Goal: Task Accomplishment & Management: Manage account settings

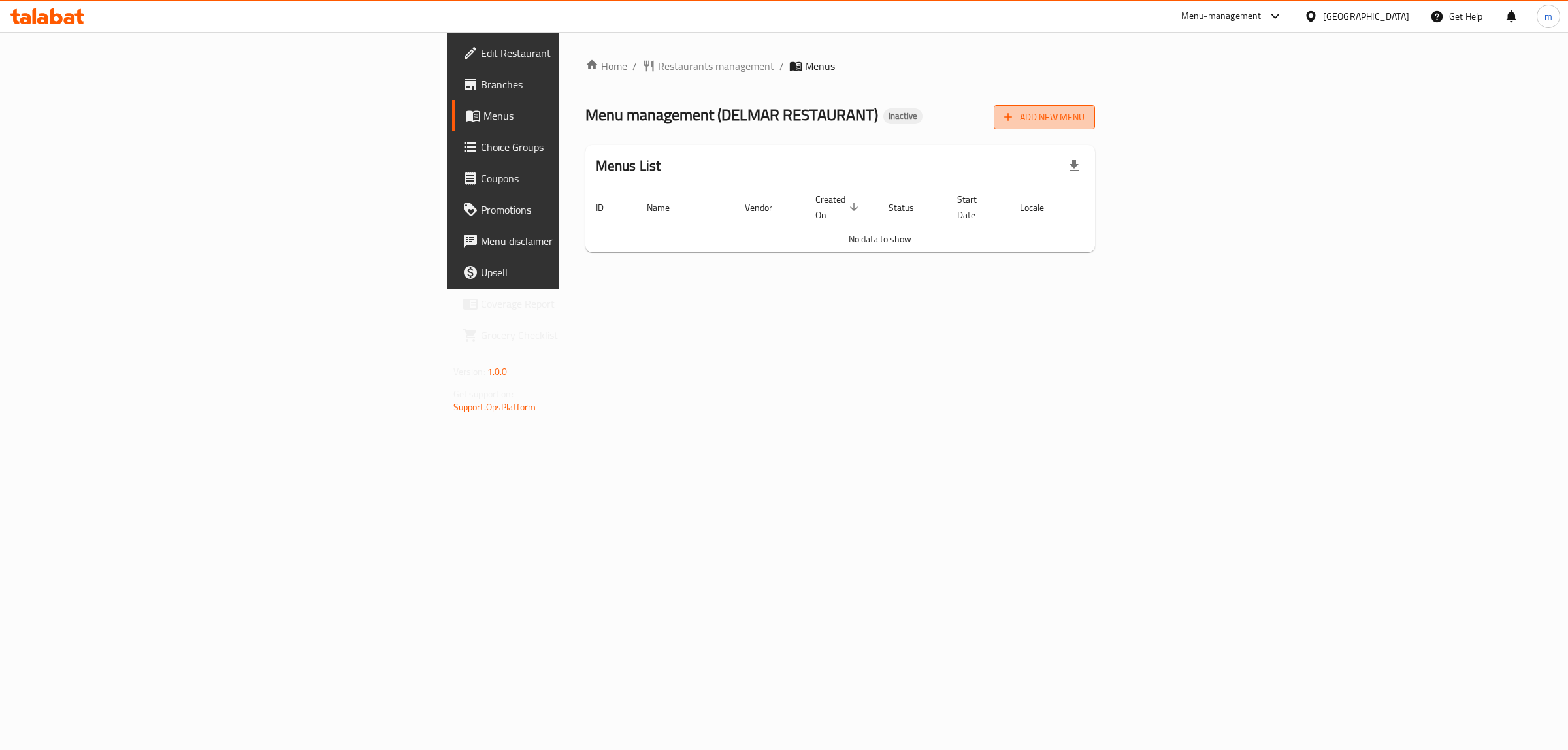
click at [1085, 113] on span "Add New Menu" at bounding box center [1044, 117] width 80 height 16
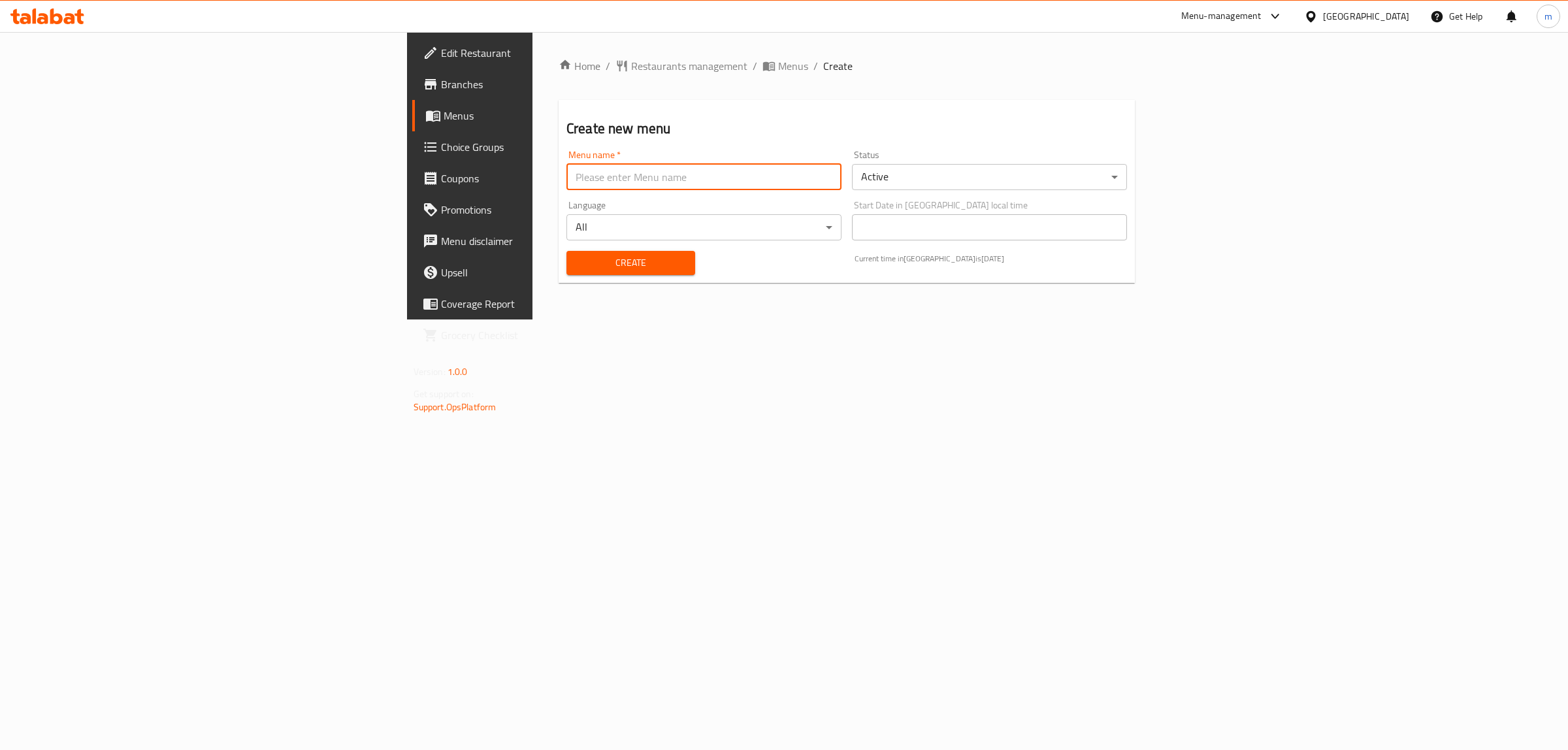
click at [655, 180] on input "text" at bounding box center [704, 177] width 275 height 26
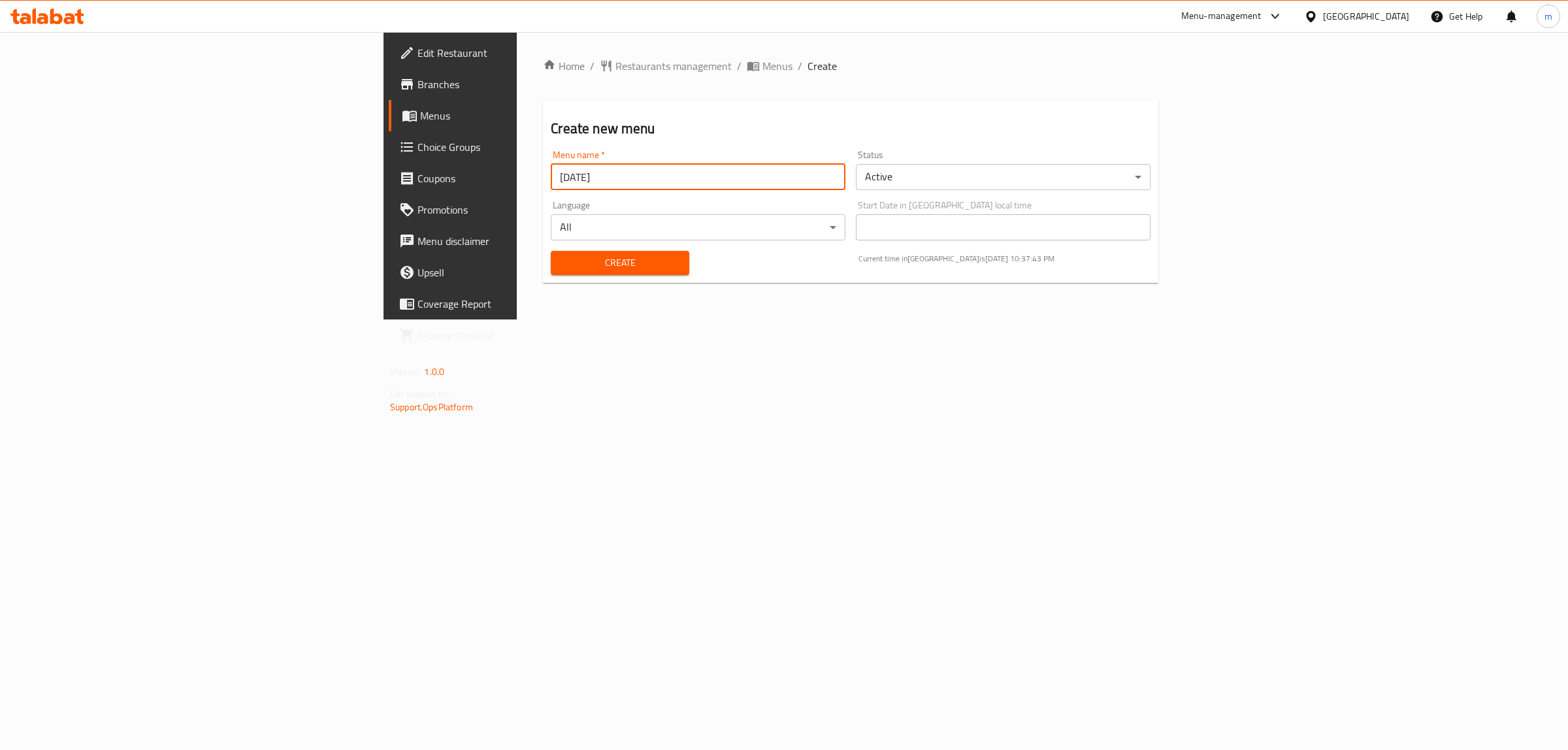
type input "[DATE]"
click at [551, 251] on button "Create" at bounding box center [620, 262] width 138 height 24
click at [420, 122] on span "Menus" at bounding box center [528, 116] width 215 height 16
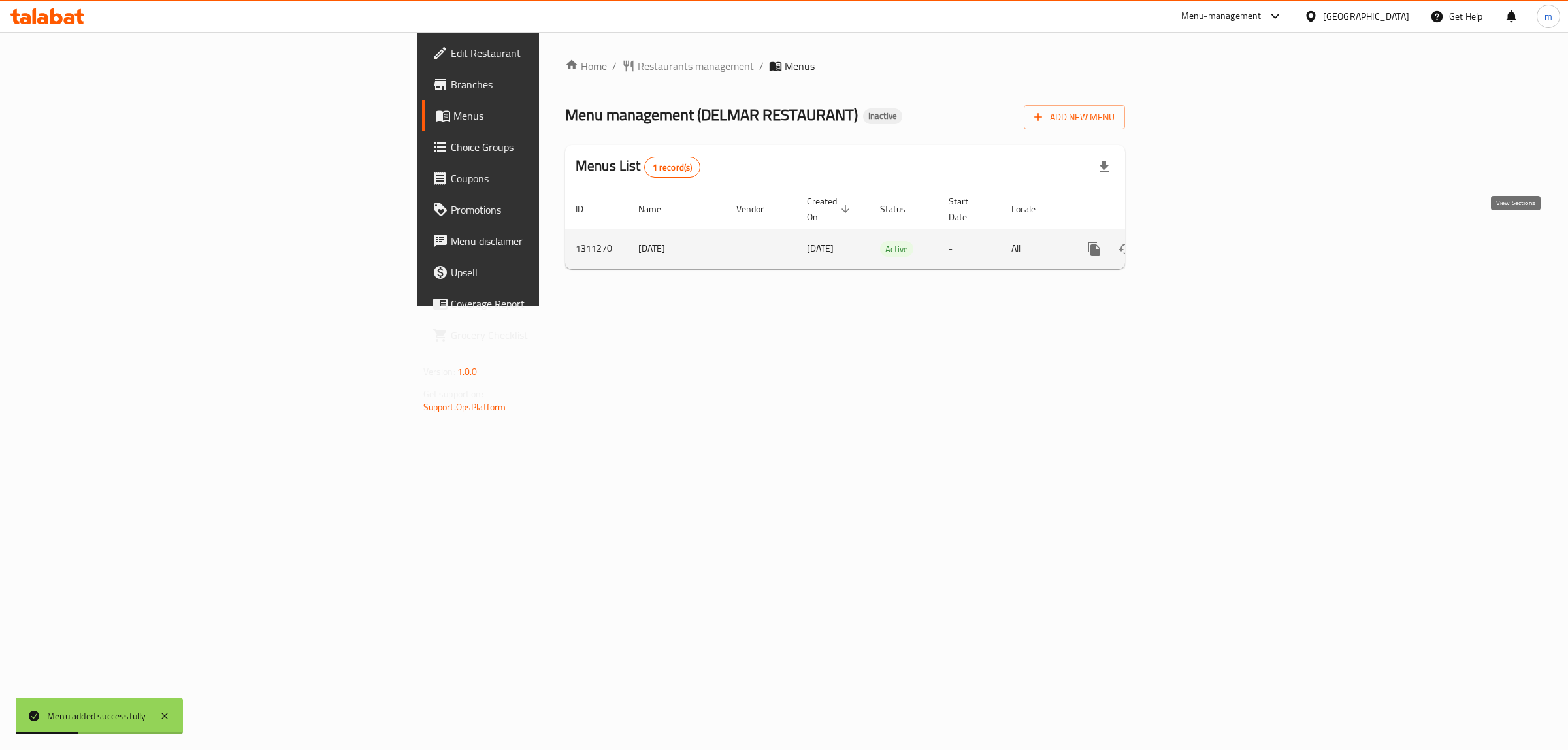
click at [1196, 241] on icon "enhanced table" at bounding box center [1188, 249] width 16 height 16
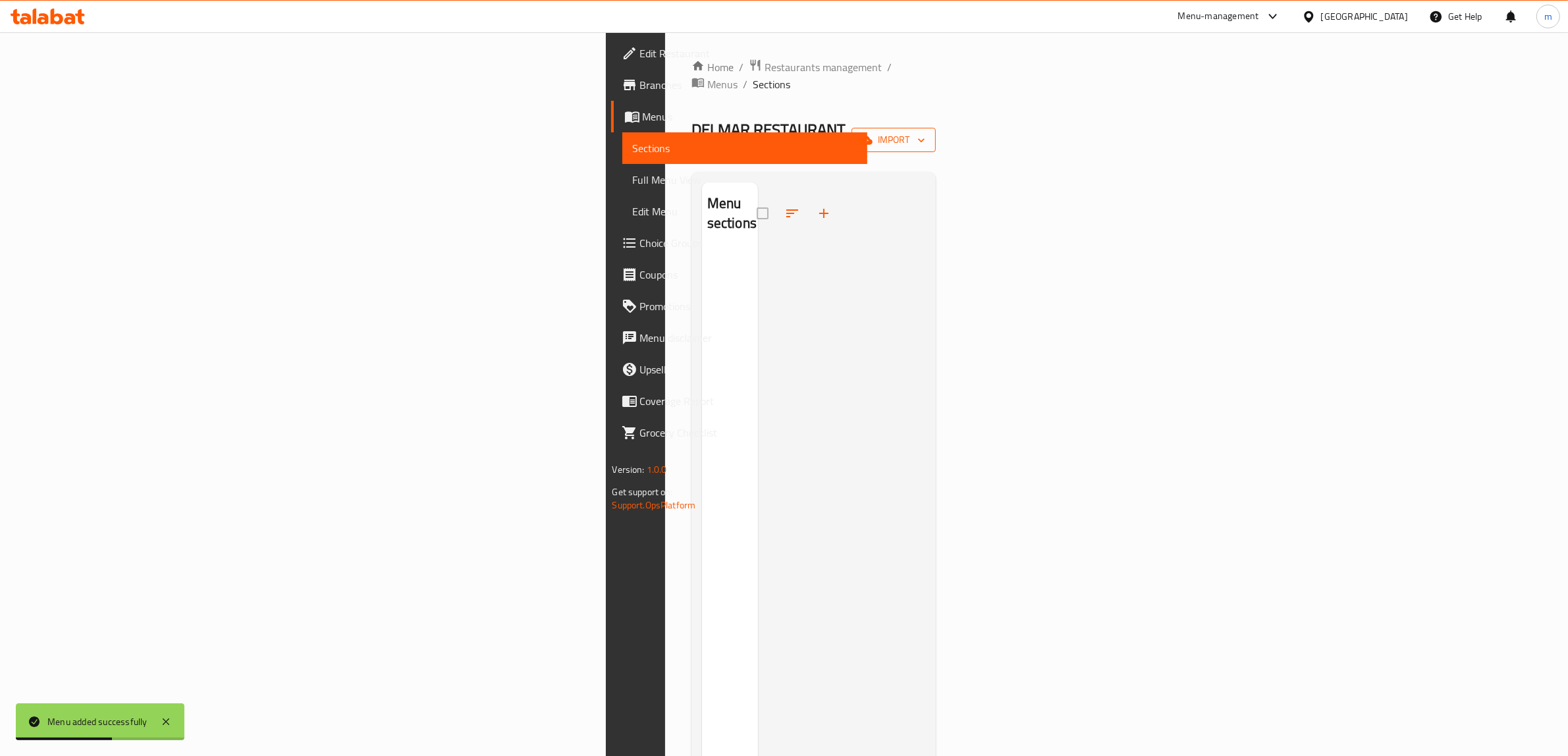
click at [925, 132] on span "import" at bounding box center [893, 140] width 63 height 17
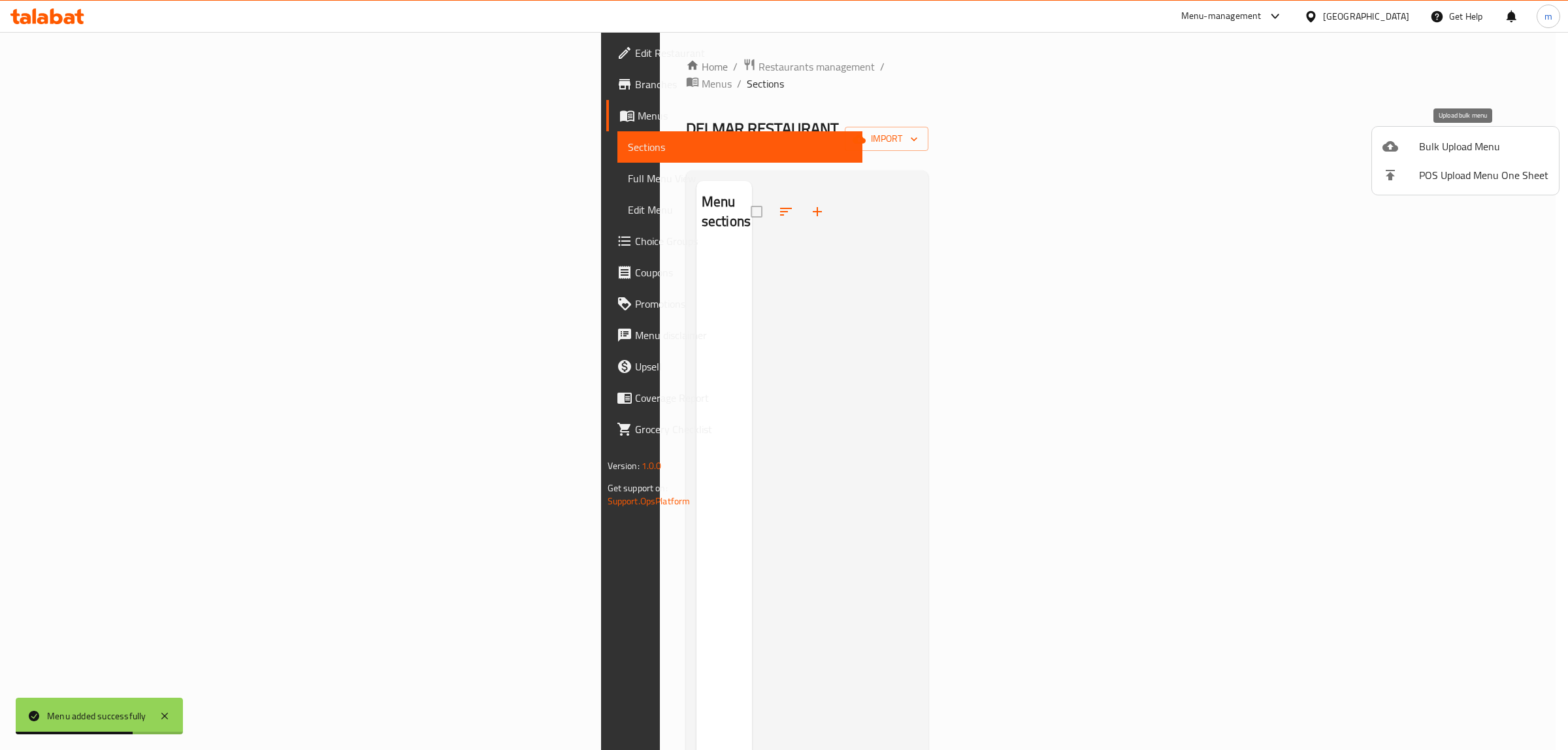
click at [1446, 141] on span "Bulk Upload Menu" at bounding box center [1484, 147] width 130 height 16
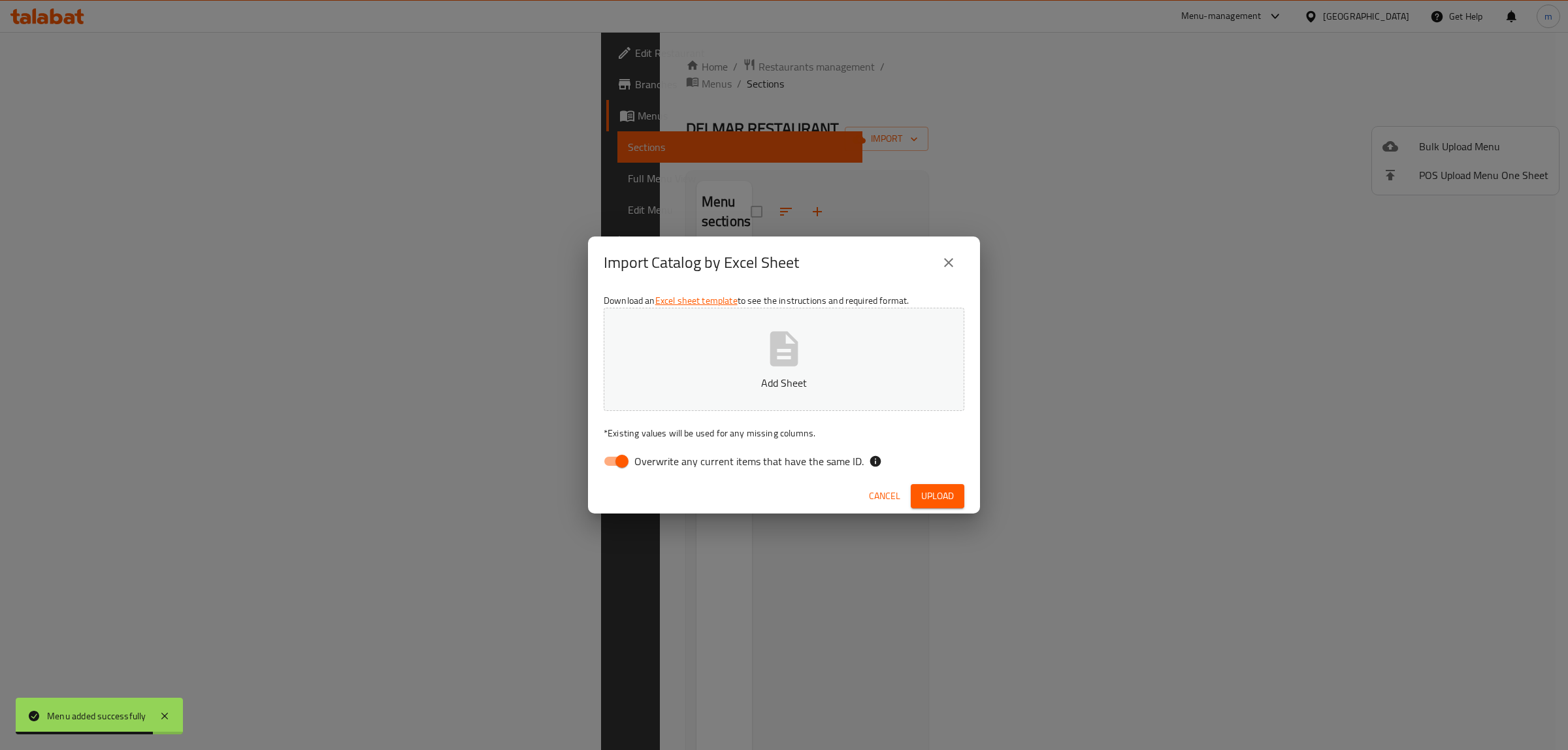
click at [619, 459] on input "Overwrite any current items that have the same ID." at bounding box center [622, 461] width 74 height 25
checkbox input "false"
click at [699, 359] on button "Add Sheet" at bounding box center [784, 359] width 361 height 103
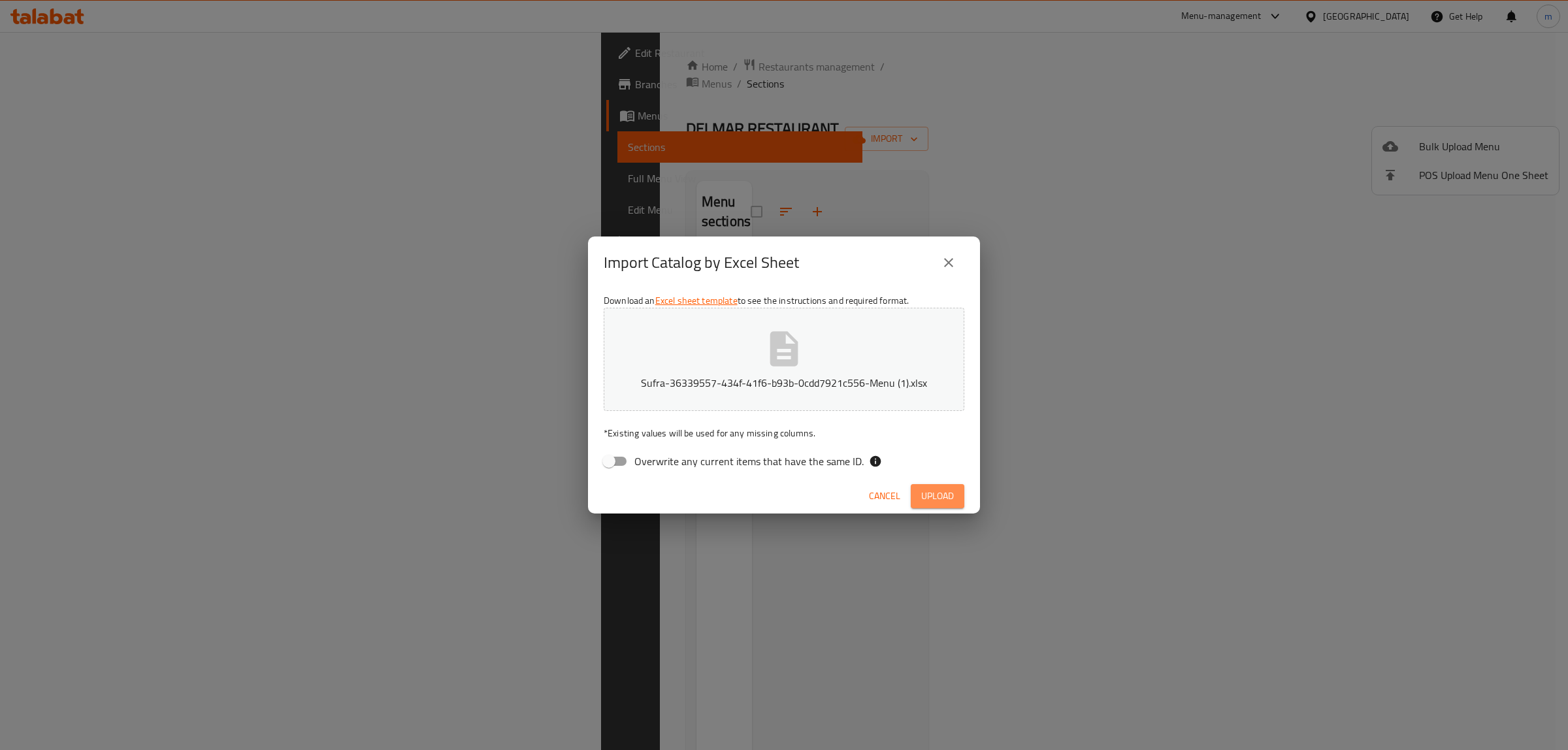
click at [926, 492] on span "Upload" at bounding box center [938, 496] width 33 height 16
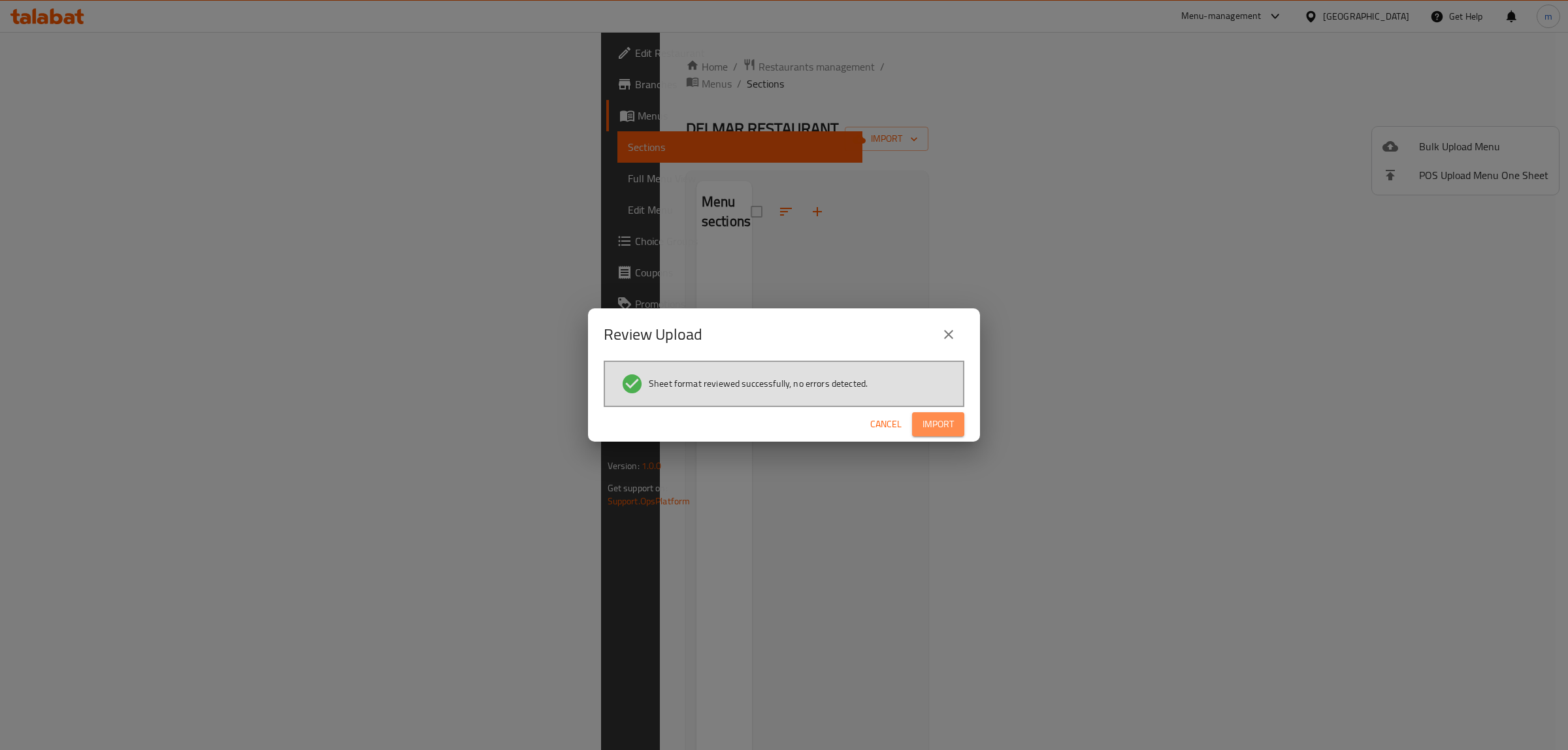
click at [928, 420] on span "Import" at bounding box center [938, 424] width 32 height 16
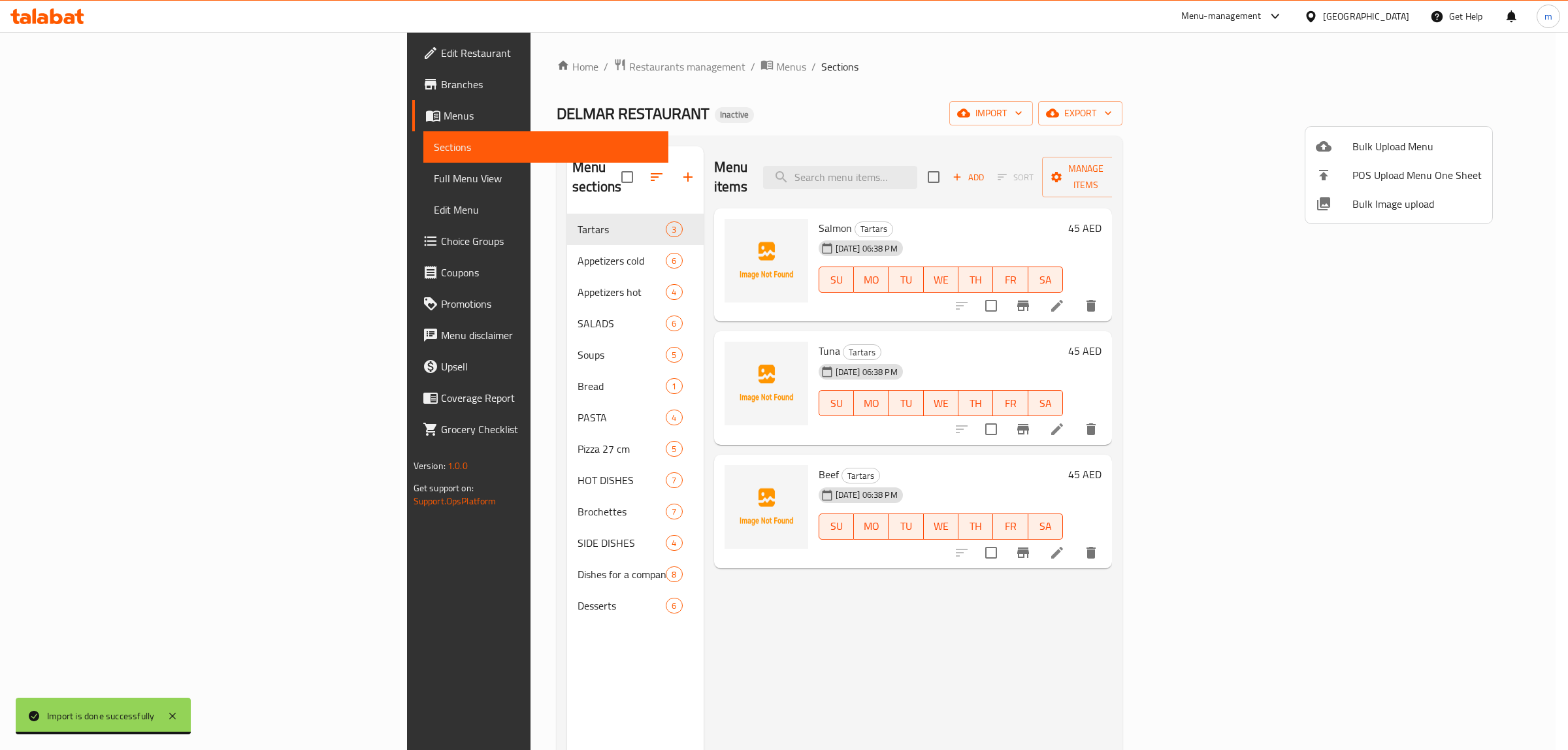
click at [76, 49] on div at bounding box center [784, 375] width 1568 height 750
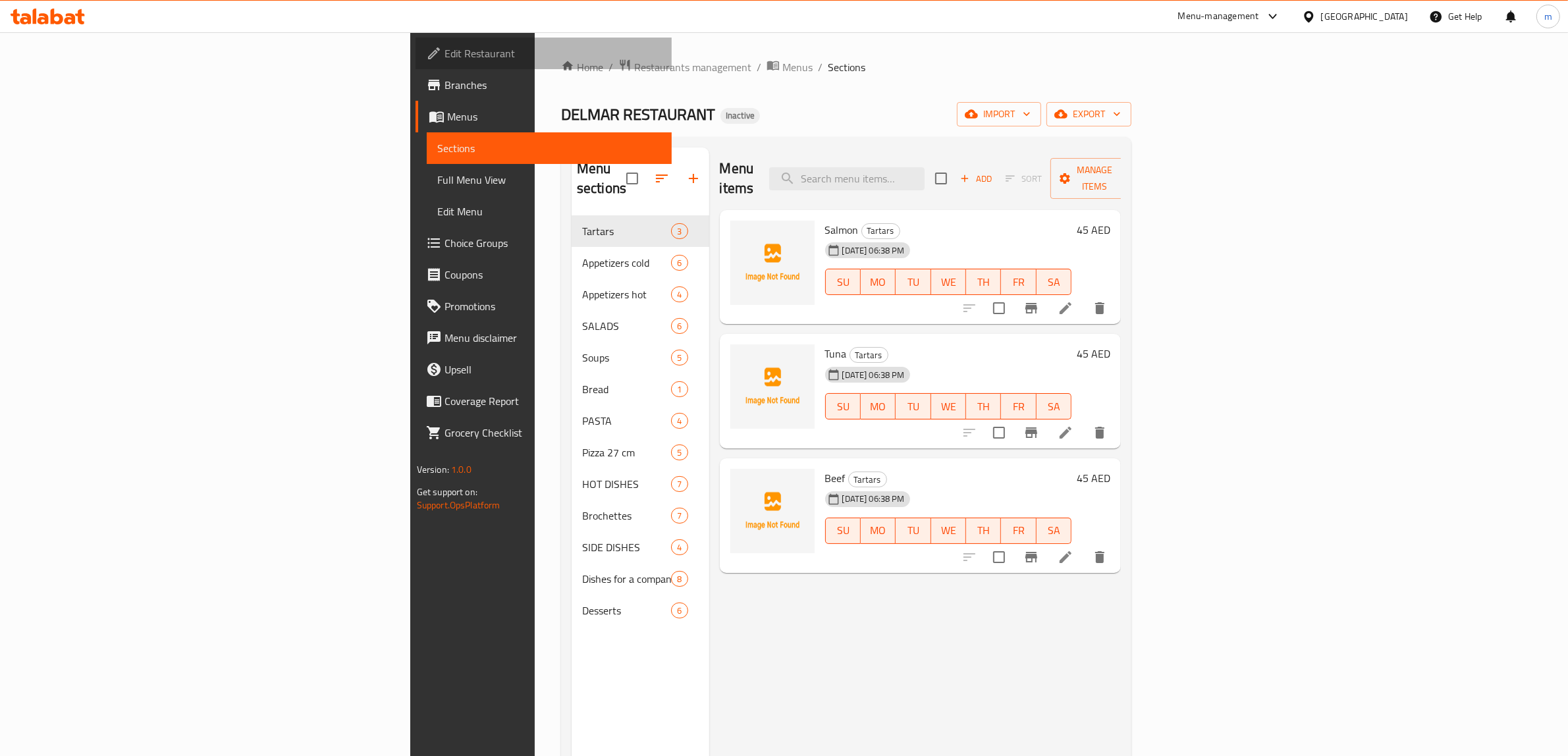
click at [444, 56] on span "Edit Restaurant" at bounding box center [553, 54] width 217 height 16
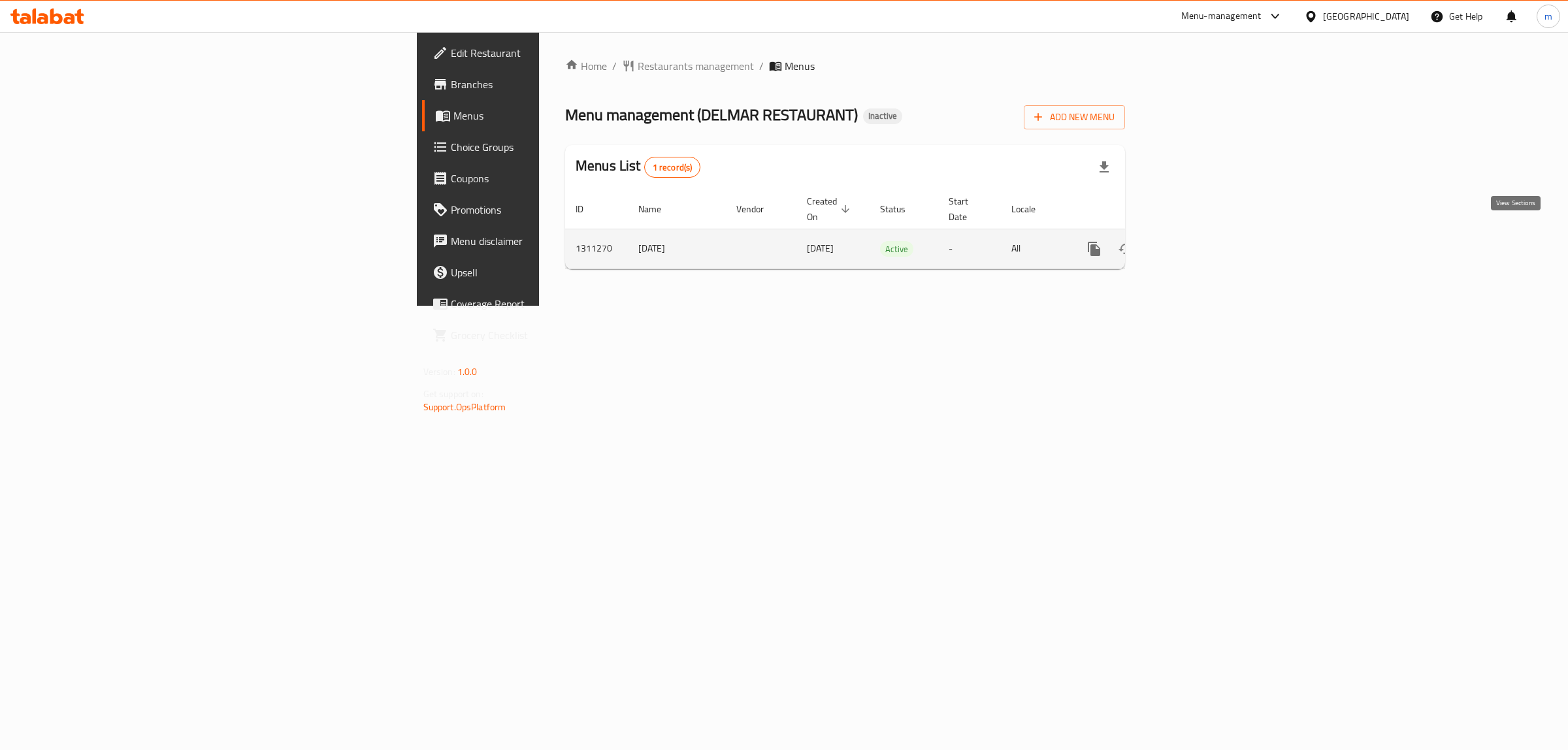
click at [1196, 241] on icon "enhanced table" at bounding box center [1188, 249] width 16 height 16
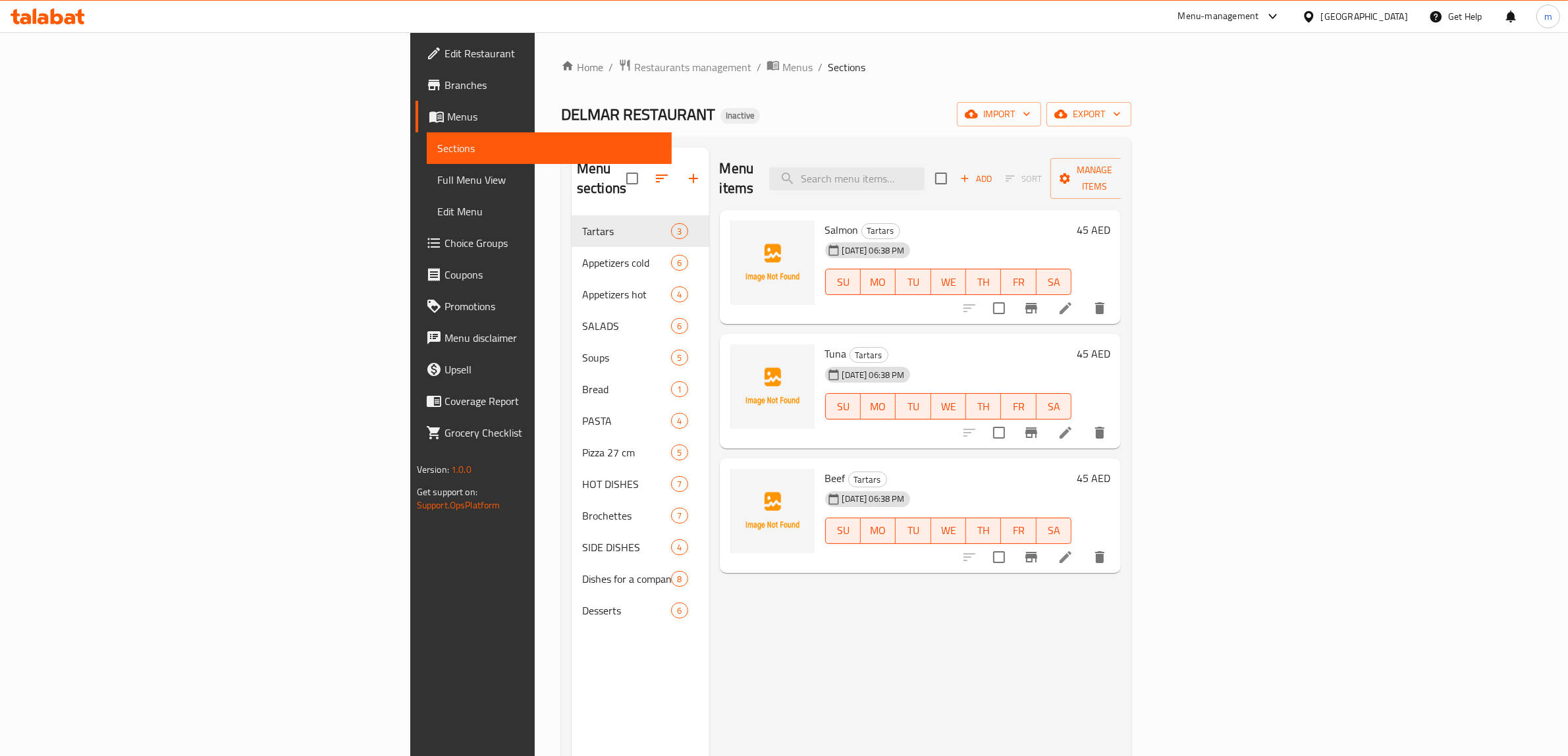
click at [437, 184] on span "Full Menu View" at bounding box center [549, 180] width 225 height 16
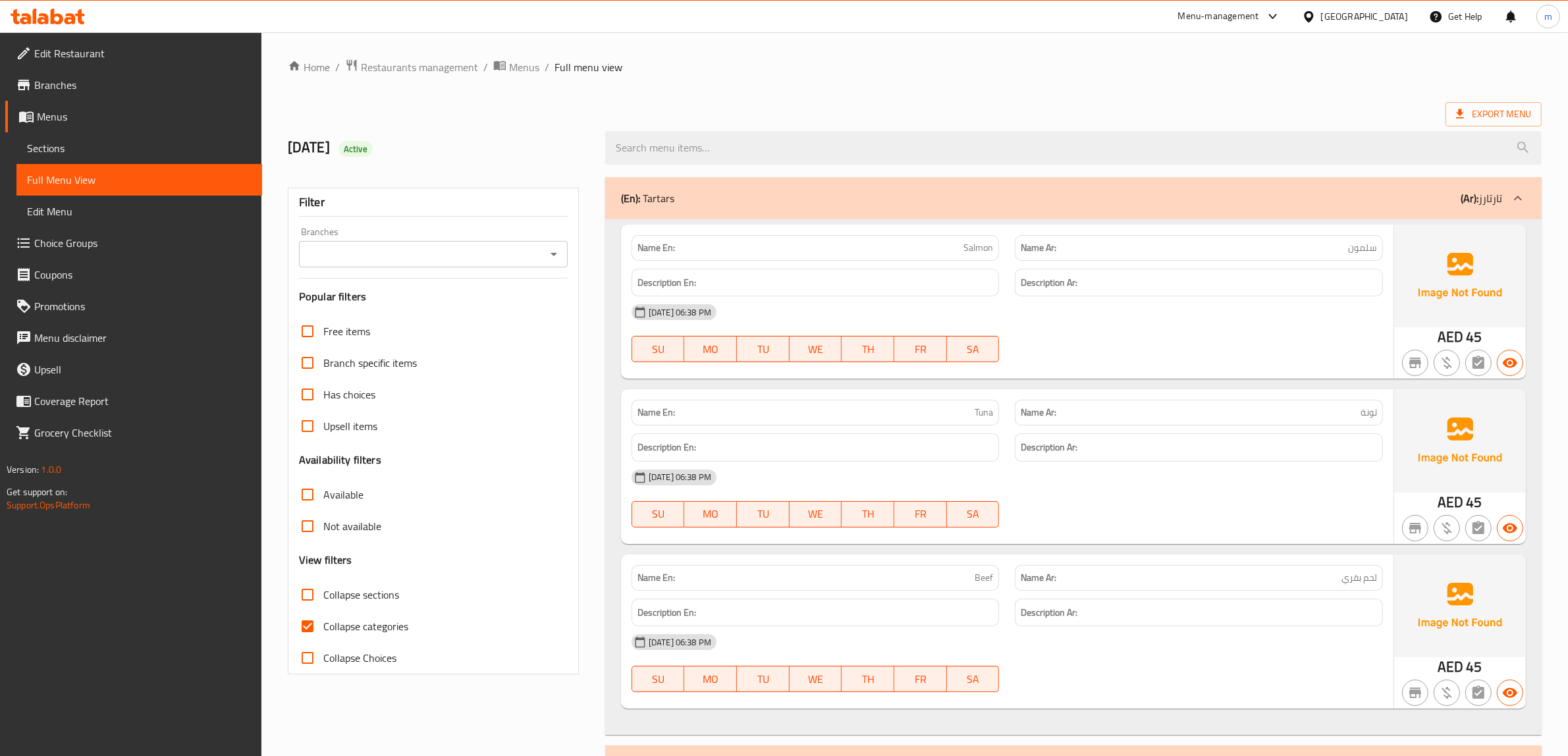
click at [305, 627] on input "Collapse categories" at bounding box center [308, 627] width 32 height 32
checkbox input "false"
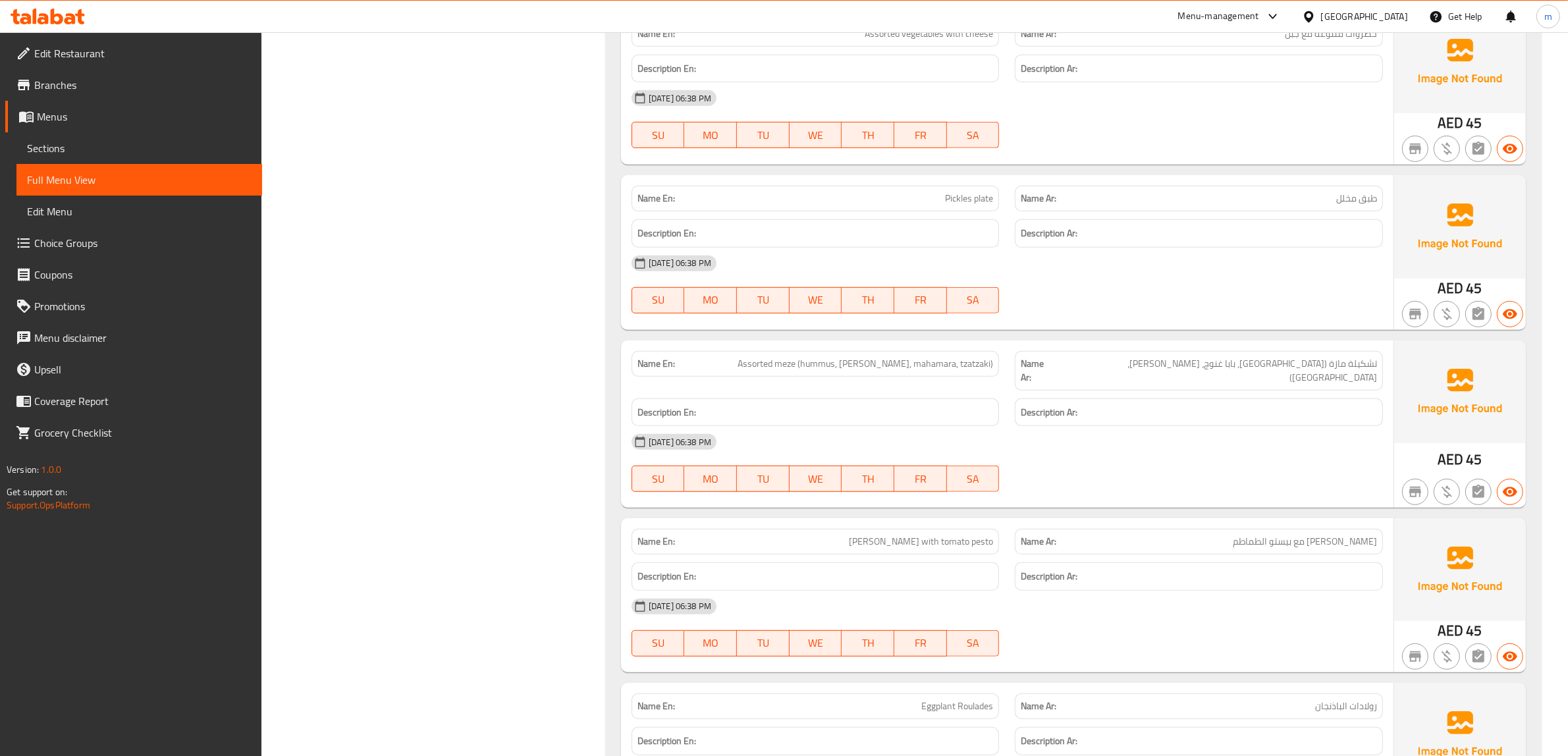
scroll to position [823, 0]
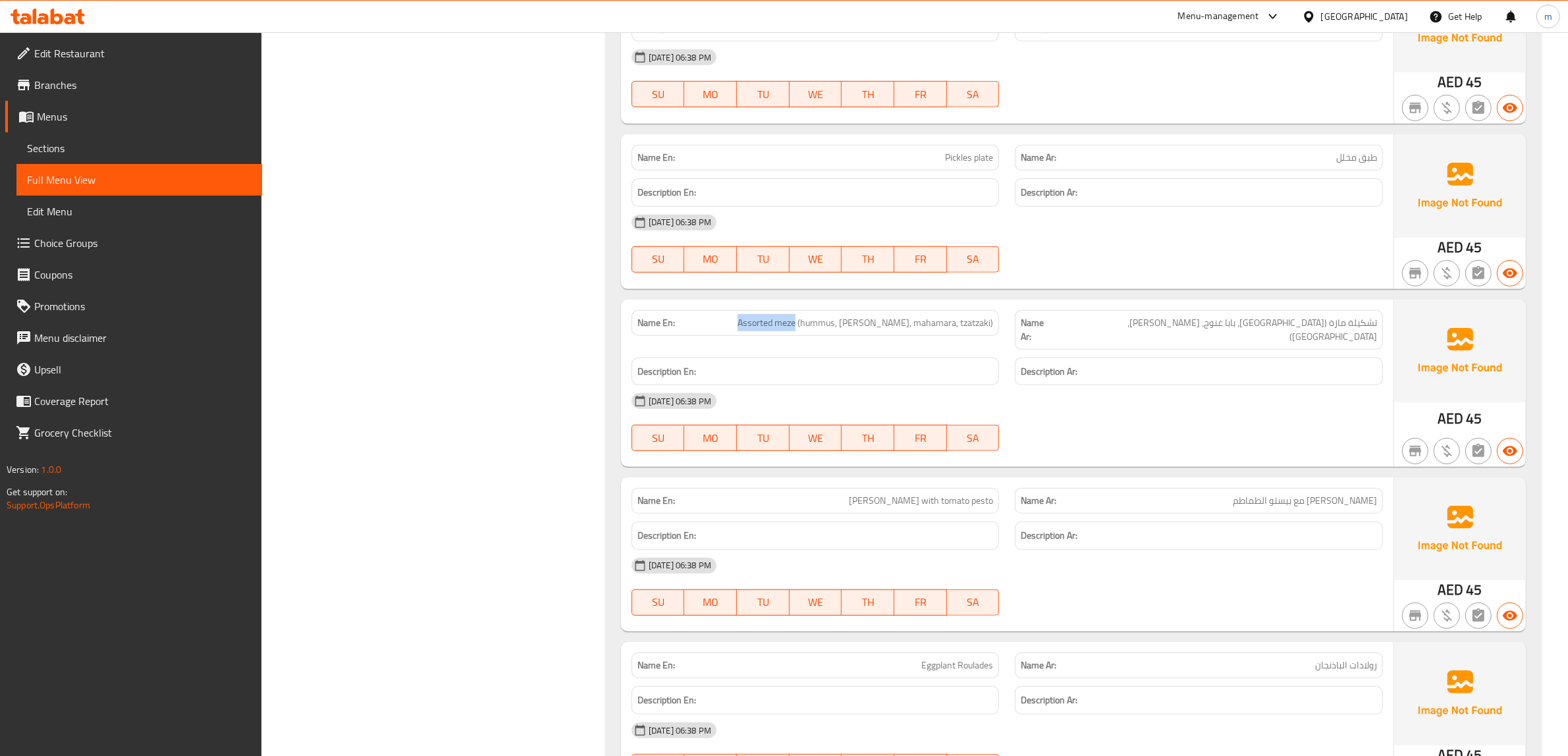
drag, startPoint x: 738, startPoint y: 322, endPoint x: 813, endPoint y: 330, distance: 75.4
click at [813, 330] on p "Name En: Assorted meze (hummus, baba ganoush, mahamara, tzatzaki)" at bounding box center [815, 323] width 356 height 14
copy span "Assorted meze"
click at [1245, 385] on div "[DATE] 06:38 PM" at bounding box center [1006, 401] width 767 height 32
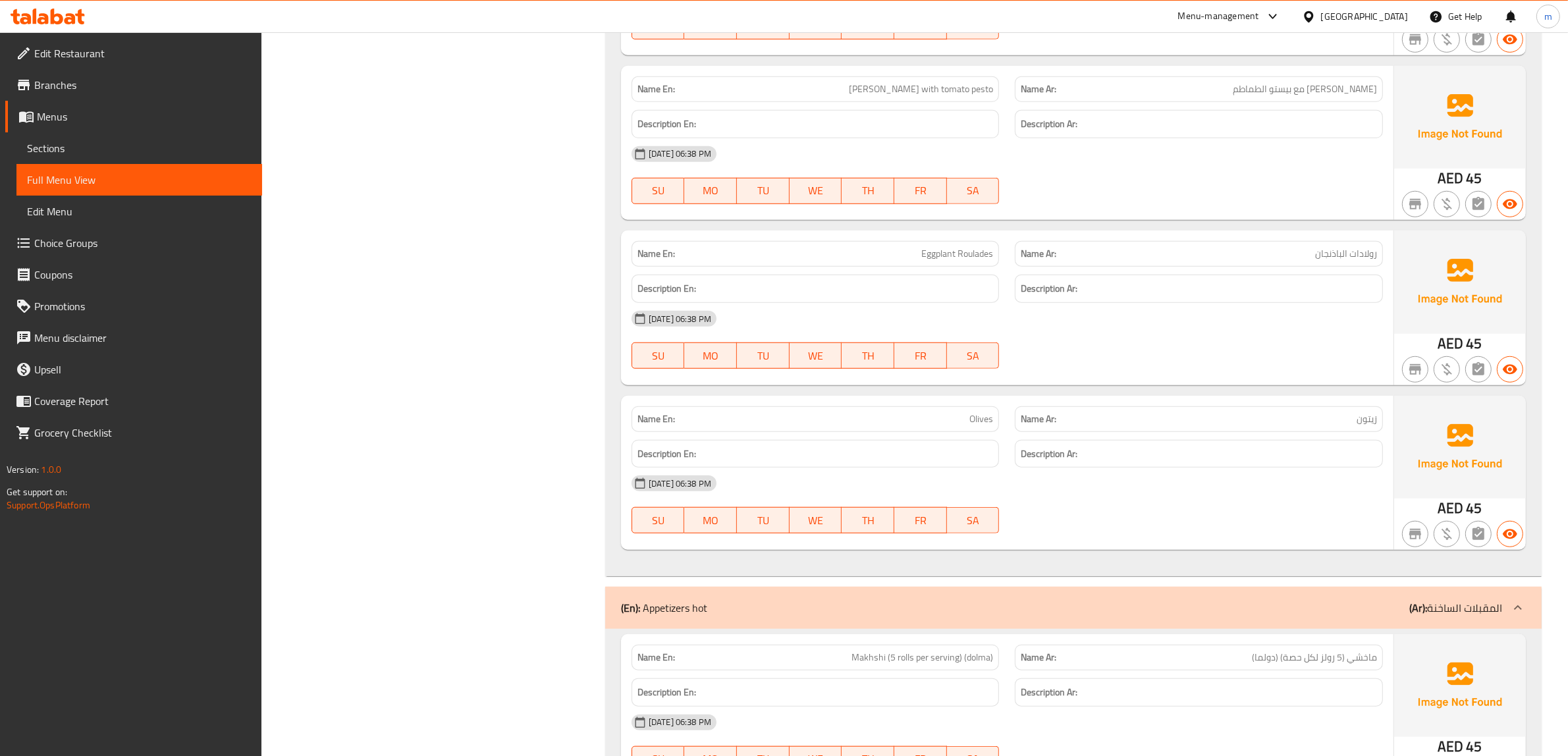
scroll to position [1399, 0]
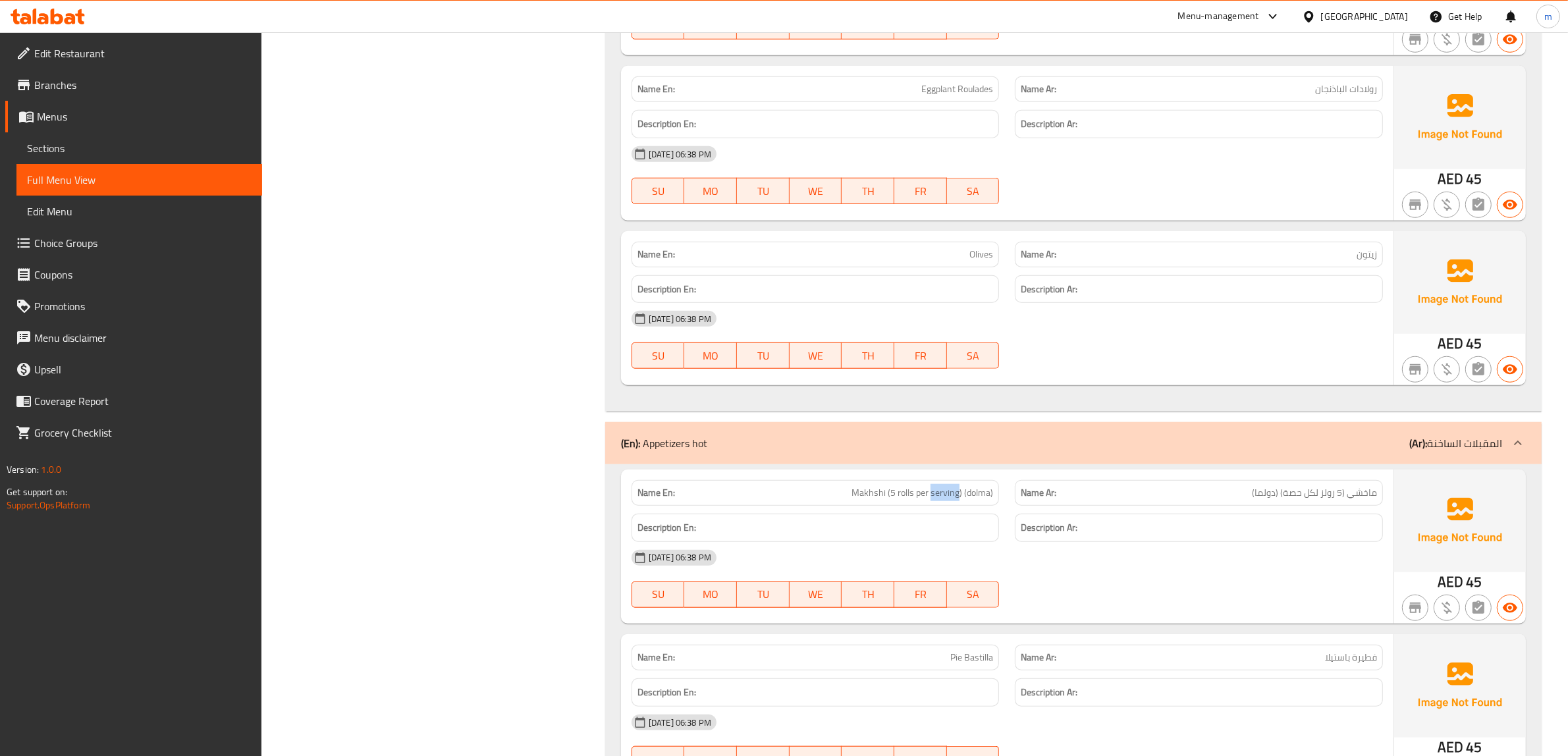
drag, startPoint x: 932, startPoint y: 479, endPoint x: 959, endPoint y: 486, distance: 27.9
click at [959, 486] on span "Makhshi (5 rolls per serving) (dolma)" at bounding box center [922, 493] width 142 height 14
copy span "serving"
click at [1206, 554] on div "[DATE] 06:38 PM" at bounding box center [1006, 558] width 767 height 32
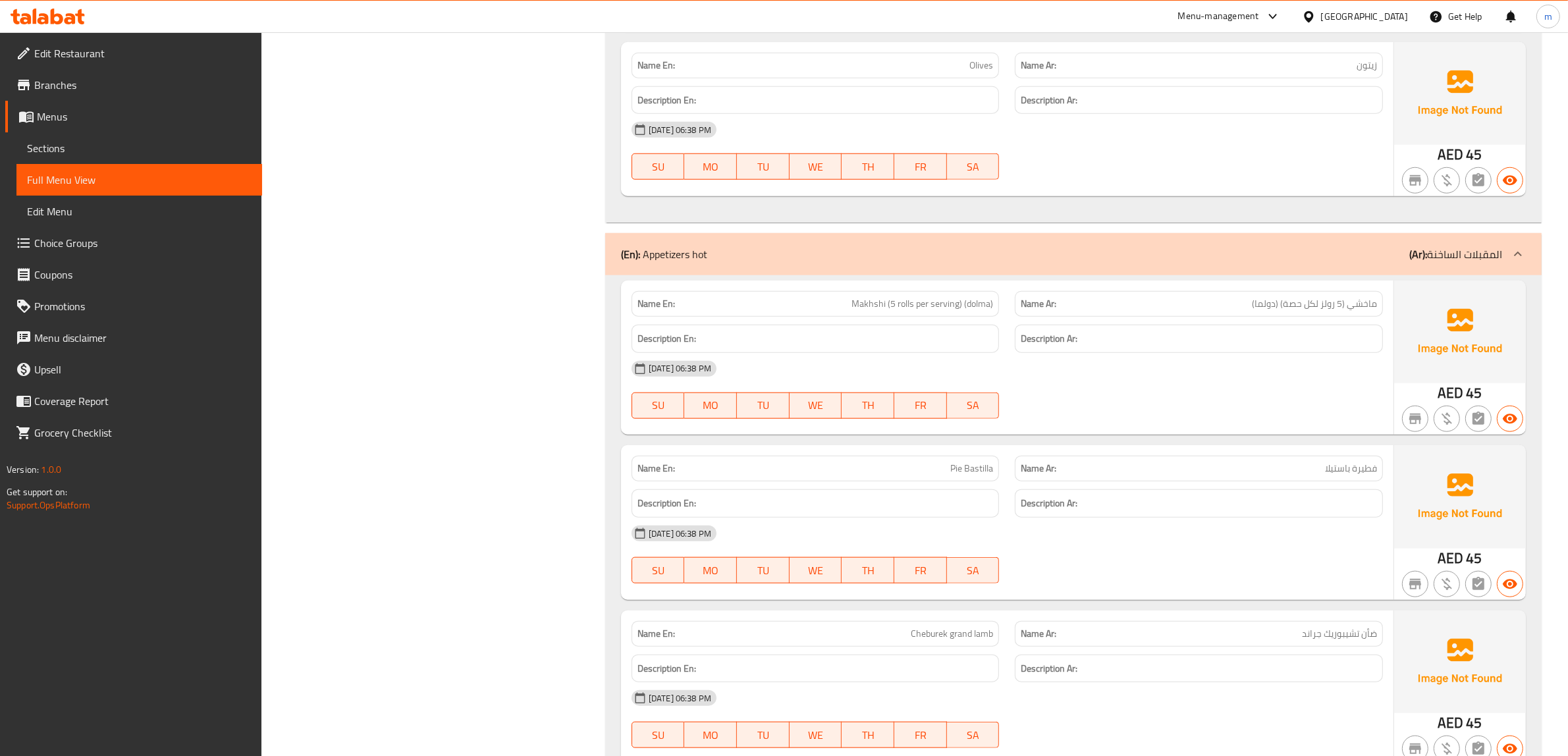
scroll to position [1564, 0]
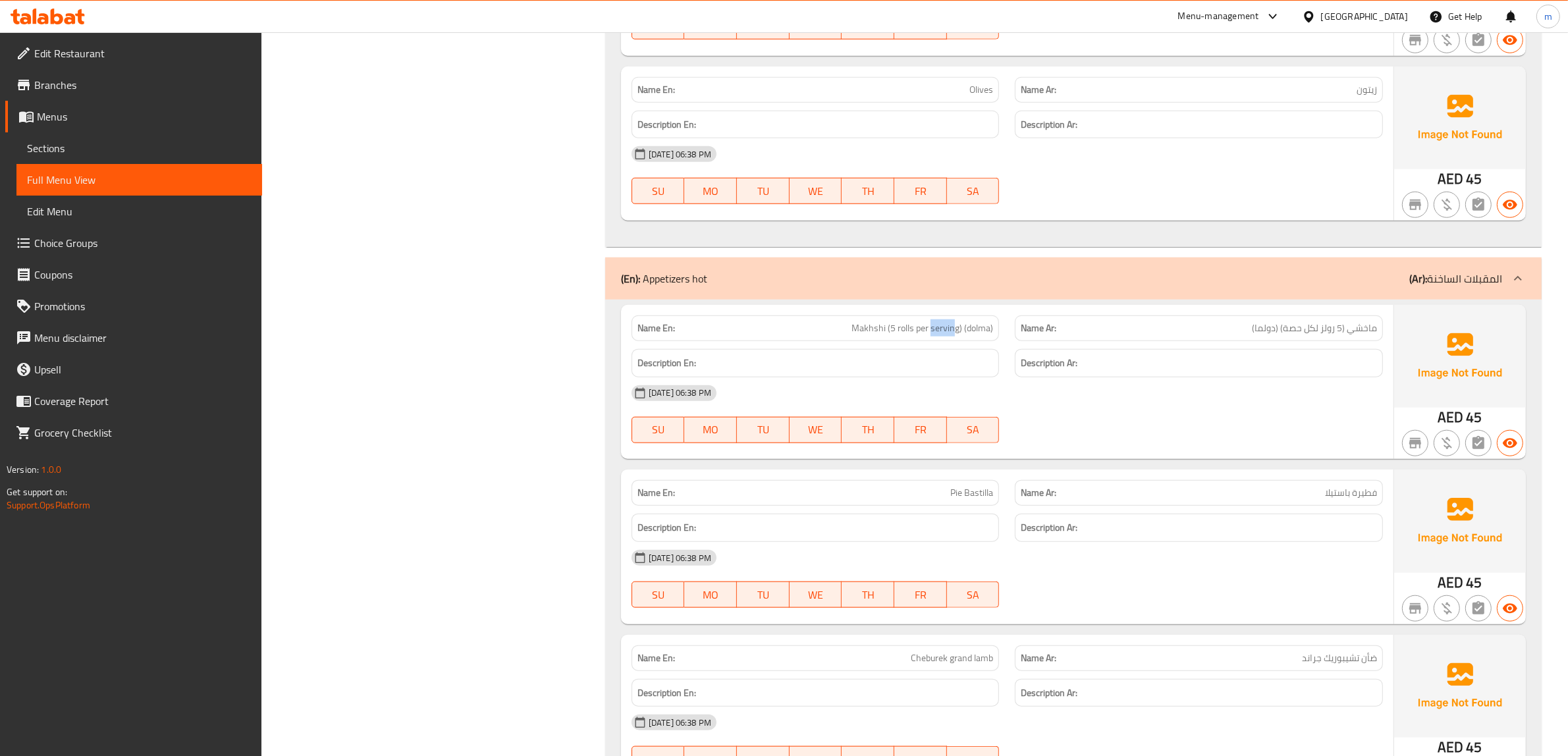
drag, startPoint x: 930, startPoint y: 316, endPoint x: 956, endPoint y: 327, distance: 28.2
click at [956, 327] on div "Name En: Makhshi (5 rolls per serving) (dolma)" at bounding box center [815, 328] width 368 height 26
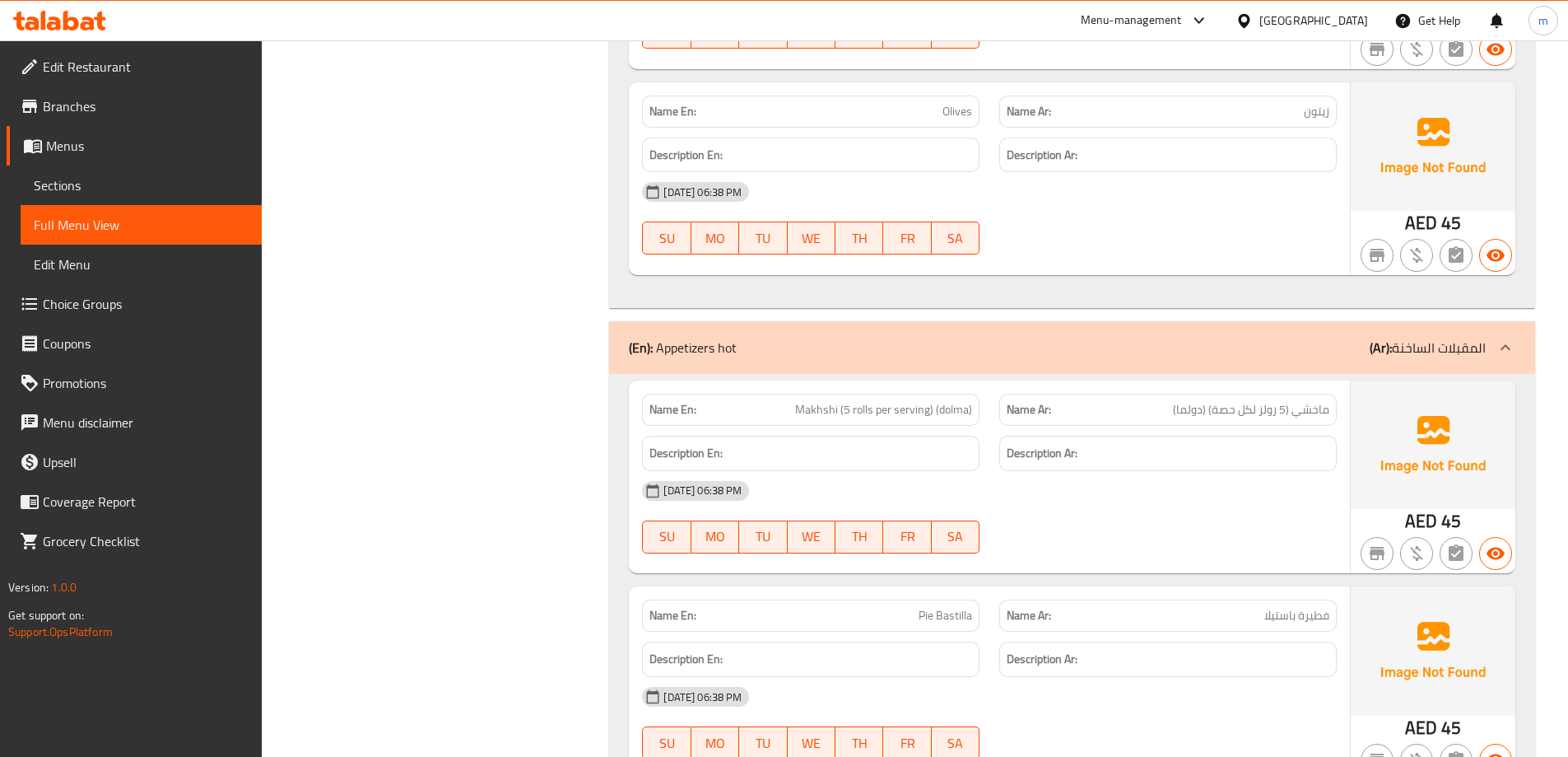
click at [1138, 517] on div "11-09-2025 06:38 PM SU MO TU WE TH FR SA" at bounding box center [990, 517] width 714 height 92
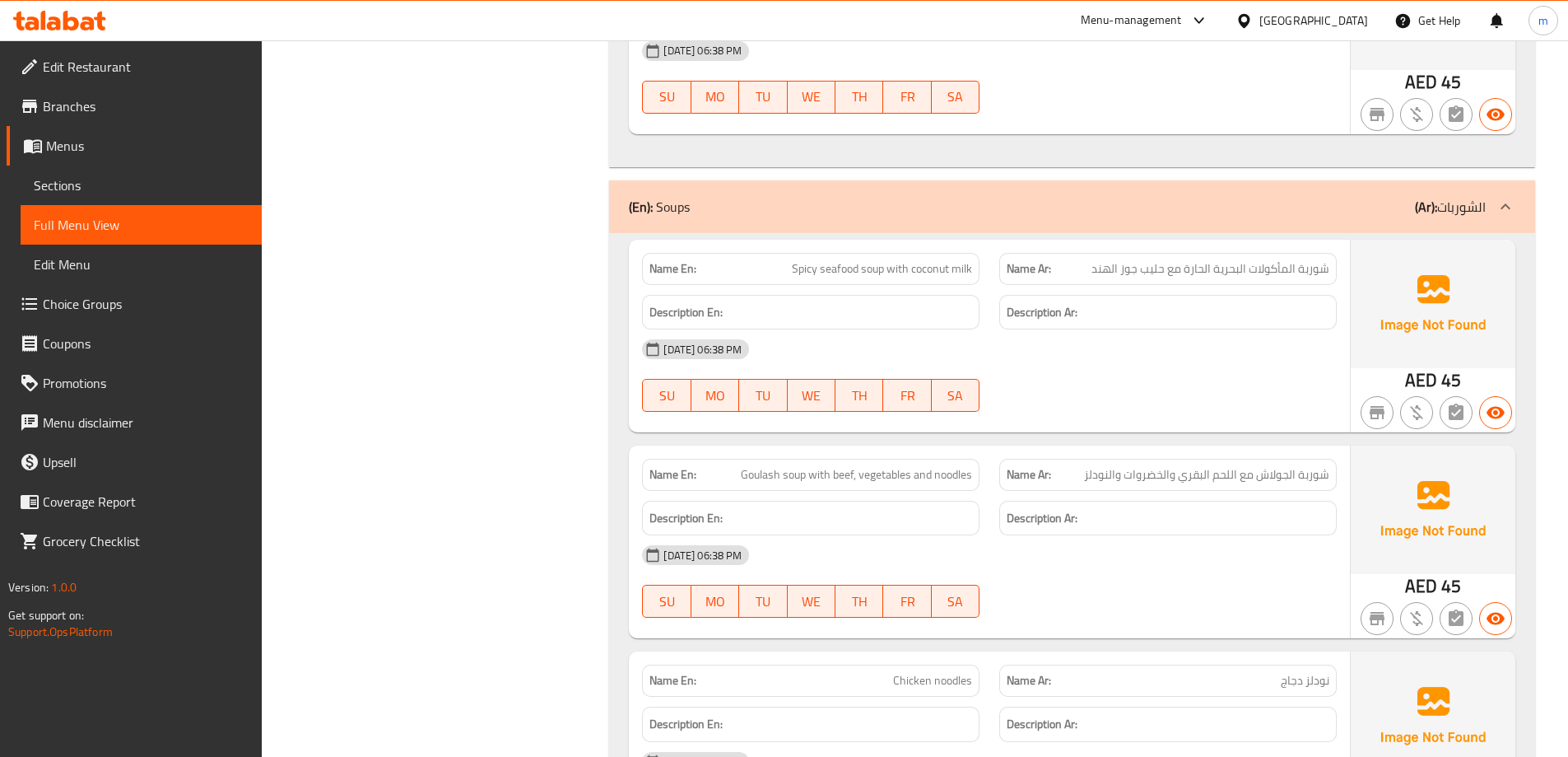
scroll to position [4344, 0]
click at [785, 473] on span "Goulash soup with beef, vegetables and noodles" at bounding box center [856, 473] width 231 height 17
copy span "soup"
drag, startPoint x: 908, startPoint y: 267, endPoint x: 990, endPoint y: 280, distance: 83.0
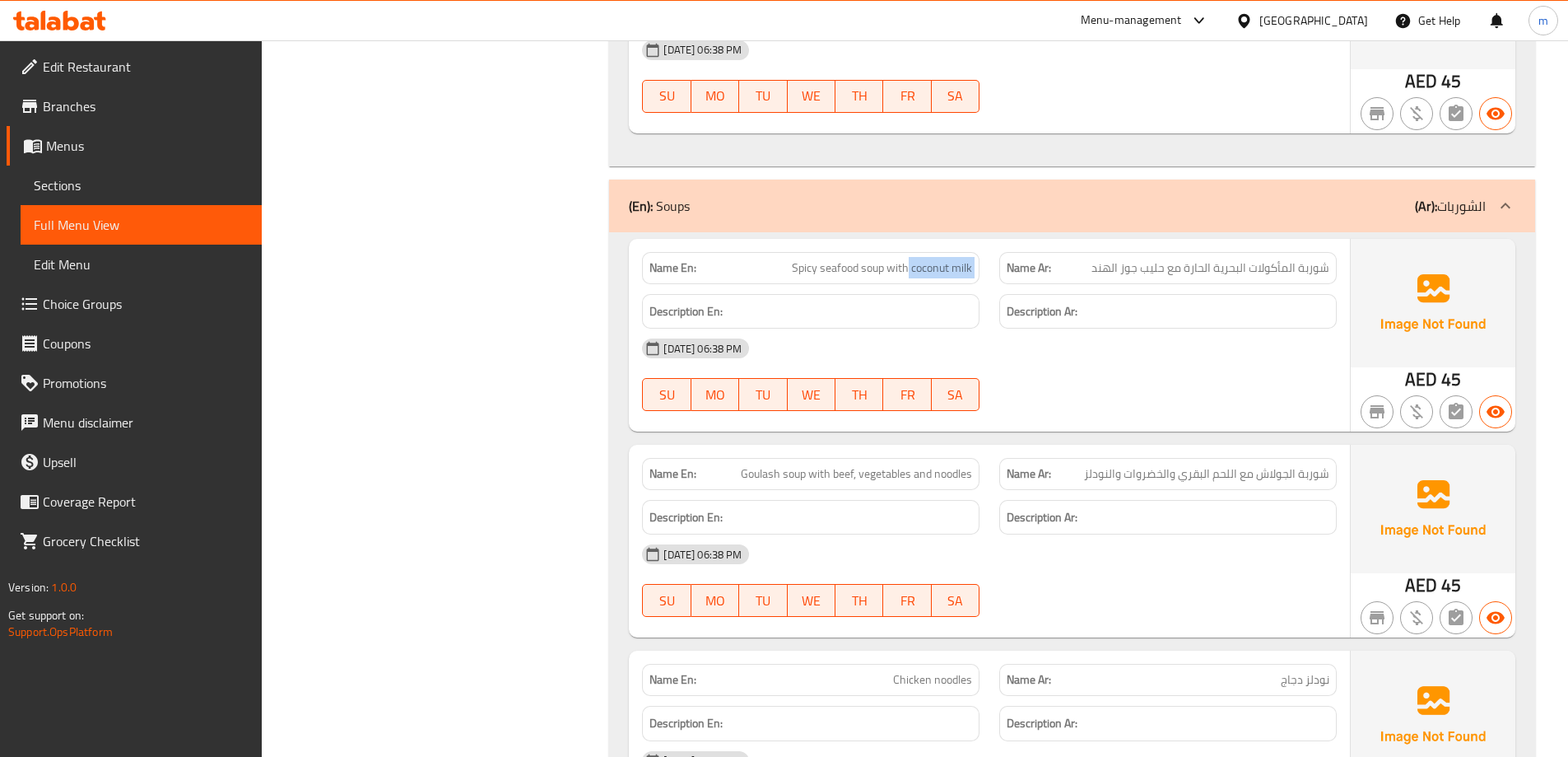
click at [990, 280] on div "Name En: Spicy seafood soup with coconut milk Name Ar: شوربة المأكولات البحرية …" at bounding box center [990, 268] width 714 height 52
copy span "coconut milk"
click at [1203, 382] on div "11-09-2025 06:38 PM SU MO TU WE TH FR SA" at bounding box center [990, 374] width 714 height 92
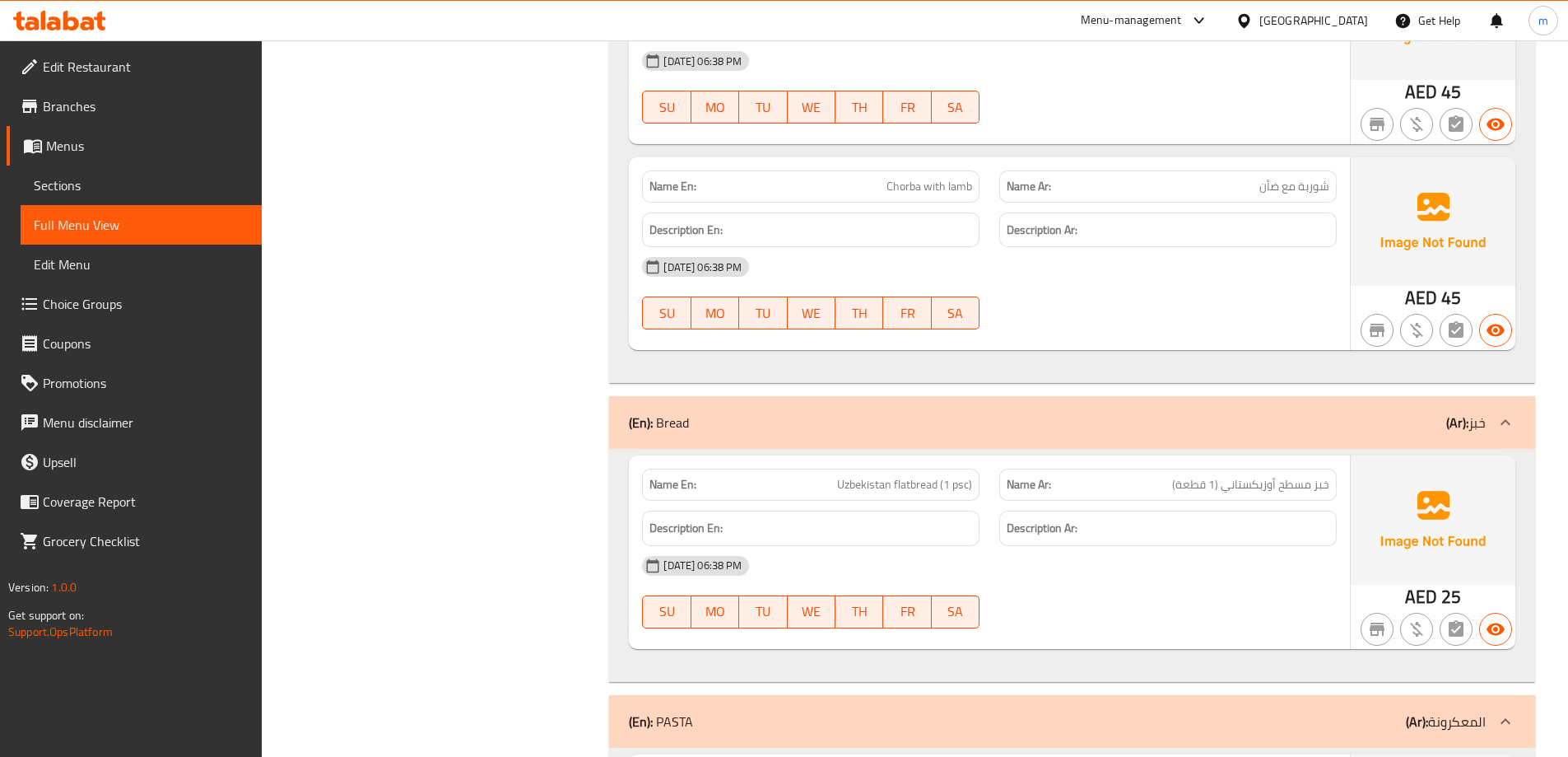
scroll to position [5168, 0]
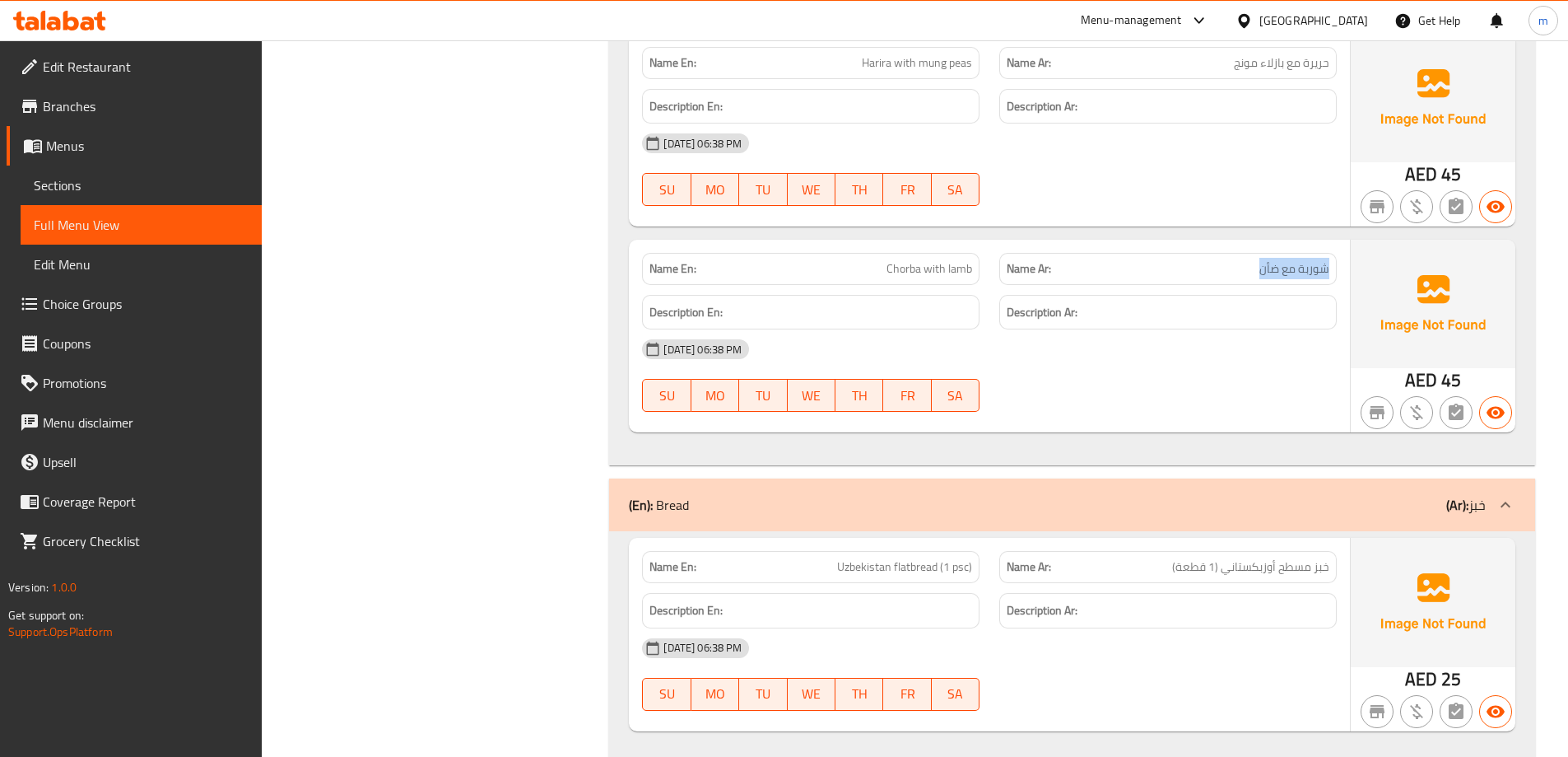
drag, startPoint x: 1224, startPoint y: 275, endPoint x: 1338, endPoint y: 261, distance: 114.9
click at [1338, 261] on div "Name Ar: شوربة مع ضأن" at bounding box center [1168, 269] width 357 height 52
drag, startPoint x: 856, startPoint y: 258, endPoint x: 1053, endPoint y: 271, distance: 197.4
click at [1011, 269] on div "Name En: Chorba with lamb Name Ar: شوربة مع ضأن" at bounding box center [990, 269] width 714 height 52
drag, startPoint x: 1227, startPoint y: 256, endPoint x: 1342, endPoint y: 256, distance: 115.0
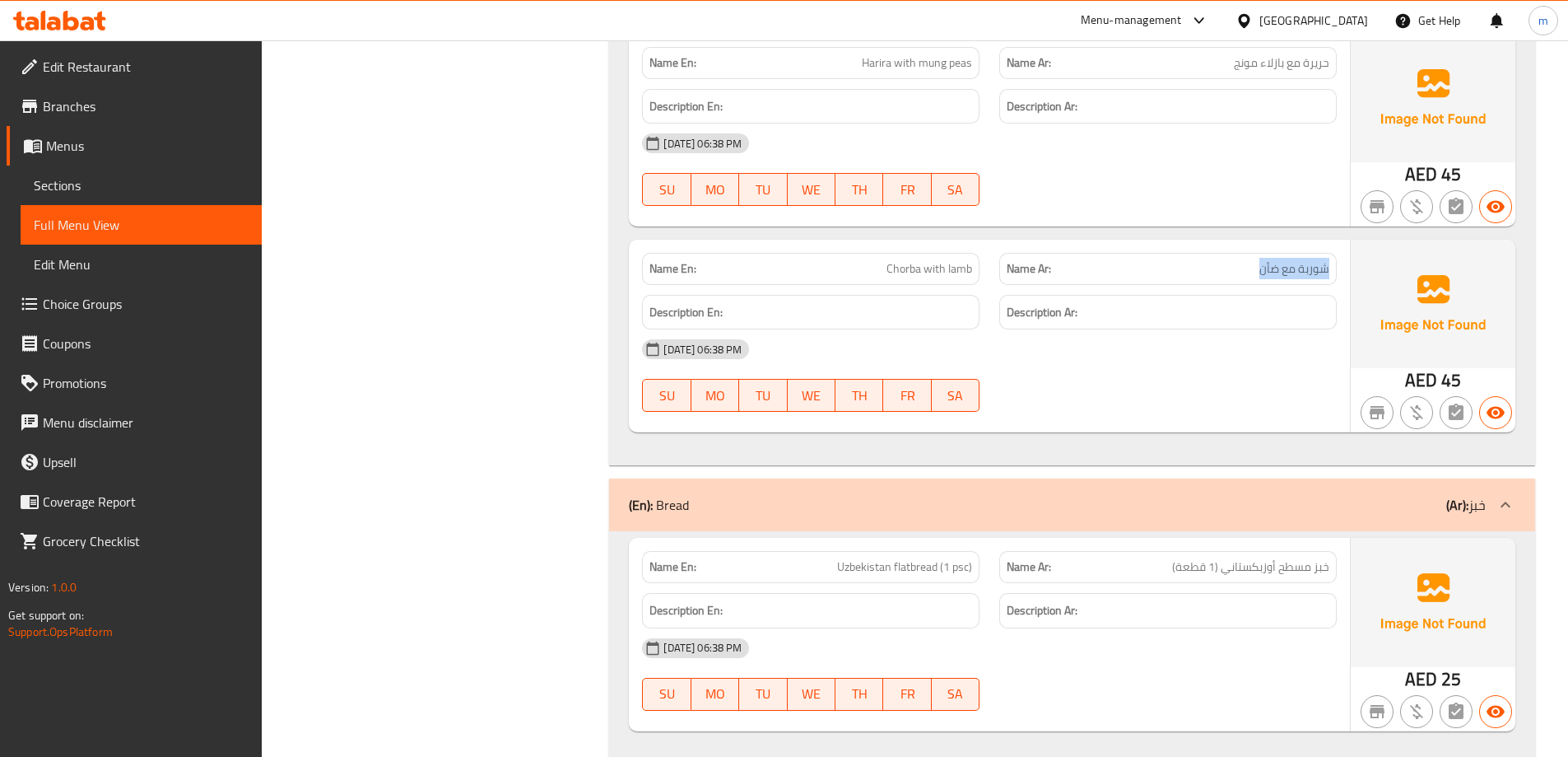
click at [1342, 256] on div "Name Ar: شوربة مع ضأن" at bounding box center [1168, 269] width 357 height 52
drag, startPoint x: 878, startPoint y: 271, endPoint x: 967, endPoint y: 269, distance: 89.0
click at [967, 269] on p "Name En: Chorba with lamb" at bounding box center [811, 269] width 322 height 17
click at [925, 275] on span "Chorba with lamb" at bounding box center [929, 269] width 85 height 17
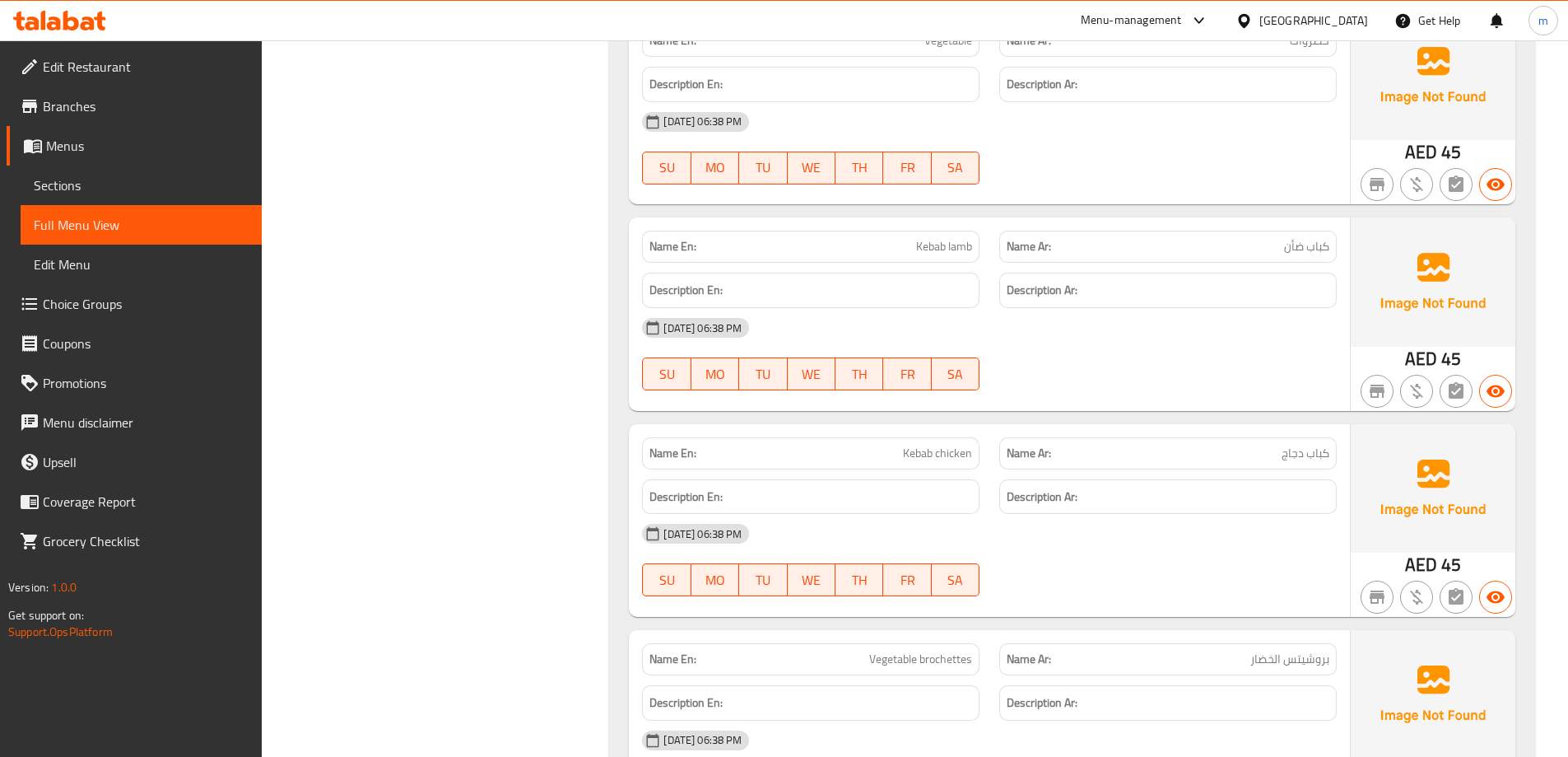
scroll to position [10190, 0]
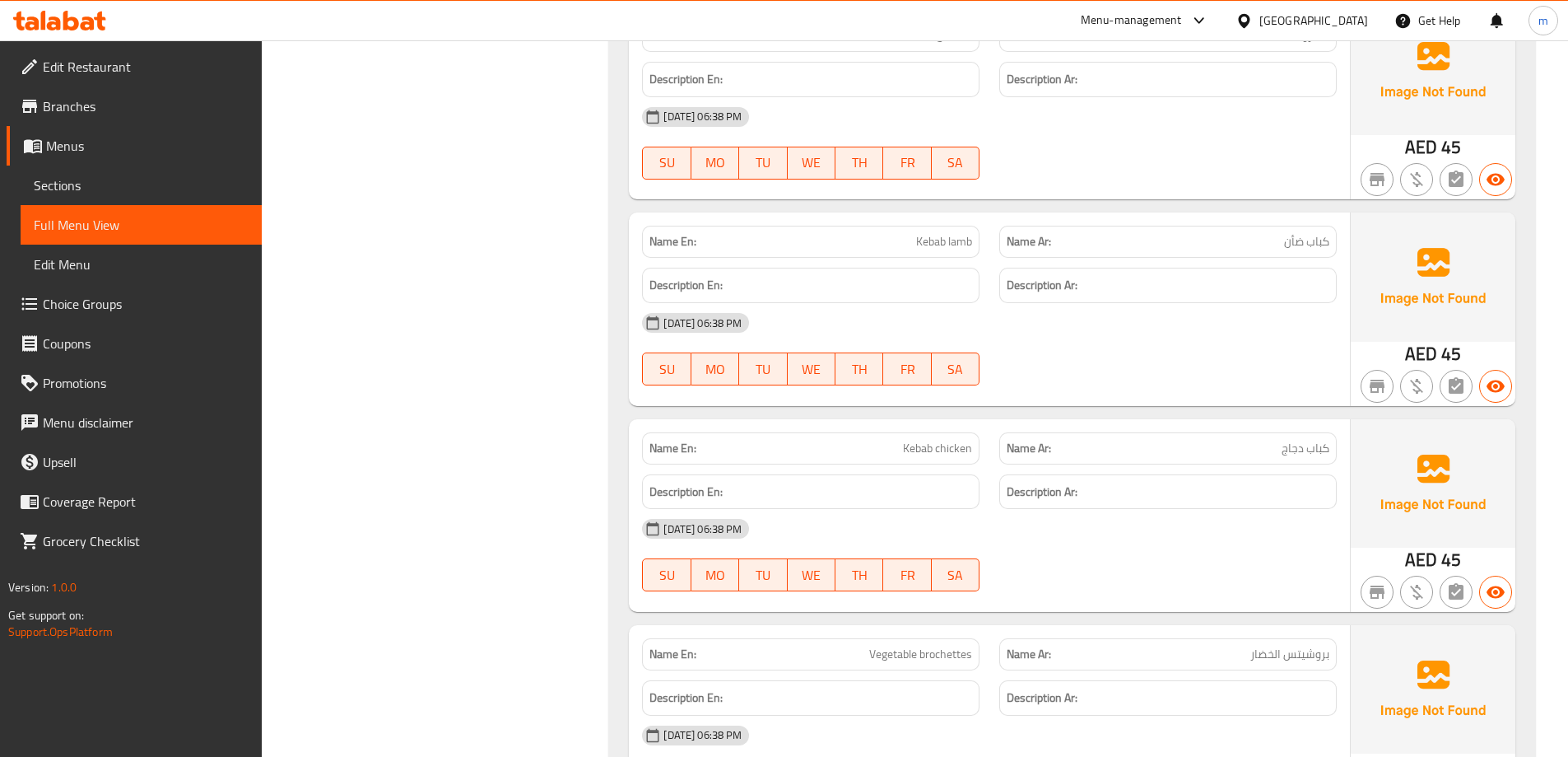
click at [71, 62] on span "Edit Restaurant" at bounding box center [146, 67] width 206 height 20
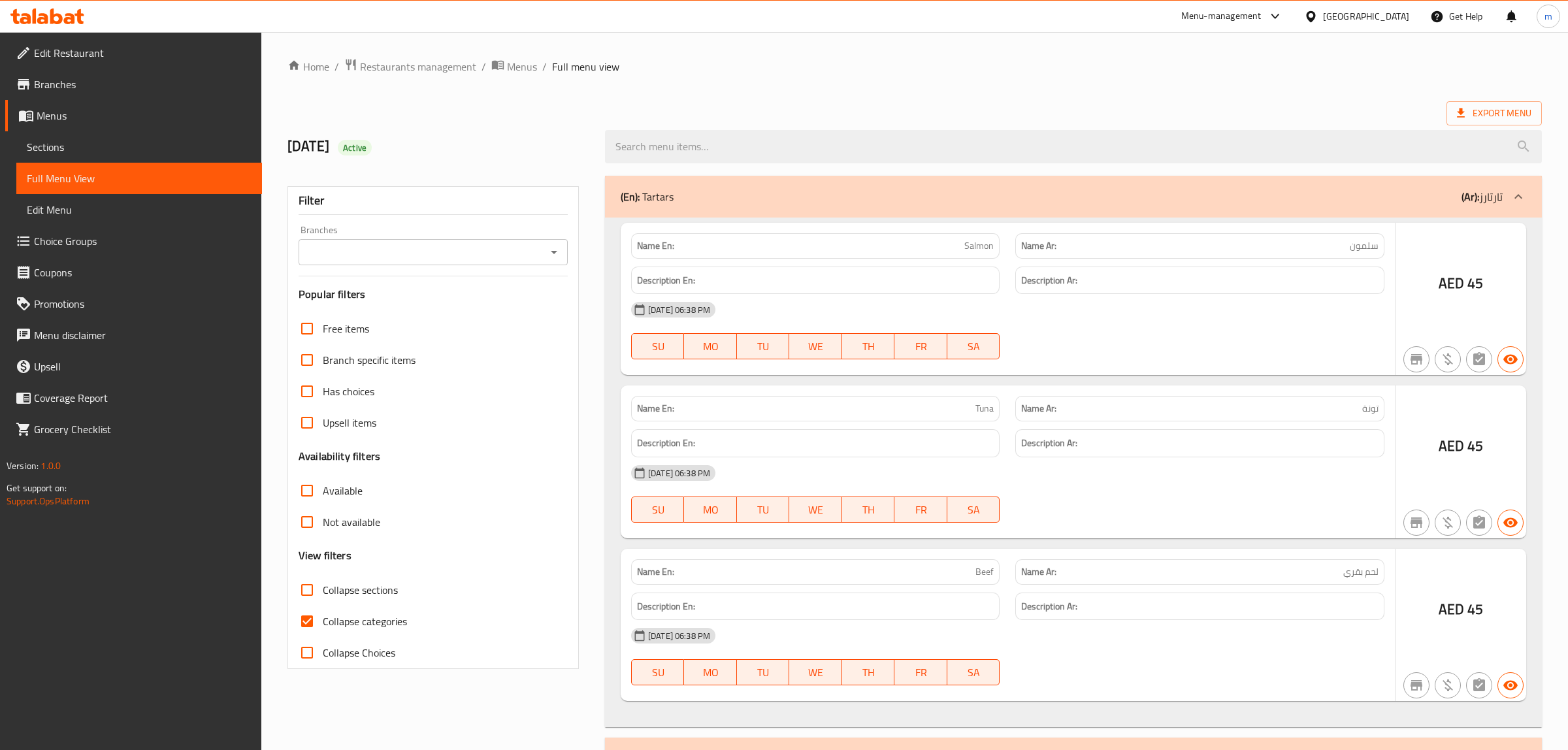
click at [72, 147] on div at bounding box center [784, 375] width 1568 height 750
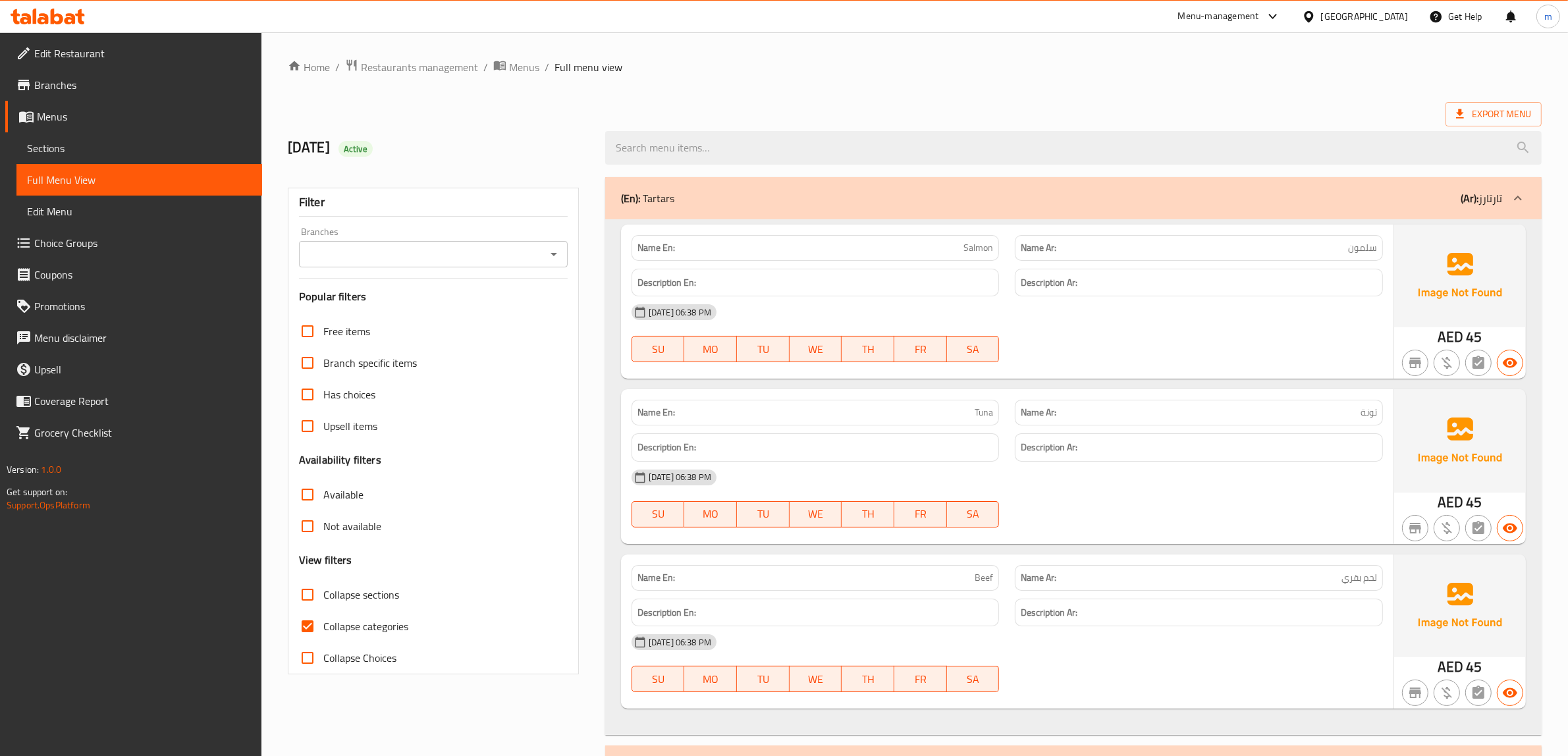
click at [78, 139] on link "Sections" at bounding box center [139, 149] width 245 height 32
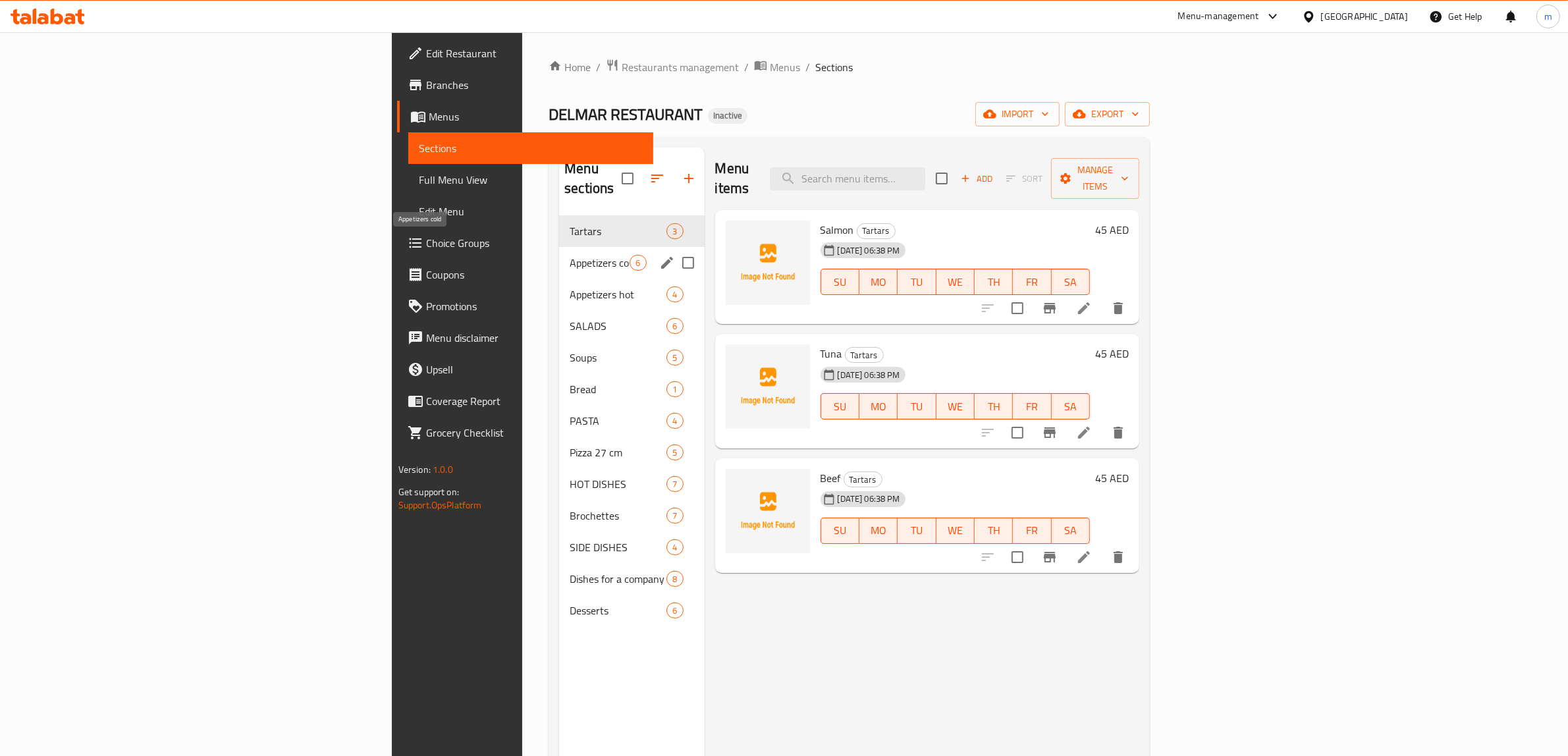
click at [570, 255] on span "Appetizers cold" at bounding box center [599, 263] width 60 height 16
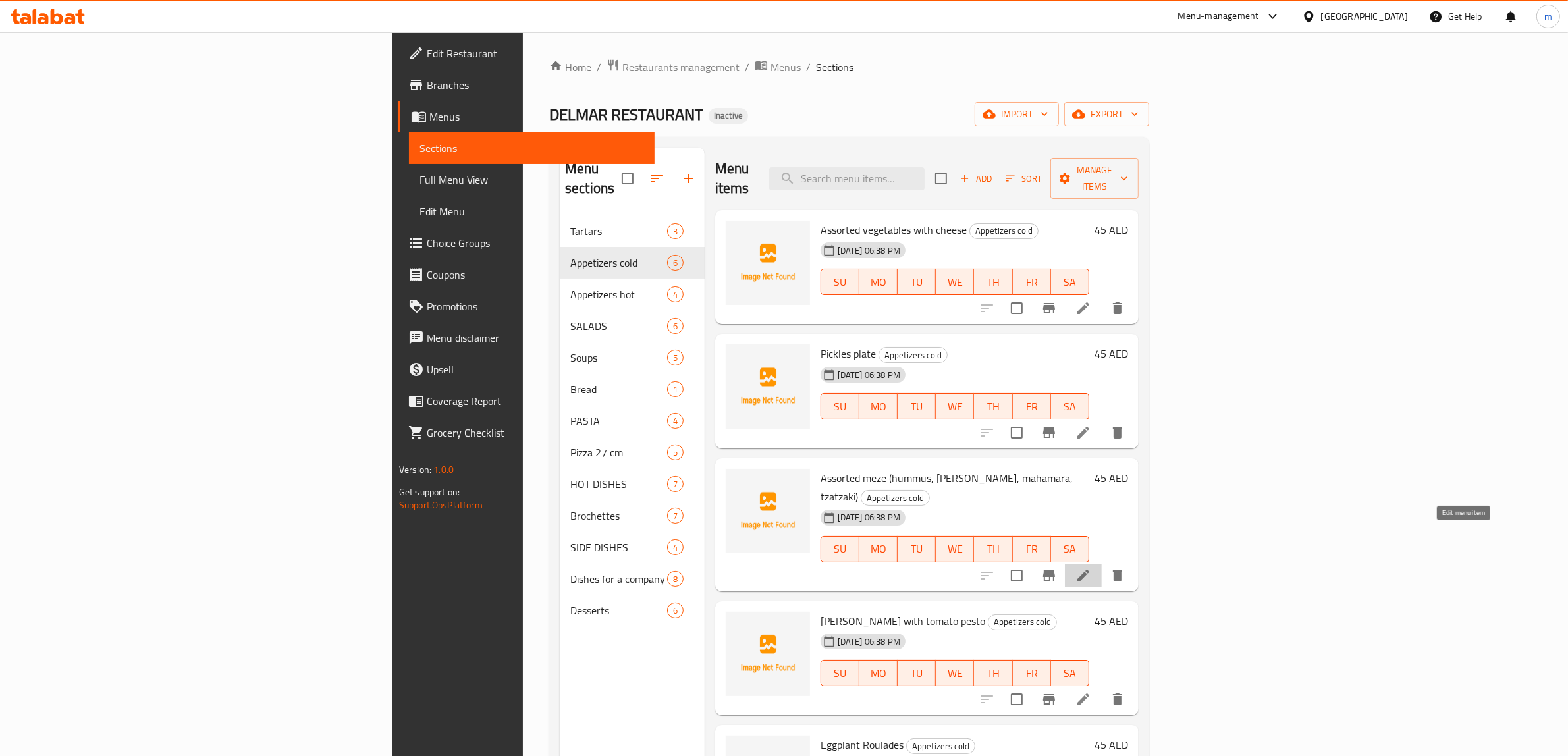
click at [1089, 570] on icon at bounding box center [1083, 576] width 12 height 12
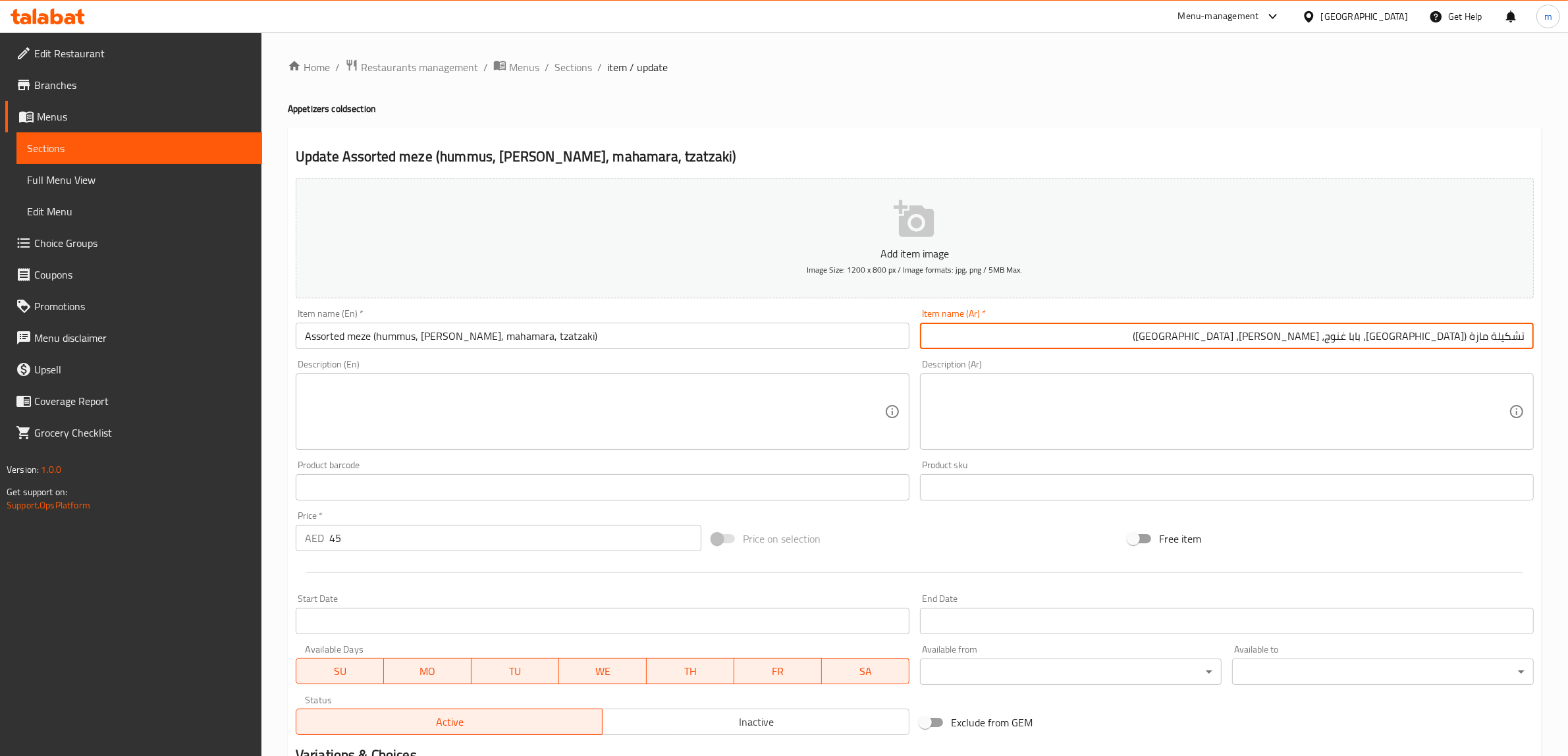
click at [1492, 333] on input "تشكيلة مازة ([GEOGRAPHIC_DATA]، بابا غنوج، [PERSON_NAME]، [GEOGRAPHIC_DATA])" at bounding box center [1227, 336] width 614 height 27
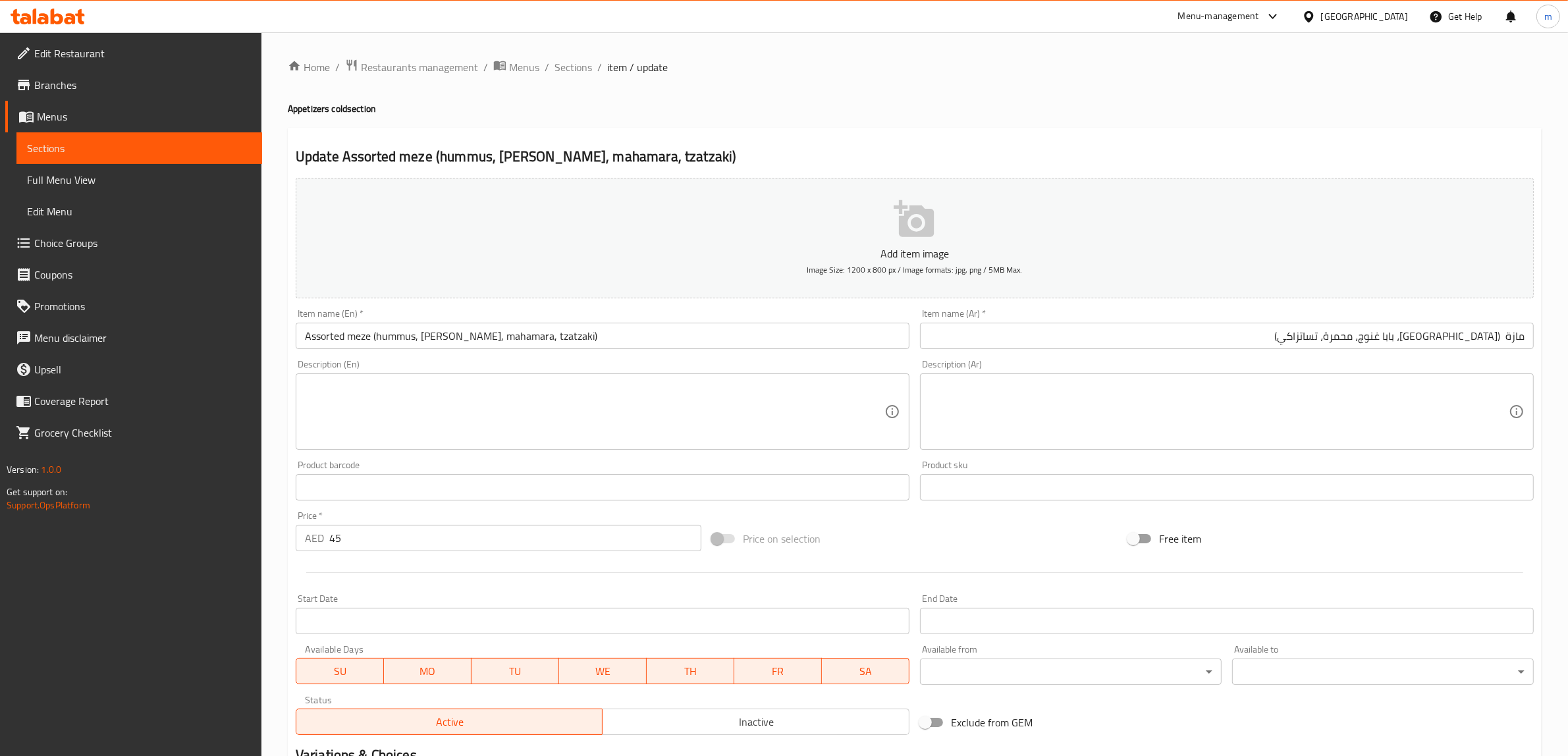
drag, startPoint x: 1492, startPoint y: 333, endPoint x: 1122, endPoint y: 349, distance: 370.3
click at [1122, 349] on input "مازة (حمص، بابا غنوج، محمرة، تساتزاكي)" at bounding box center [1227, 336] width 614 height 27
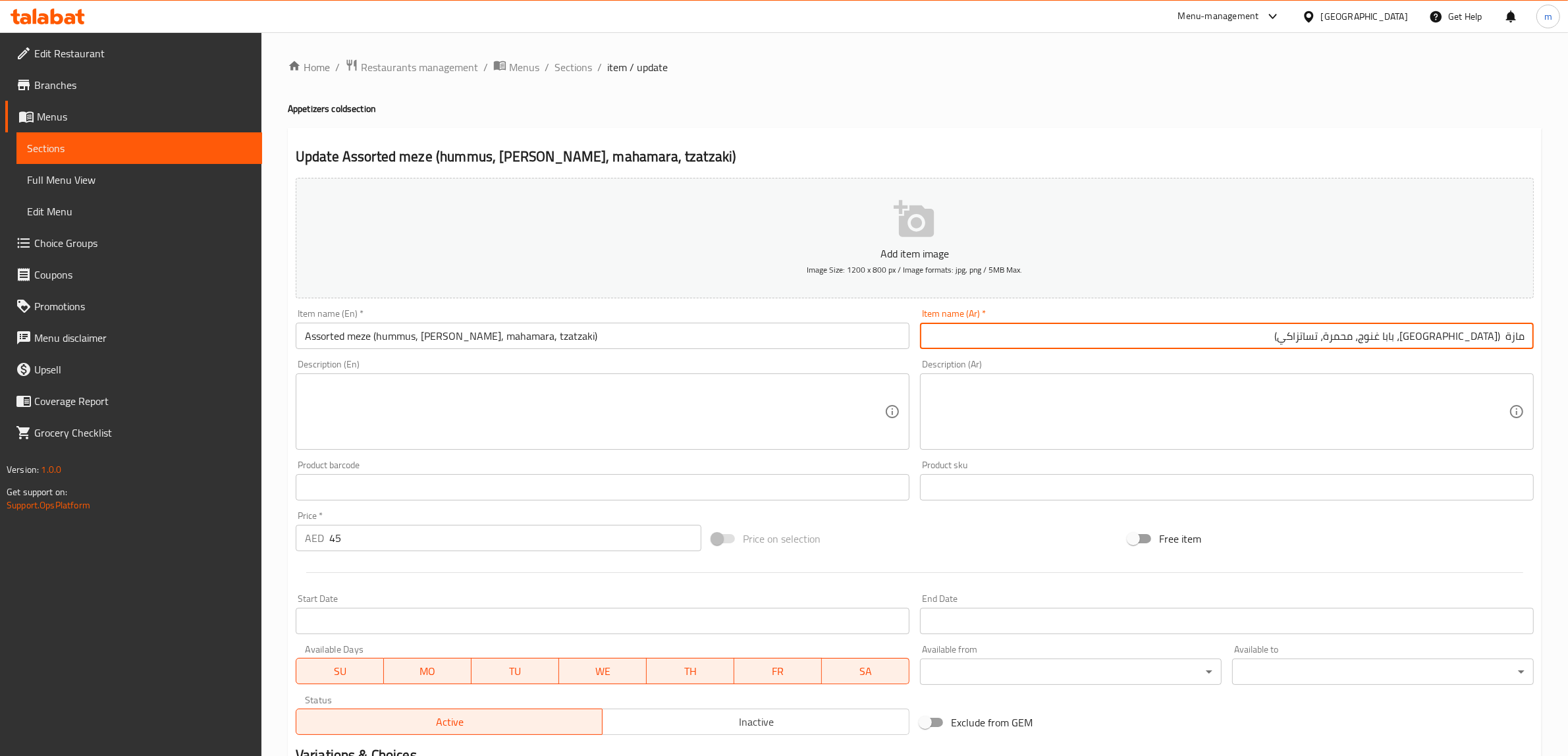
click at [1187, 340] on input "مازة (حمص، بابا غنوج، محمرة، تساتزاكي)" at bounding box center [1227, 336] width 614 height 27
click at [1502, 340] on input "مازة (حمص، بابا غنوج، محمرة، تساتزاكي)" at bounding box center [1227, 336] width 614 height 27
click at [1349, 333] on input "مازة متنوعة (حمص، بابا غنوج، محمرة، تساتزاكي)" at bounding box center [1227, 336] width 614 height 27
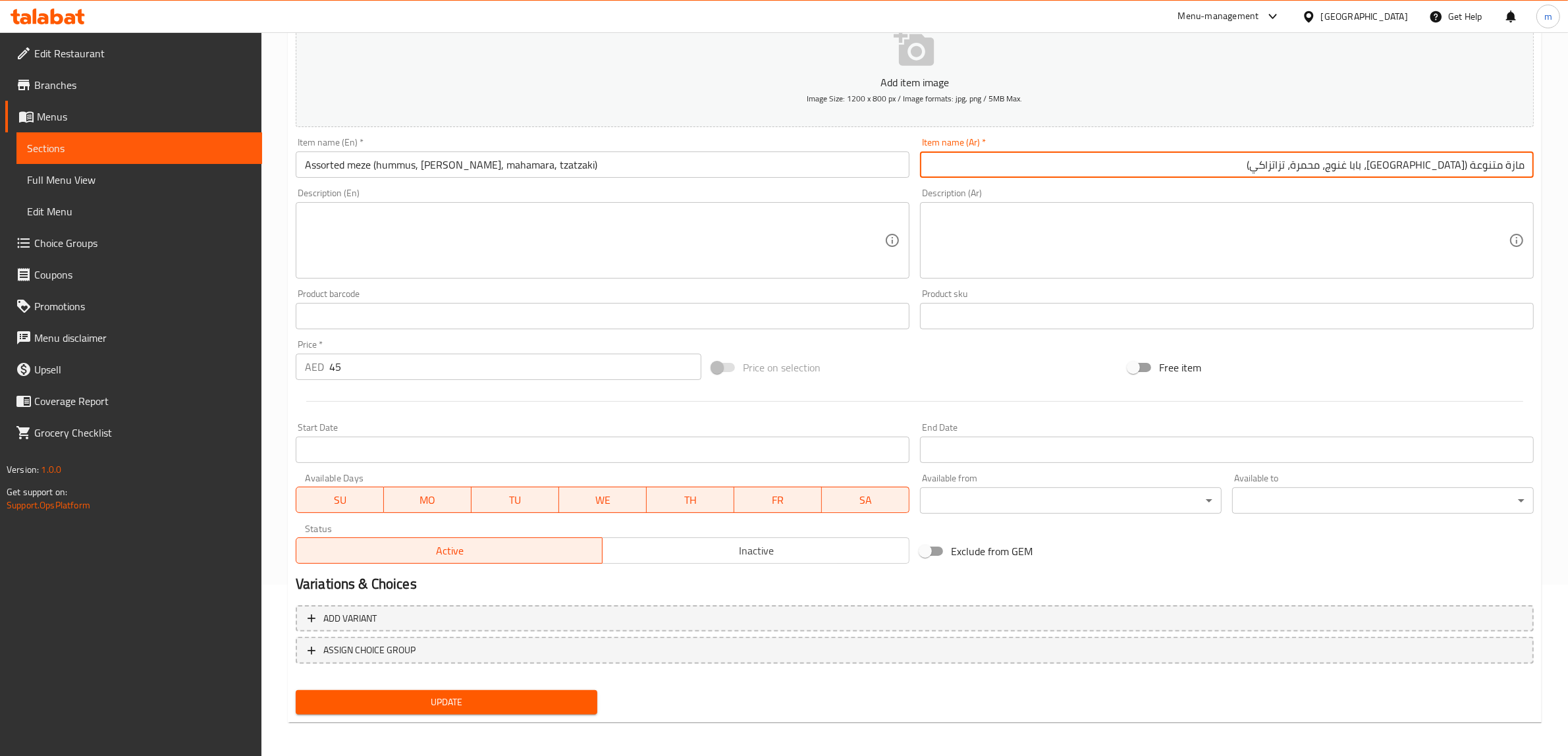
scroll to position [172, 0]
type input "مازة متنوعة (حمص، بابا غنوج، محمرة، تزاتزاكي)"
click at [526, 700] on span "Update" at bounding box center [446, 702] width 280 height 17
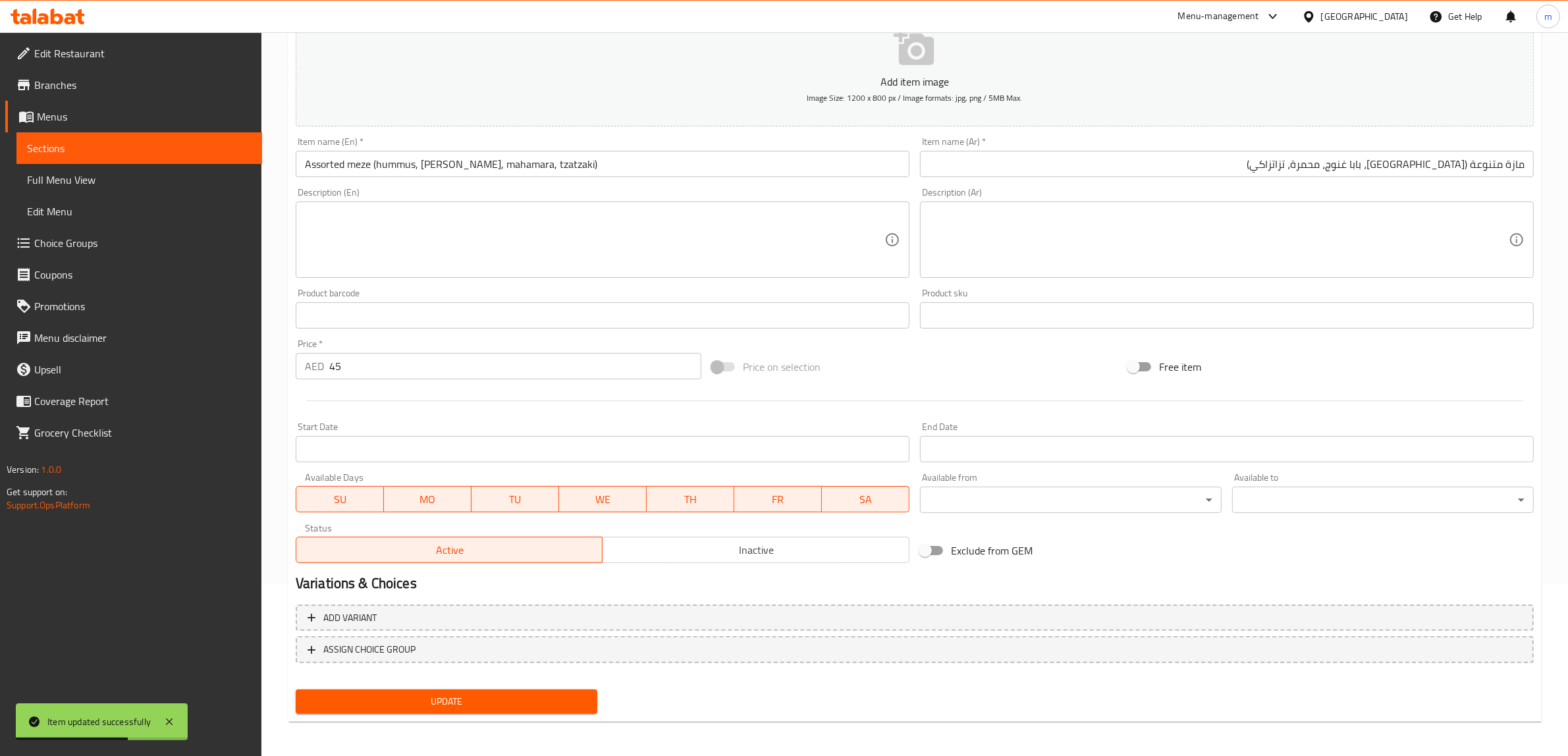
click at [71, 155] on span "Sections" at bounding box center [139, 149] width 225 height 16
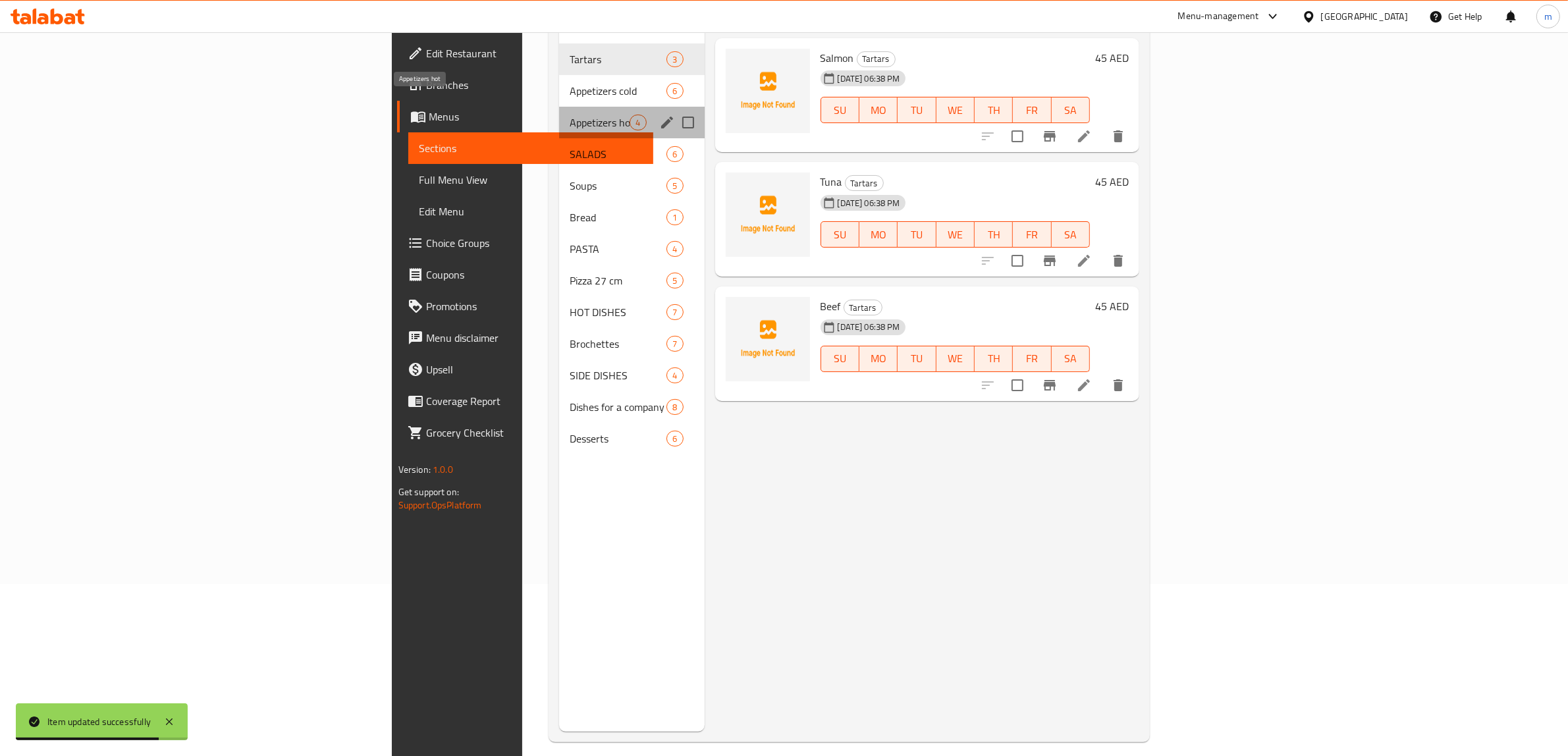
click at [570, 115] on span "Appetizers hot" at bounding box center [599, 123] width 60 height 16
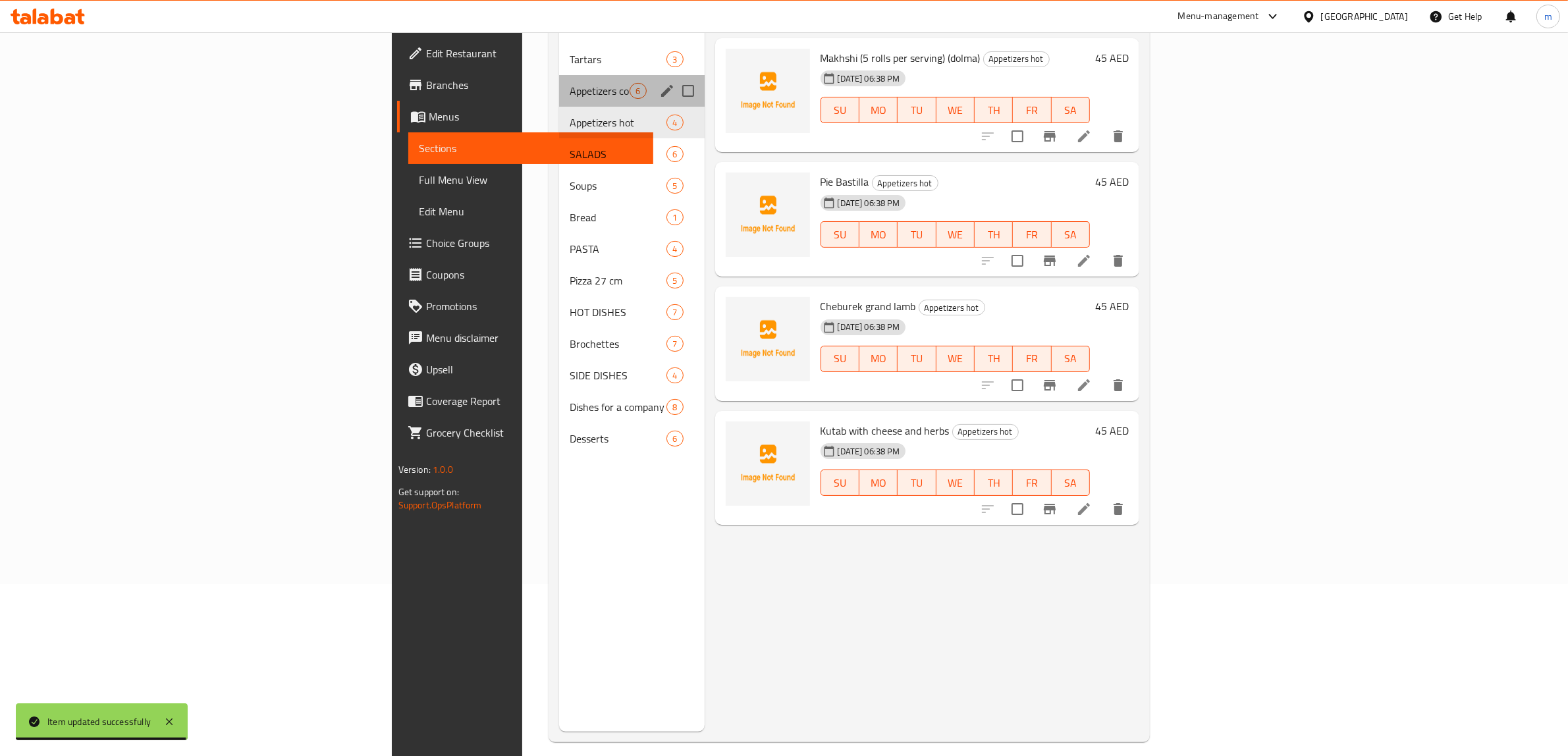
click at [559, 80] on div "Appetizers cold 6" at bounding box center [631, 91] width 145 height 32
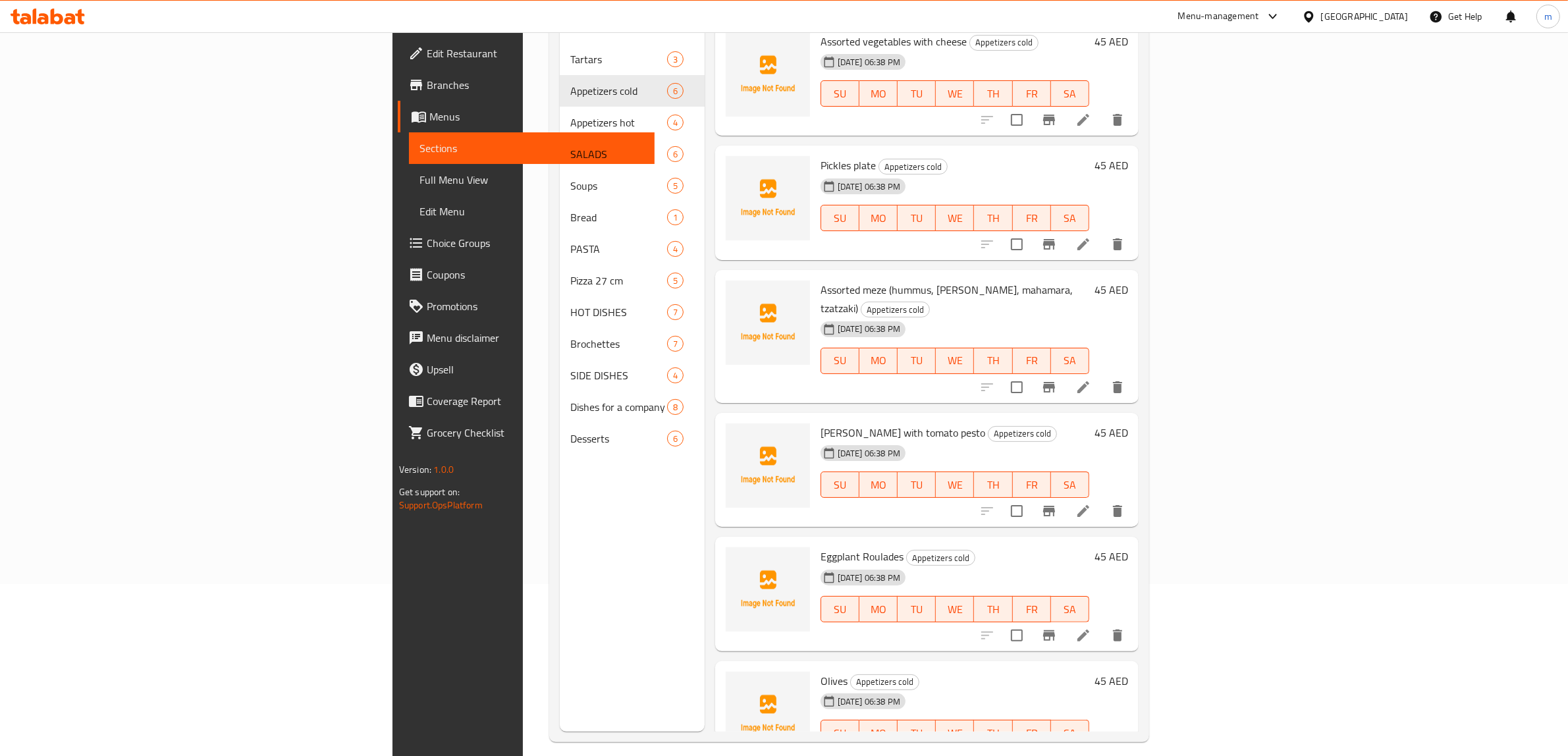
scroll to position [21, 0]
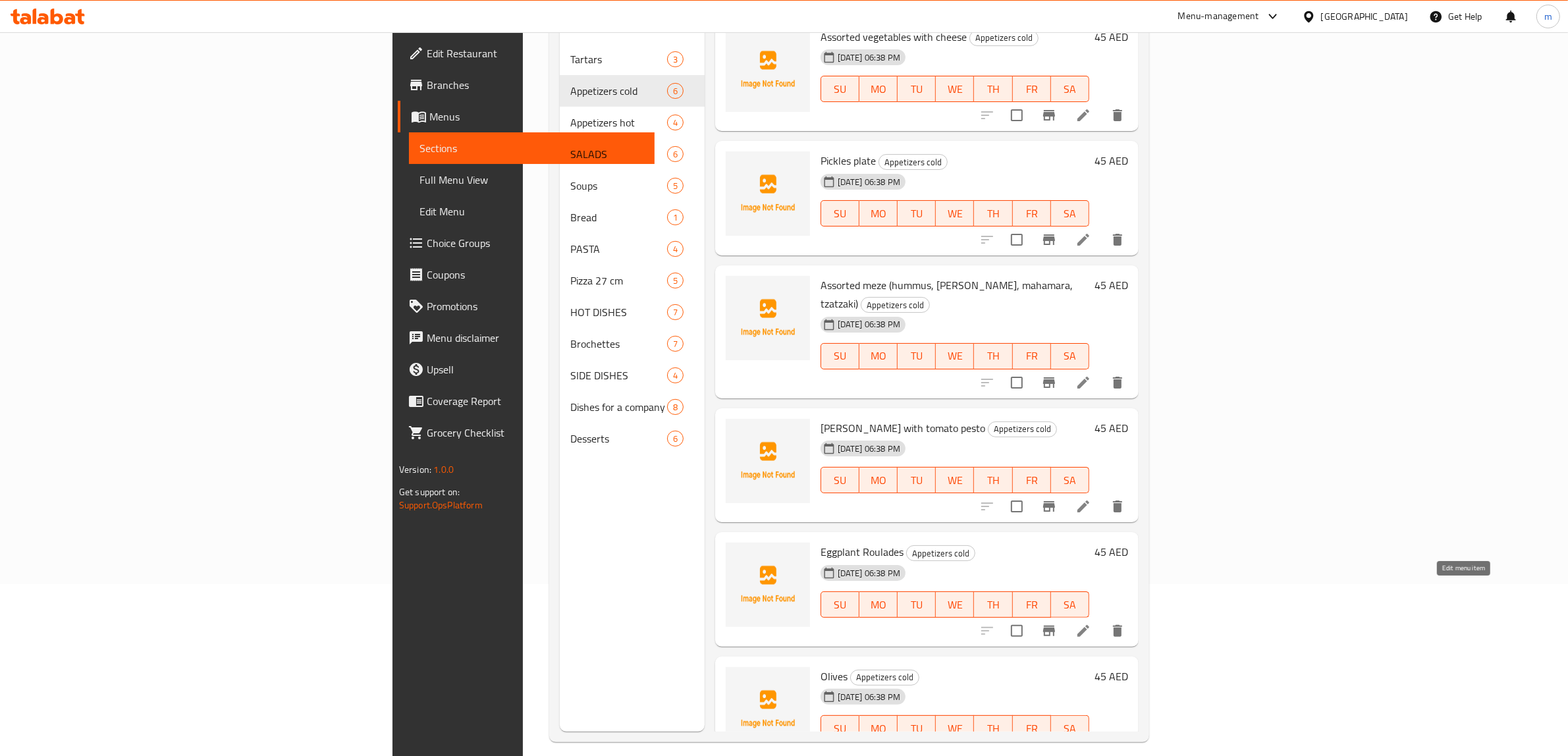
click at [1091, 623] on icon at bounding box center [1083, 631] width 16 height 16
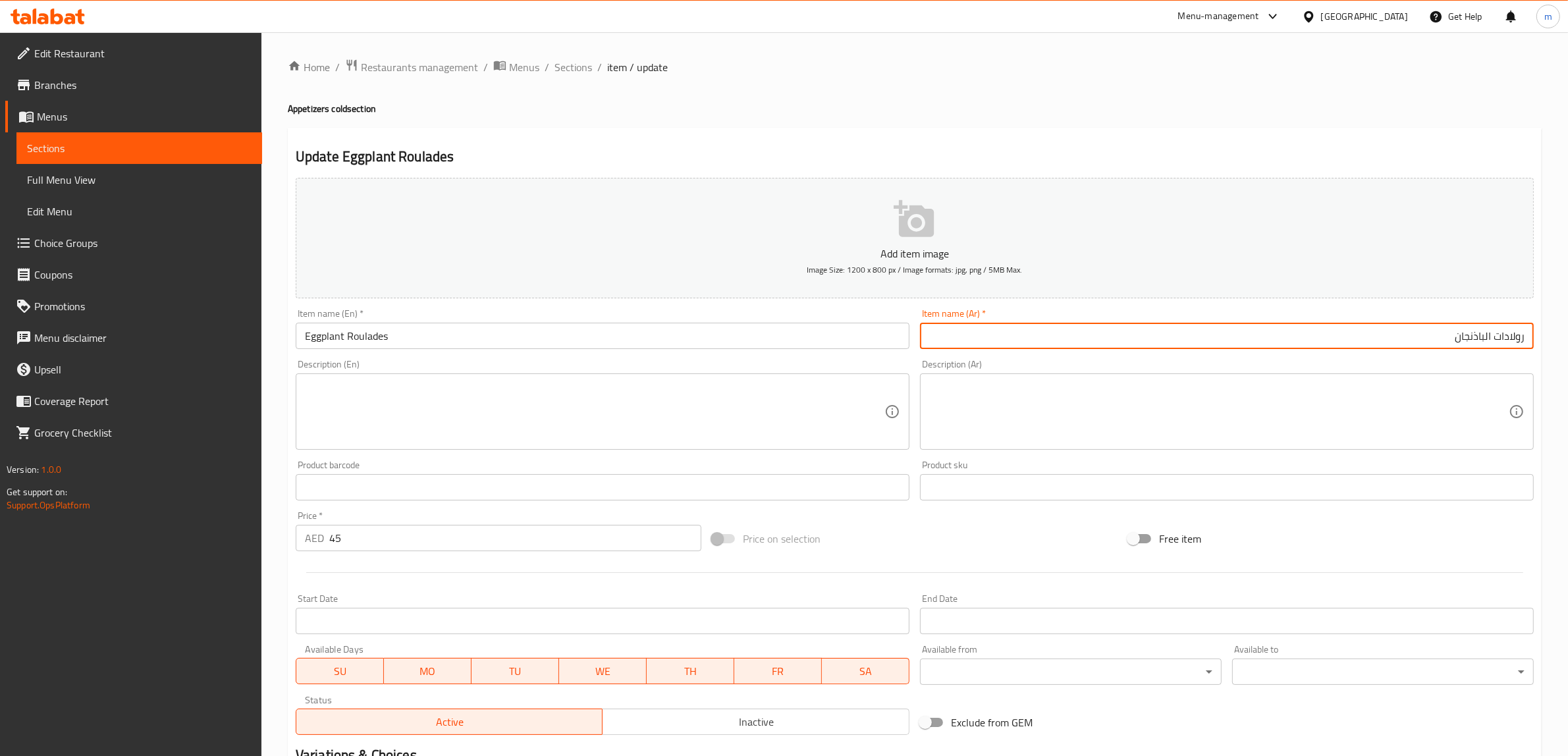
click at [1496, 336] on input "رولادات الباذنجان" at bounding box center [1227, 336] width 614 height 27
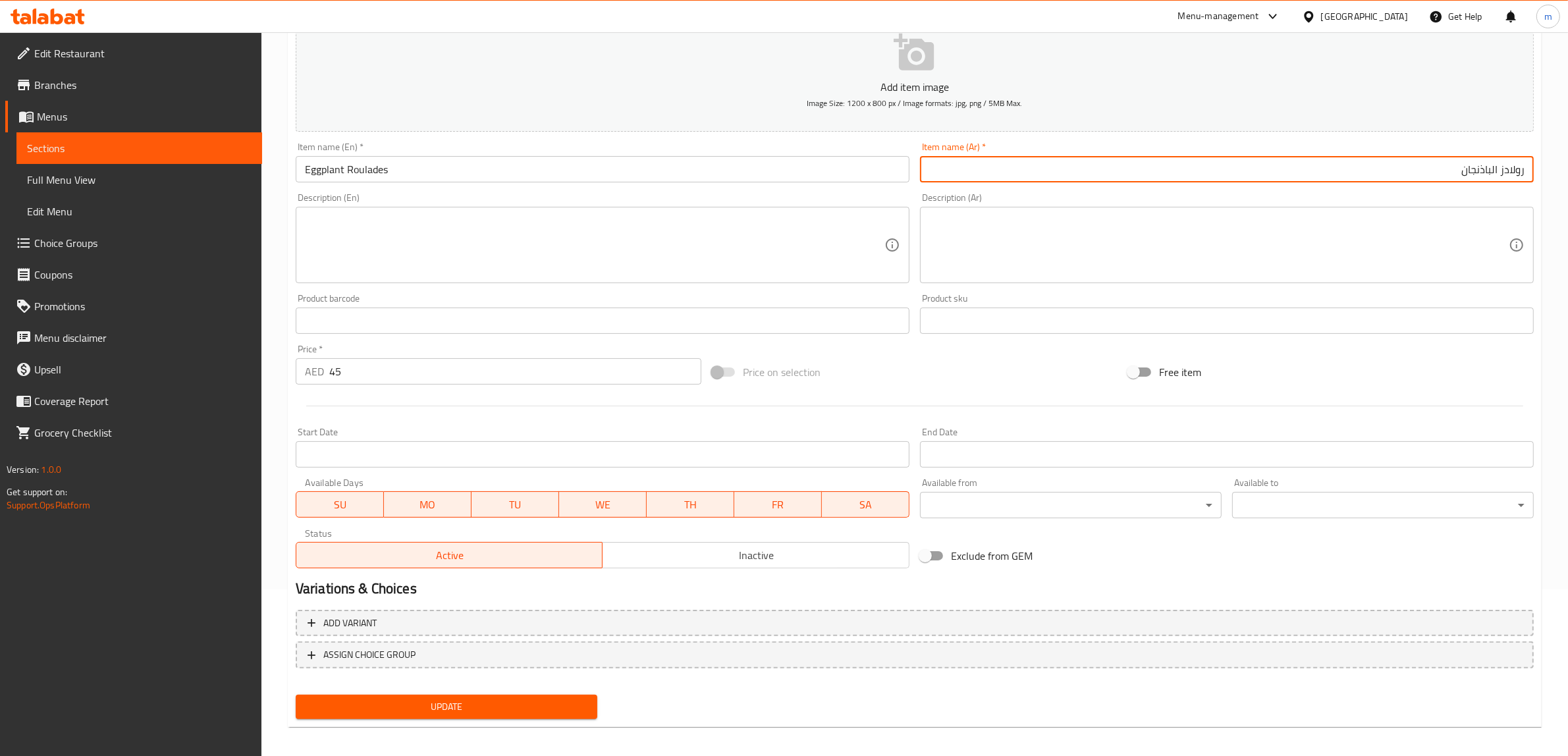
scroll to position [172, 0]
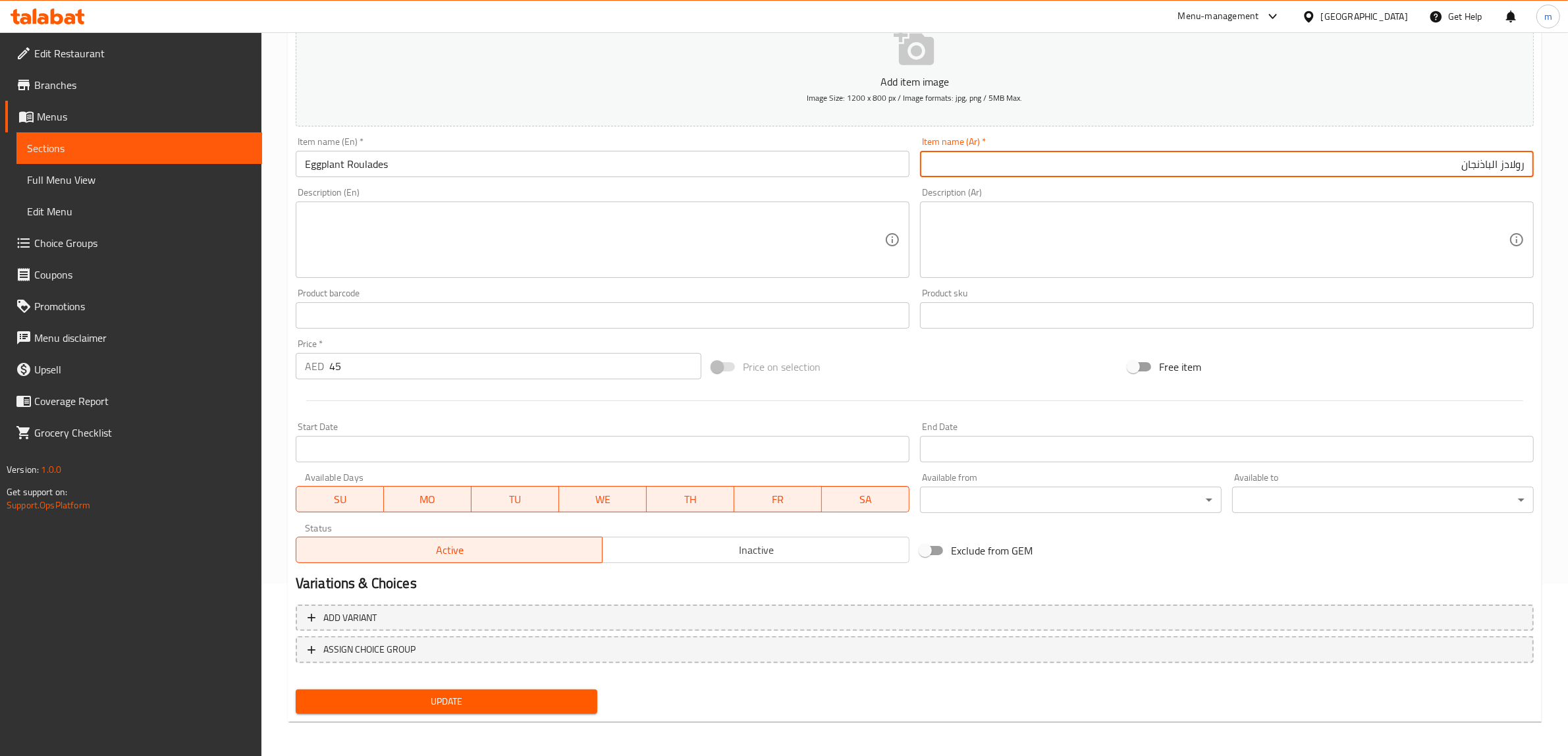
type input "رولادز الباذنجان"
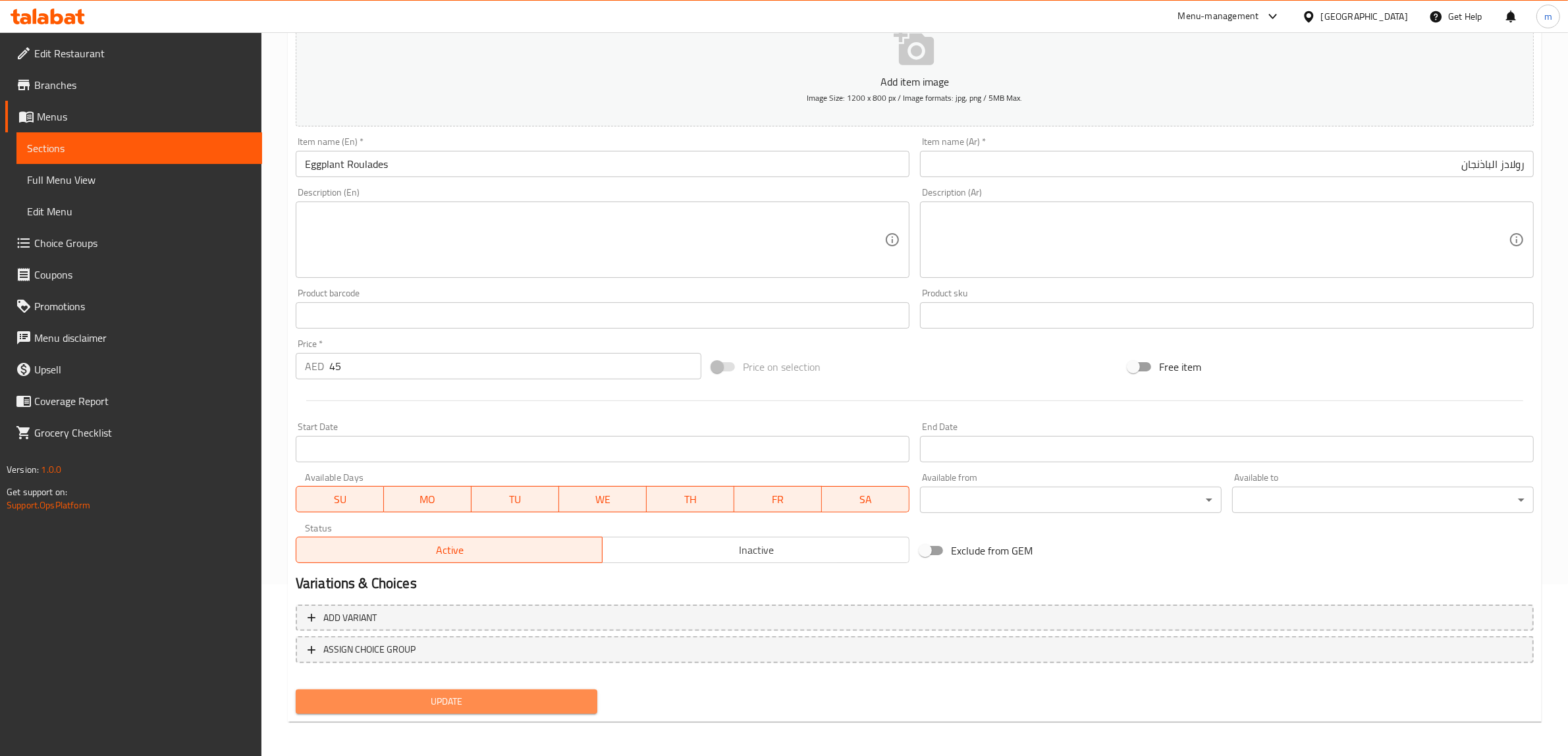
click at [479, 690] on button "Update" at bounding box center [446, 702] width 302 height 25
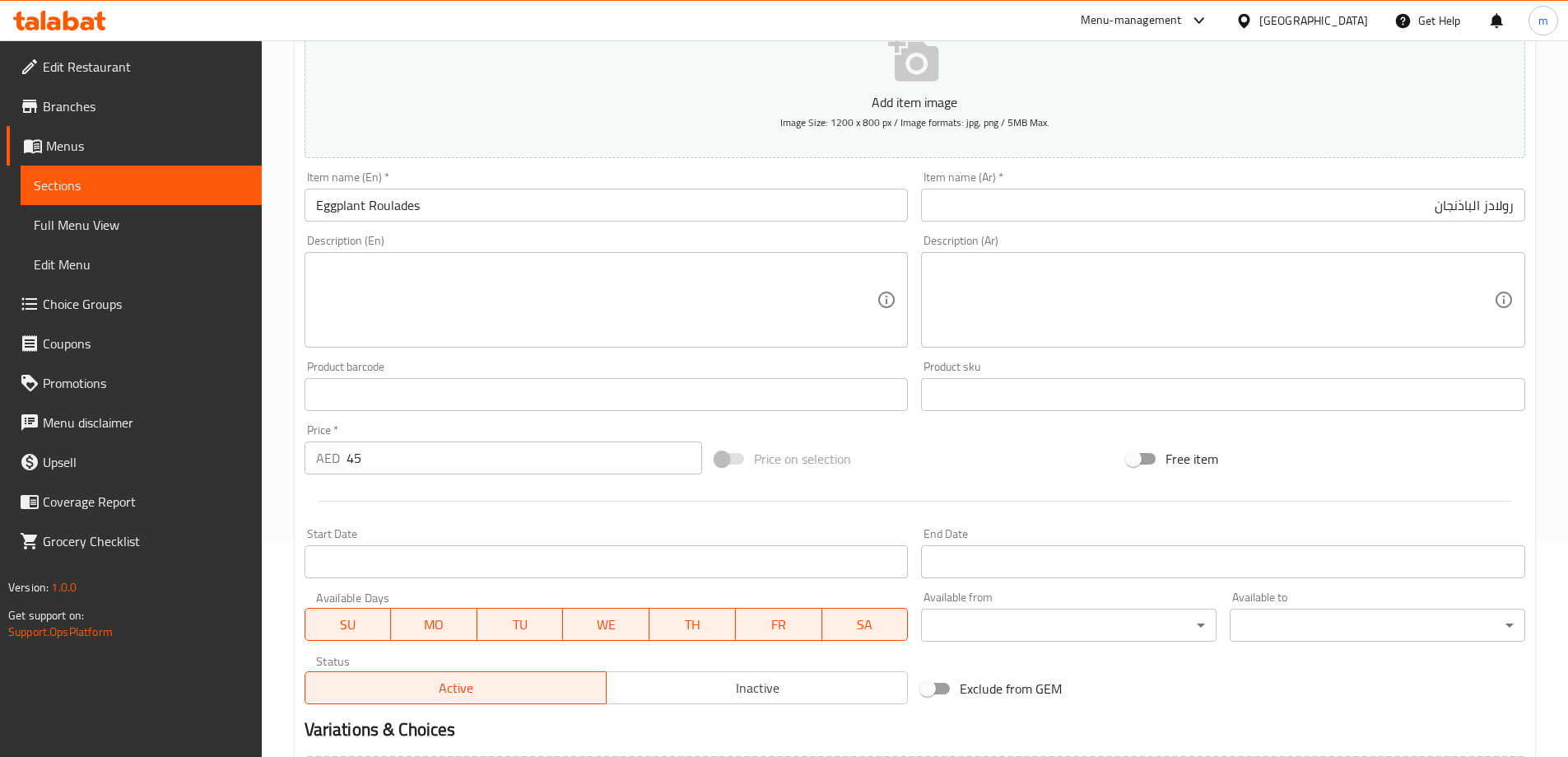
click at [145, 187] on span "Sections" at bounding box center [141, 186] width 215 height 20
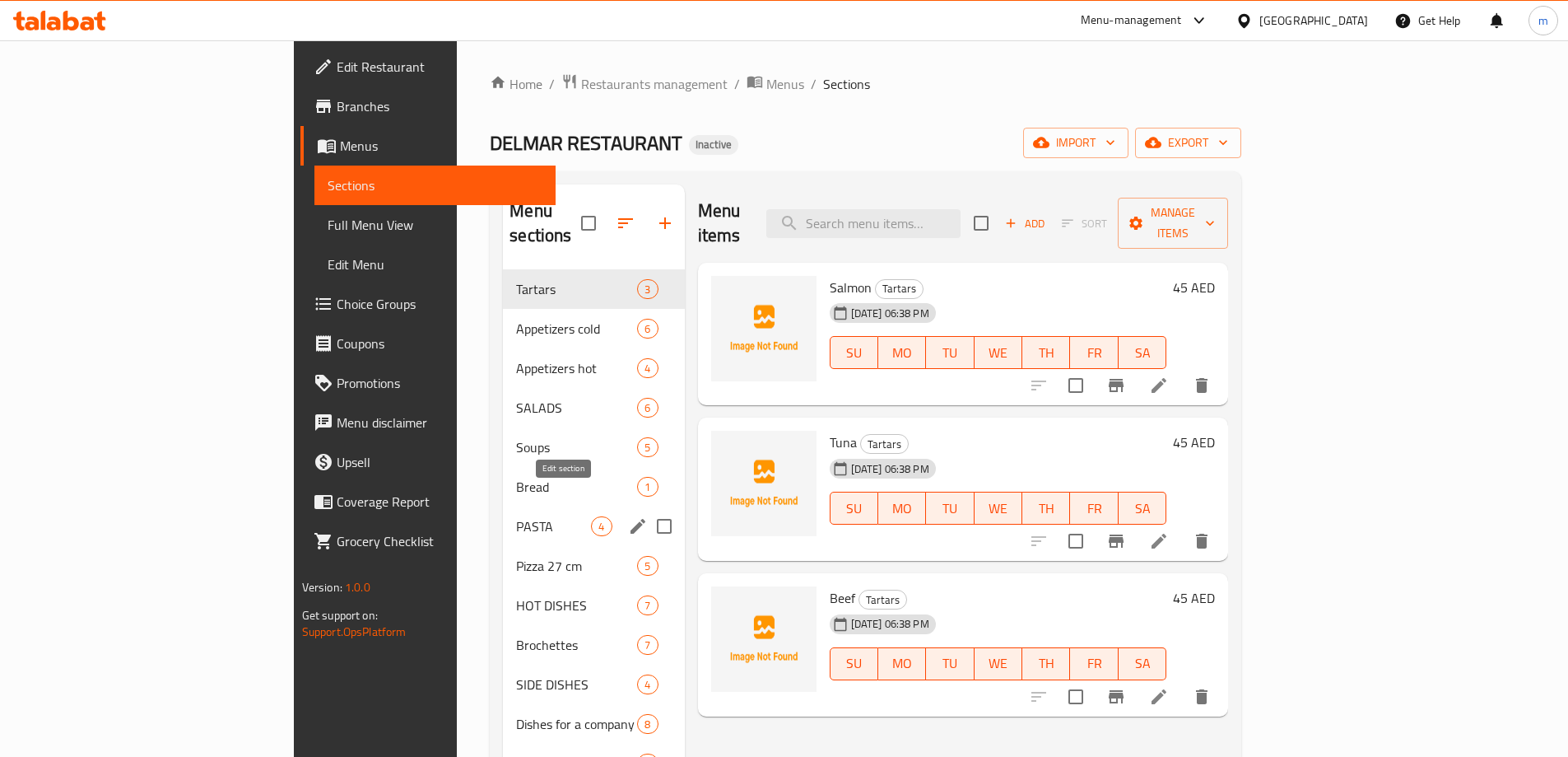
click at [628, 517] on icon "edit" at bounding box center [638, 527] width 20 height 20
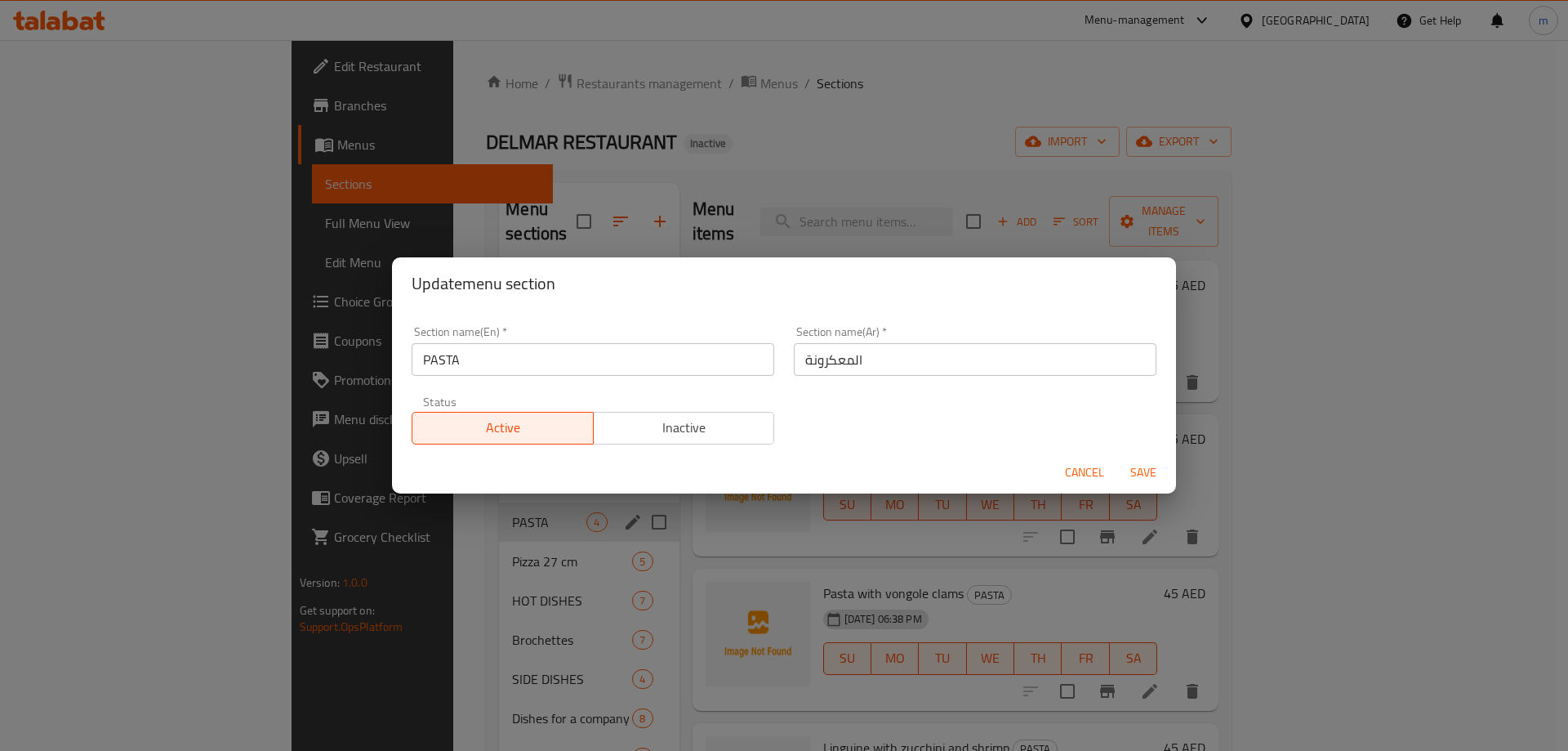
click at [883, 364] on input "المعكرونة" at bounding box center [974, 359] width 363 height 33
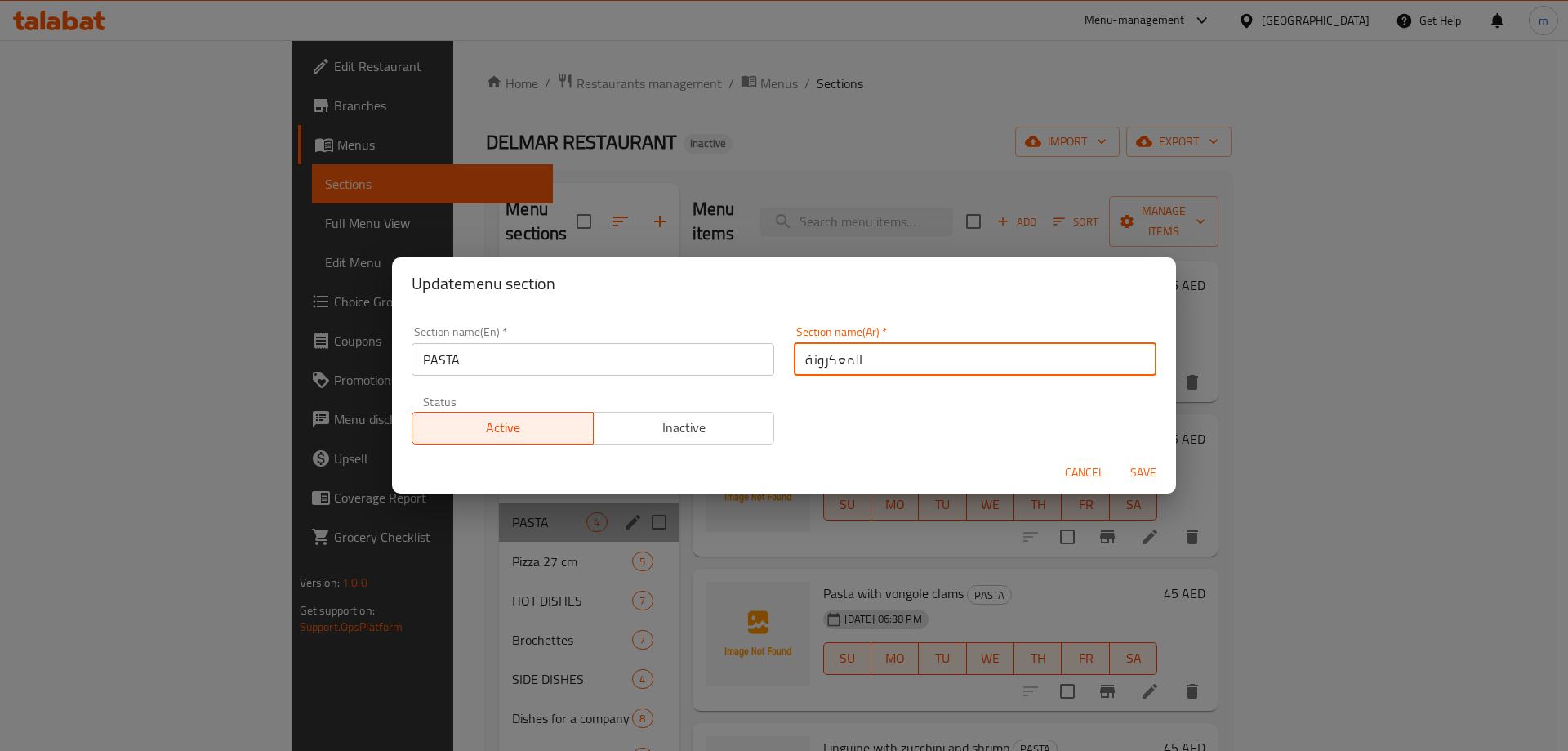
click at [830, 362] on input "المعكرونة" at bounding box center [974, 359] width 363 height 33
type input "المكرونة"
click at [1127, 463] on span "Save" at bounding box center [1143, 472] width 39 height 21
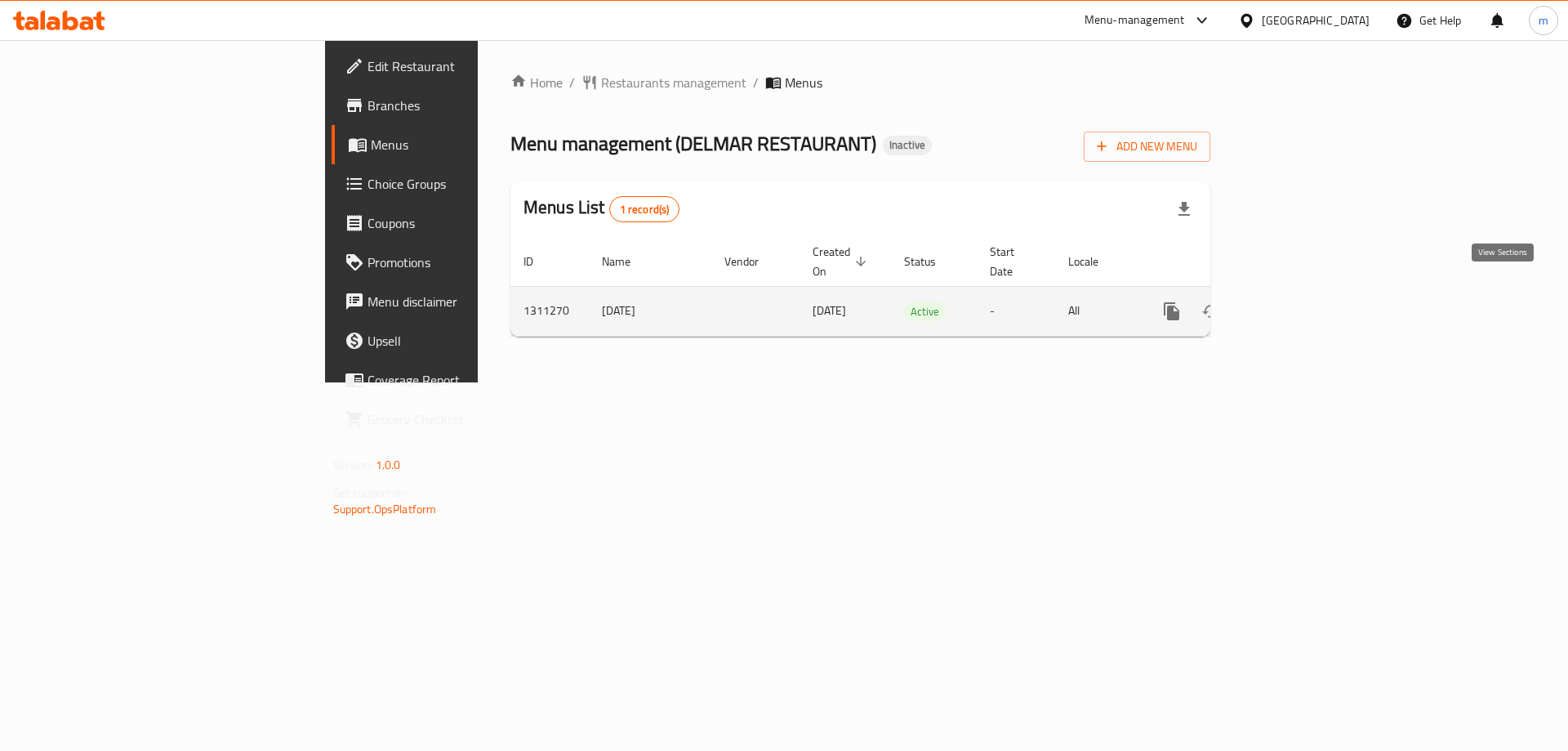
click at [1299, 301] on icon "enhanced table" at bounding box center [1289, 311] width 20 height 20
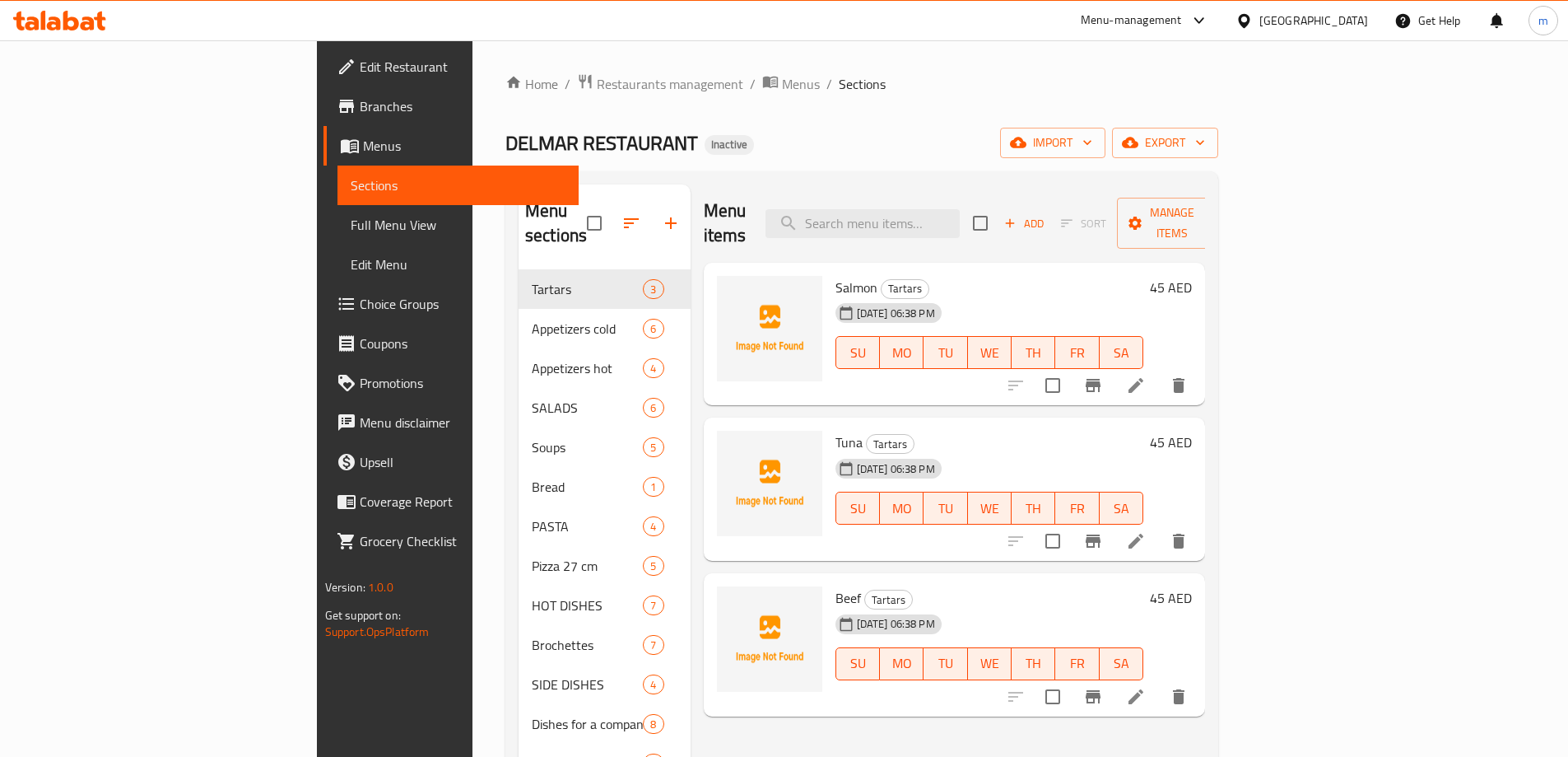
click at [351, 230] on span "Full Menu View" at bounding box center [457, 225] width 215 height 20
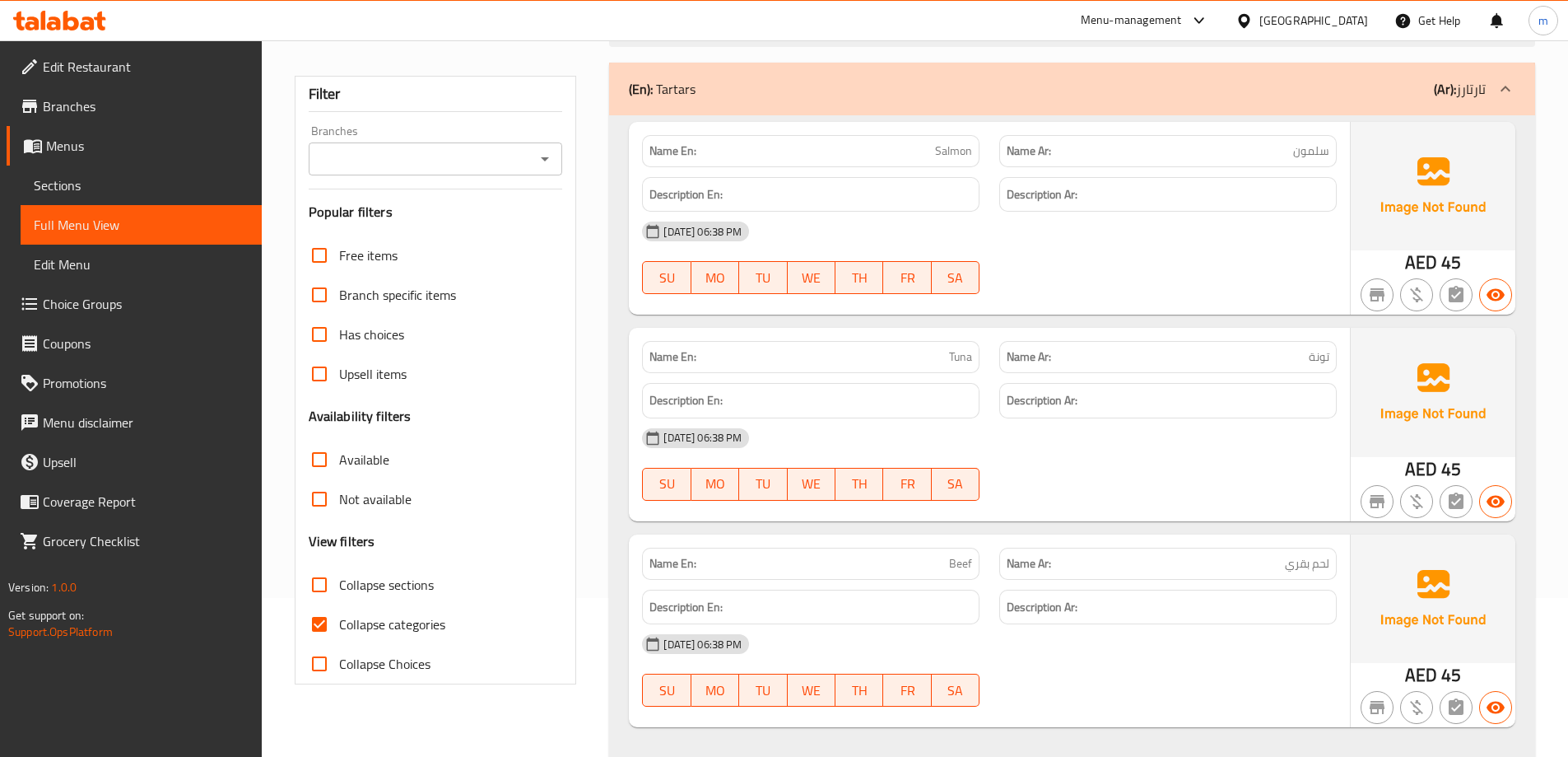
scroll to position [165, 0]
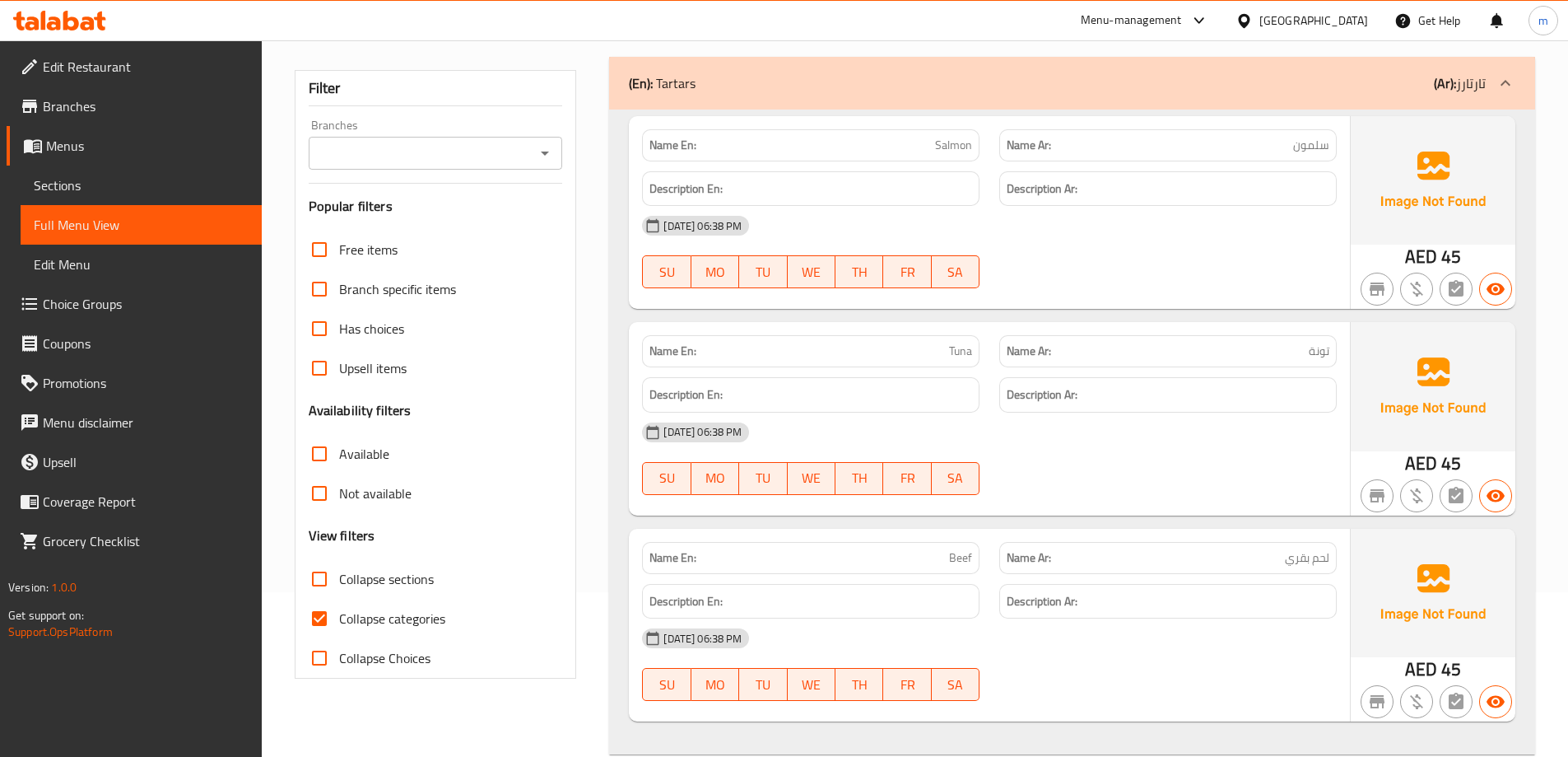
click at [317, 623] on input "Collapse categories" at bounding box center [319, 619] width 40 height 40
checkbox input "false"
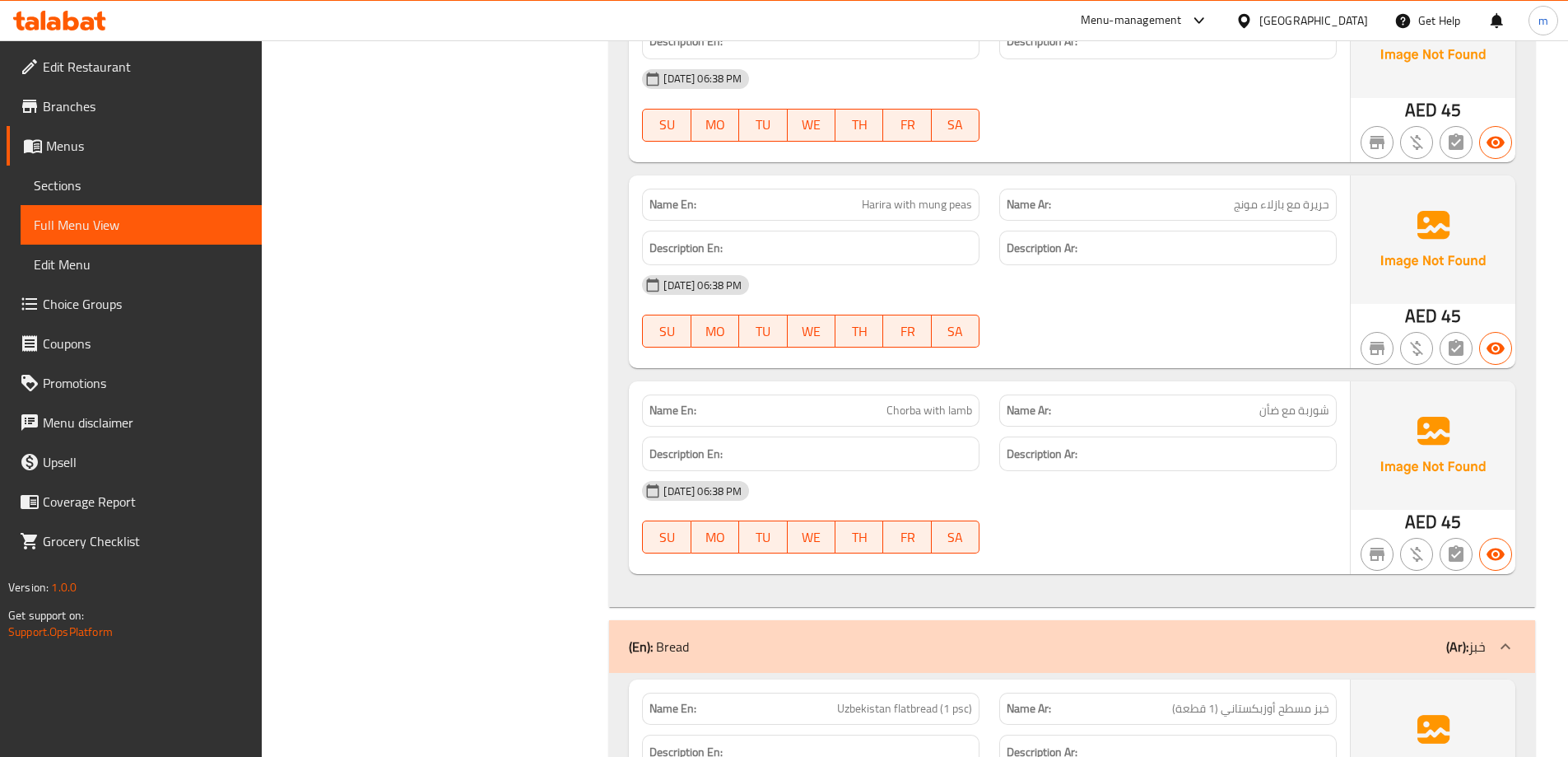
scroll to position [4940, 0]
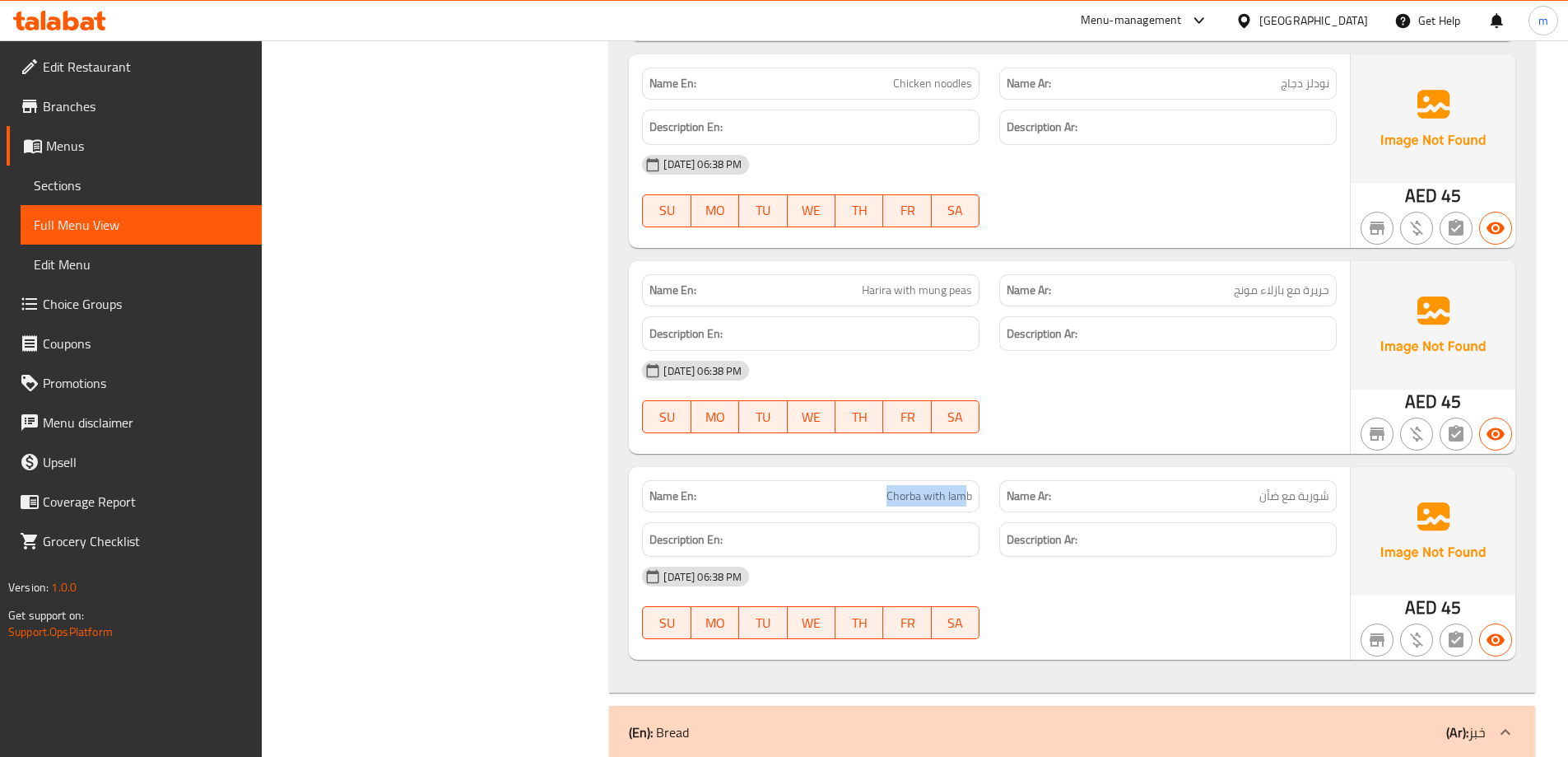
drag, startPoint x: 869, startPoint y: 504, endPoint x: 965, endPoint y: 504, distance: 96.0
click at [965, 504] on p "Name En: Chorba with lamb" at bounding box center [811, 496] width 322 height 17
drag, startPoint x: 1289, startPoint y: 494, endPoint x: 1338, endPoint y: 521, distance: 55.9
click at [1328, 501] on span "شوربة مع ضأن" at bounding box center [1294, 496] width 70 height 17
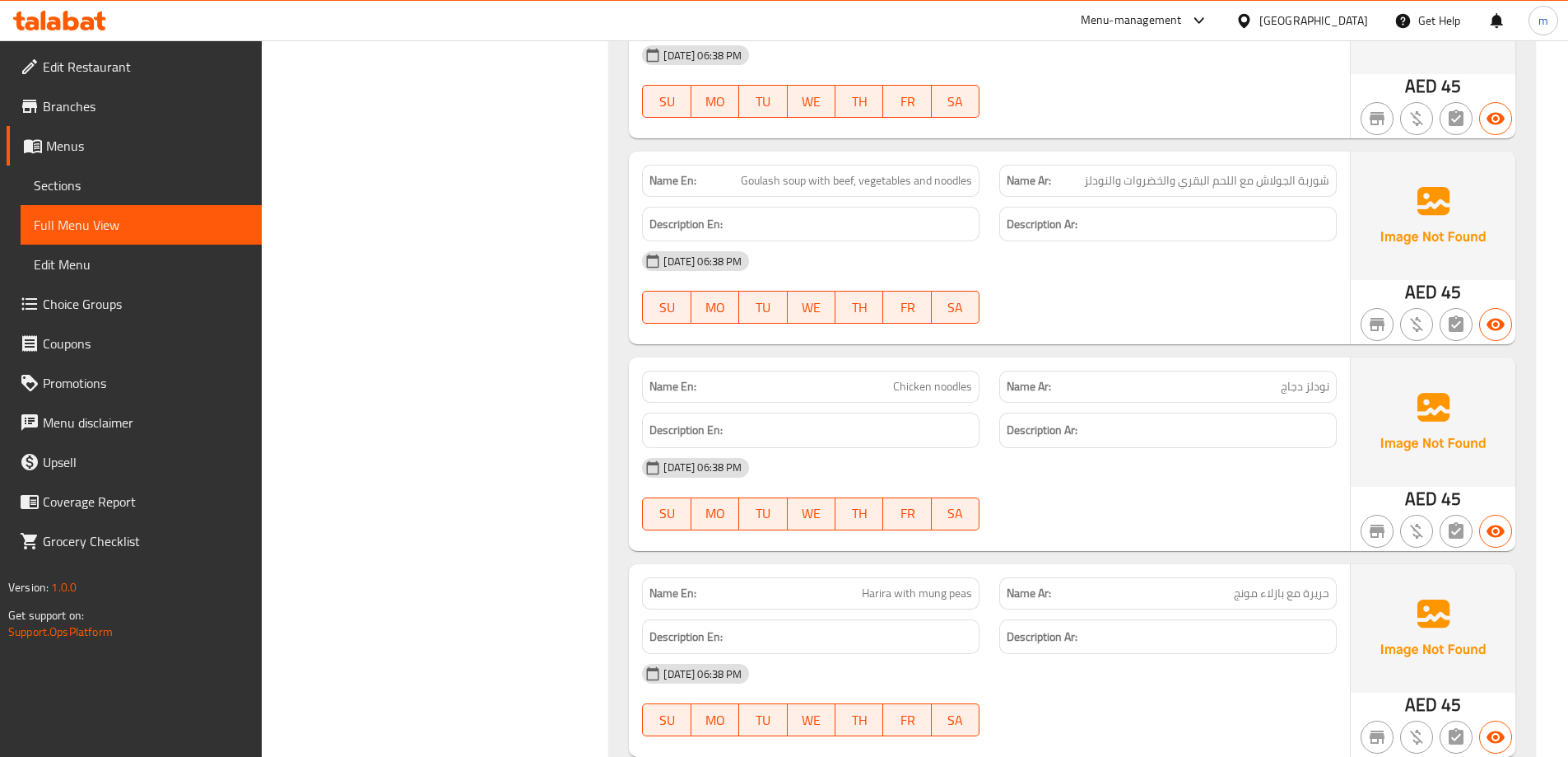
scroll to position [4611, 0]
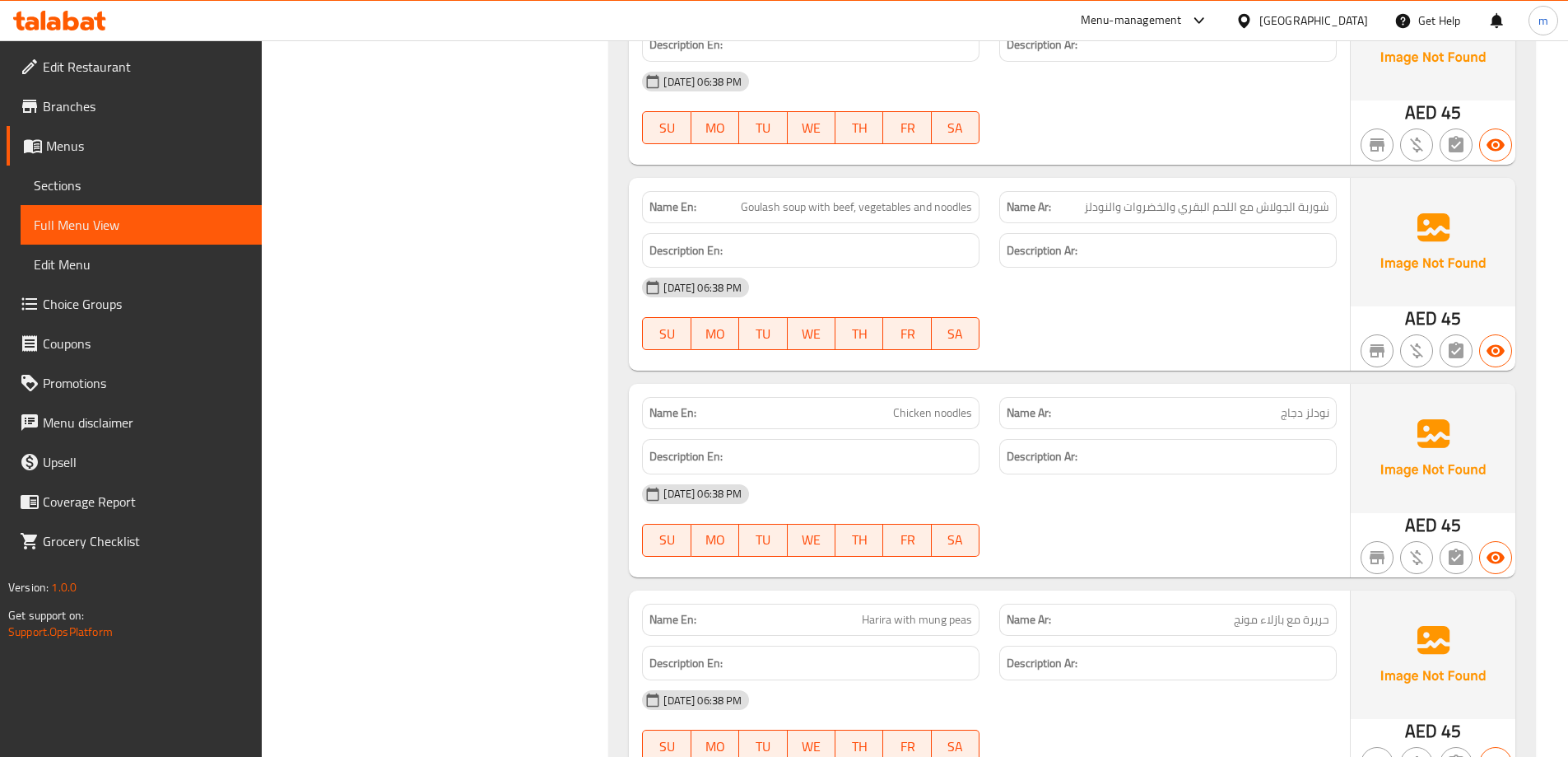
click at [799, 207] on span "Goulash soup with beef, vegetables and noodles" at bounding box center [856, 206] width 231 height 17
click at [1316, 198] on span "شوربة الجولاش مع اللحم البقري والخضروات والنودلز" at bounding box center [1207, 206] width 245 height 17
click at [1284, 313] on div "11-09-2025 06:38 PM SU MO TU WE TH FR SA" at bounding box center [990, 313] width 714 height 92
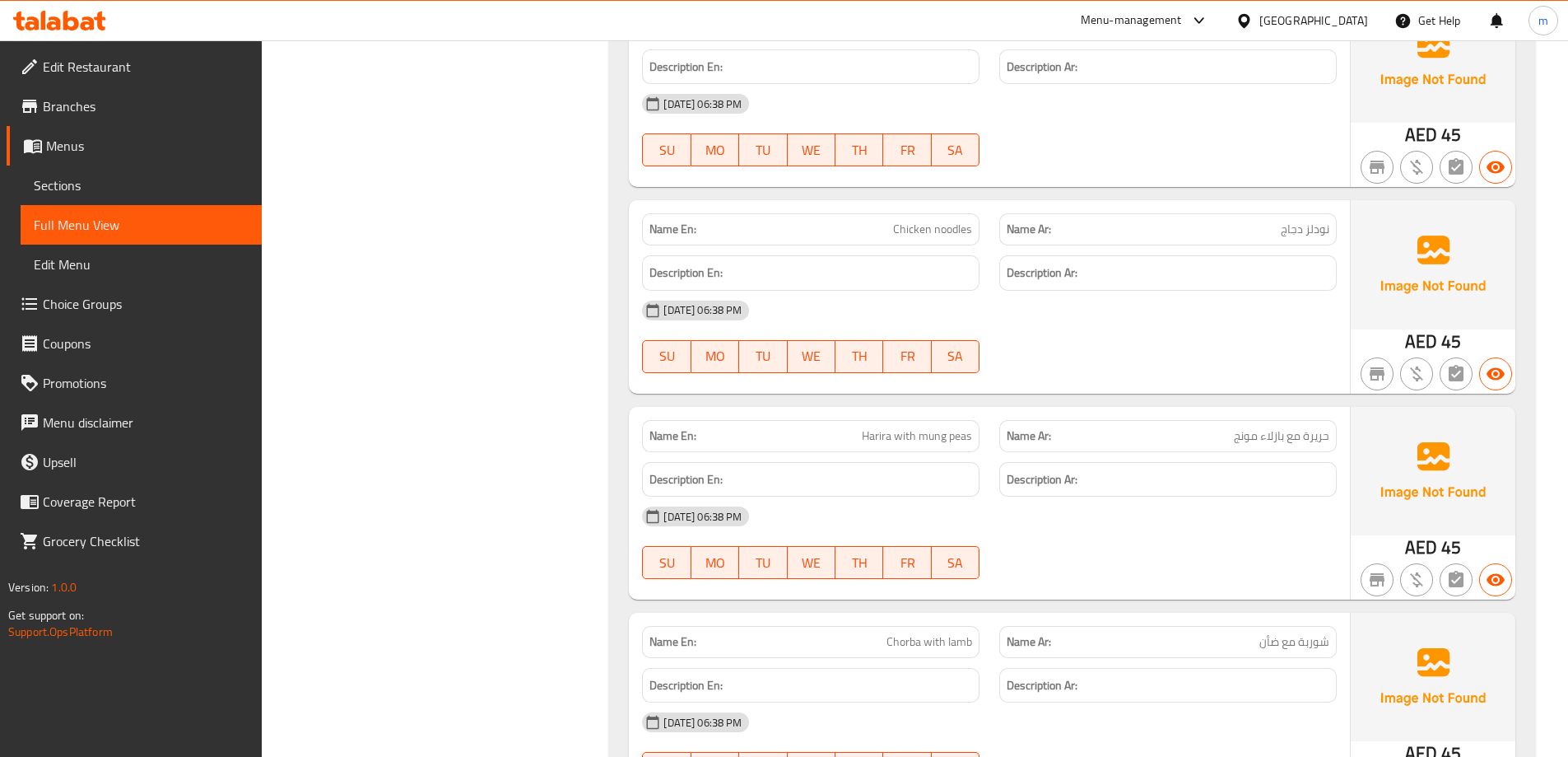
scroll to position [4940, 0]
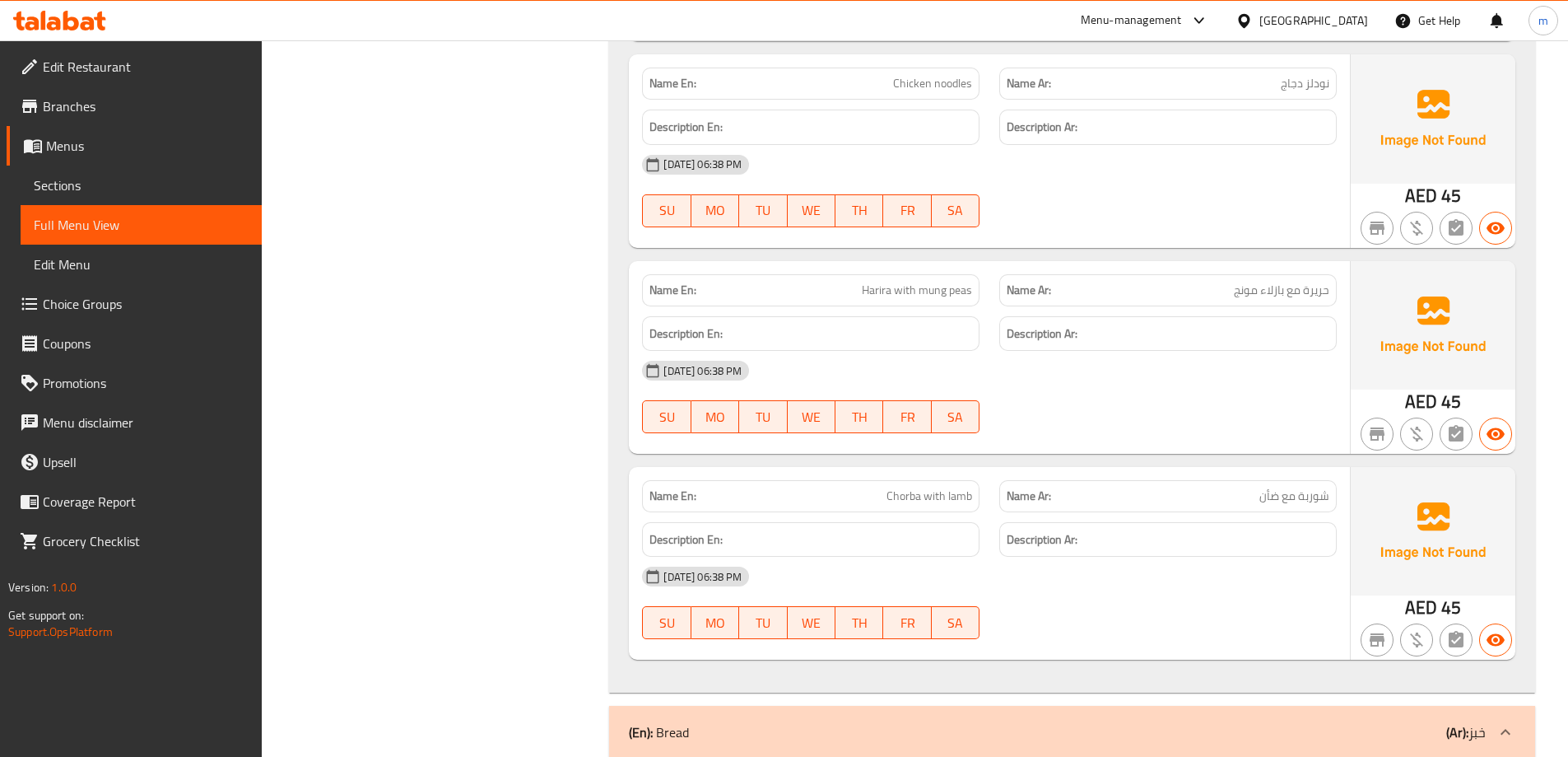
click at [1311, 492] on span "شوربة مع ضأن" at bounding box center [1294, 496] width 70 height 17
click at [887, 497] on p "Name En: Chorba with lamb" at bounding box center [811, 496] width 322 height 17
click at [891, 493] on span "Chorba with lamb" at bounding box center [929, 496] width 85 height 17
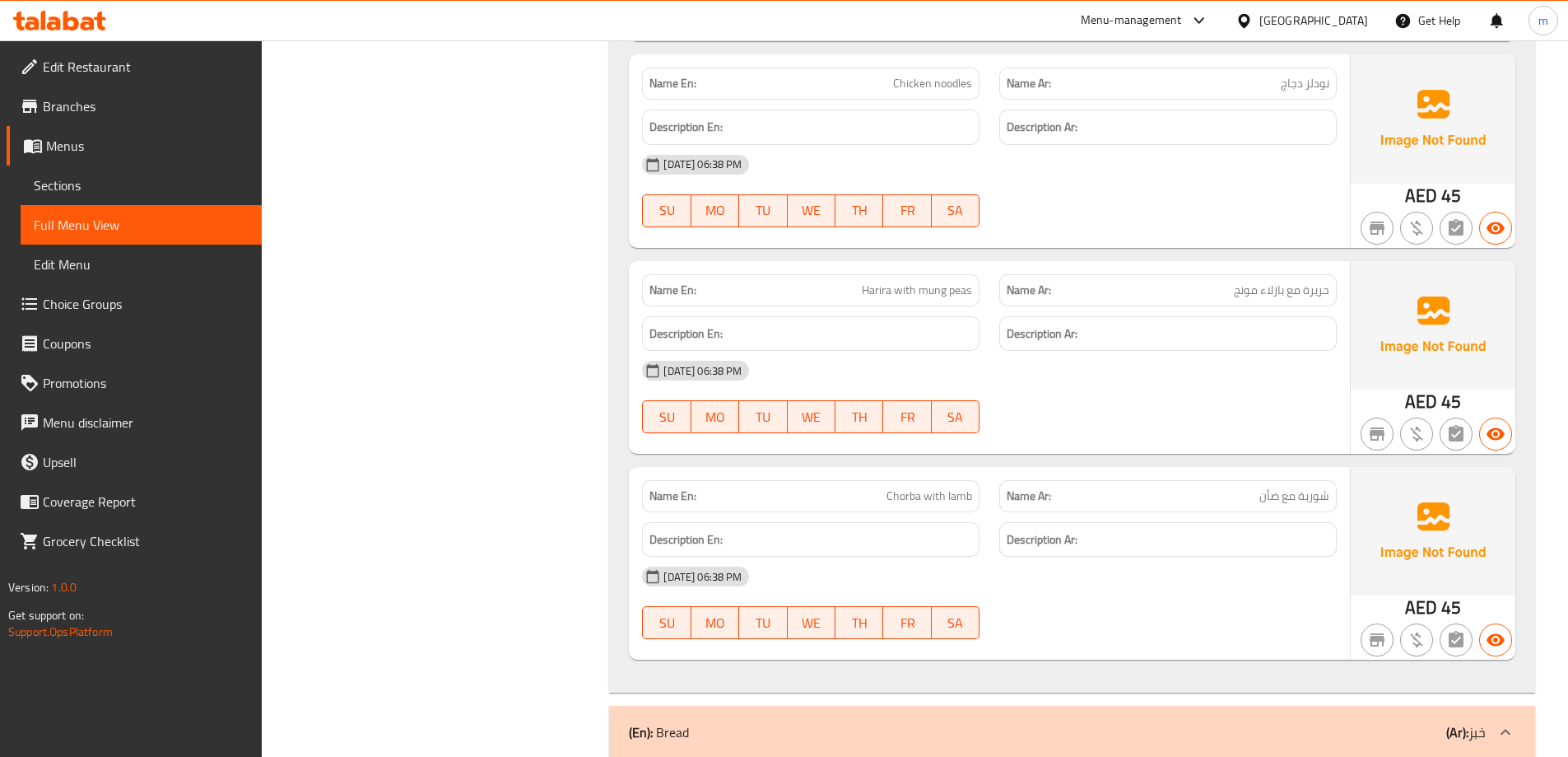
click at [1302, 495] on span "شوربة مع ضأن" at bounding box center [1294, 496] width 70 height 17
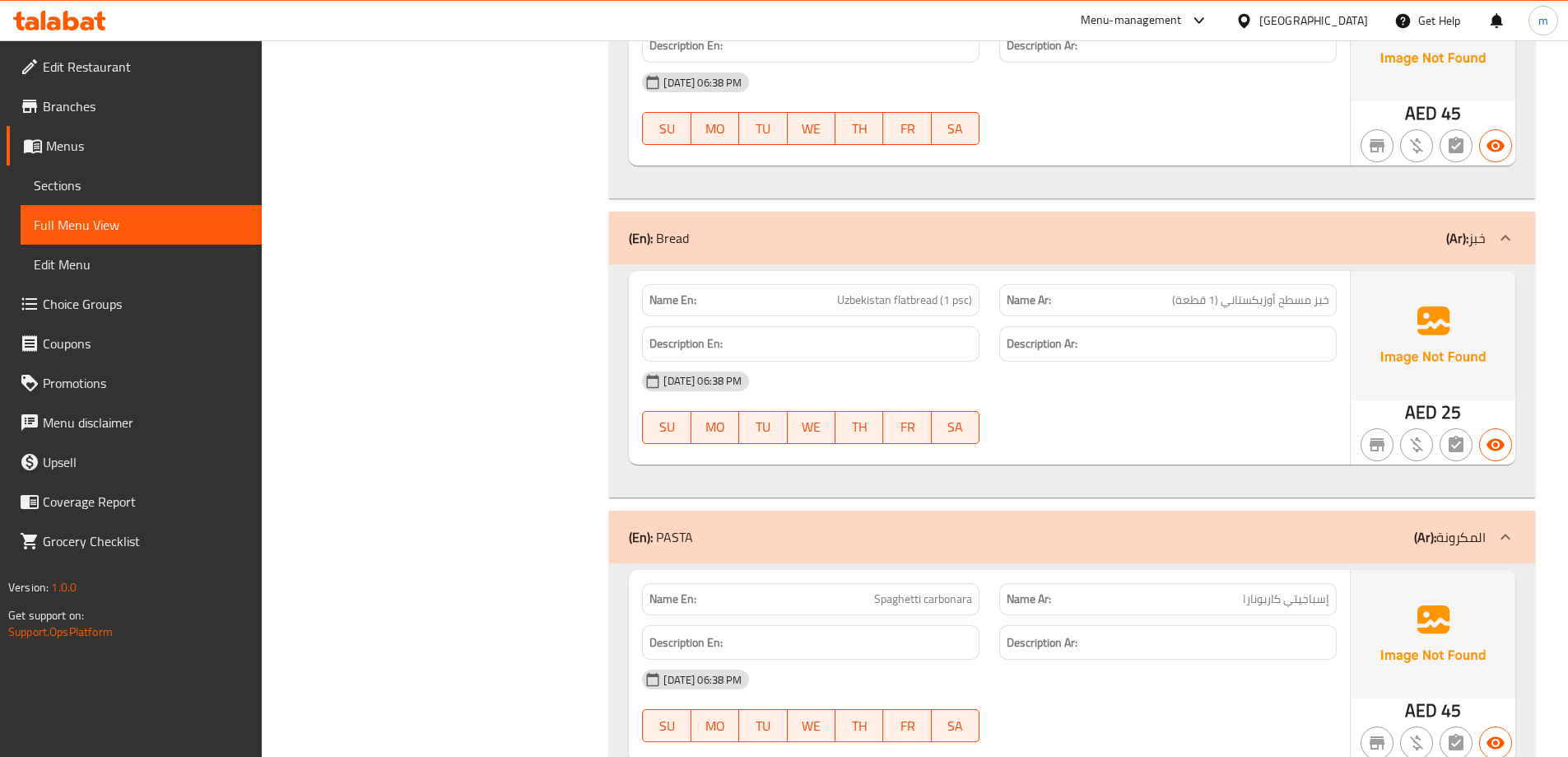
scroll to position [5681, 0]
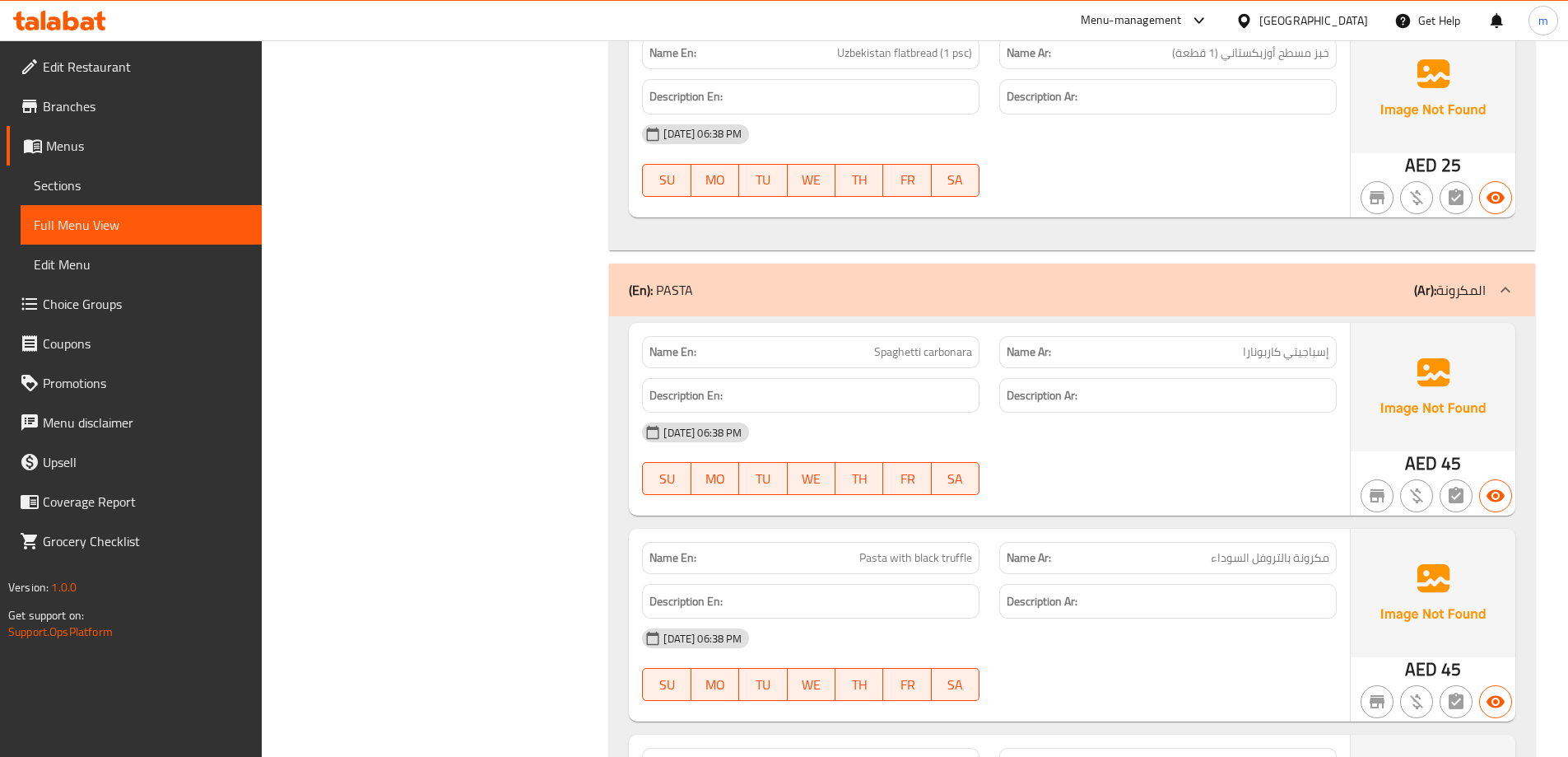
click at [1239, 484] on div "11-09-2025 06:38 PM SU MO TU WE TH FR SA" at bounding box center [990, 459] width 714 height 92
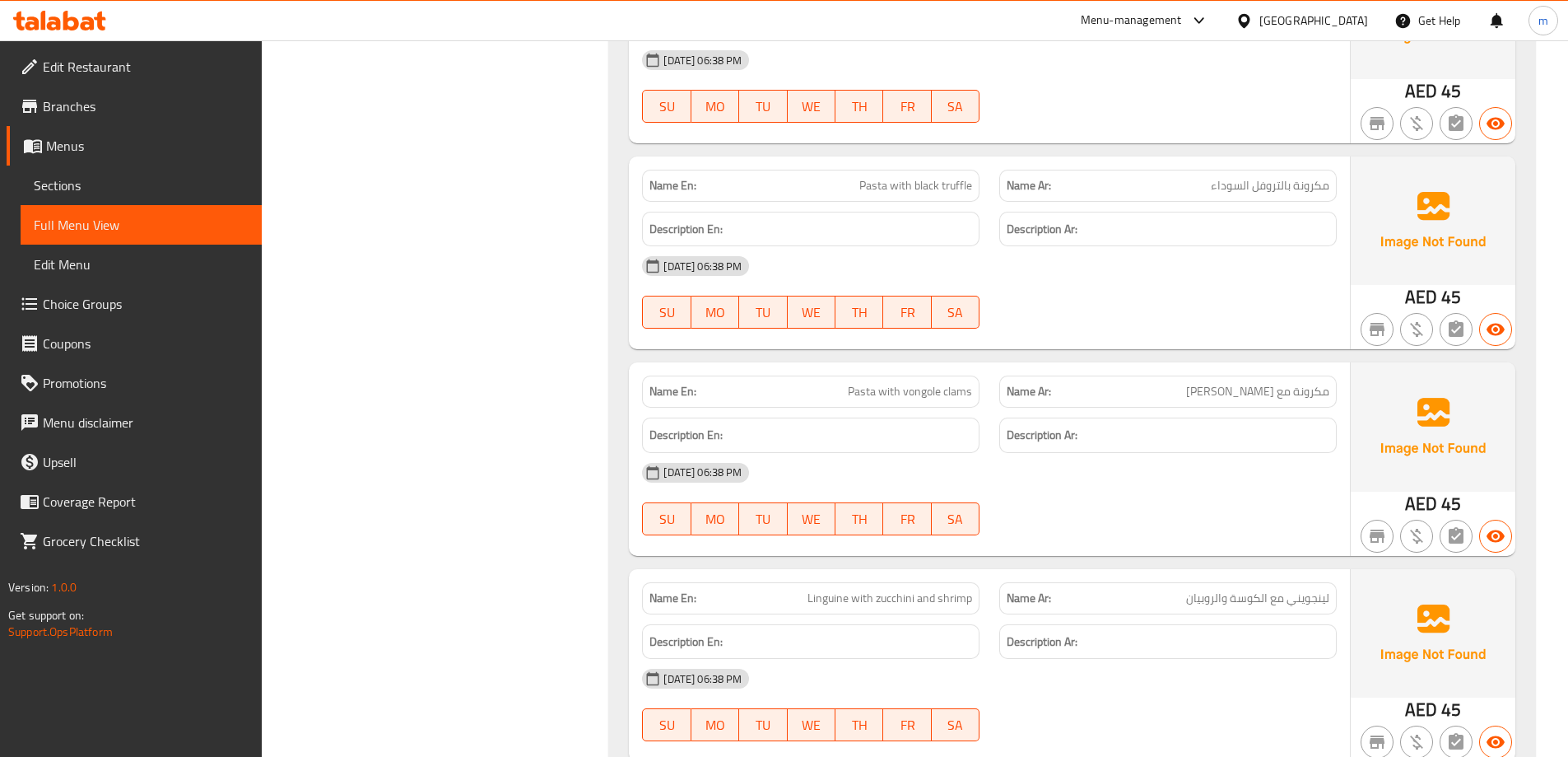
scroll to position [6093, 0]
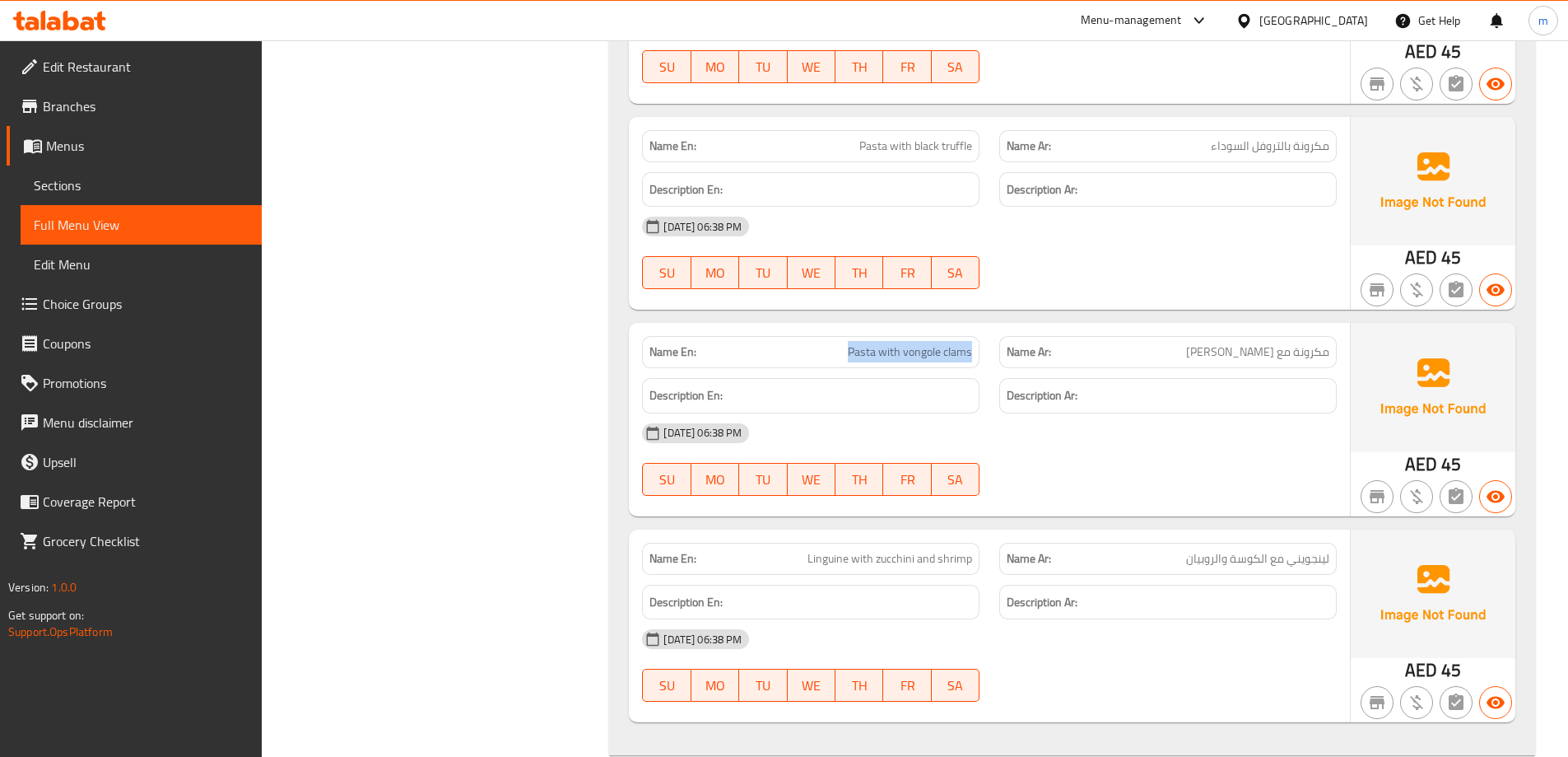
drag, startPoint x: 843, startPoint y: 351, endPoint x: 1004, endPoint y: 354, distance: 161.0
click at [995, 354] on div "Name En: Pasta with vongole clams Name Ar: مكرونة مع جندوفلى فونجول" at bounding box center [990, 352] width 714 height 52
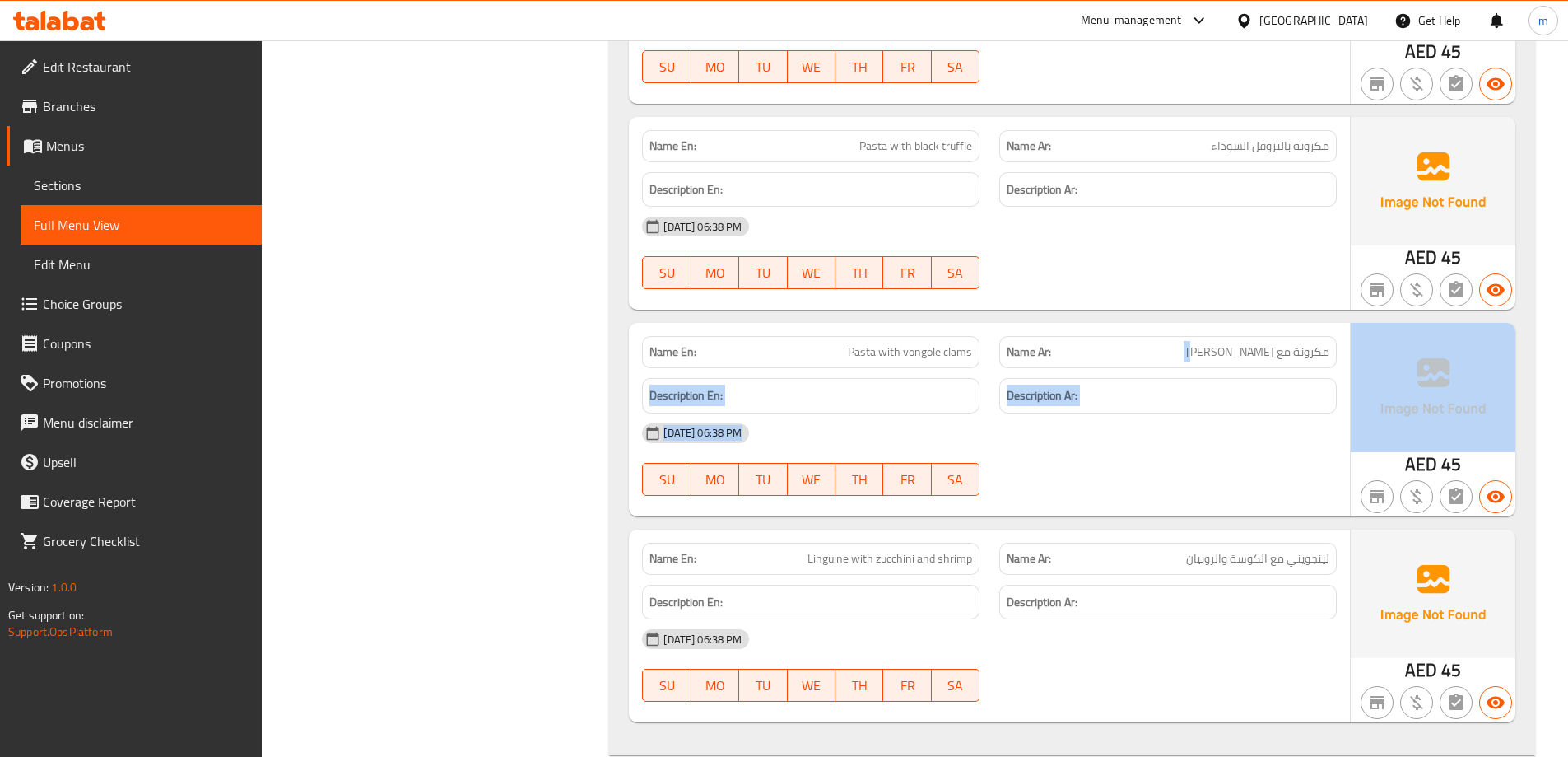
drag, startPoint x: 1207, startPoint y: 349, endPoint x: 1361, endPoint y: 358, distance: 154.3
click at [1361, 358] on div "Name En: Pasta with vongole clams Name Ar: مكرونة مع جندوفلى فونجول Description…" at bounding box center [1072, 419] width 887 height 192
click at [1130, 345] on p "Name Ar: مكرونة مع جندوفلى فونجول" at bounding box center [1168, 352] width 322 height 17
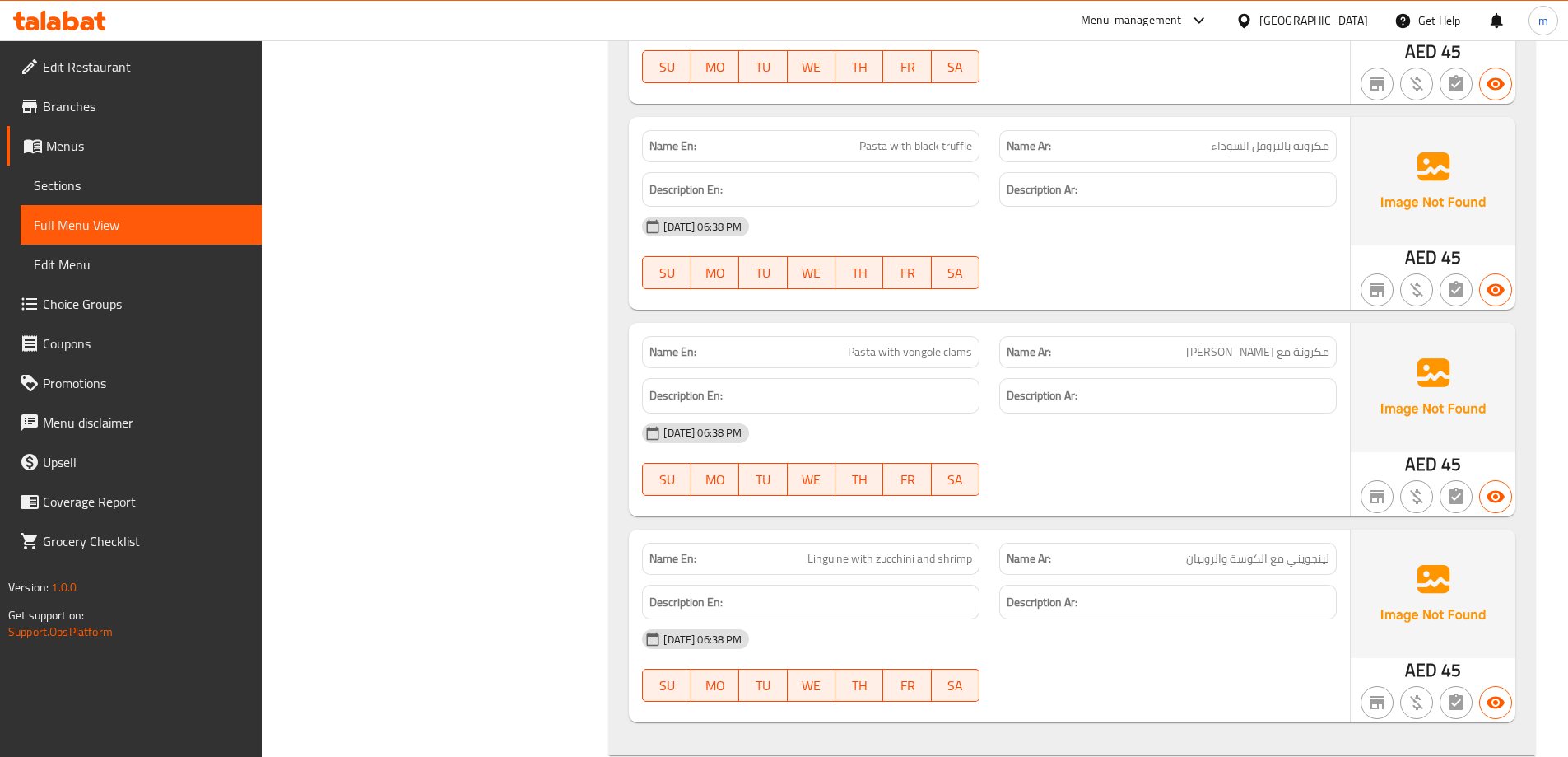
click at [965, 354] on span "Pasta with vongole clams" at bounding box center [910, 352] width 124 height 17
click at [1234, 449] on div "[DATE] 06:38 PM" at bounding box center [990, 434] width 714 height 40
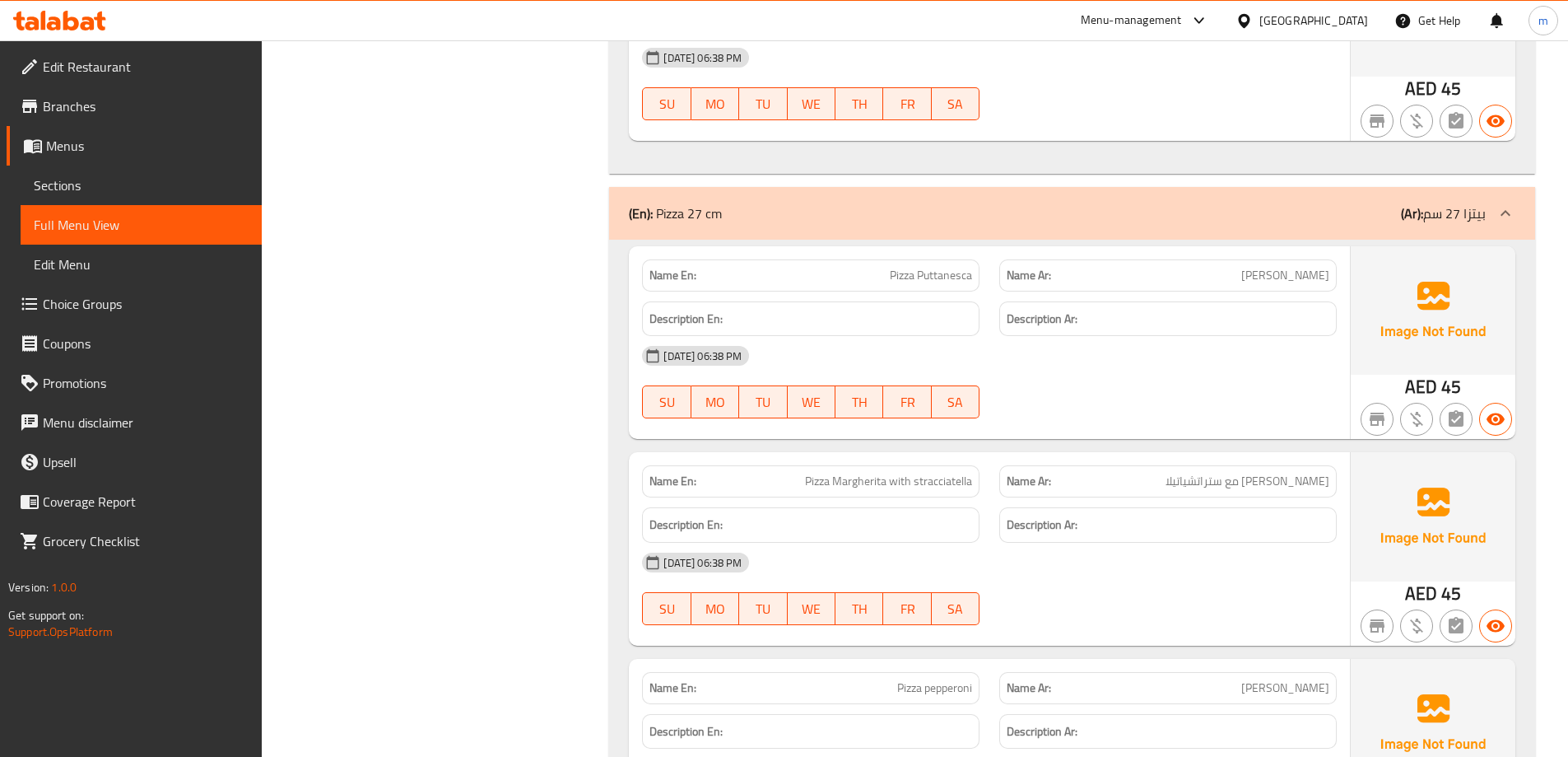
scroll to position [6835, 0]
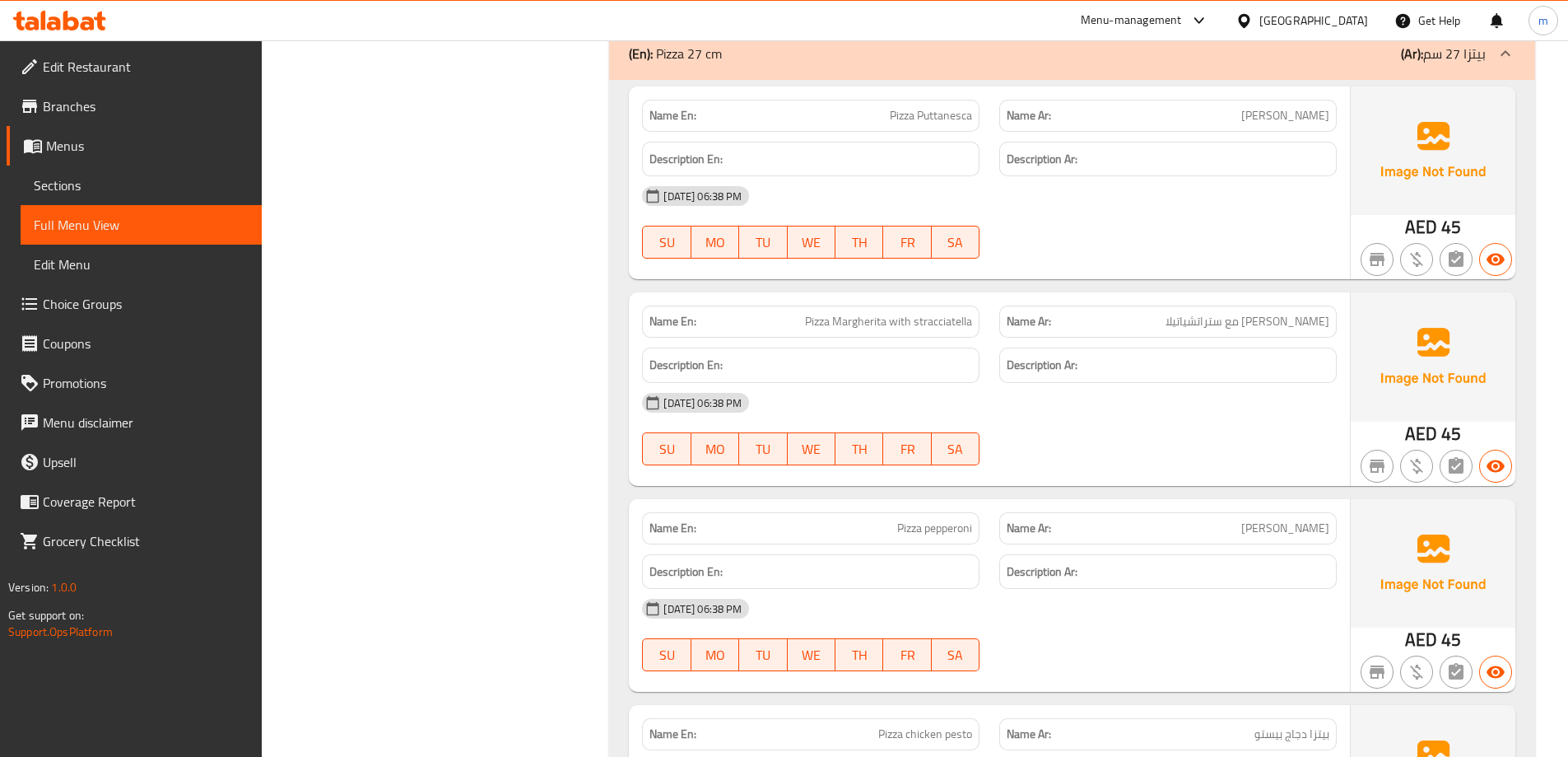
click at [1263, 235] on div "11-09-2025 06:38 PM SU MO TU WE TH FR SA" at bounding box center [990, 222] width 714 height 92
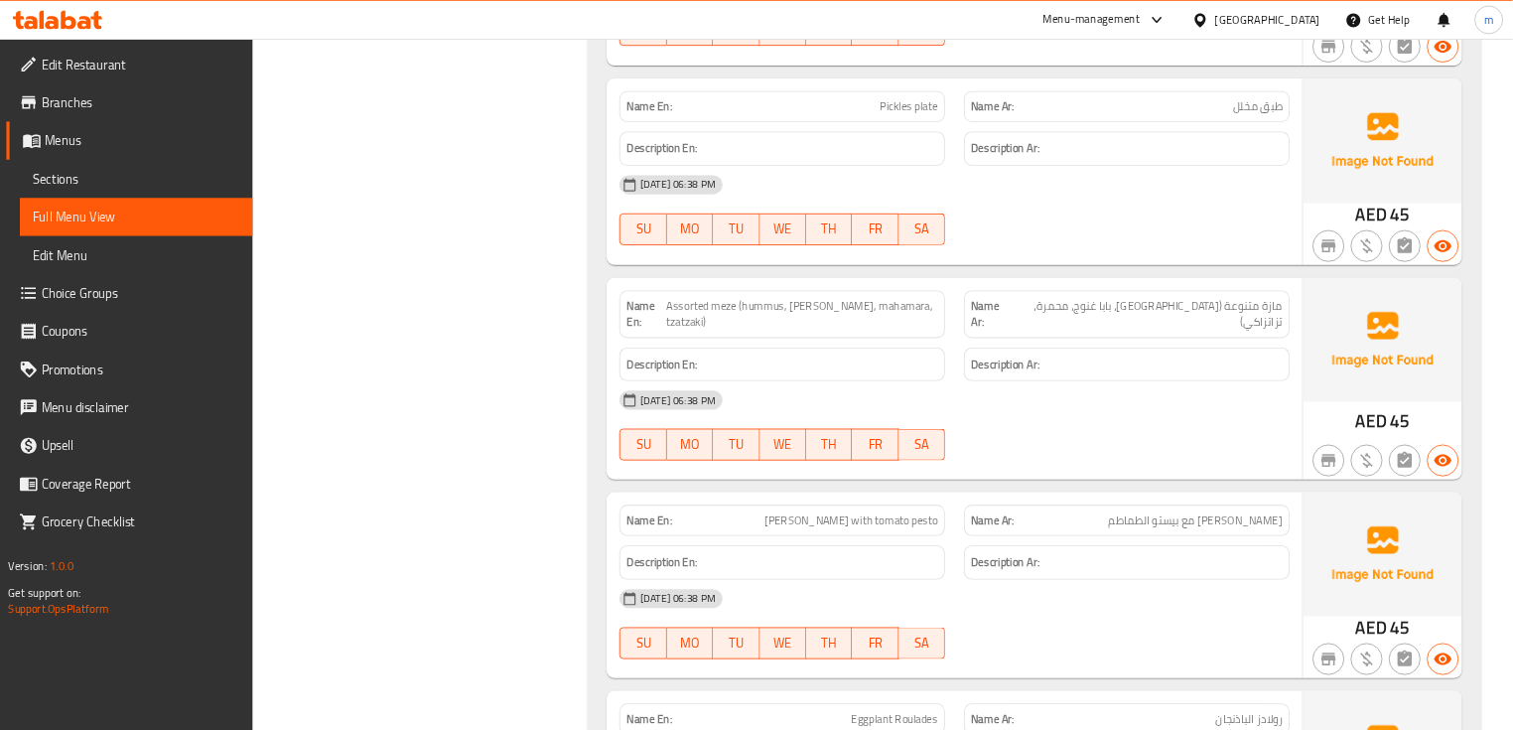
scroll to position [1390, 0]
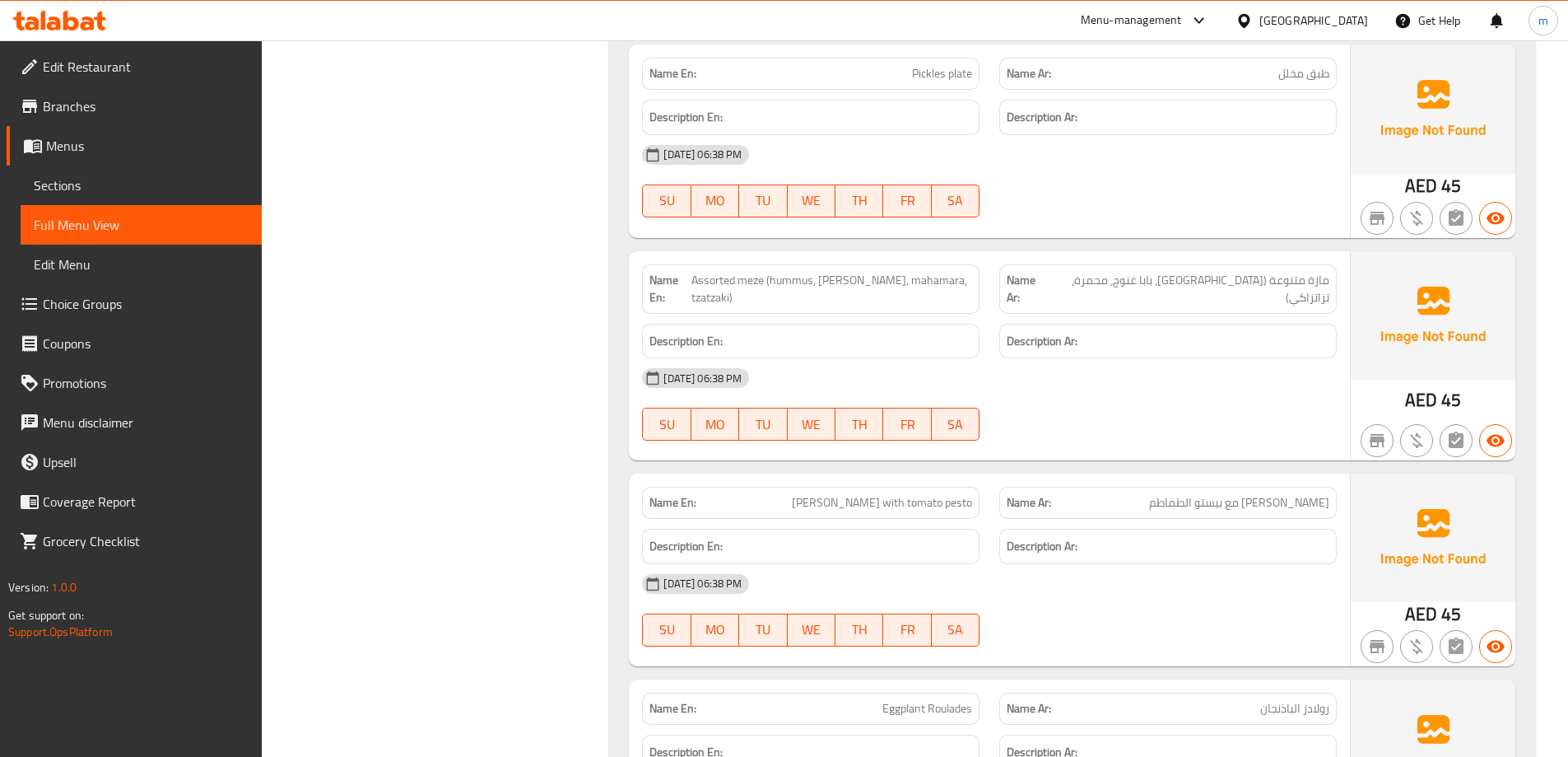
click at [718, 298] on span "Assorted meze (hummus, [PERSON_NAME], mahamara, tzatzaki)" at bounding box center [832, 289] width 282 height 35
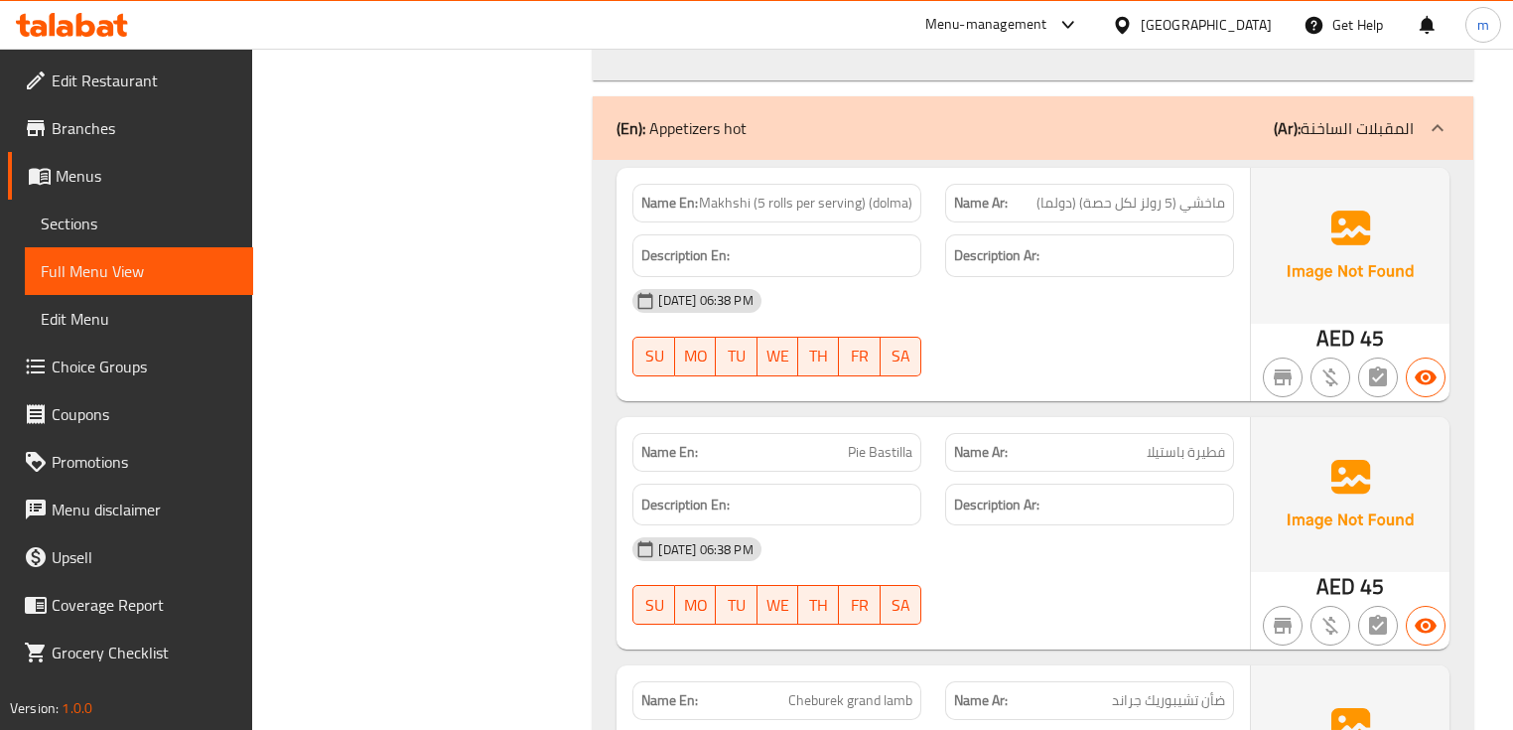
scroll to position [2741, 0]
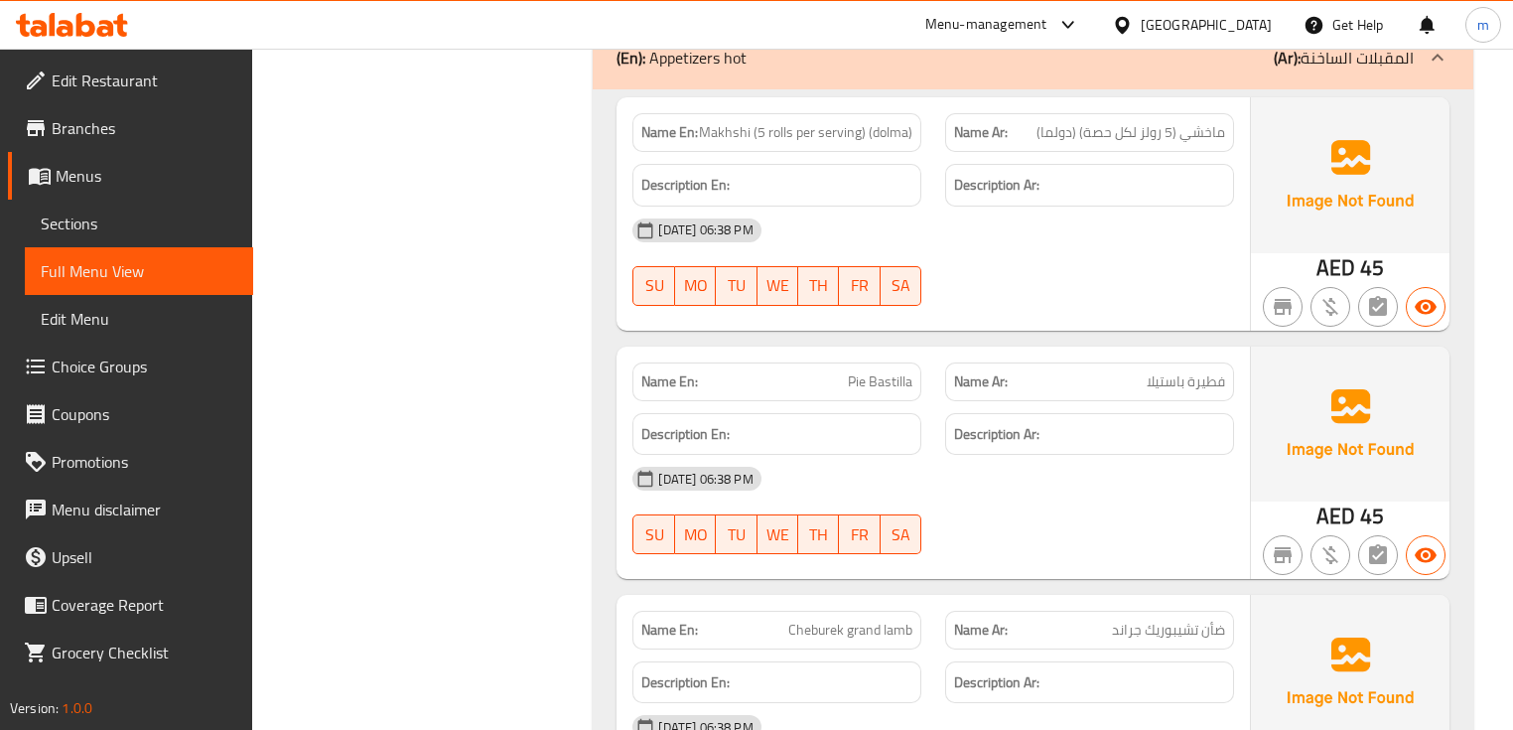
click at [729, 122] on span "Makhshi (5 rolls per serving) (dolma)" at bounding box center [806, 132] width 214 height 21
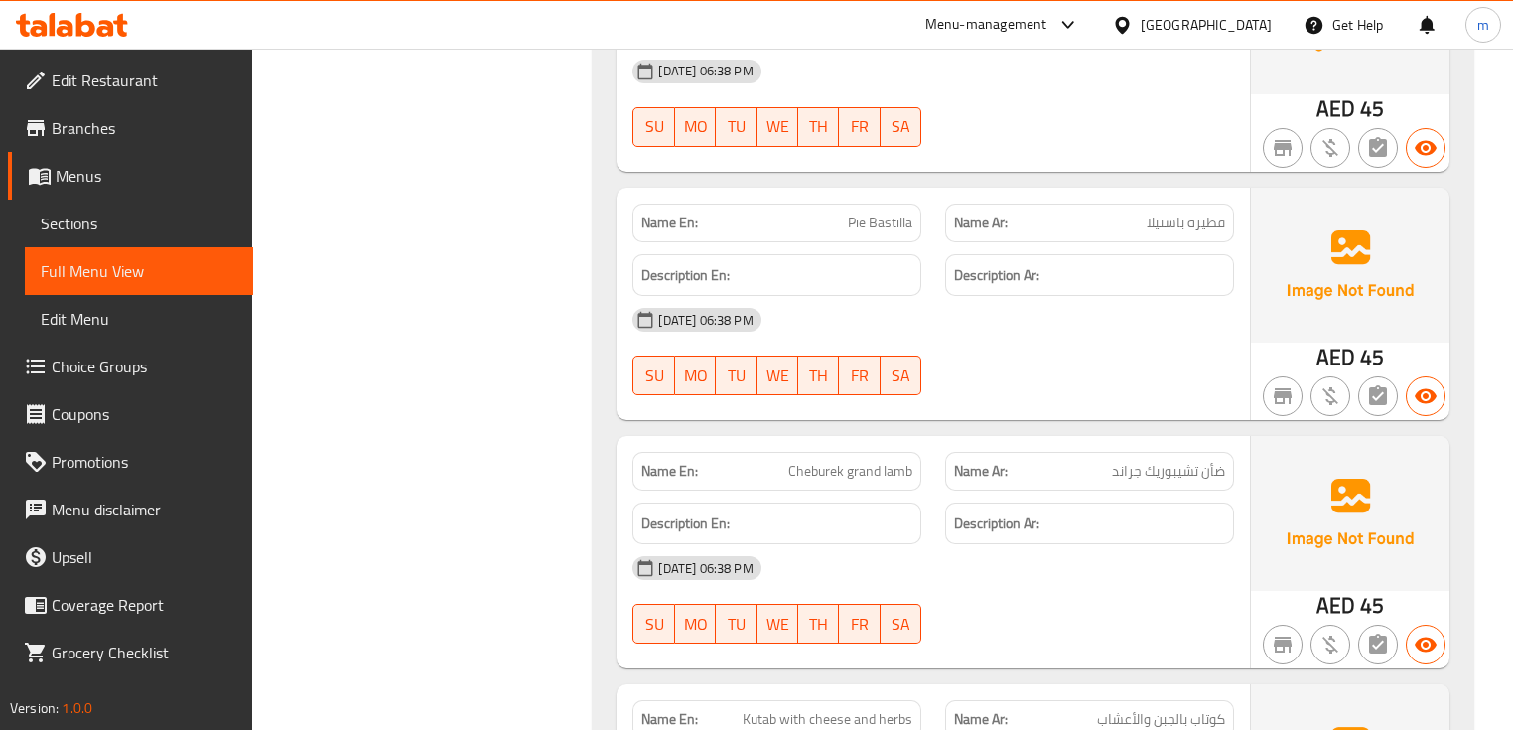
scroll to position [3218, 0]
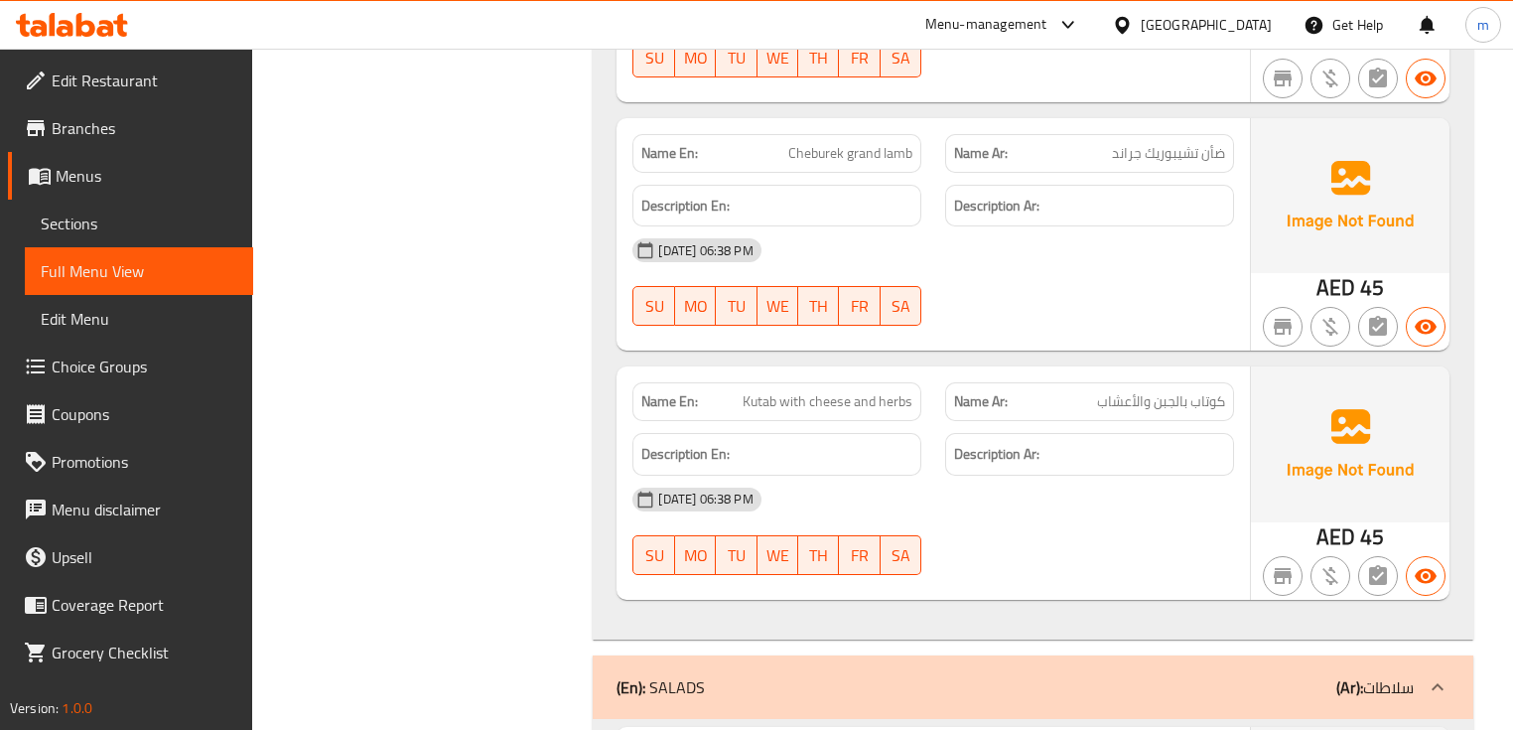
click at [825, 143] on span "Cheburek grand lamb" at bounding box center [850, 153] width 124 height 21
click at [1163, 143] on span "ضأن تشيبوريك جراند" at bounding box center [1168, 153] width 113 height 21
click at [1191, 143] on span "ضأن تشيبوريك جراند" at bounding box center [1168, 153] width 113 height 21
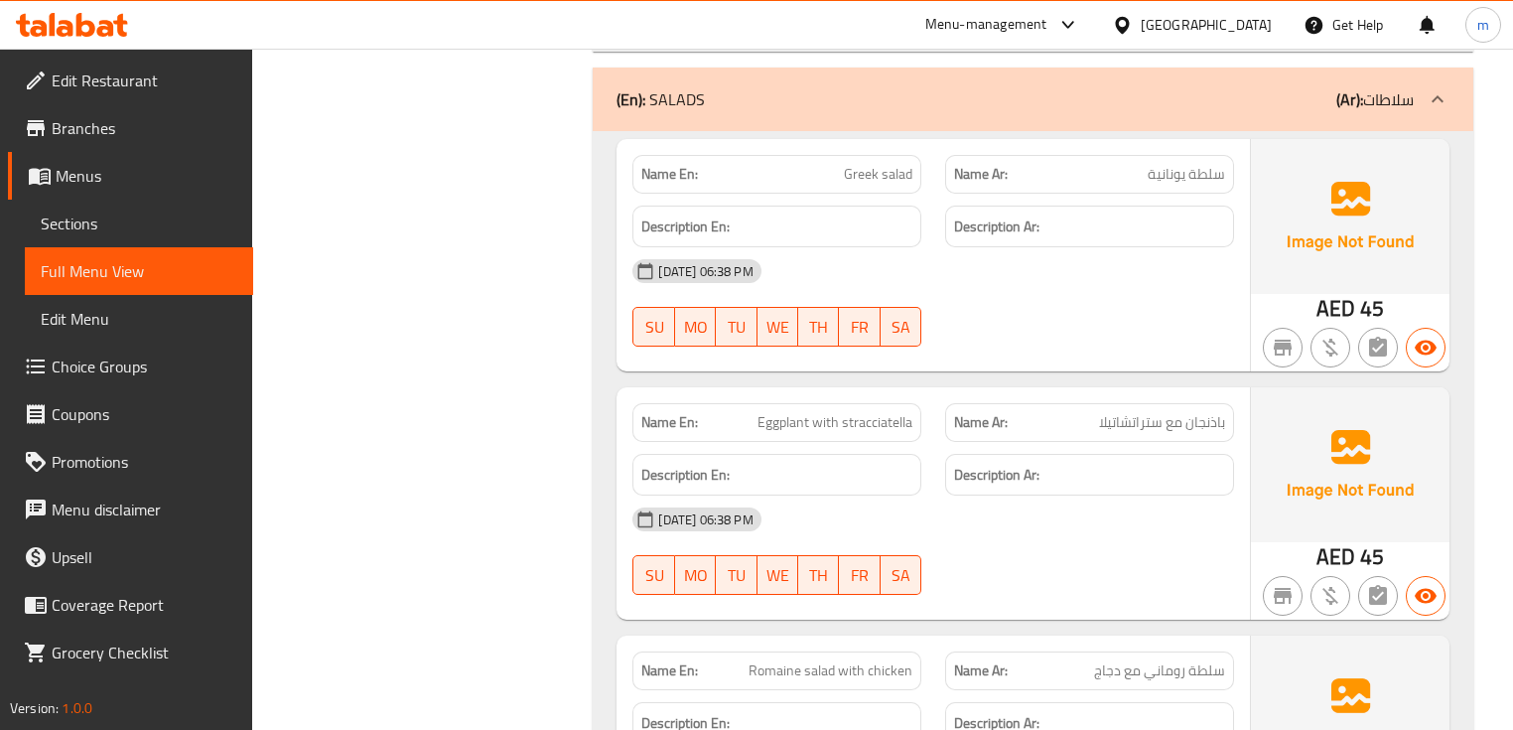
scroll to position [3853, 0]
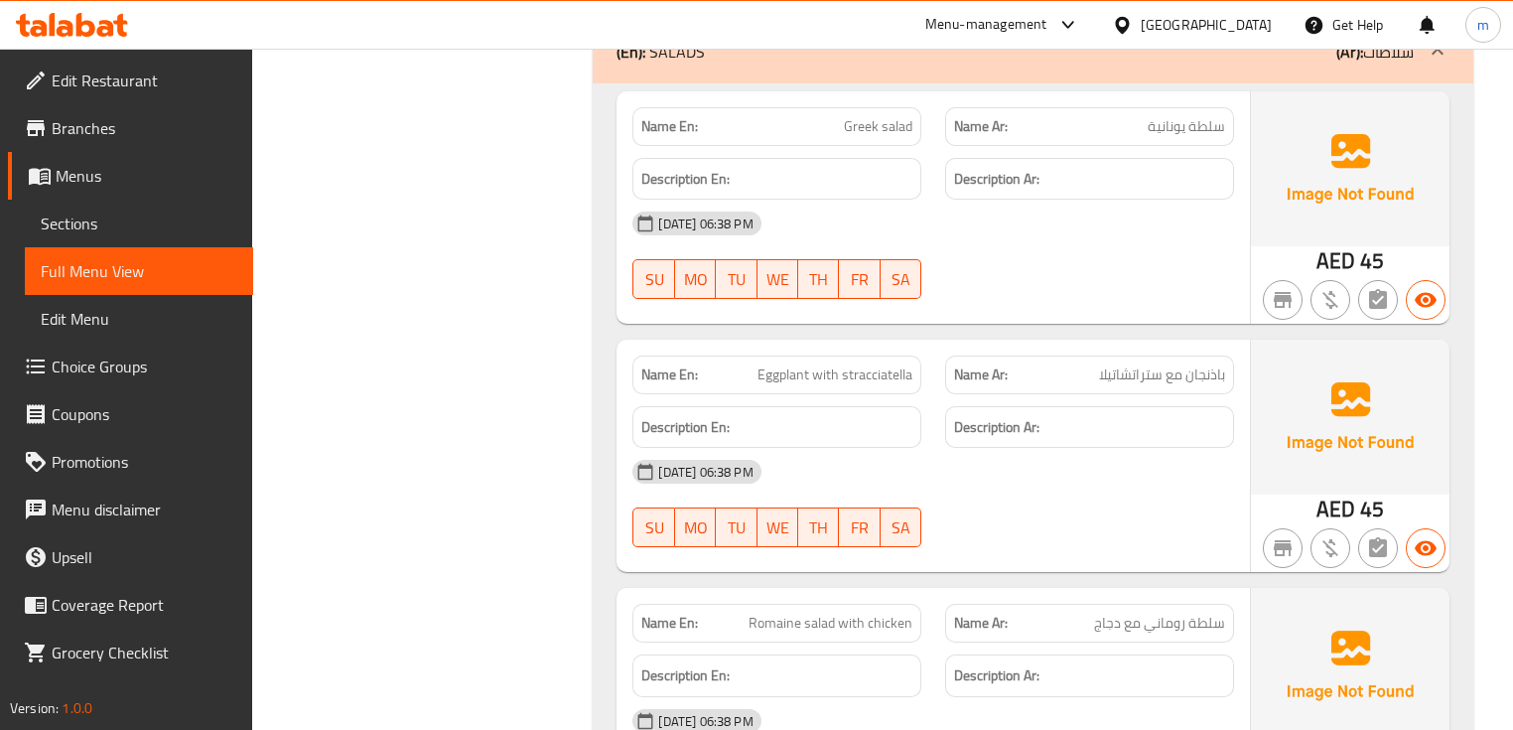
click at [870, 364] on span "Eggplant with stracciatella" at bounding box center [835, 374] width 155 height 21
copy span "stracciatella"
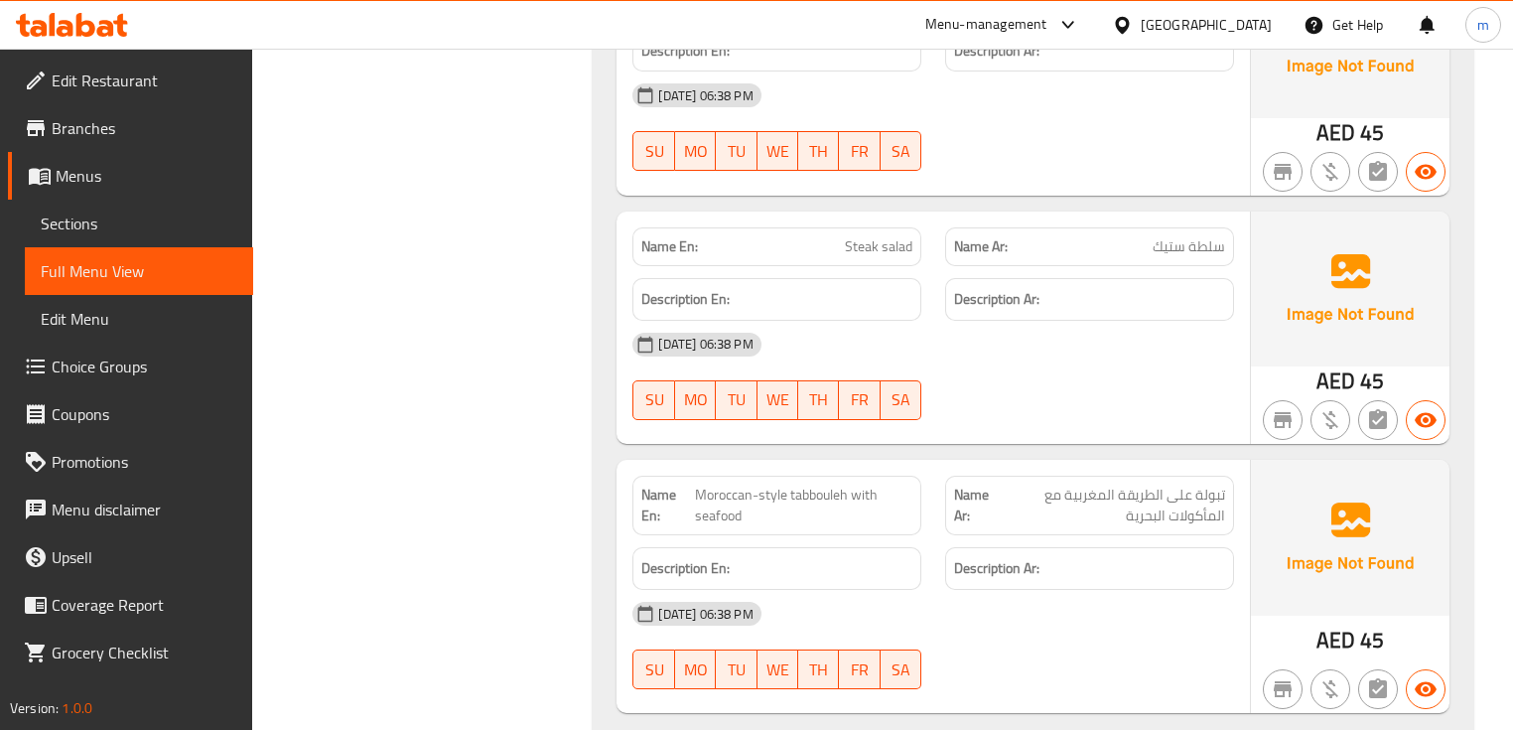
scroll to position [4886, 0]
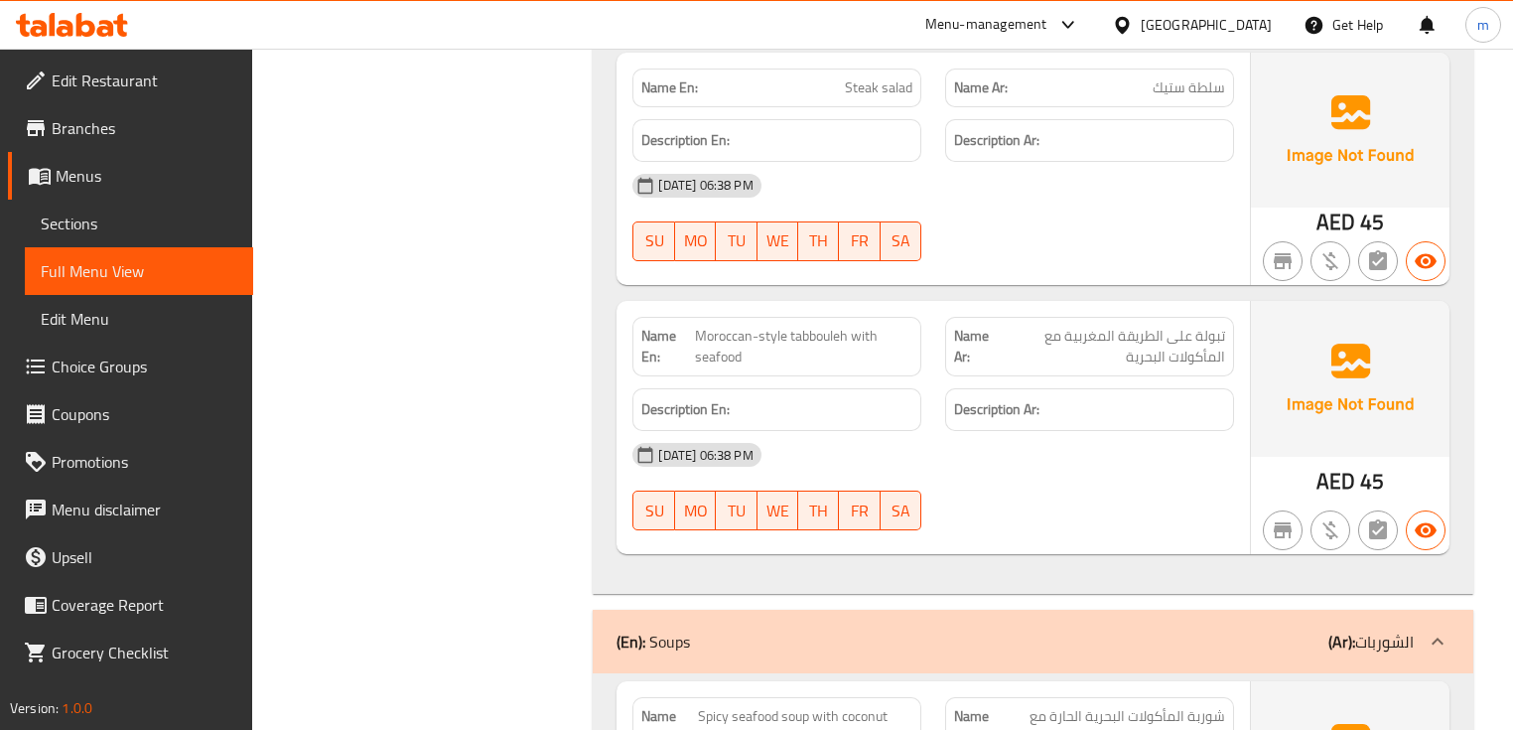
click at [739, 326] on span "Moroccan-style tabbouleh with seafood" at bounding box center [803, 347] width 217 height 42
copy span "Moroccan"
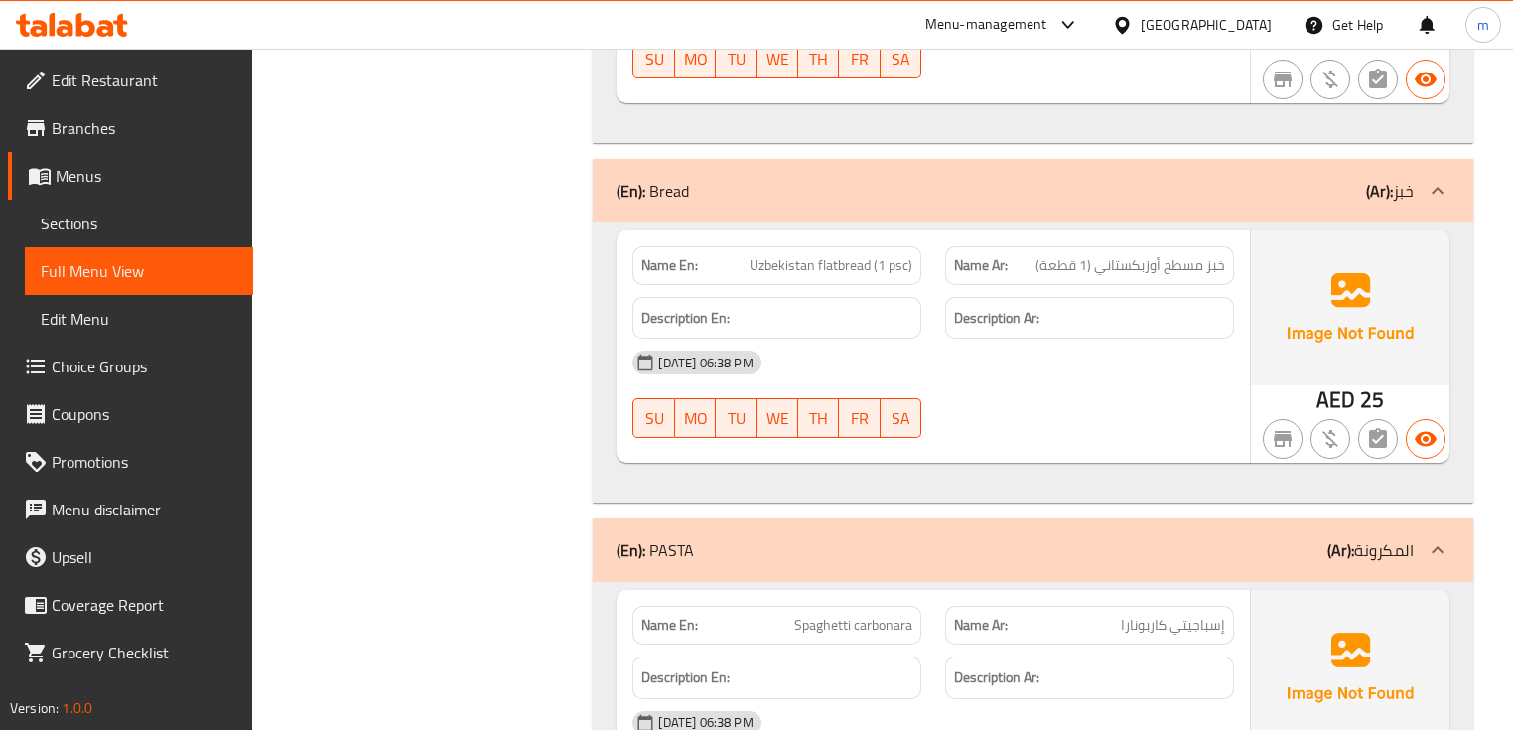
scroll to position [6793, 0]
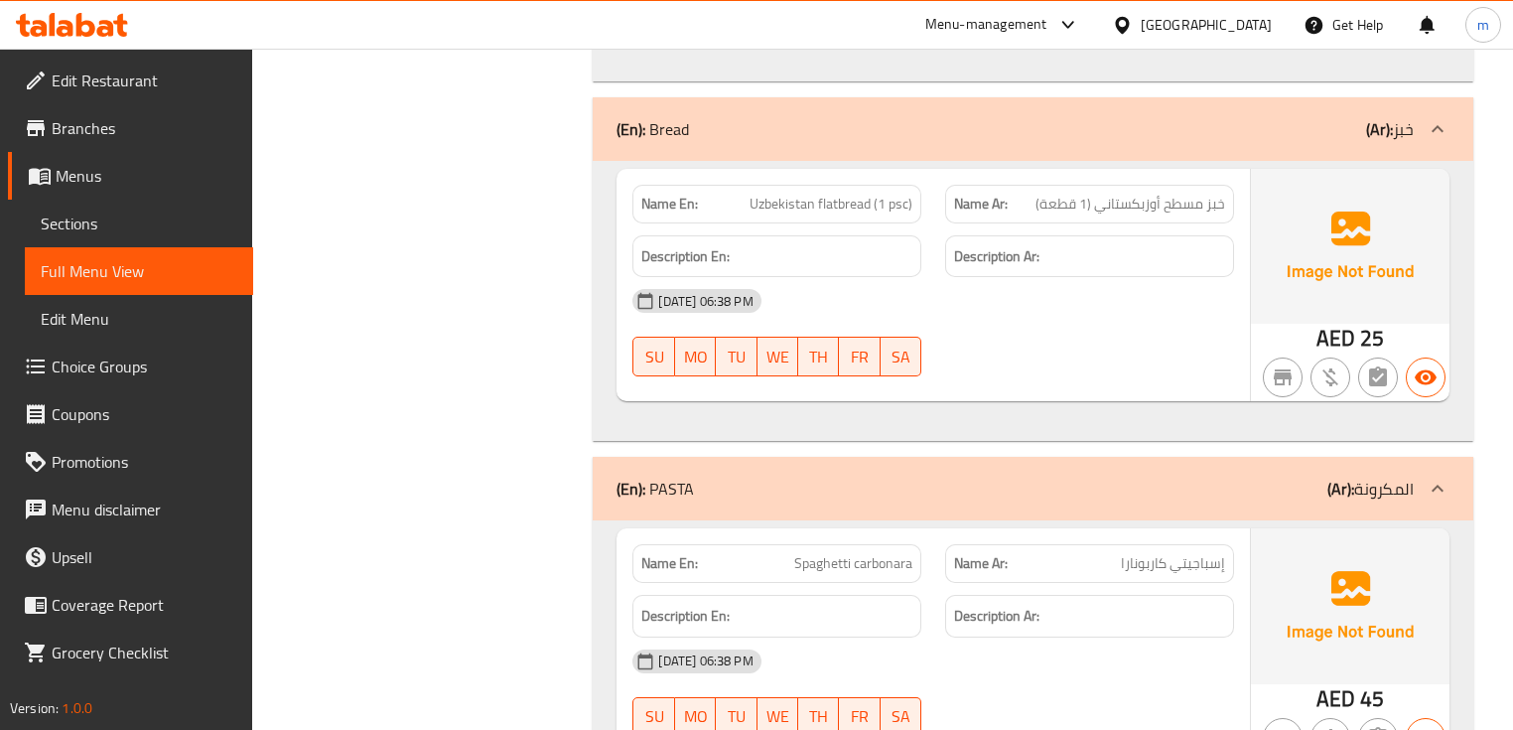
click at [791, 194] on span "Uzbekistan flatbread (1 psc)" at bounding box center [831, 204] width 163 height 21
click at [1100, 194] on div "Name Ar: خبز مسطح أوزبكستاني (1 قطعة)" at bounding box center [1089, 204] width 289 height 39
drag, startPoint x: 1105, startPoint y: 191, endPoint x: 1097, endPoint y: 184, distance: 10.6
click at [1097, 194] on span "خبز مسطح أوزبكستاني (1 قطعة)" at bounding box center [1131, 204] width 190 height 21
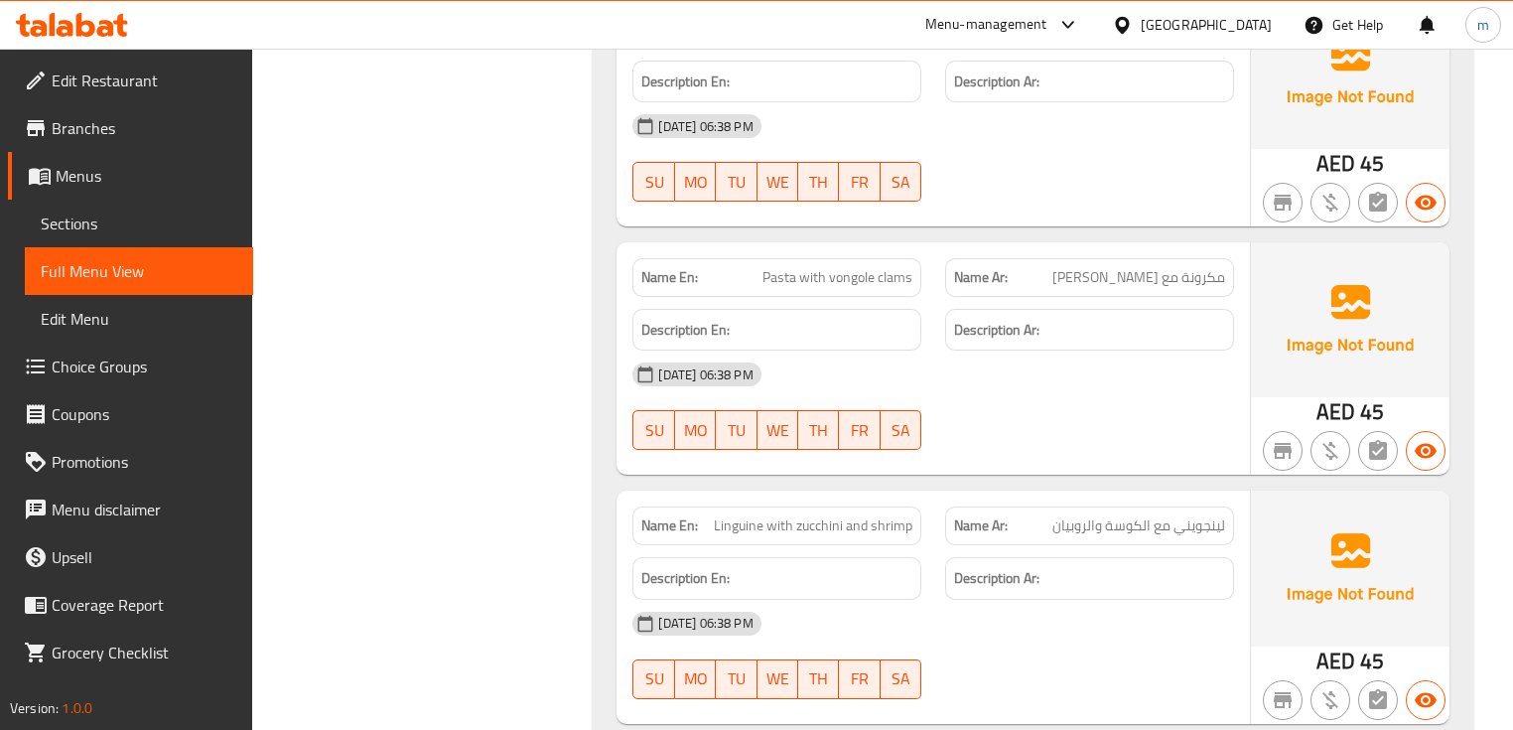
scroll to position [7587, 0]
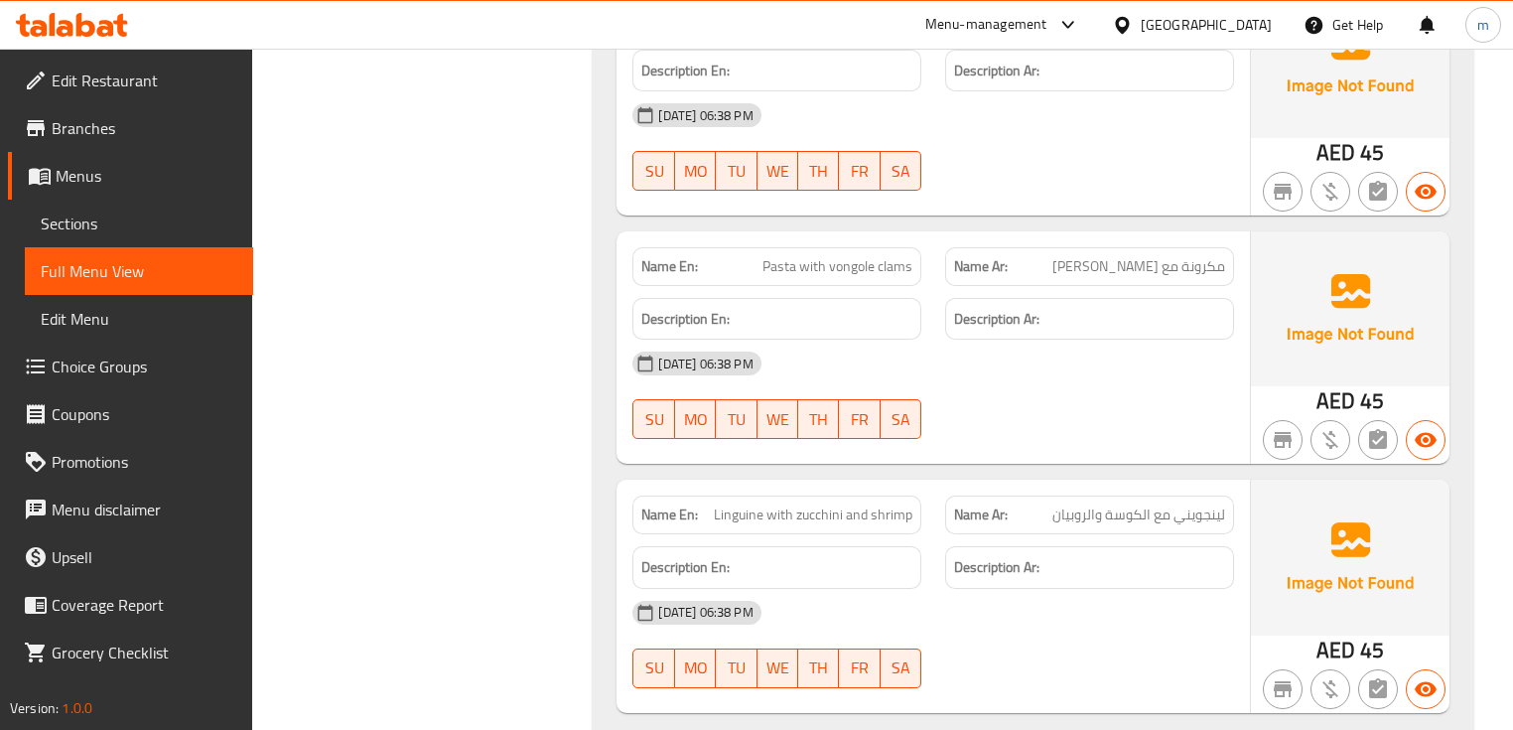
click at [860, 256] on span "Pasta with vongole clams" at bounding box center [838, 266] width 150 height 21
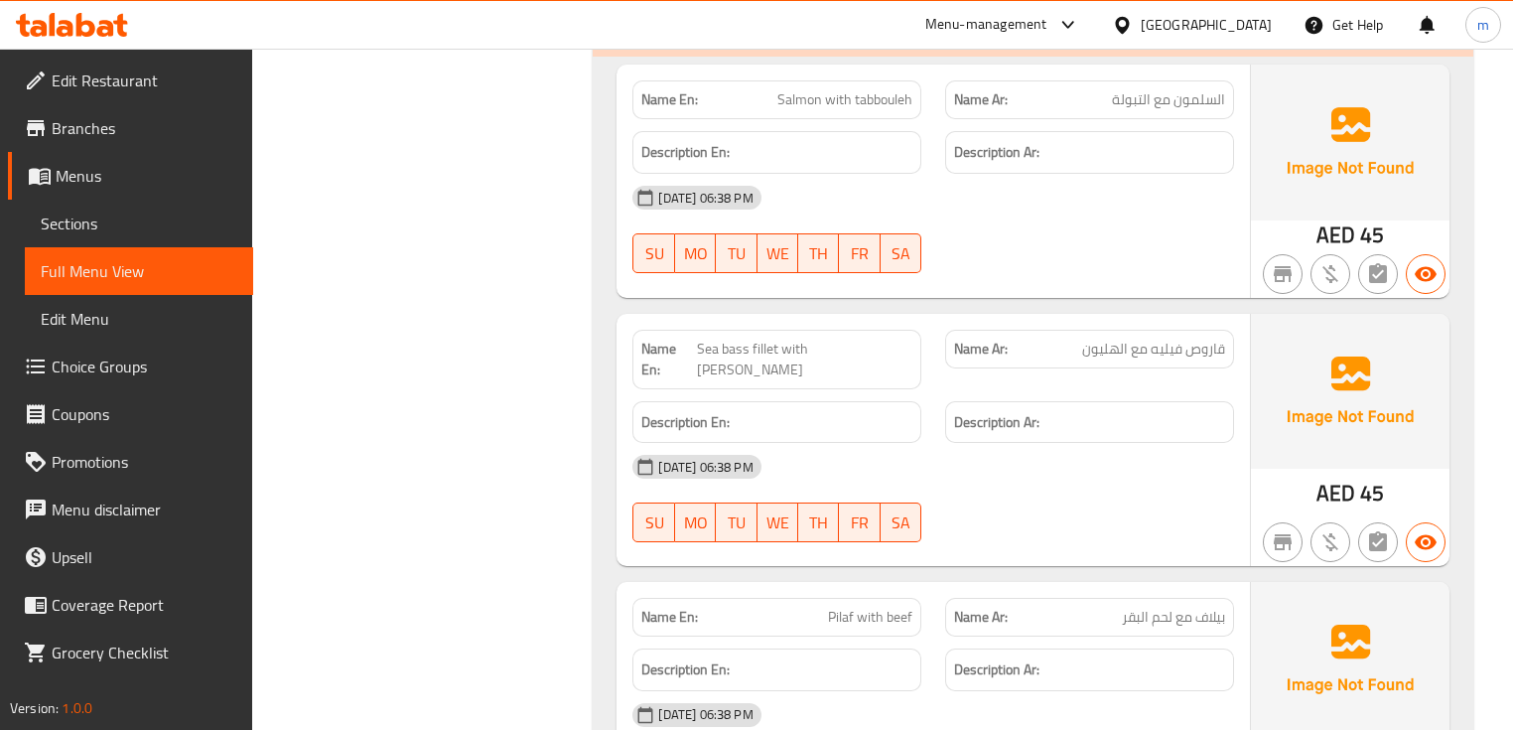
scroll to position [9732, 0]
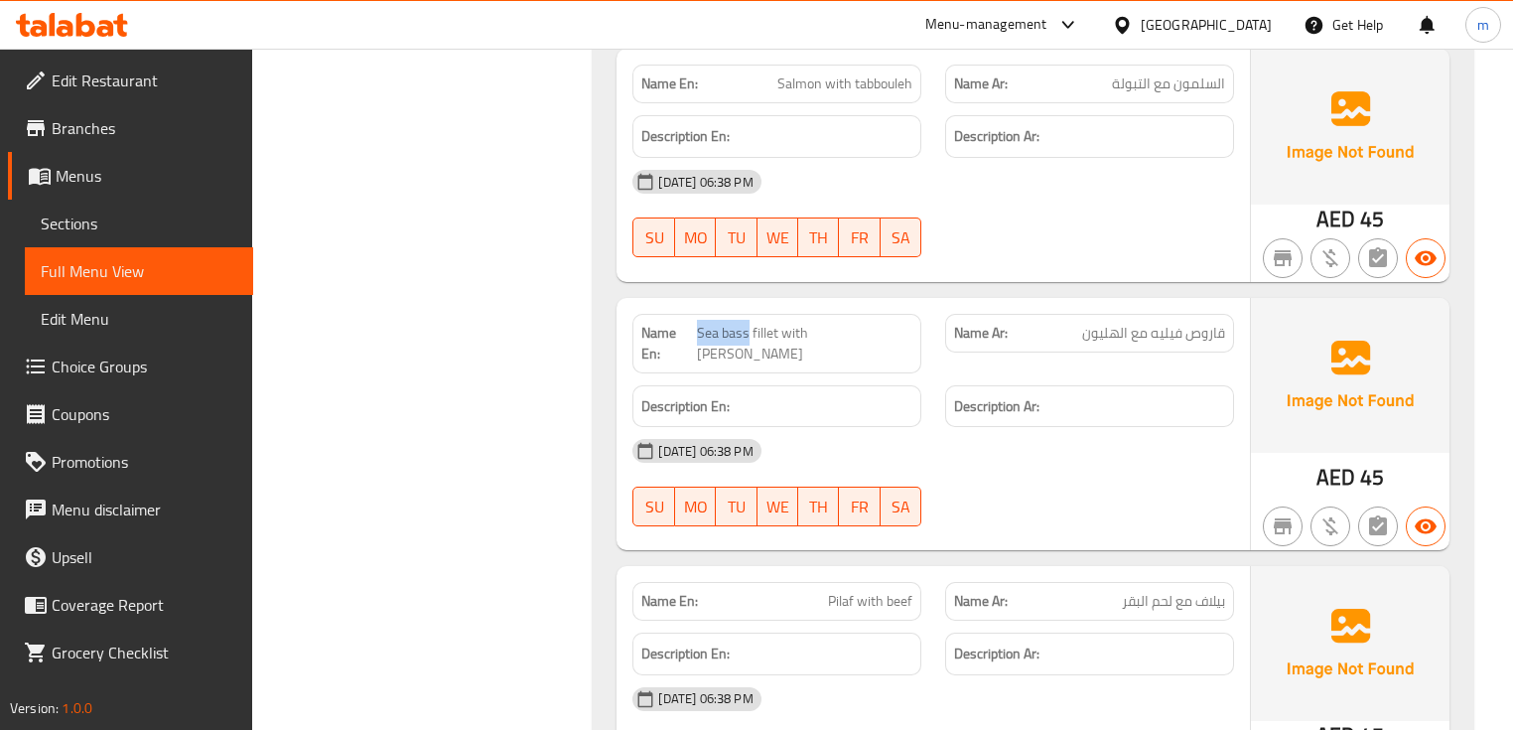
drag, startPoint x: 790, startPoint y: 307, endPoint x: 734, endPoint y: 311, distance: 56.7
click at [734, 323] on p "Name En: Sea bass fillet with asparagus" at bounding box center [777, 344] width 271 height 42
copy span "Sea bass"
click at [877, 323] on span "Sea bass fillet with [PERSON_NAME]" at bounding box center [804, 344] width 215 height 42
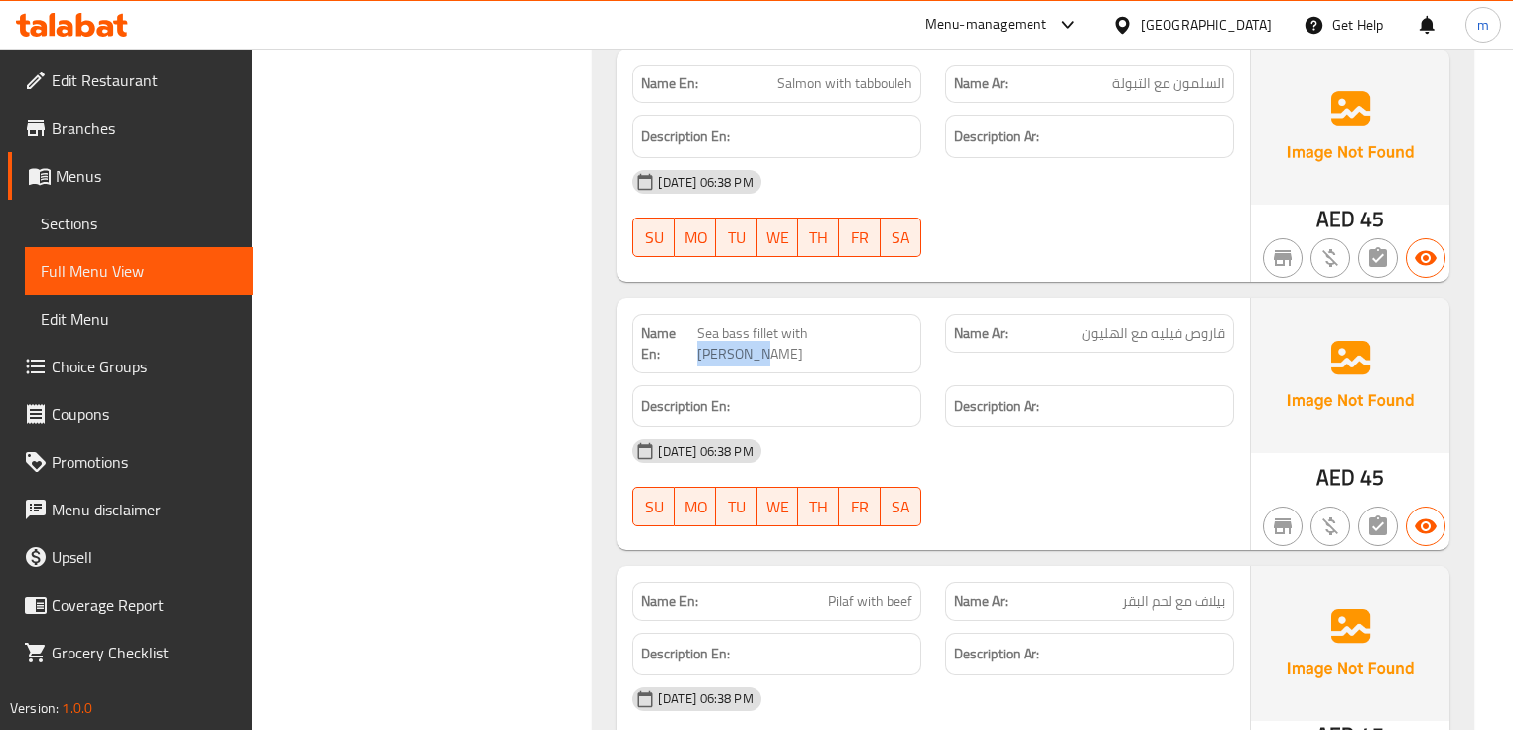
copy span "asparagus"
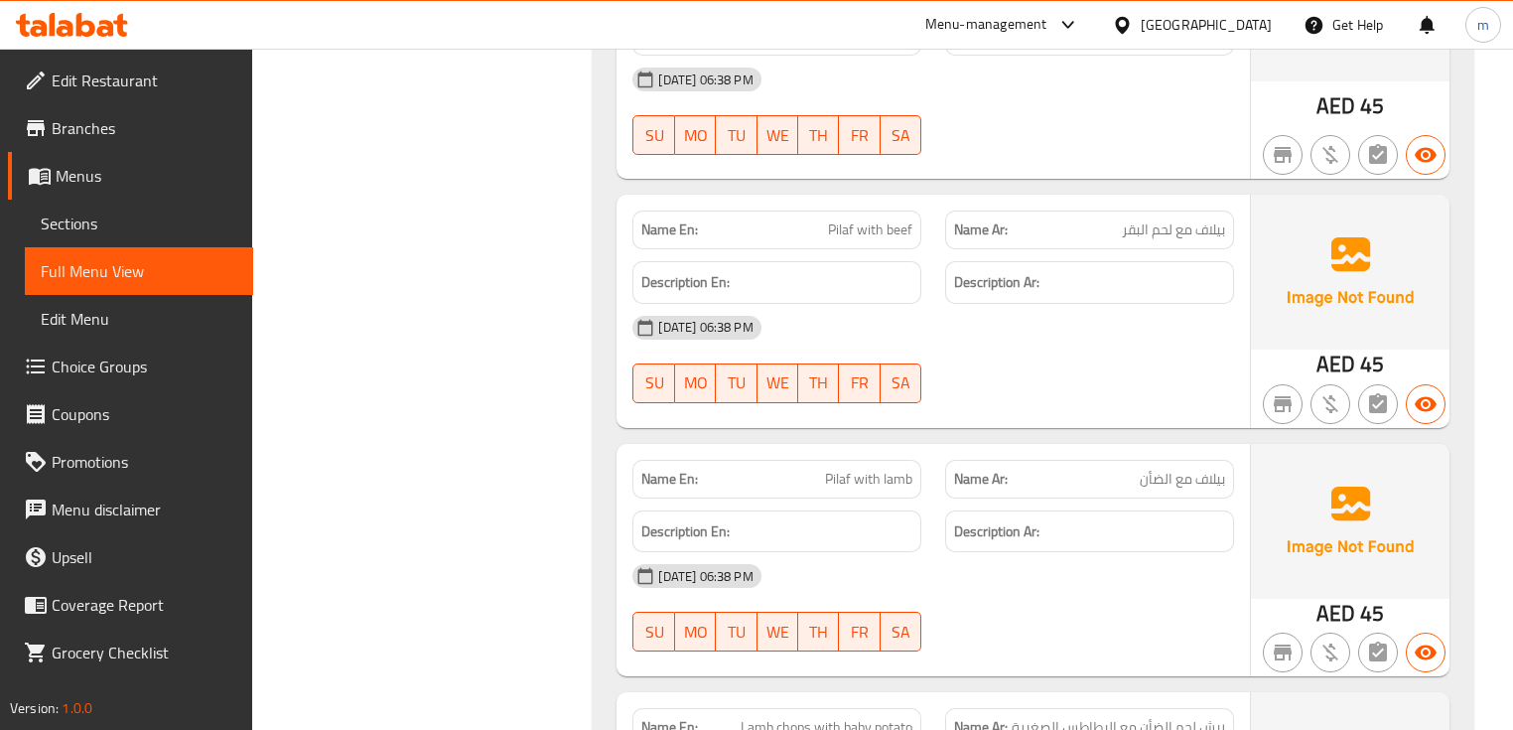
scroll to position [10209, 0]
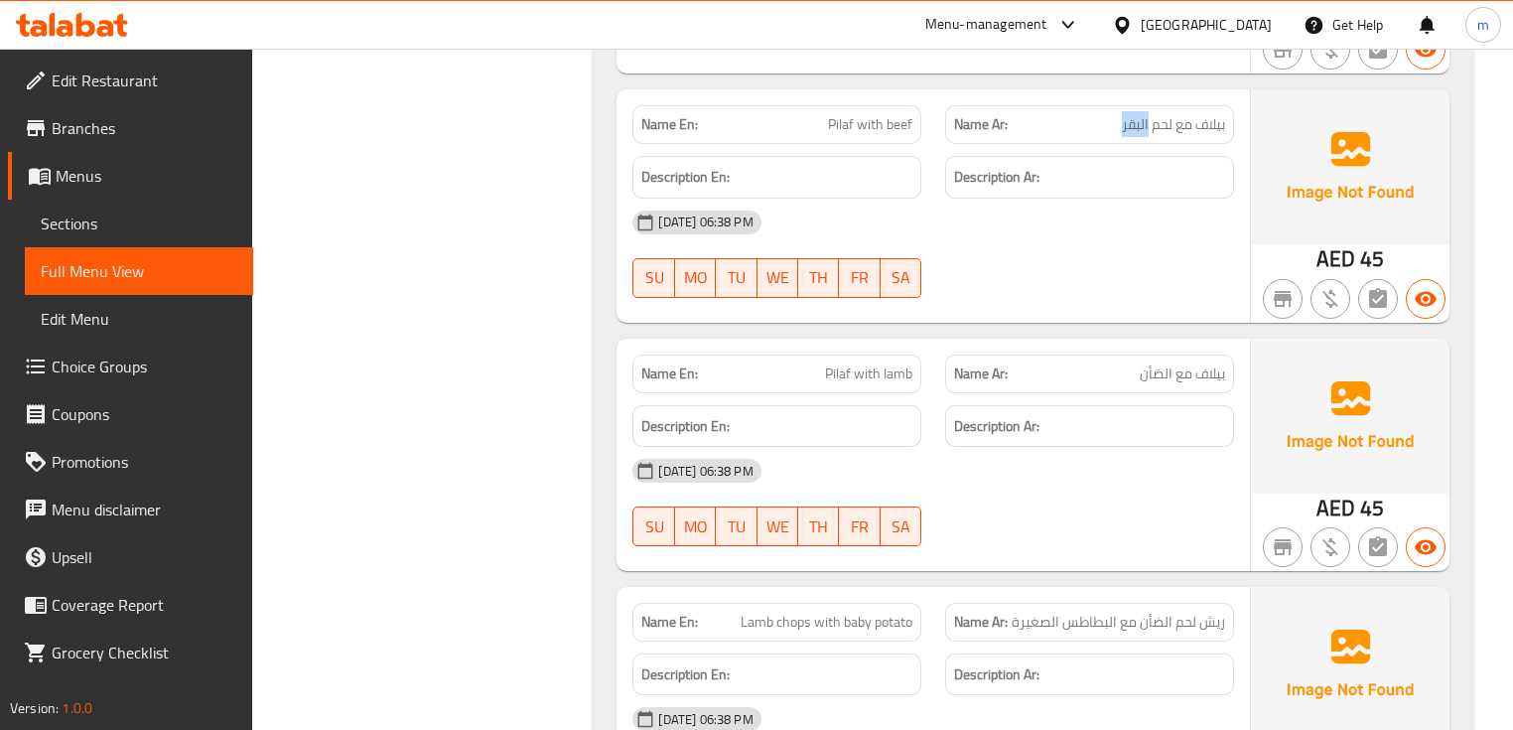
drag, startPoint x: 1115, startPoint y: 85, endPoint x: 1145, endPoint y: 91, distance: 30.4
click at [1145, 114] on p "Name Ar: بيلاف مع لحم البقر" at bounding box center [1089, 124] width 271 height 21
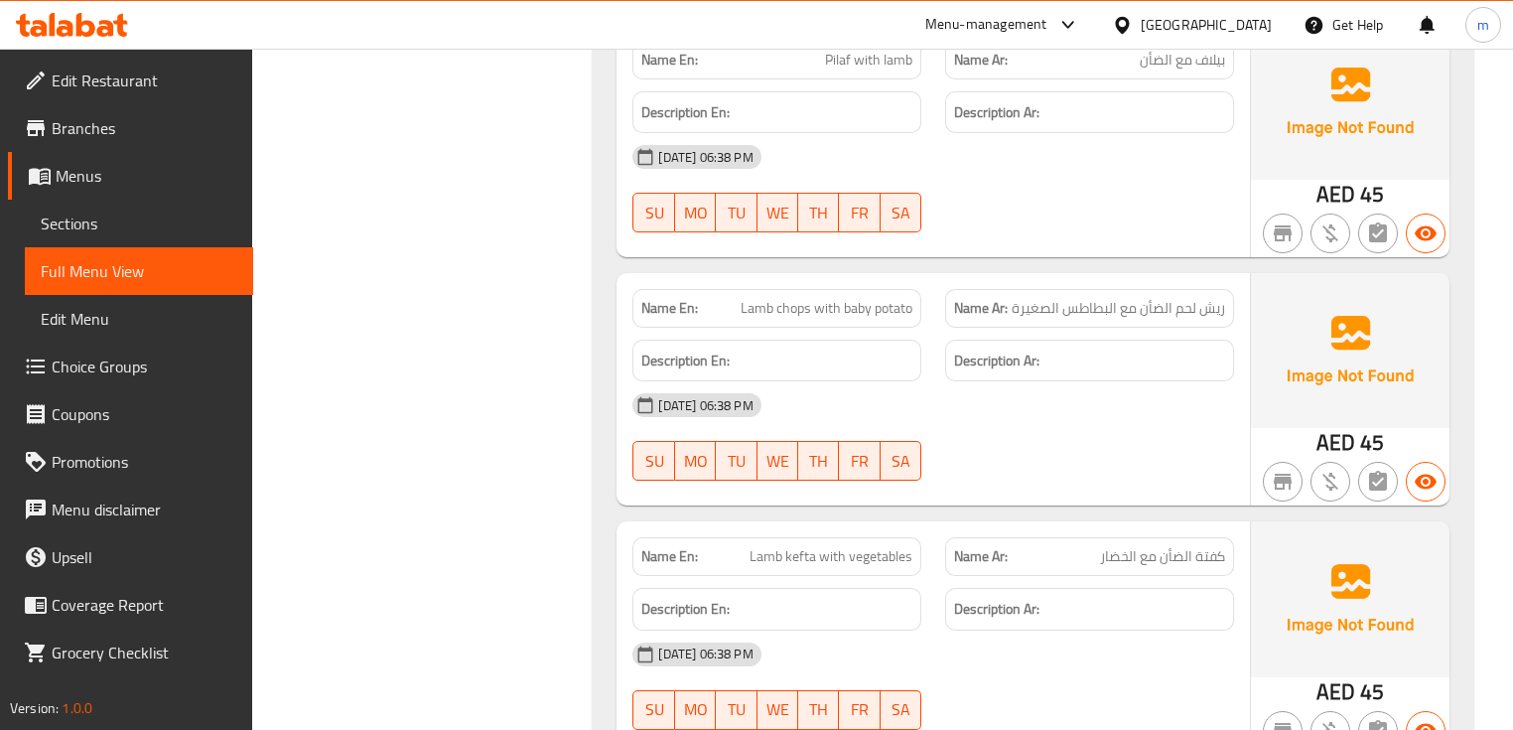
scroll to position [10527, 0]
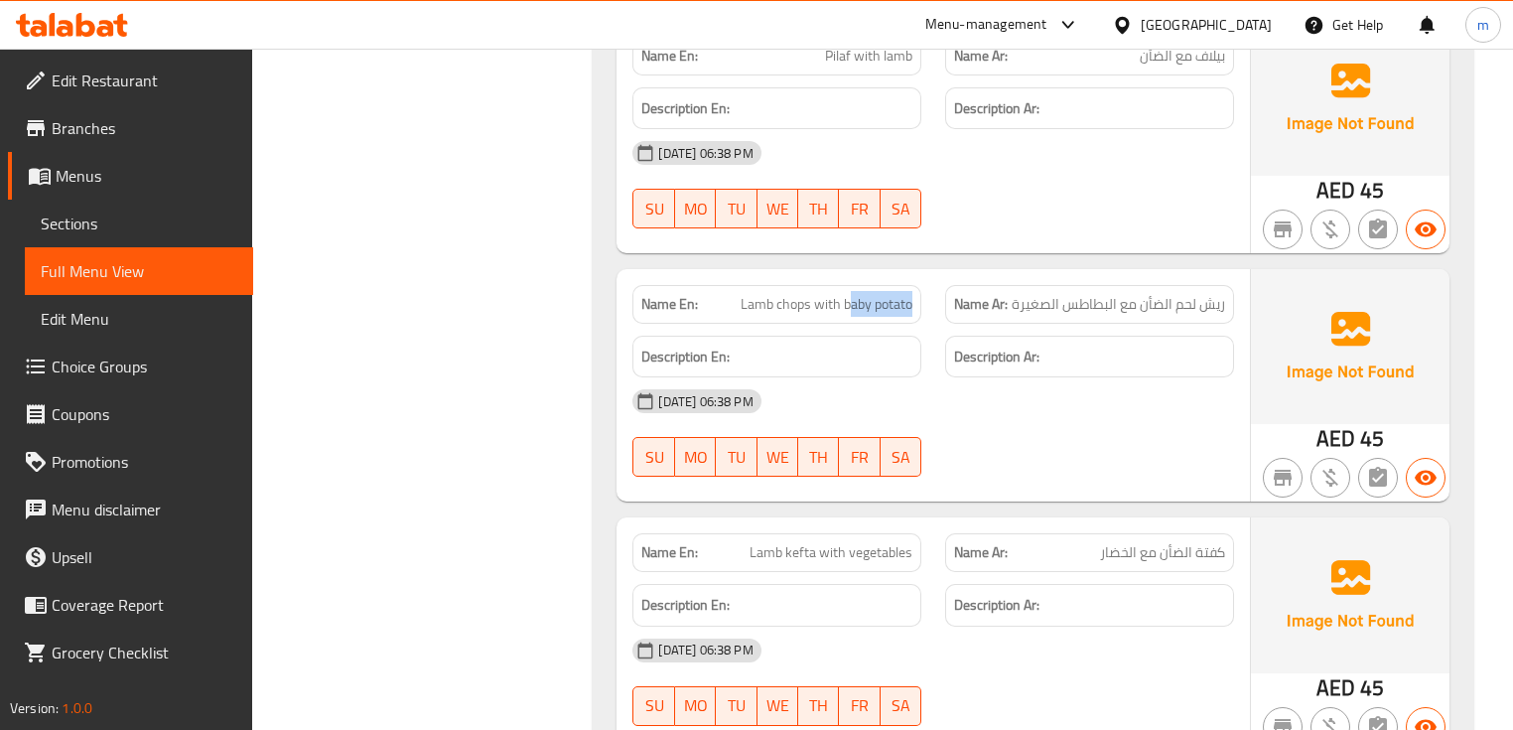
drag, startPoint x: 846, startPoint y: 264, endPoint x: 884, endPoint y: 269, distance: 38.1
click at [928, 277] on div "Name En: Lamb chops with baby potato" at bounding box center [777, 304] width 313 height 63
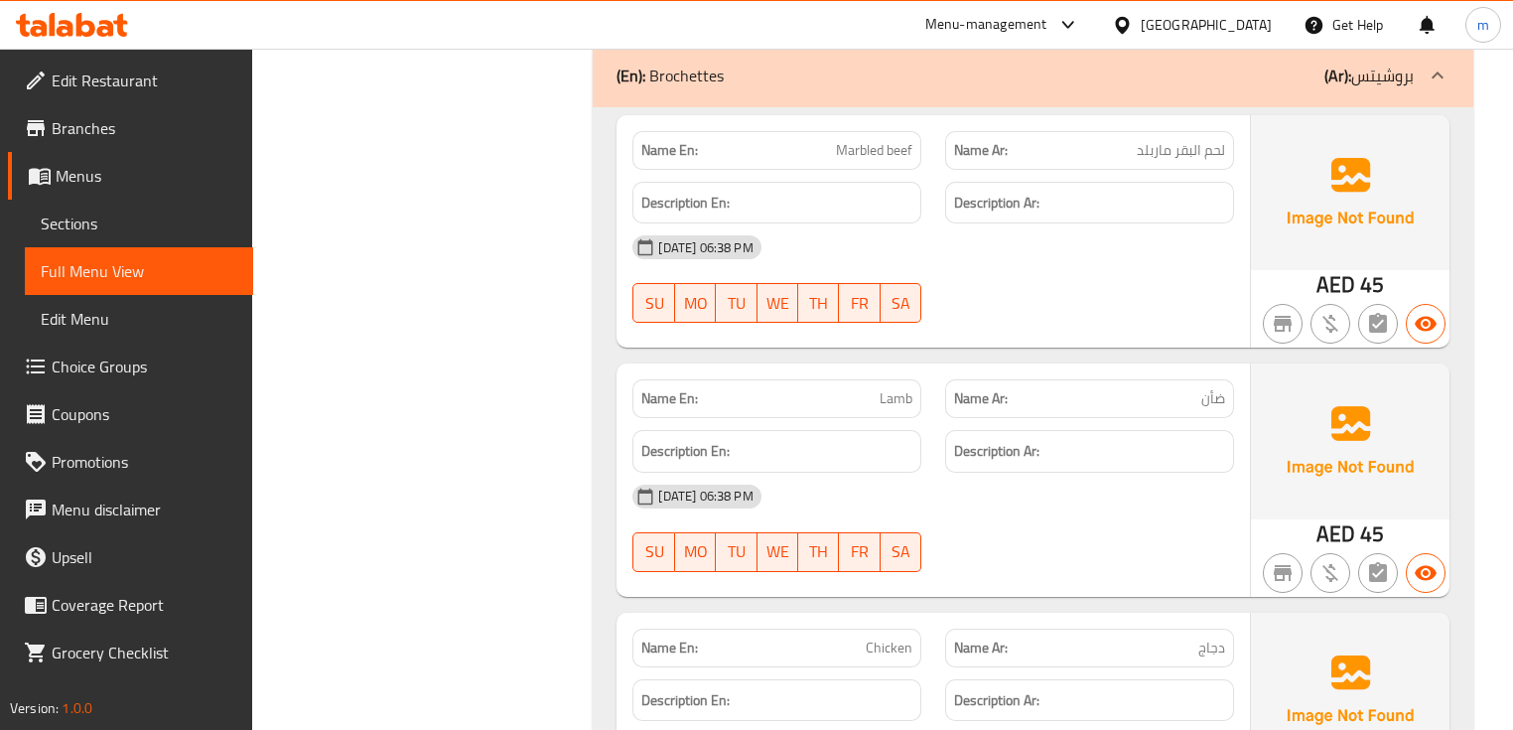
scroll to position [11559, 0]
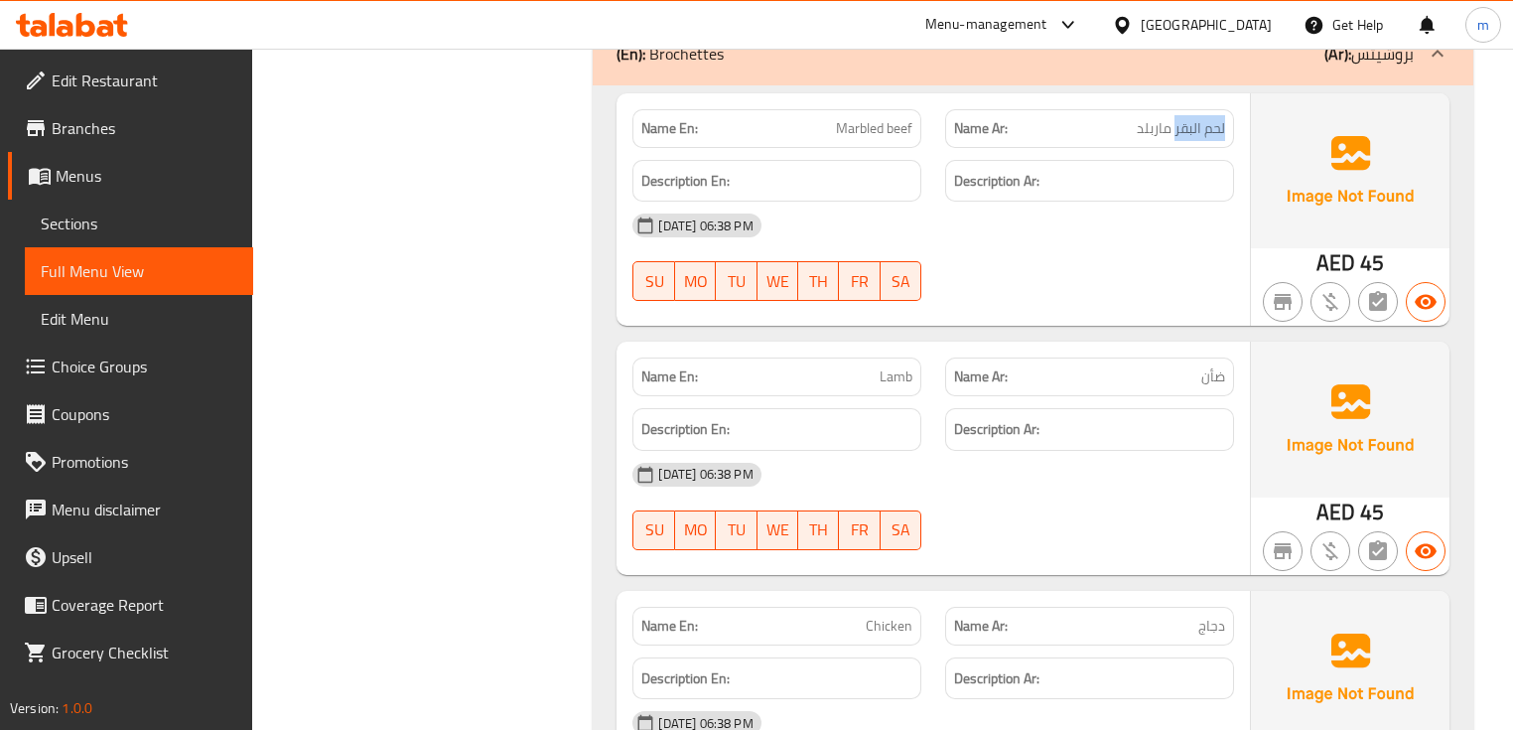
drag, startPoint x: 1174, startPoint y: 91, endPoint x: 1238, endPoint y: 96, distance: 64.7
click at [1238, 97] on div "Name Ar: لحم البقر ماربلد" at bounding box center [1089, 128] width 313 height 63
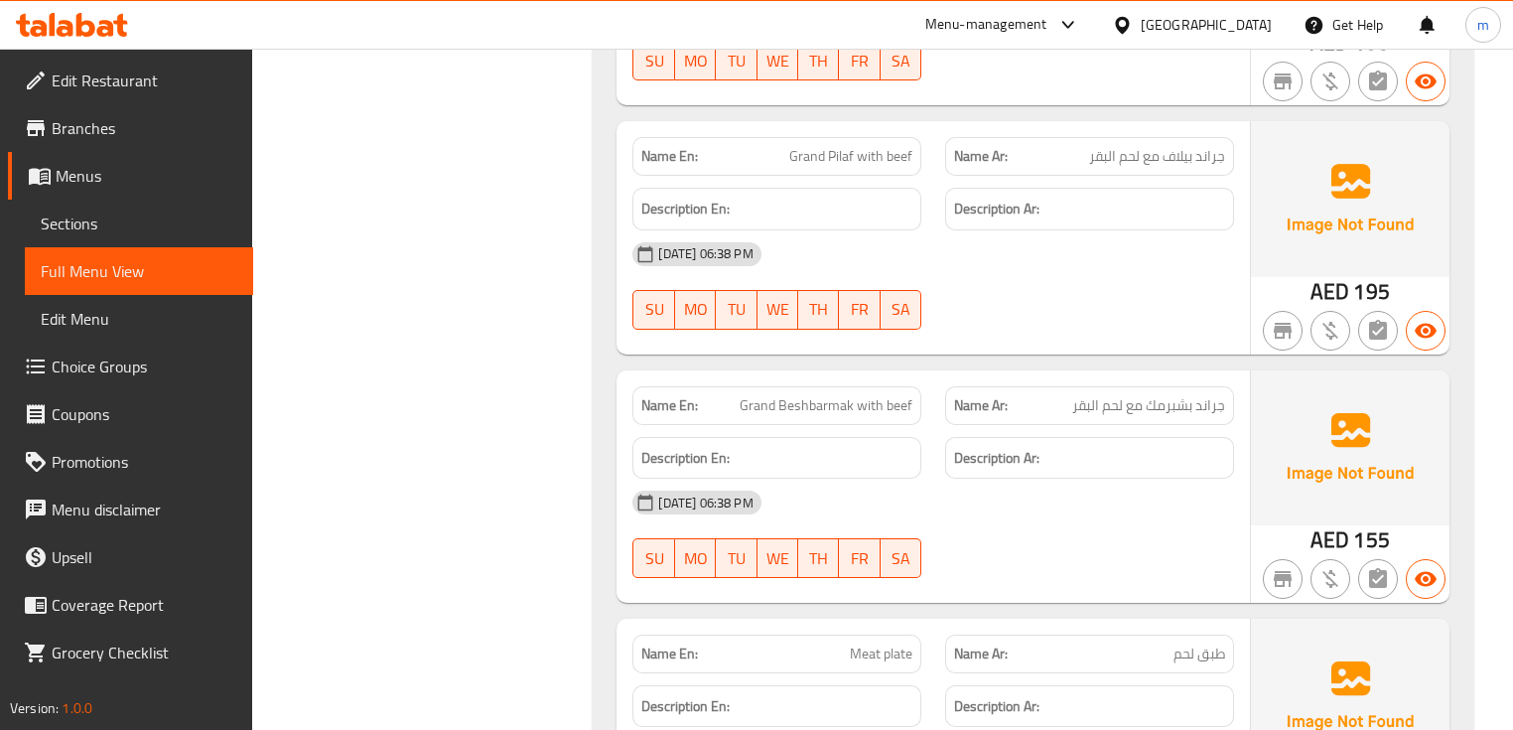
scroll to position [15611, 0]
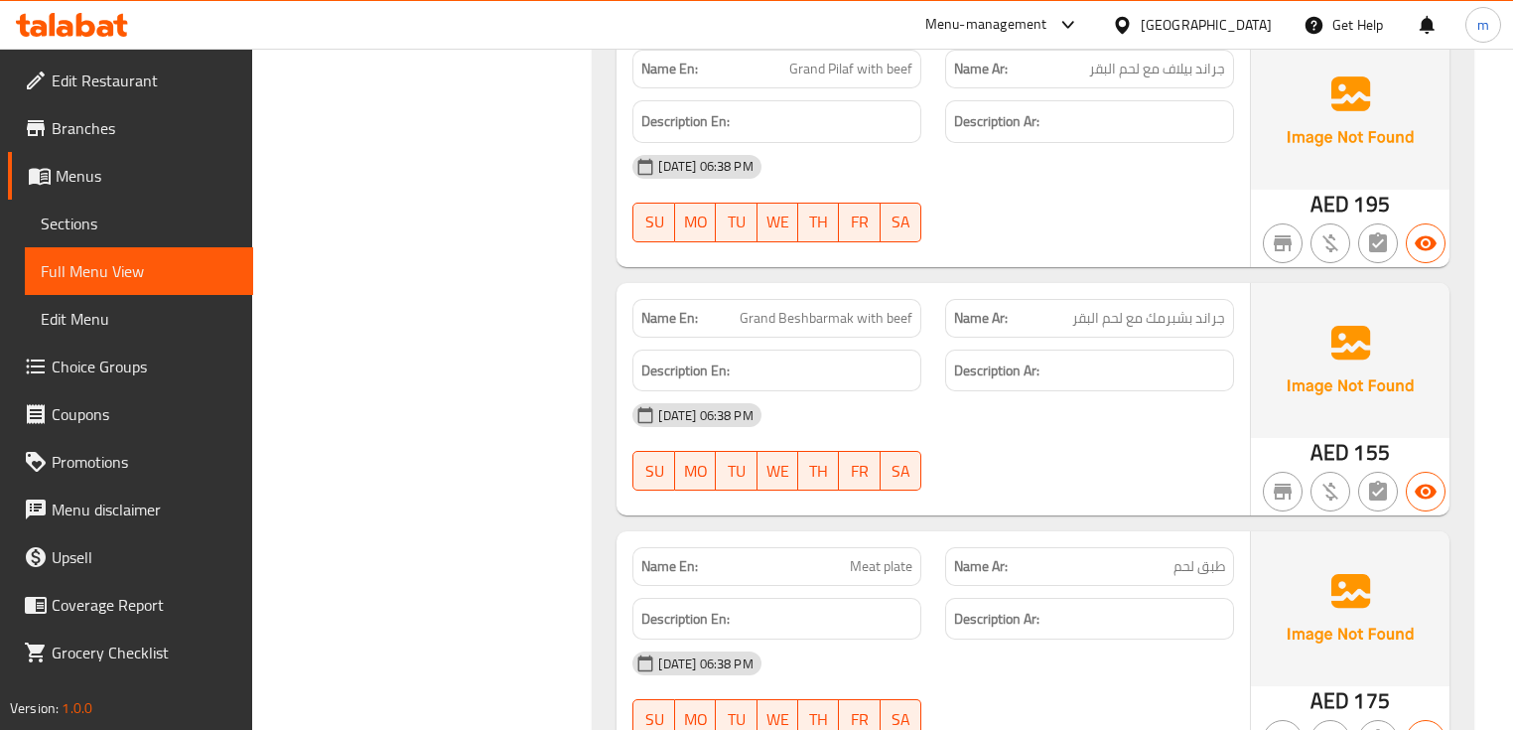
click at [1182, 308] on span "جراند بشبرمك مع لحم البقر" at bounding box center [1149, 318] width 153 height 21
copy span "بشبرمك"
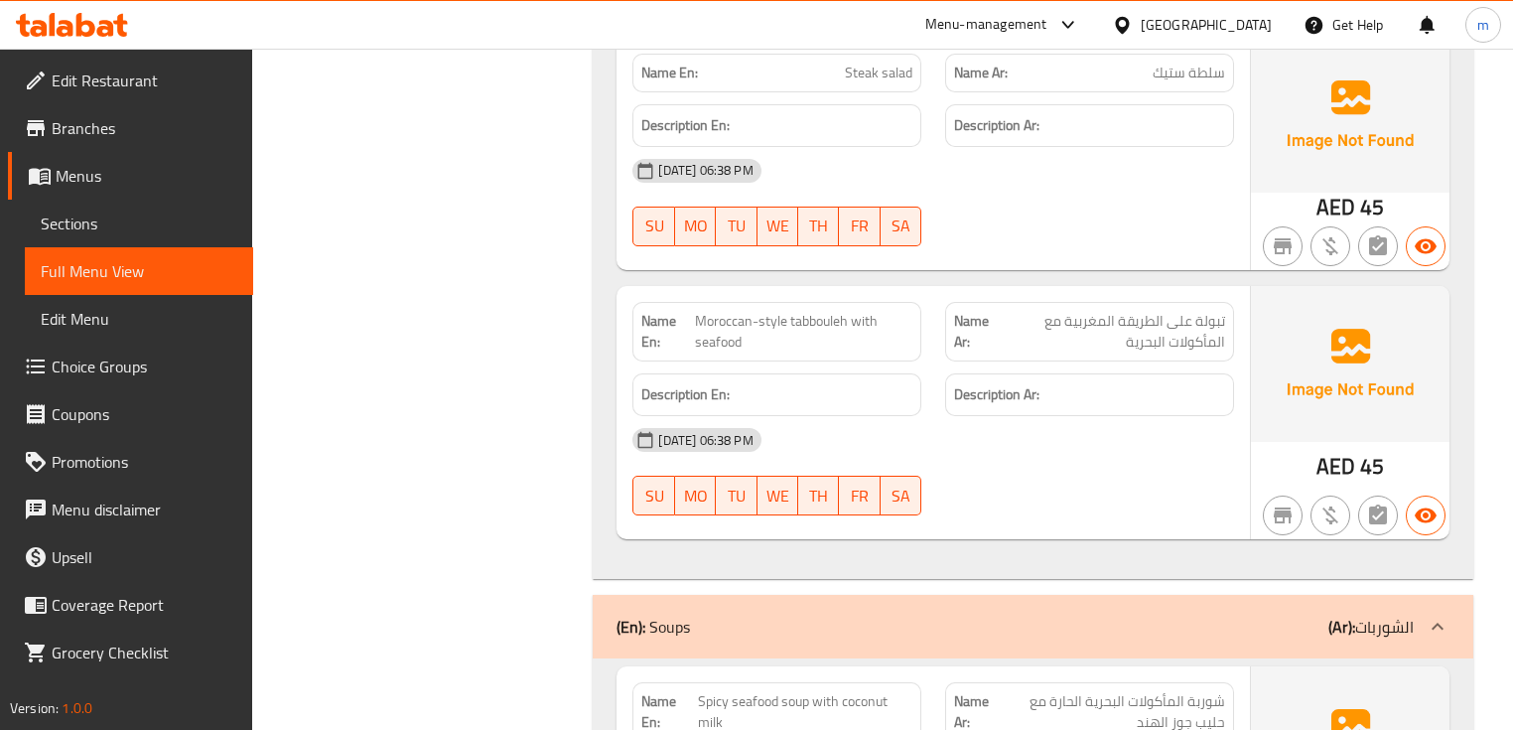
scroll to position [4424, 0]
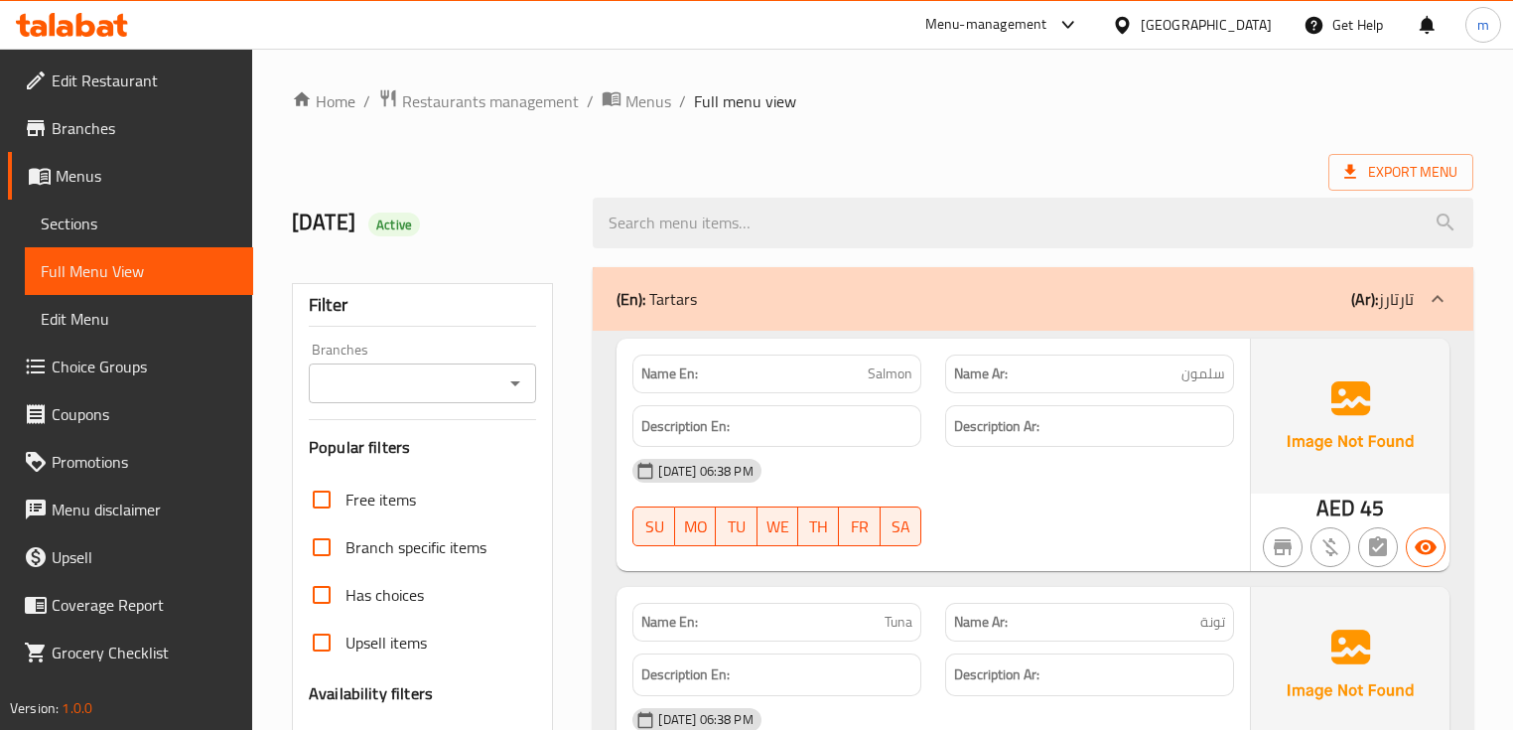
click at [114, 212] on span "Sections" at bounding box center [139, 224] width 197 height 24
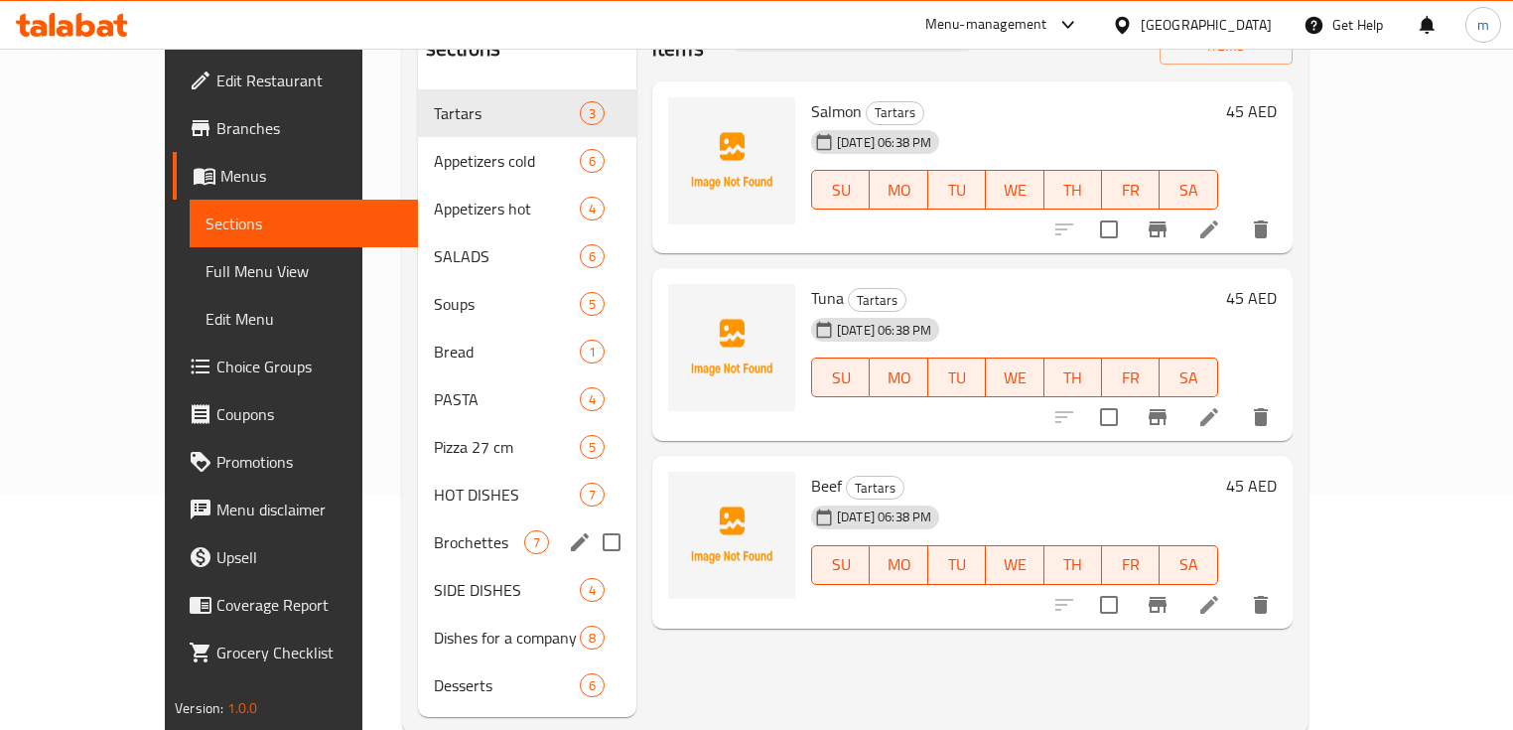
scroll to position [238, 0]
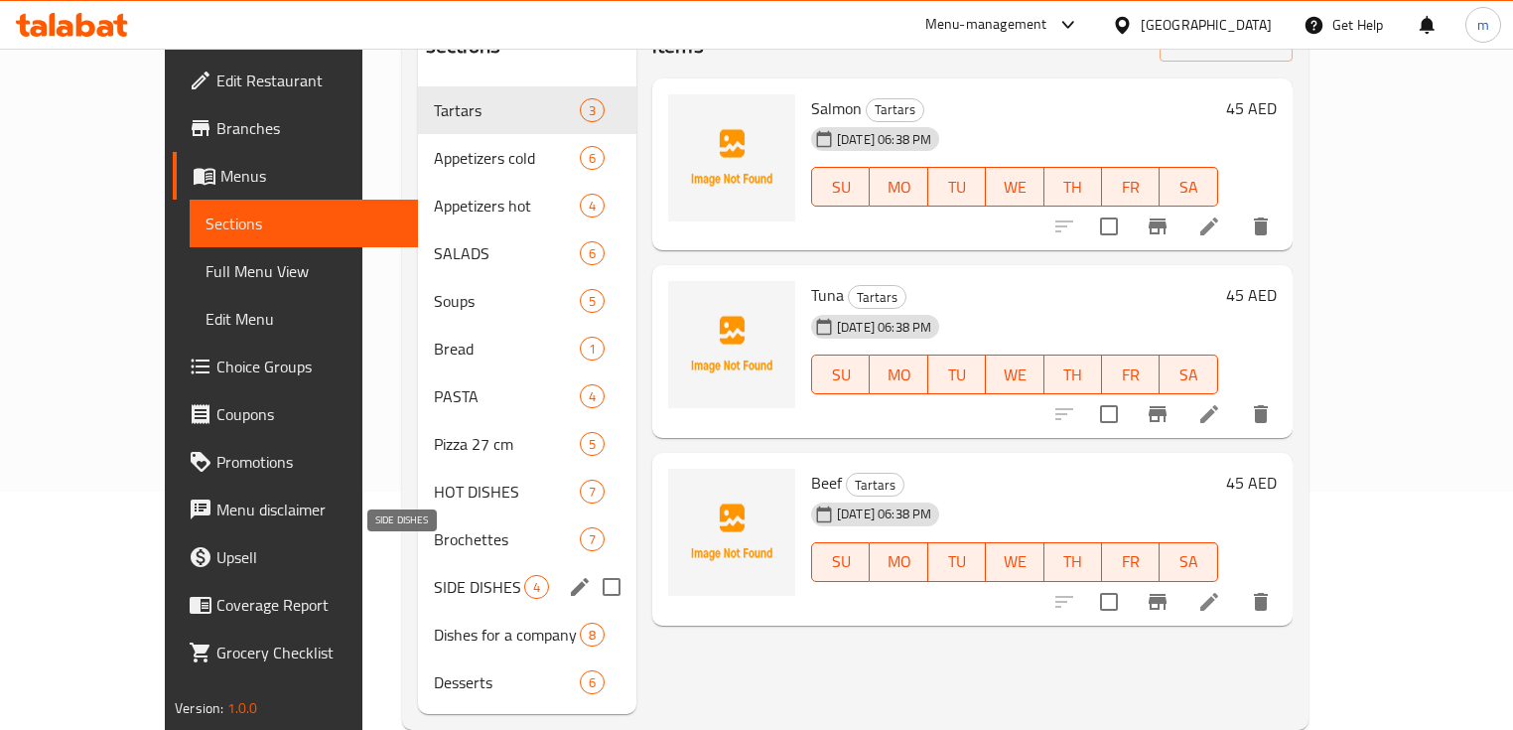
click at [434, 575] on span "SIDE DISHES" at bounding box center [479, 587] width 90 height 24
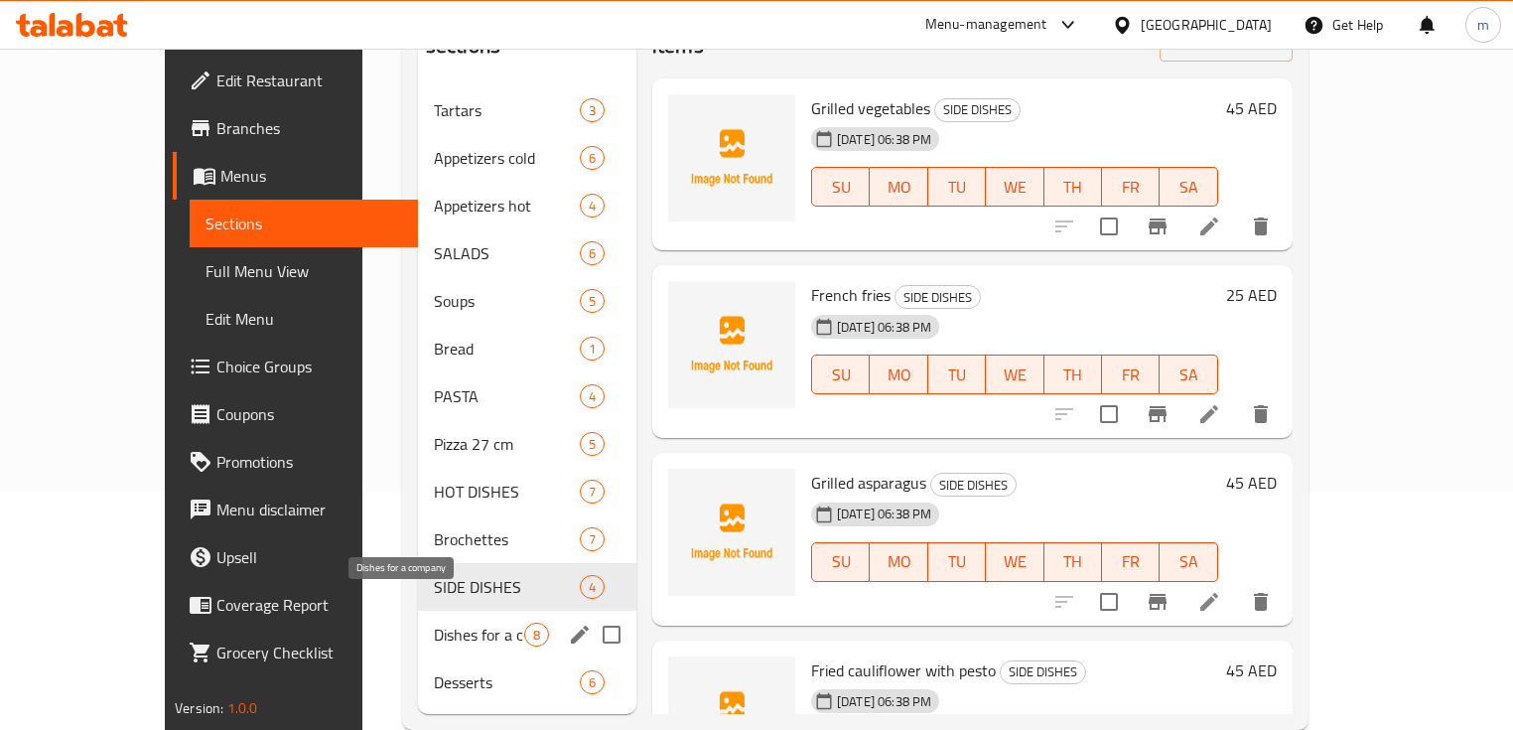
click at [434, 623] on span "Dishes for a company" at bounding box center [479, 635] width 90 height 24
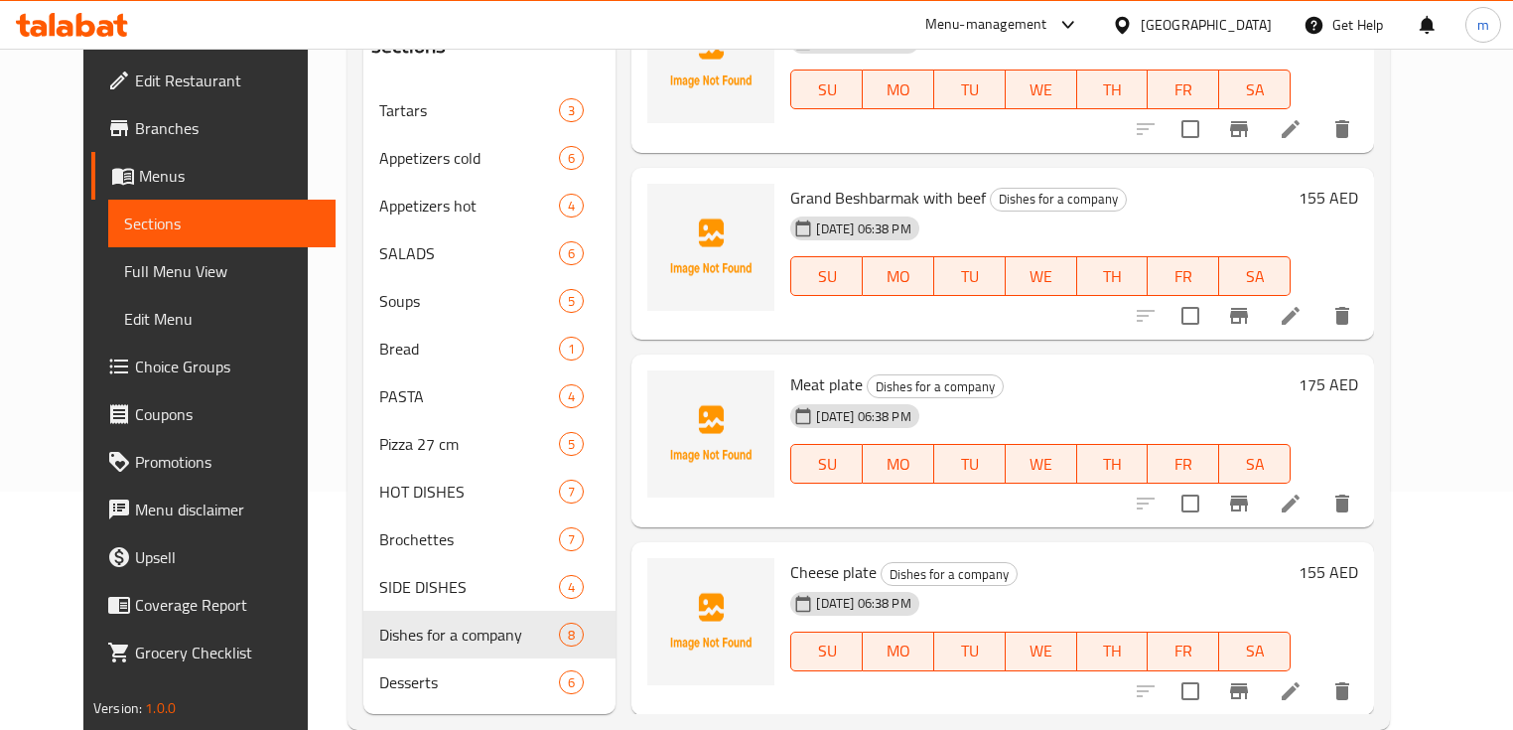
scroll to position [686, 0]
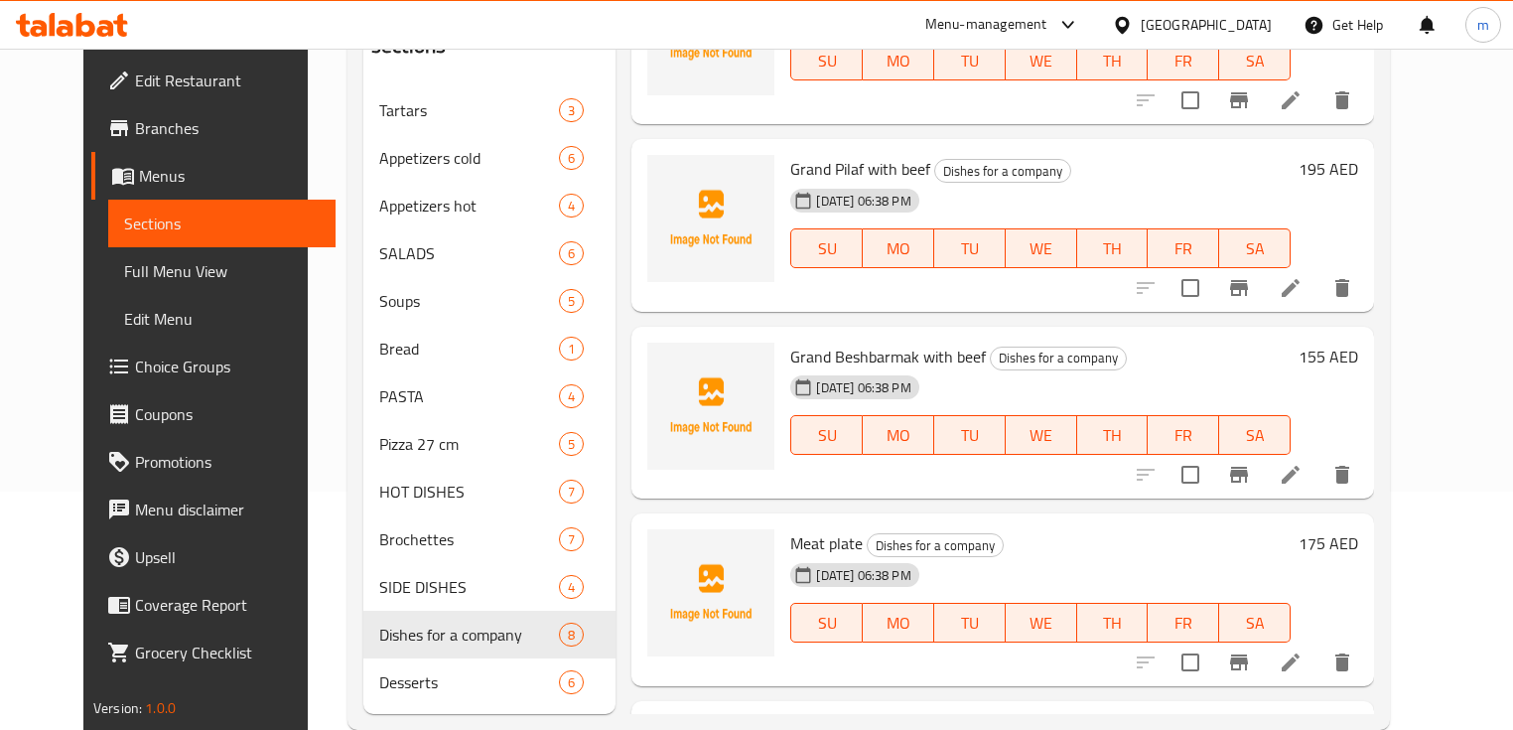
click at [1319, 473] on li at bounding box center [1291, 475] width 56 height 36
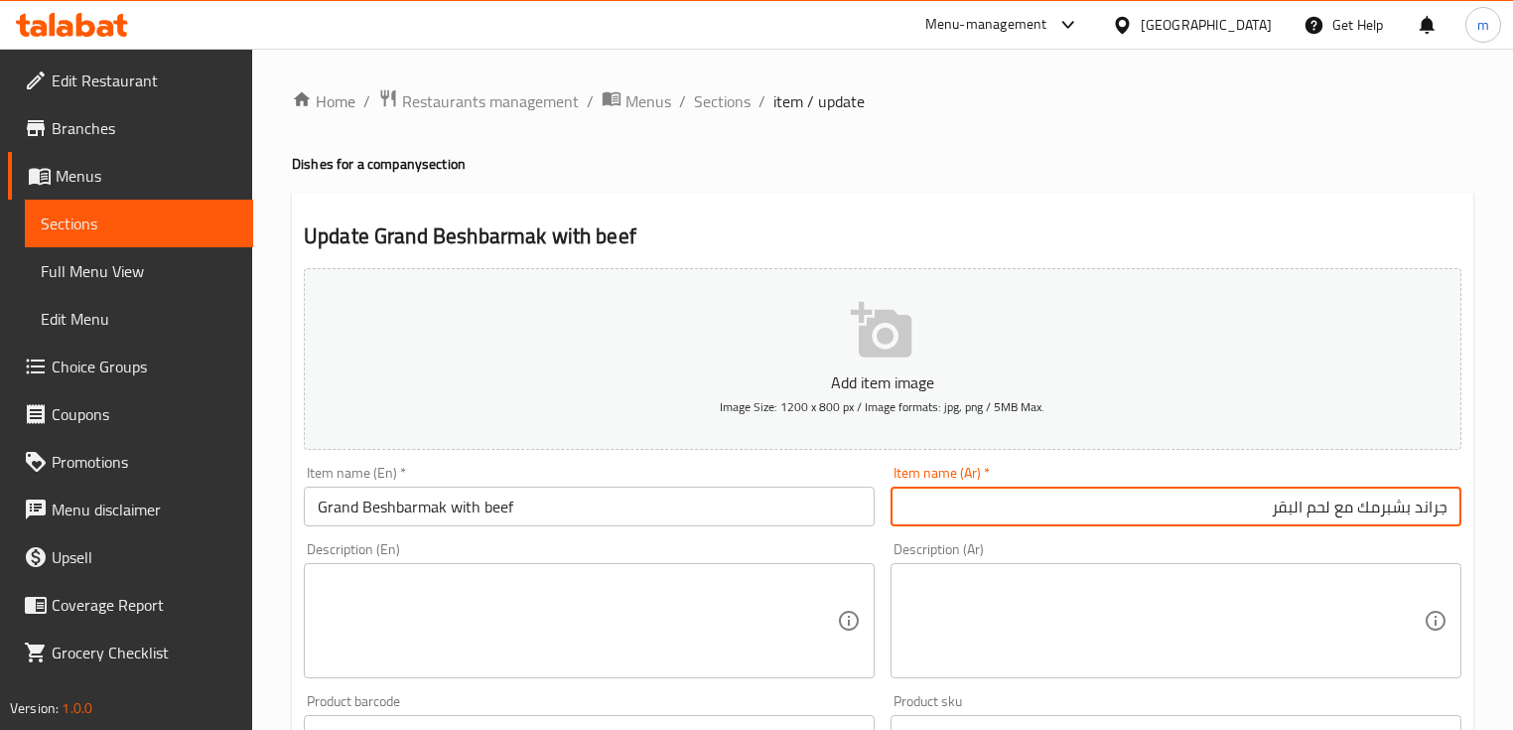
click at [1373, 514] on input "جراند بشبرمك مع لحم البقر" at bounding box center [1176, 507] width 571 height 40
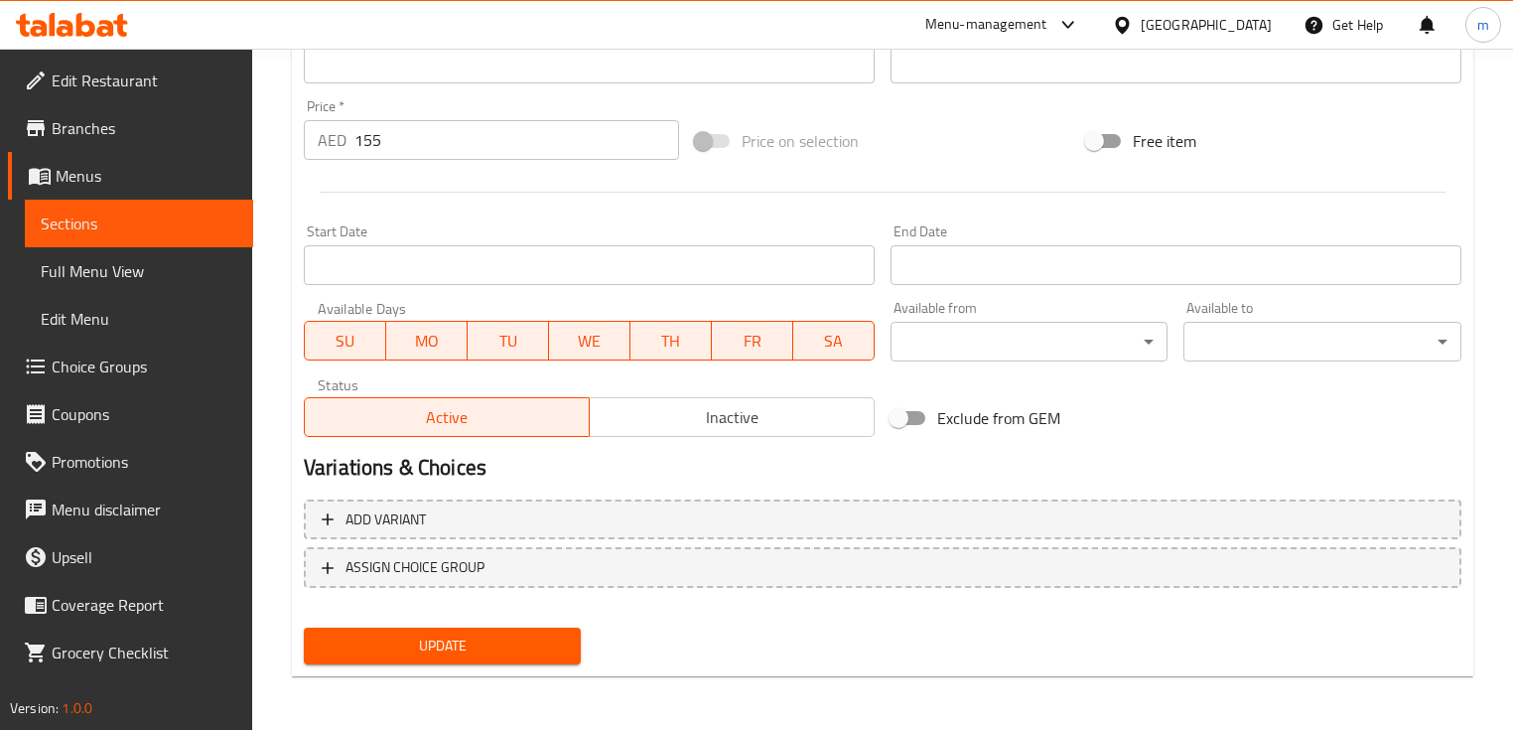
scroll to position [672, 0]
type input "جراند بشبرماك مع لحم البقر"
click at [485, 649] on span "Update" at bounding box center [442, 645] width 245 height 25
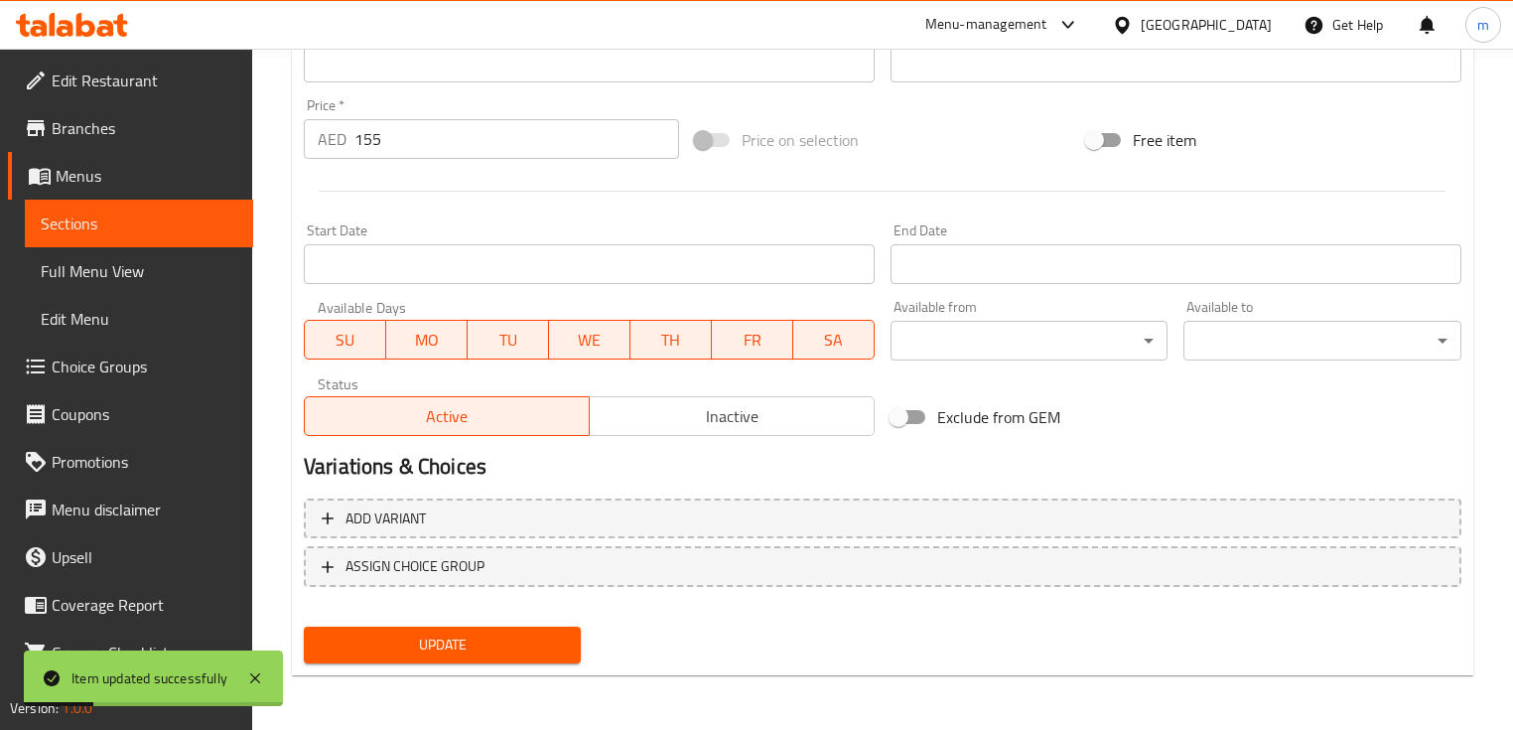
click at [105, 214] on span "Sections" at bounding box center [139, 224] width 197 height 24
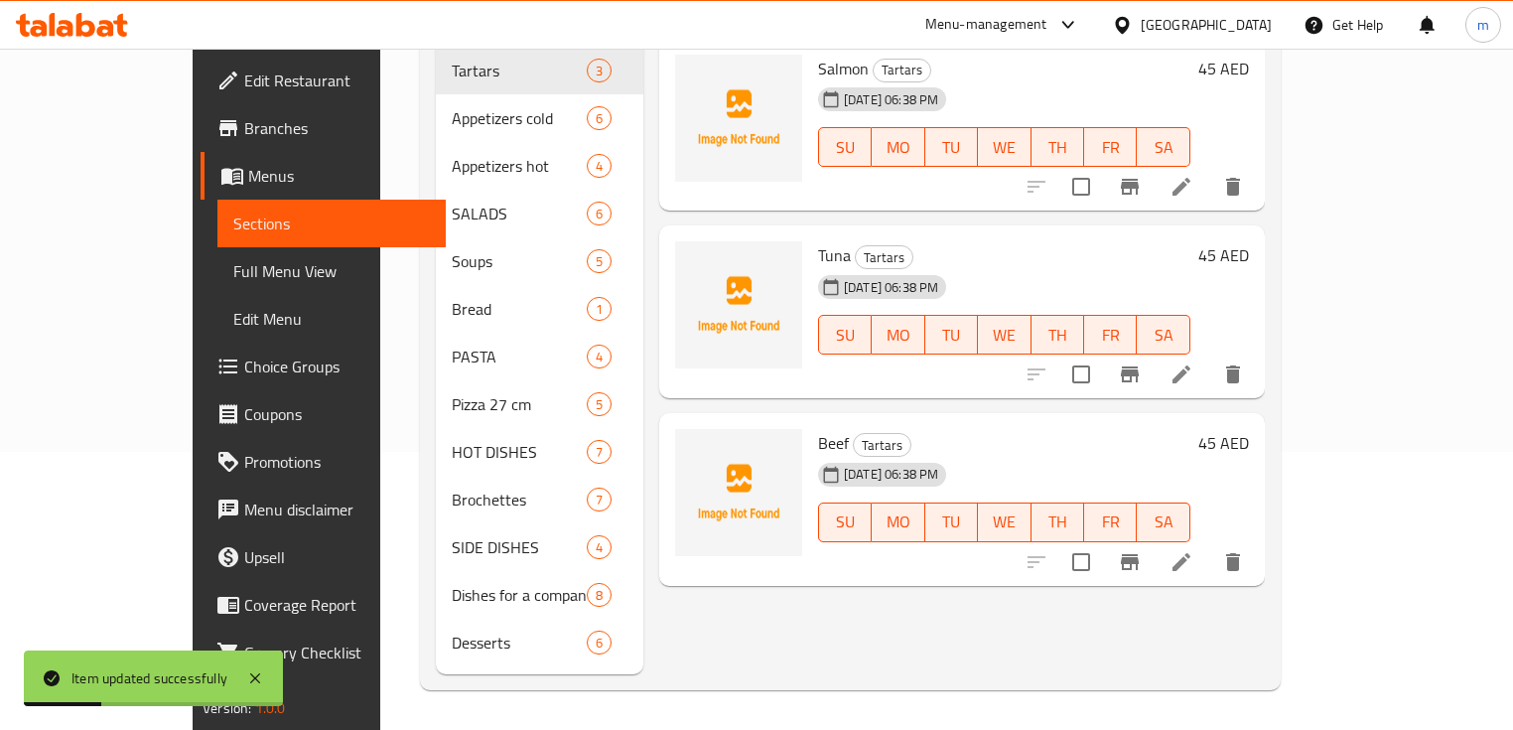
scroll to position [278, 0]
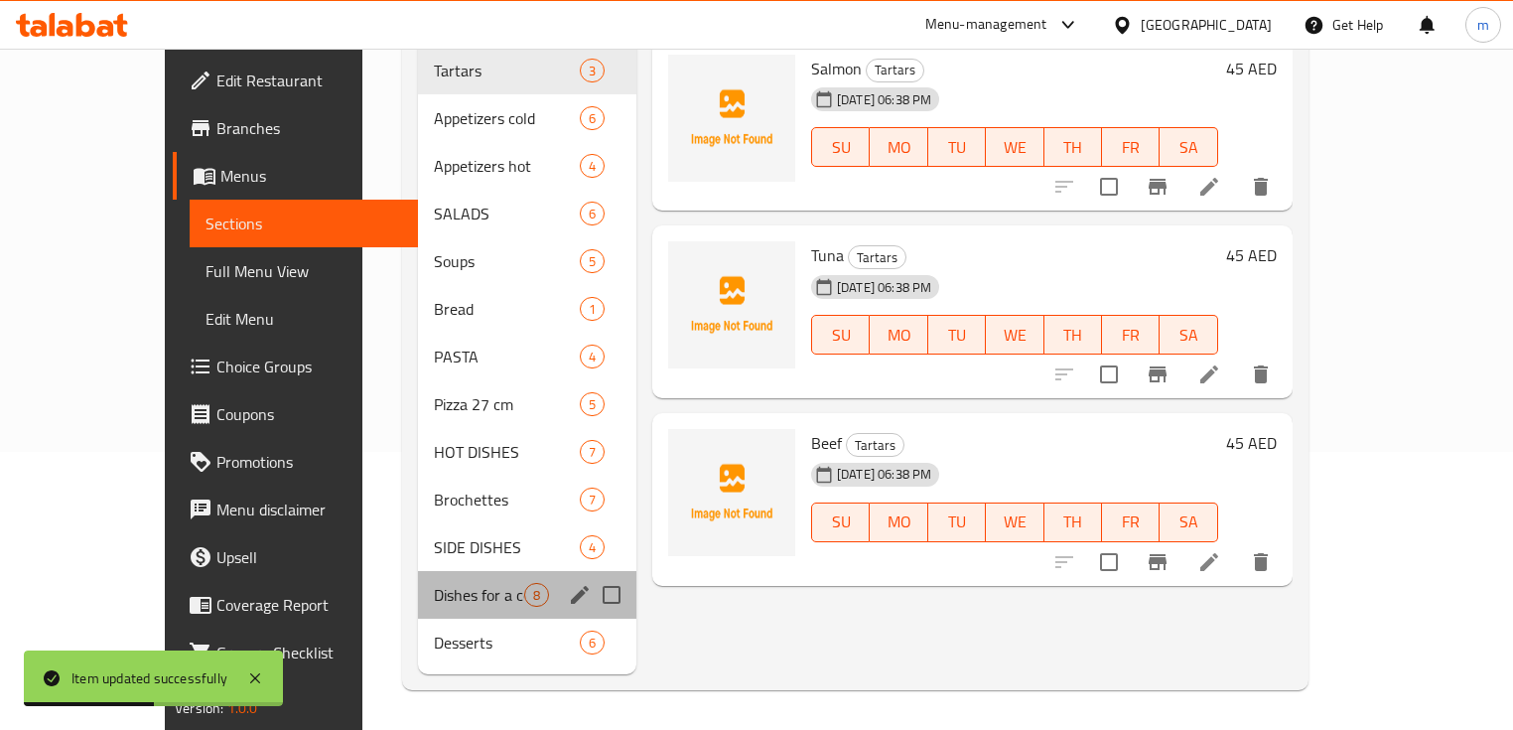
click at [418, 571] on div "Dishes for a company 8" at bounding box center [527, 595] width 218 height 48
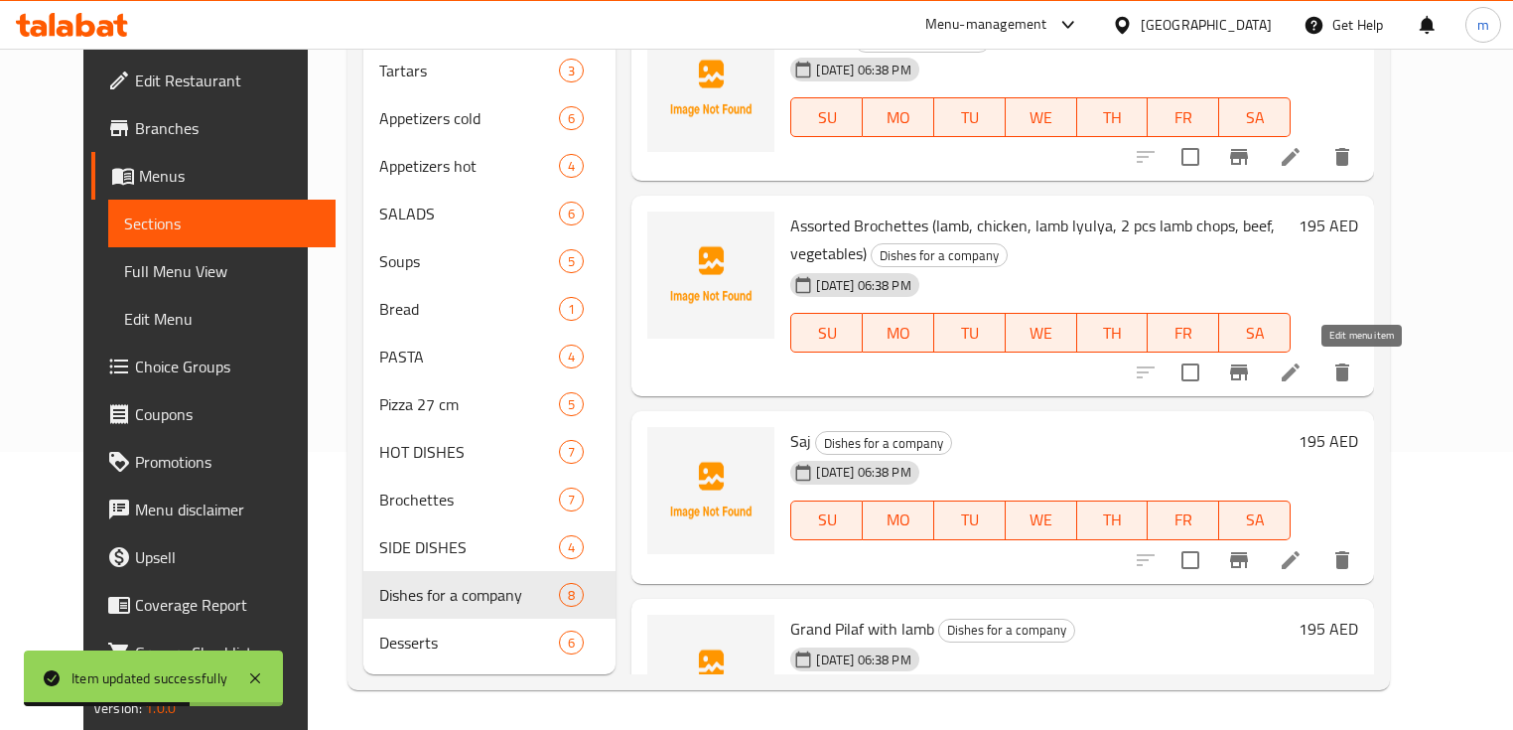
click at [1303, 377] on icon at bounding box center [1291, 372] width 24 height 24
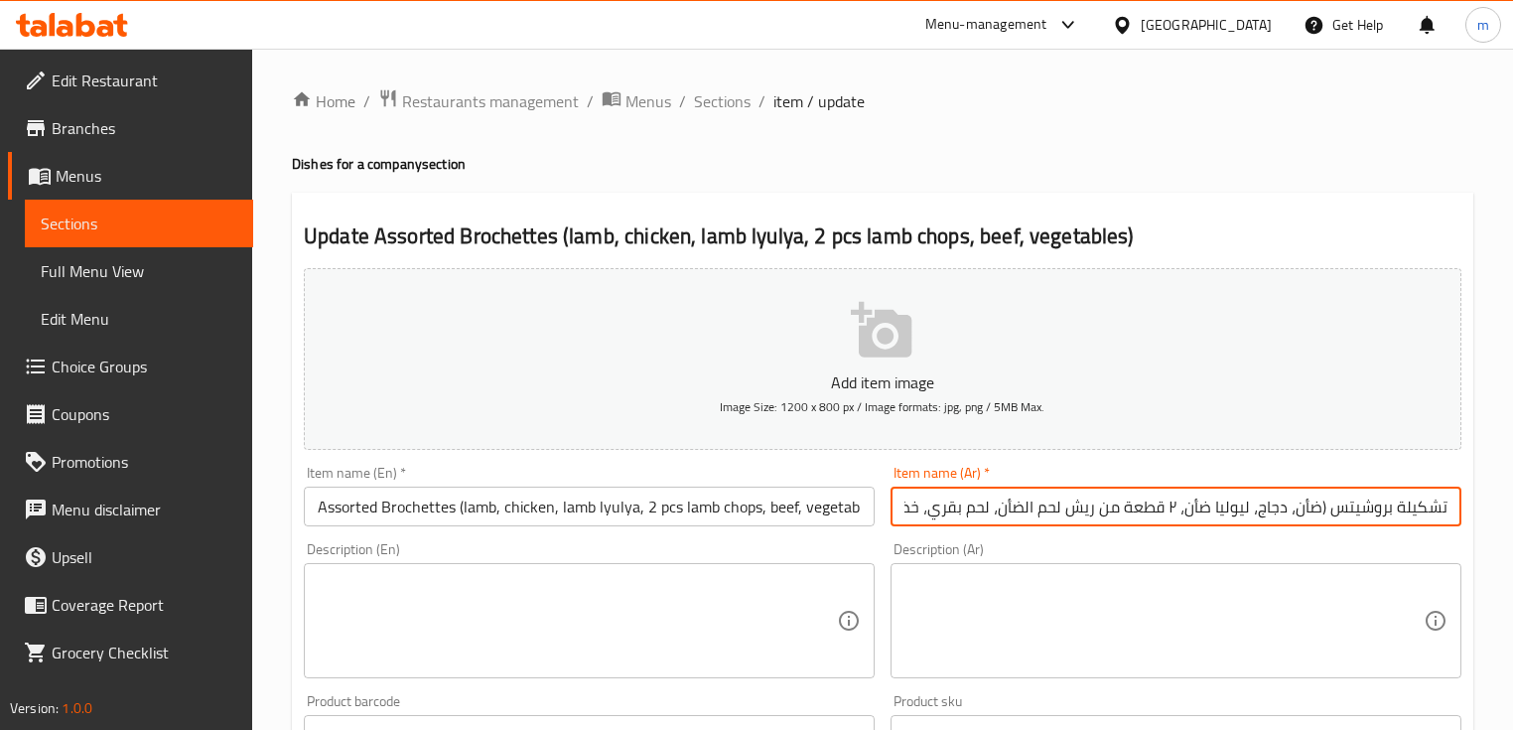
click at [1392, 508] on input "تشكيلة بروشيتس (ضأن، دجاج، ليوليا ضأن، ٢ قطعة من ريش لحم الضأن، لحم بقري، خضراو…" at bounding box center [1176, 507] width 571 height 40
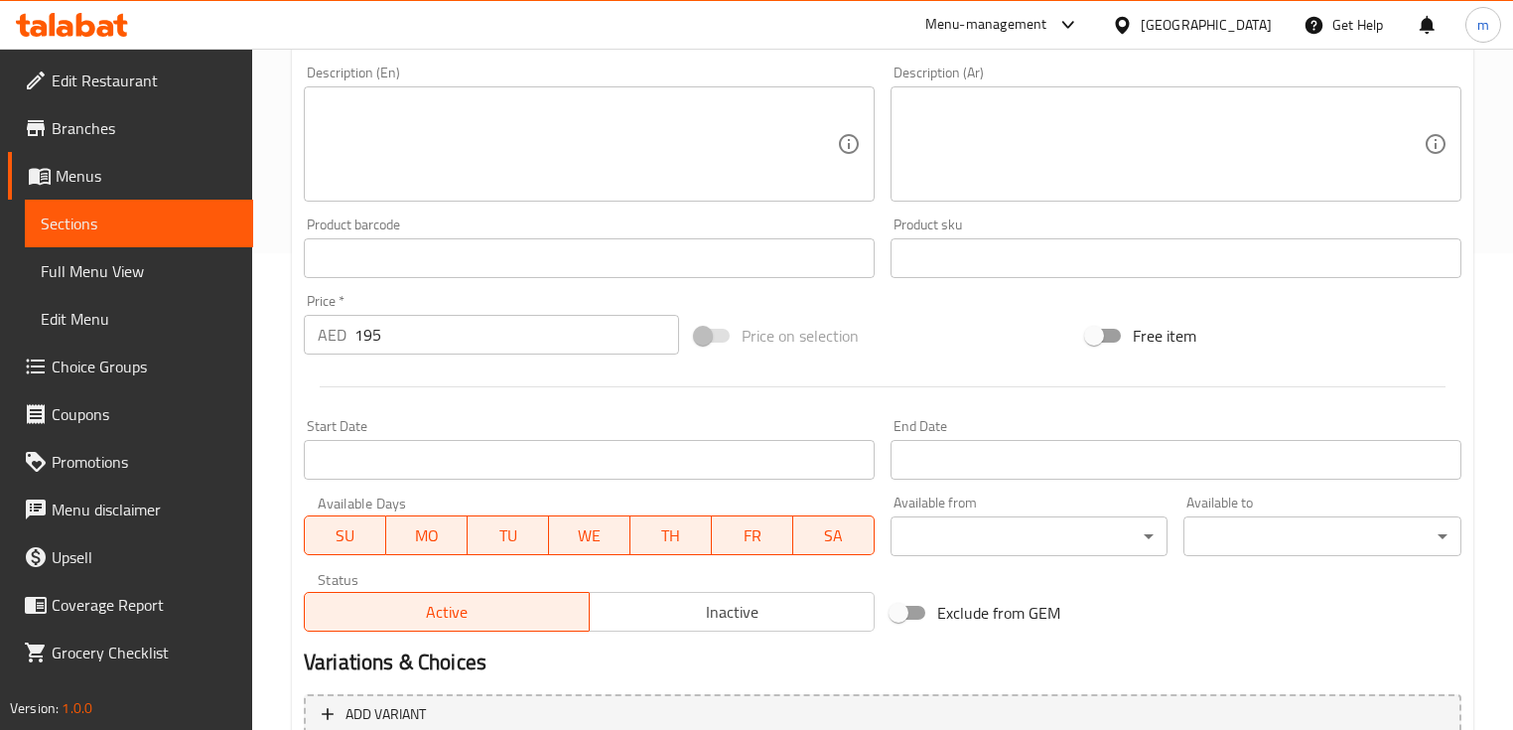
scroll to position [672, 0]
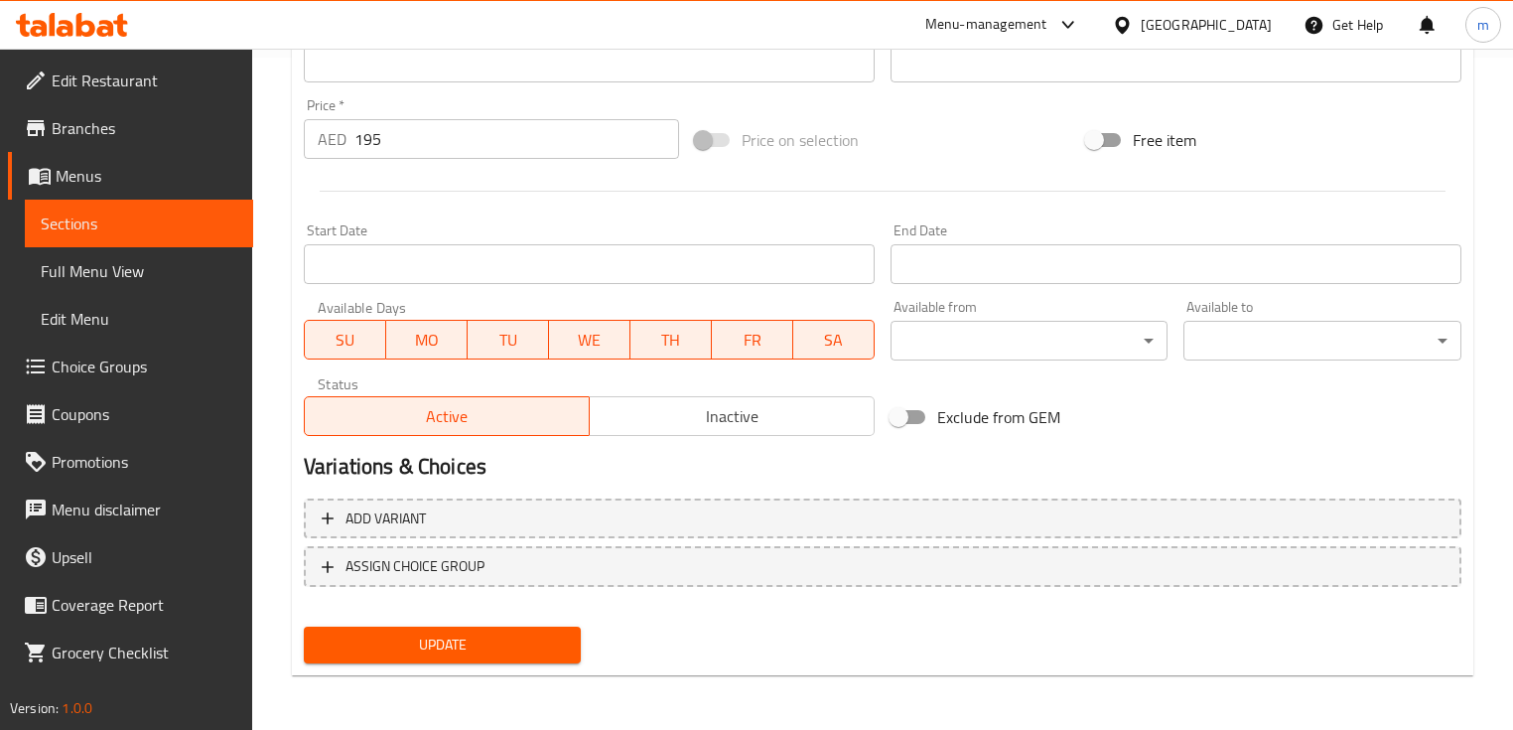
type input "بروشيتس متنوعة (ضأن، دجاج، ليوليا ضأن، ٢ قطعة من ريش لحم الضأن، لحم بقري، خضراو…"
click at [535, 649] on span "Update" at bounding box center [442, 645] width 245 height 25
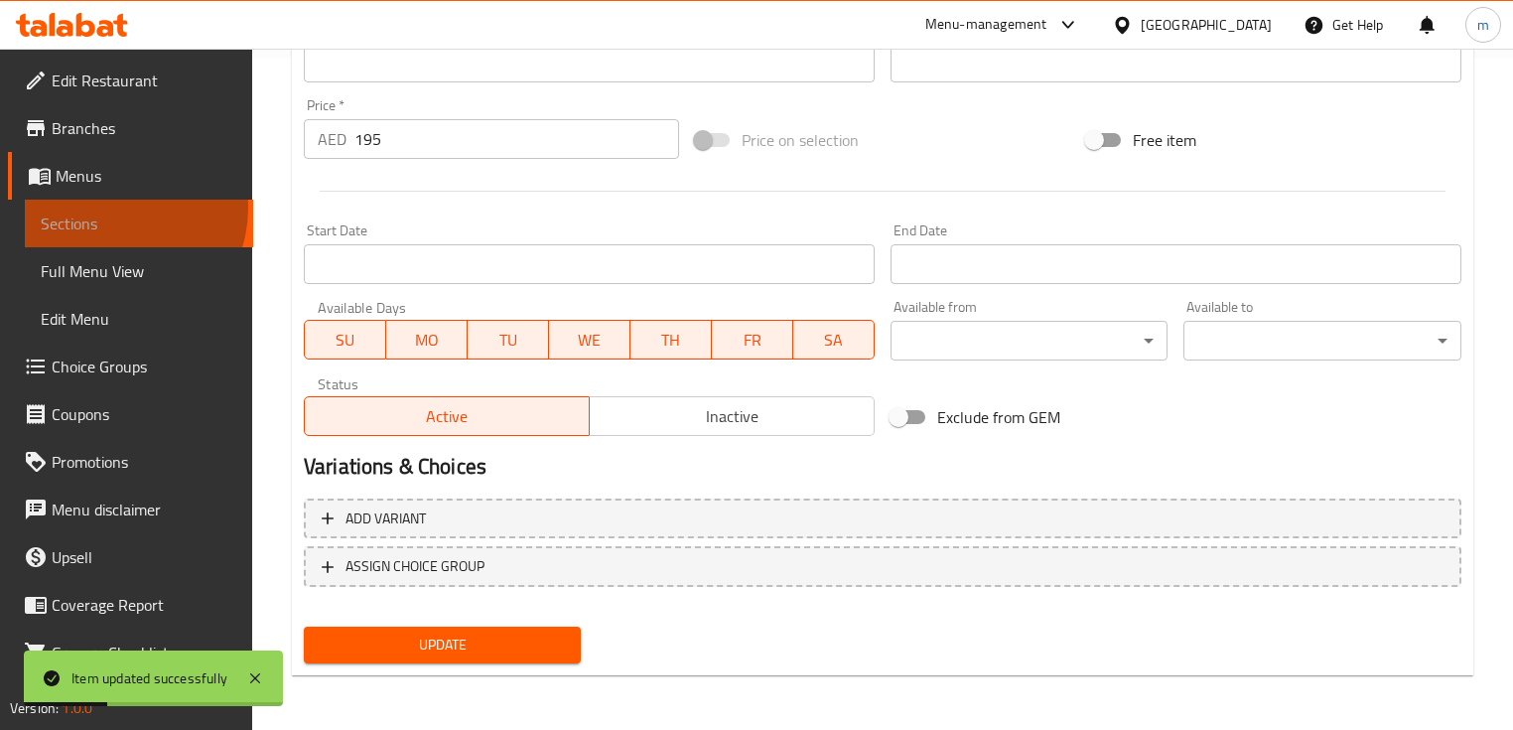
click at [111, 208] on link "Sections" at bounding box center [139, 224] width 228 height 48
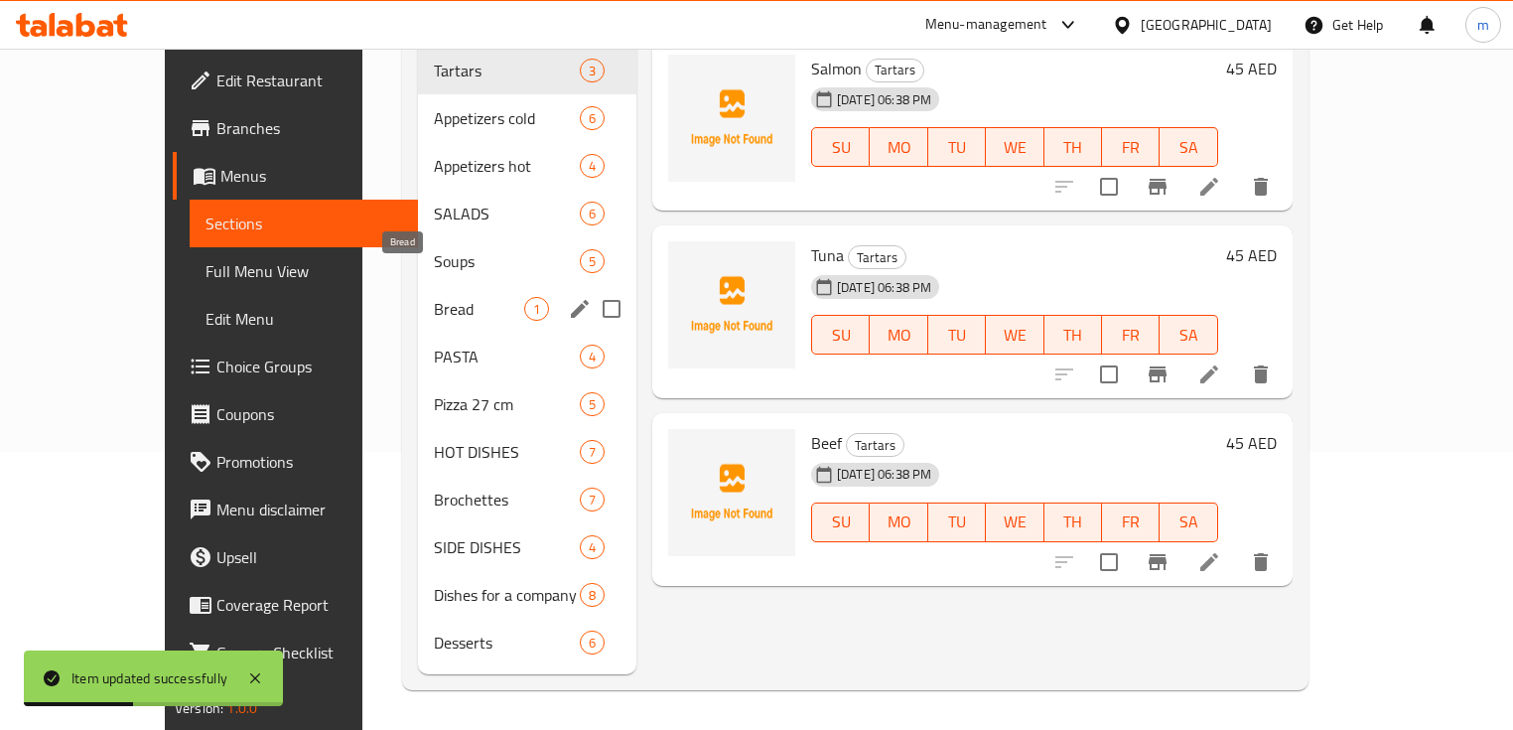
click at [434, 297] on span "Bread" at bounding box center [479, 309] width 90 height 24
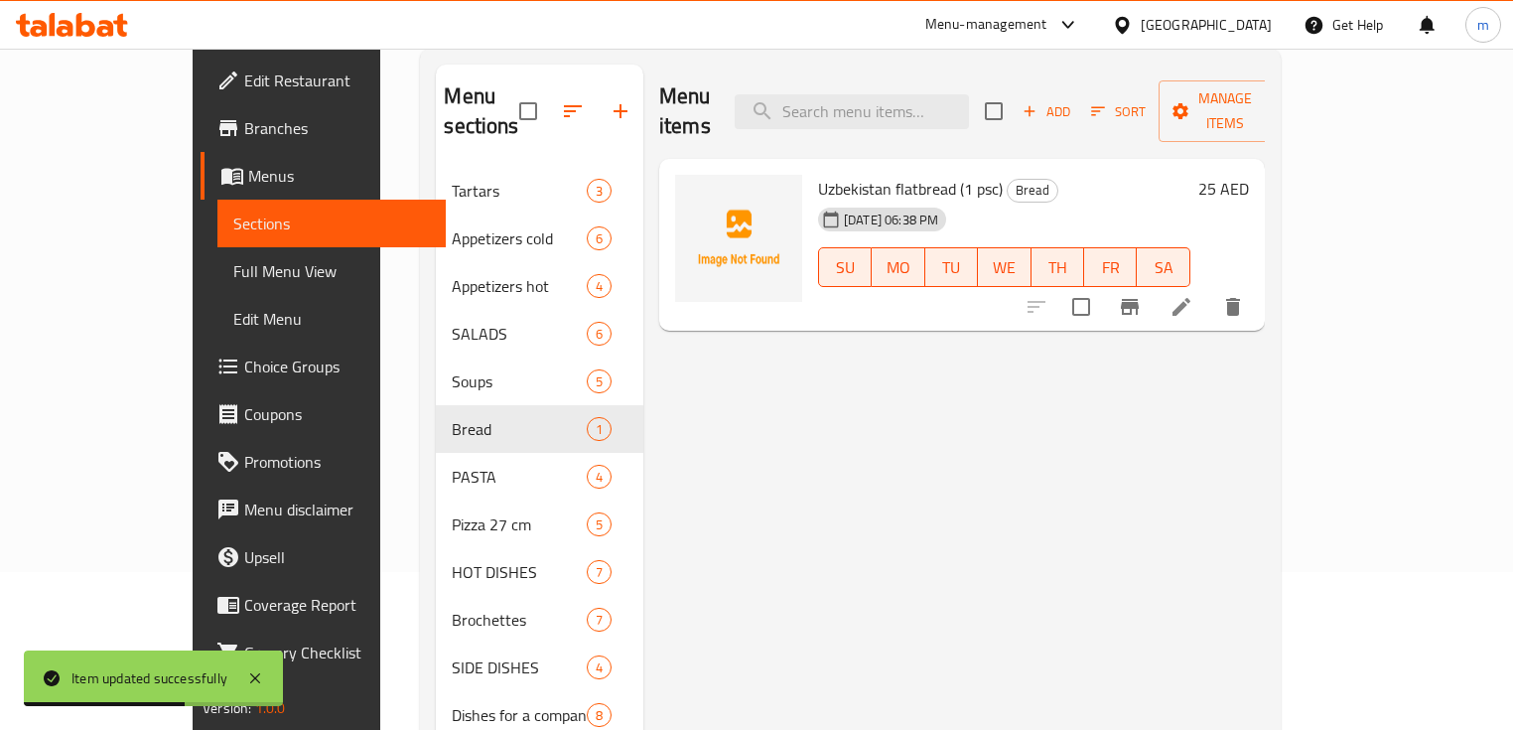
scroll to position [40, 0]
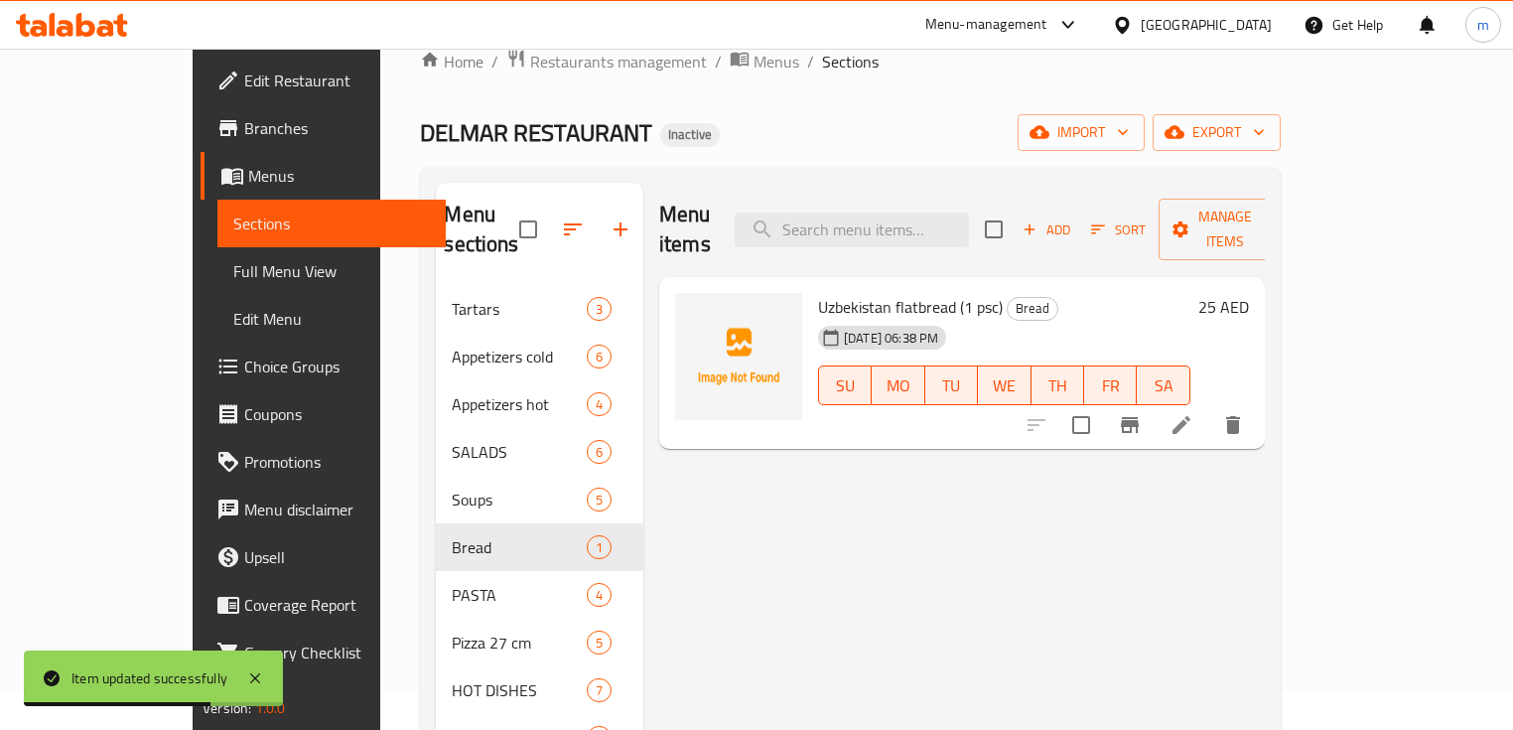
click at [1194, 413] on icon at bounding box center [1182, 425] width 24 height 24
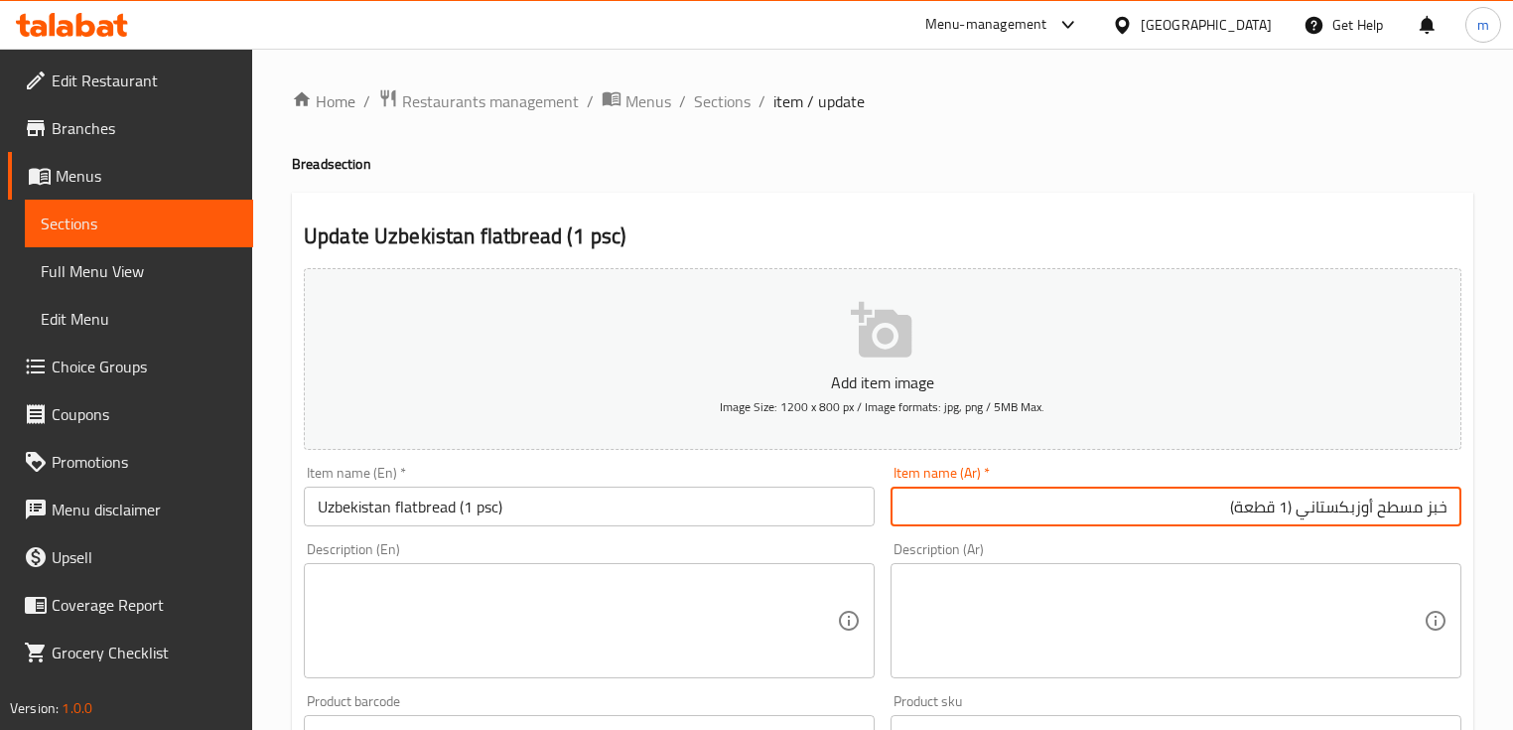
click at [1295, 521] on input "خبز مسطح أوزبكستاني (1 قطعة)" at bounding box center [1176, 507] width 571 height 40
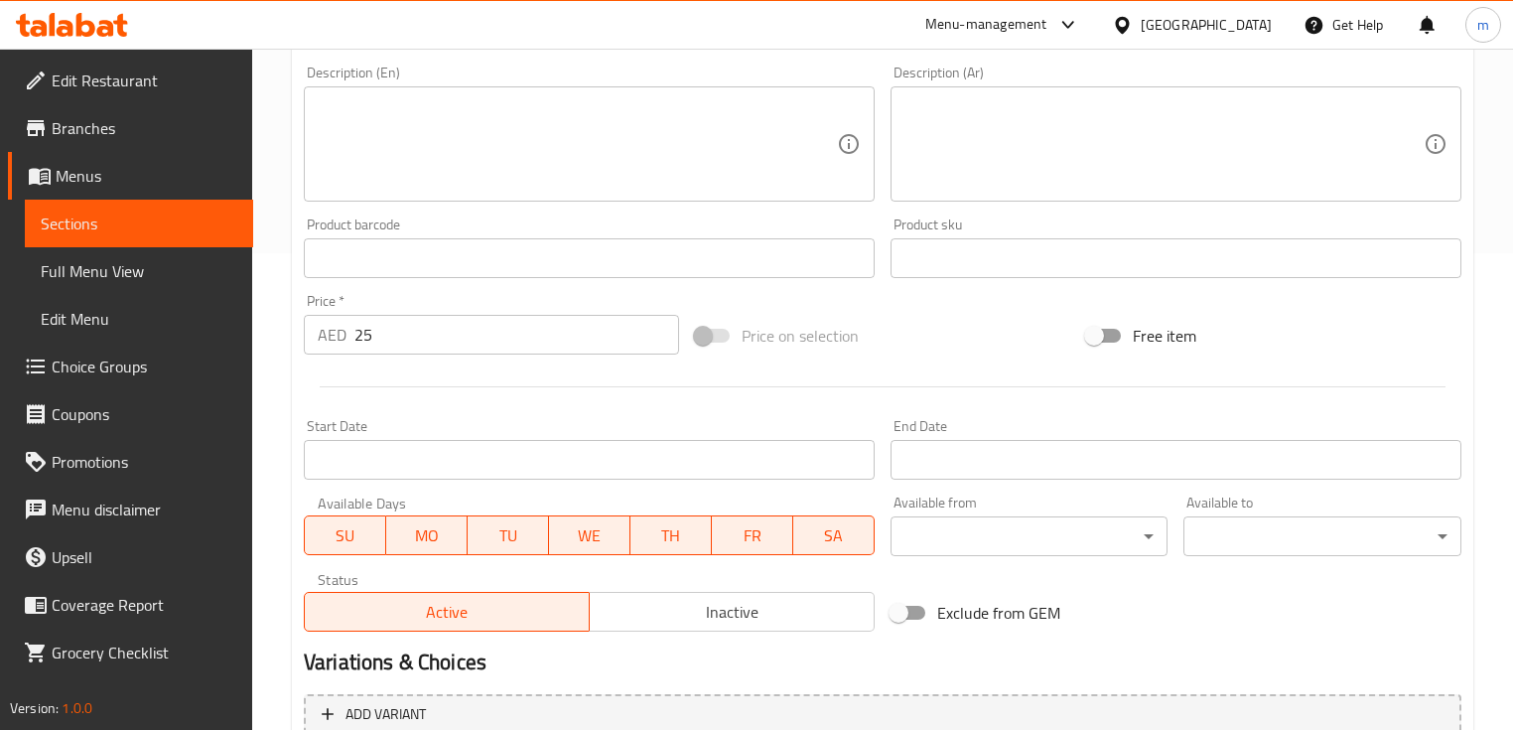
scroll to position [672, 0]
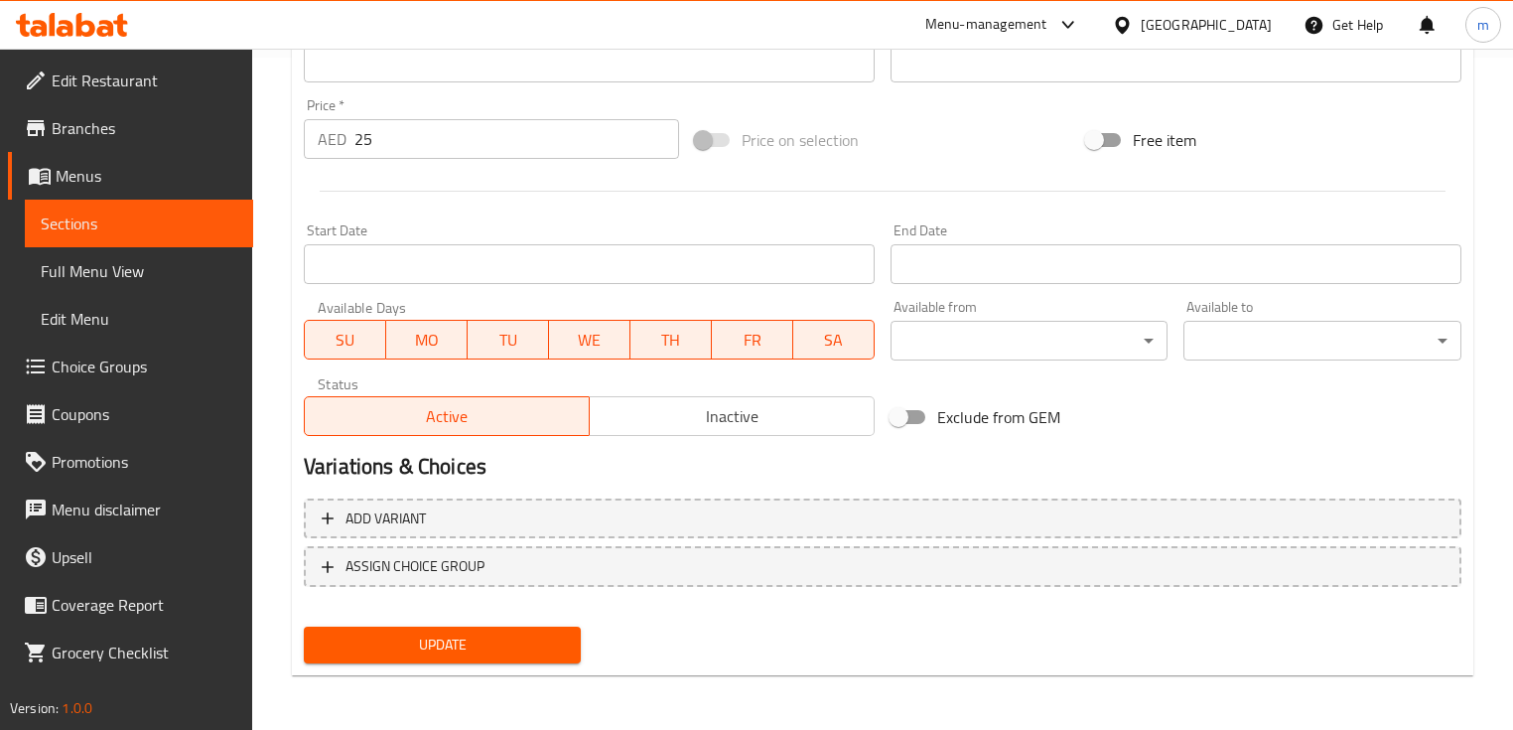
type input "خبز مسطح أوزبكستان (1 قطعة)"
click at [504, 647] on span "Update" at bounding box center [442, 645] width 245 height 25
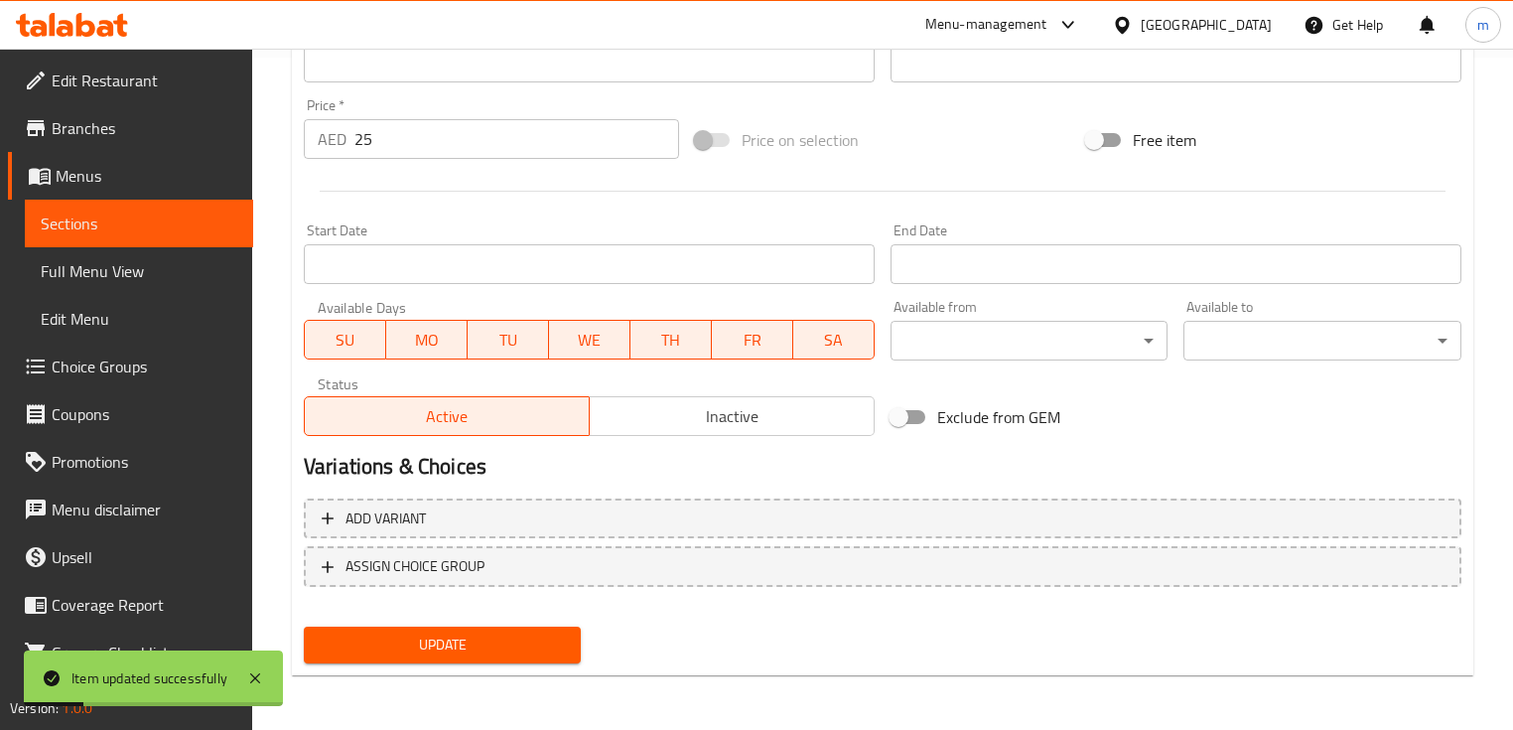
click at [124, 215] on span "Sections" at bounding box center [139, 224] width 197 height 24
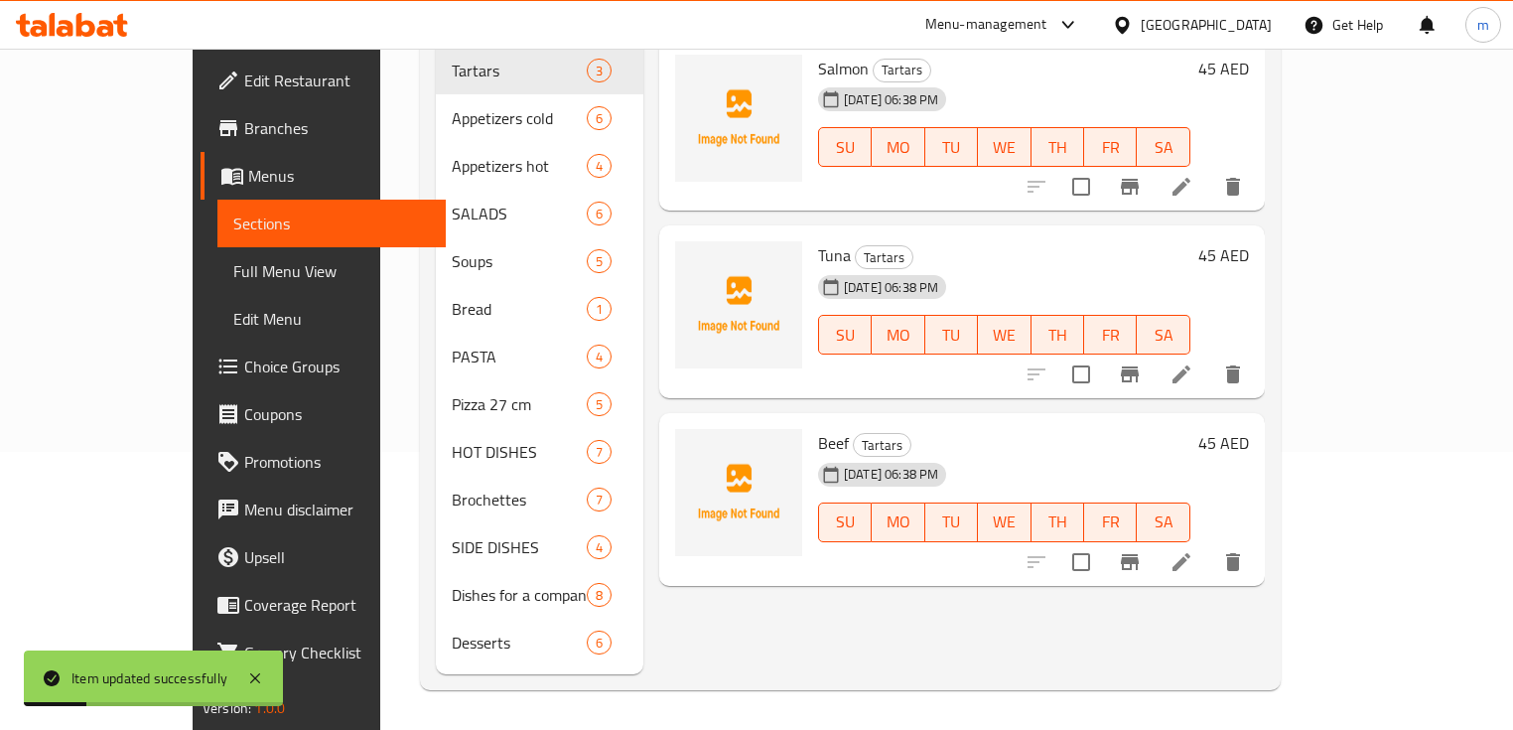
scroll to position [278, 0]
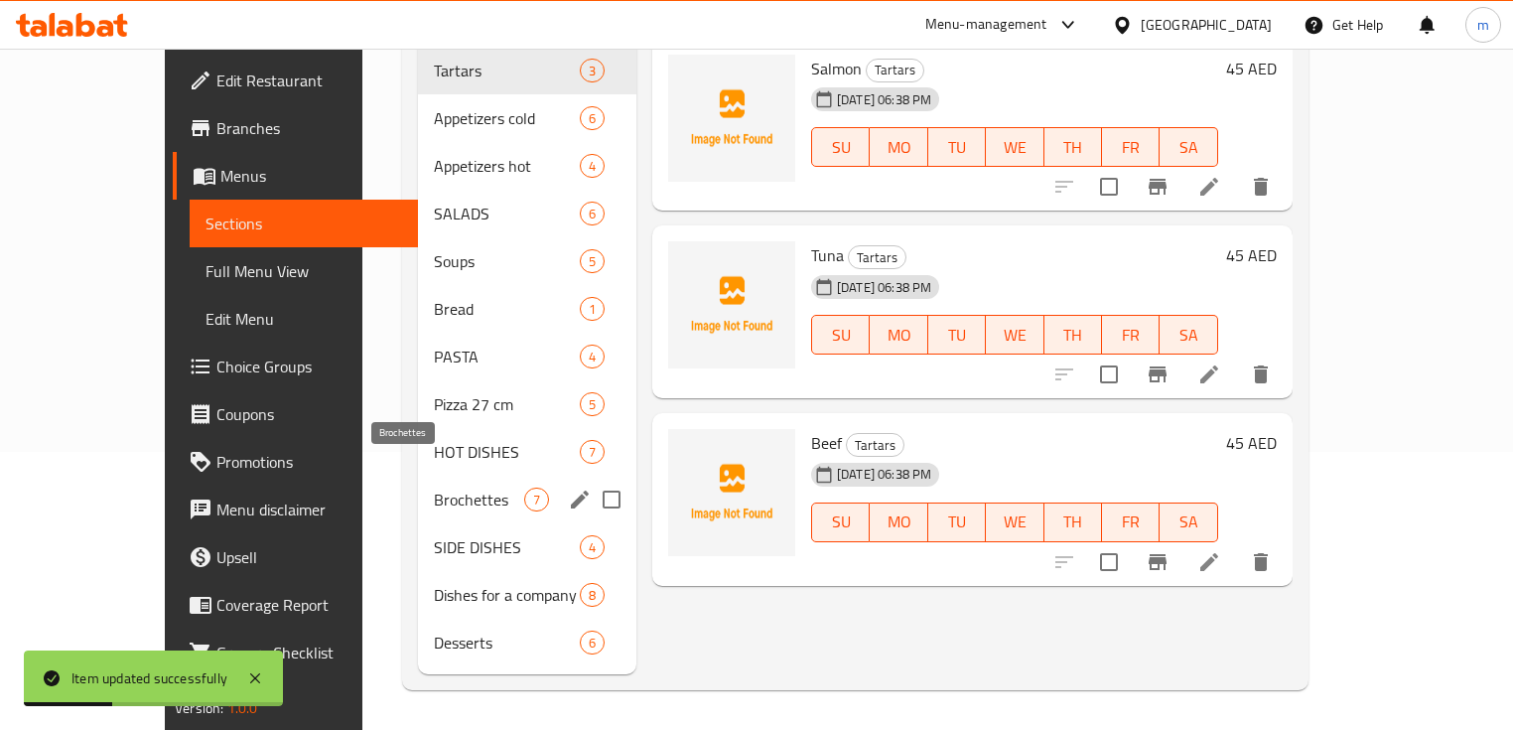
click at [434, 488] on span "Brochettes" at bounding box center [479, 500] width 90 height 24
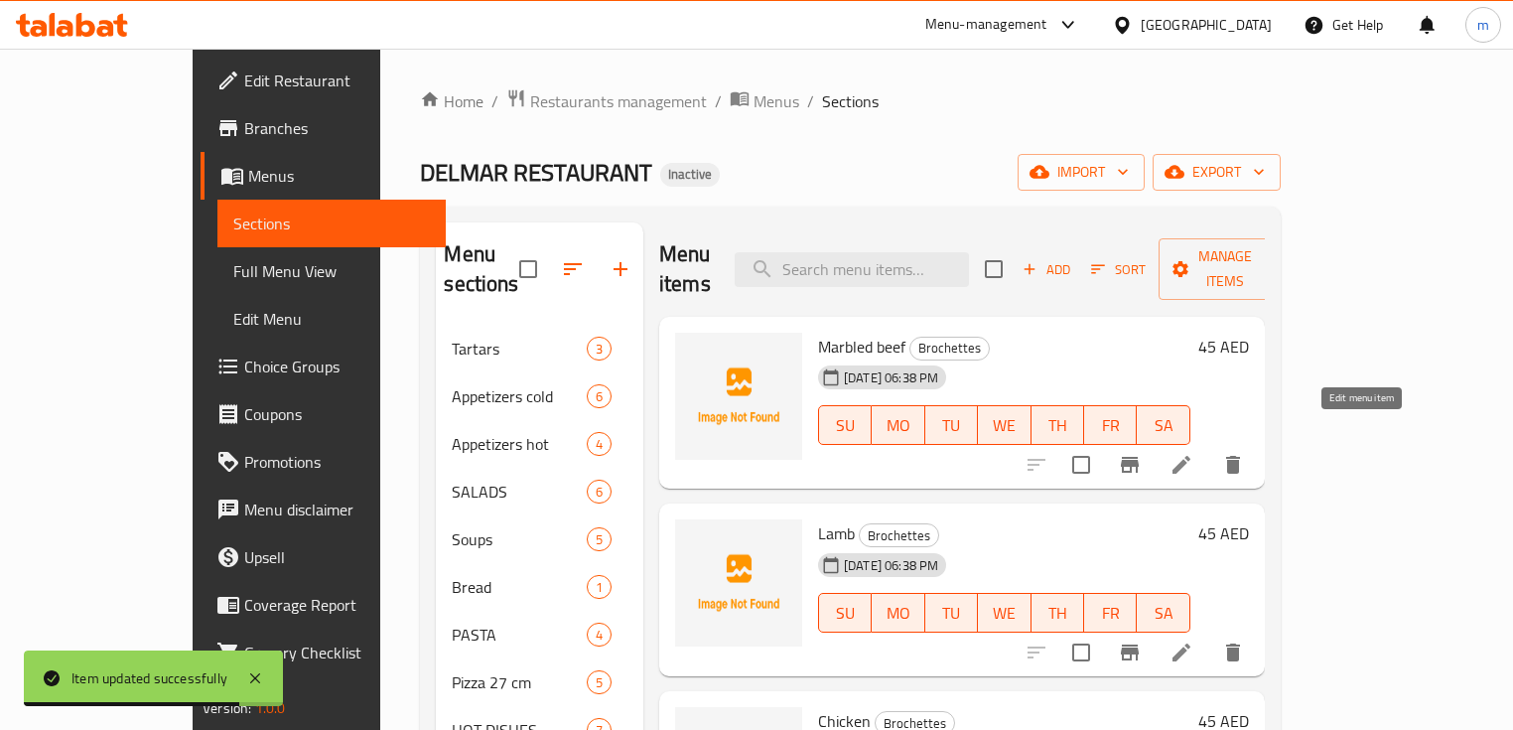
click at [1194, 453] on icon at bounding box center [1182, 465] width 24 height 24
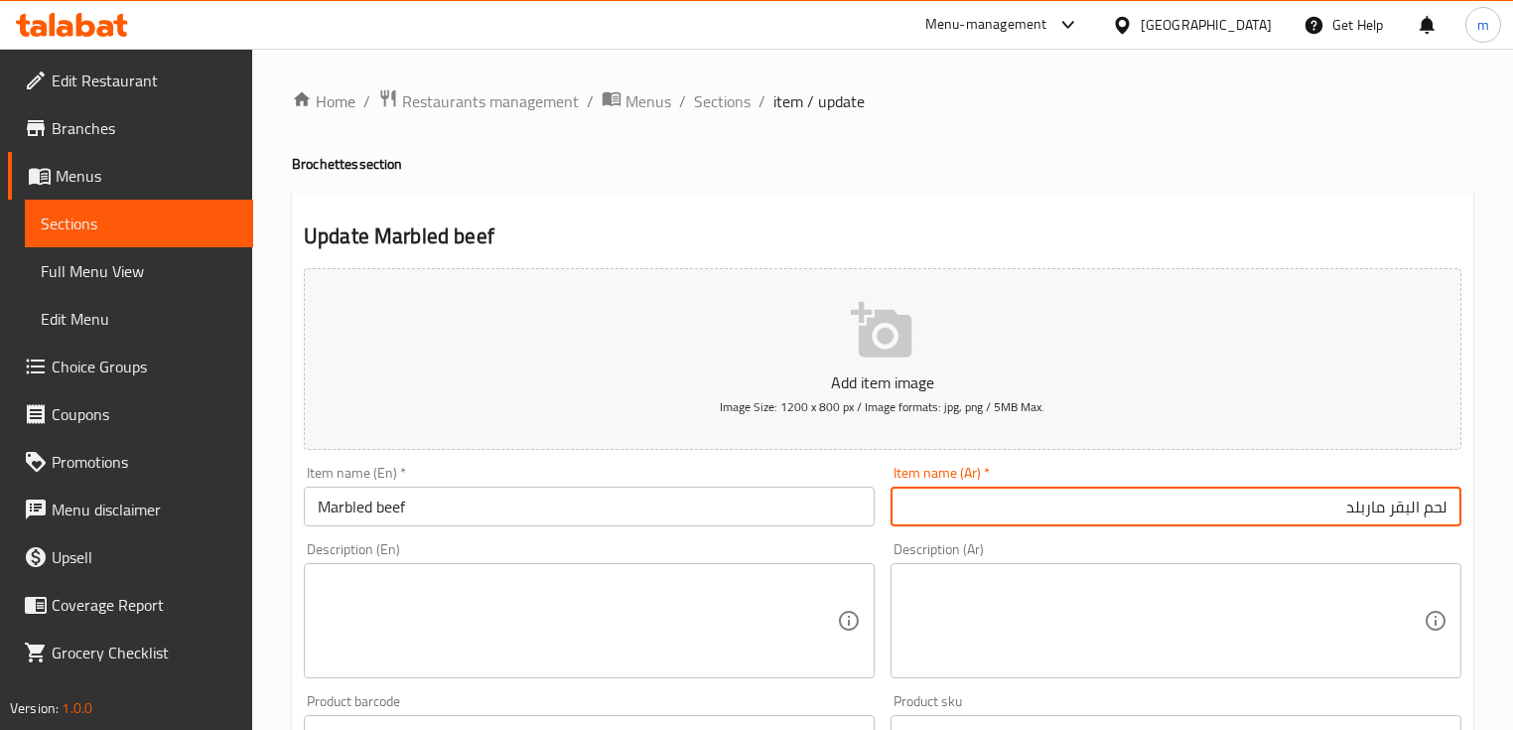
drag, startPoint x: 1385, startPoint y: 507, endPoint x: 1527, endPoint y: 512, distance: 142.1
click at [1512, 512] on html "​ Menu-management United Arab Emirates Get Help m Edit Restaurant Branches Menu…" at bounding box center [756, 365] width 1513 height 730
drag, startPoint x: 1406, startPoint y: 507, endPoint x: 1494, endPoint y: 507, distance: 87.4
click at [1494, 507] on div "Home / Restaurants management / Menus / Sections / item / update Brochettes sec…" at bounding box center [882, 726] width 1261 height 1355
click at [1335, 520] on input "لحم بقري" at bounding box center [1176, 507] width 571 height 40
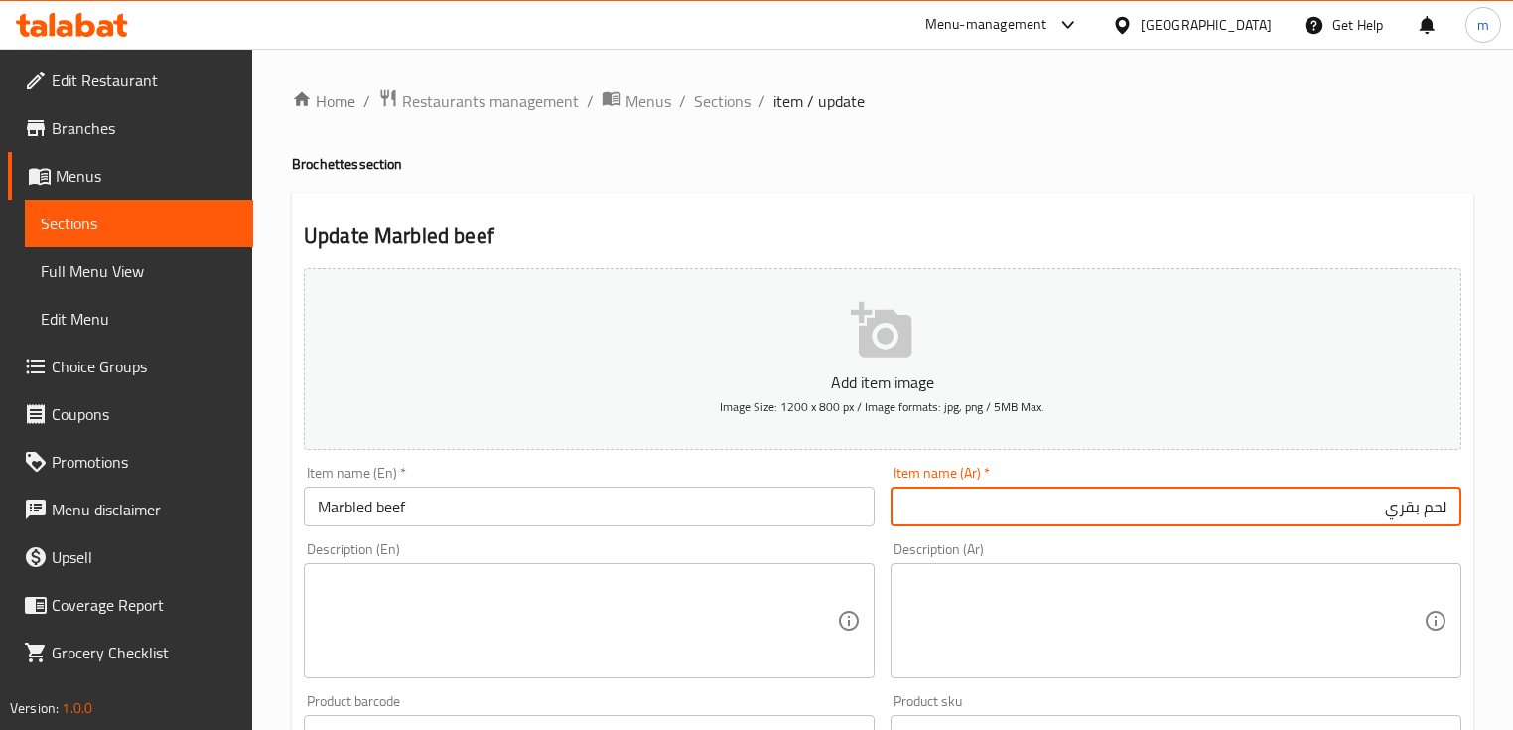
paste input "ماربلد"
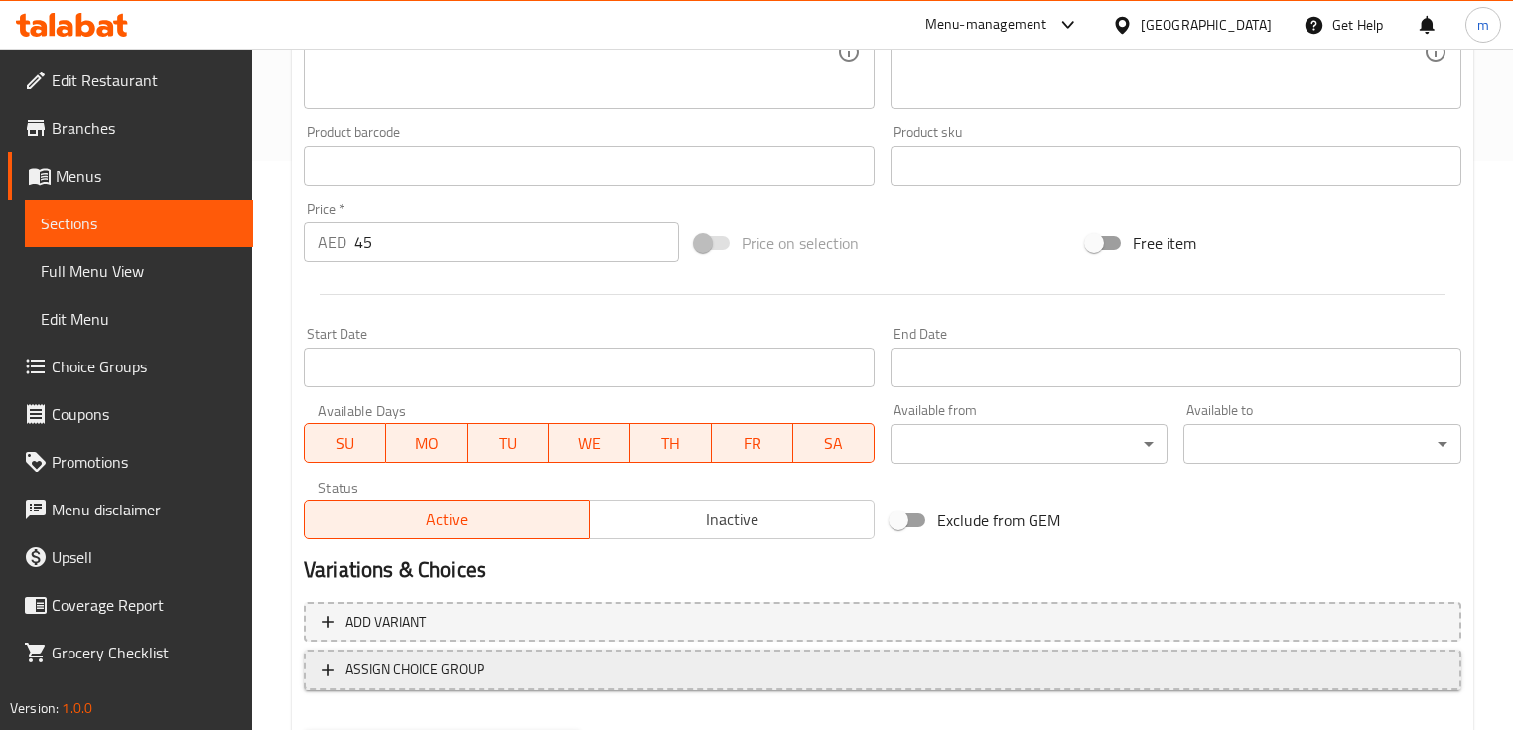
scroll to position [672, 0]
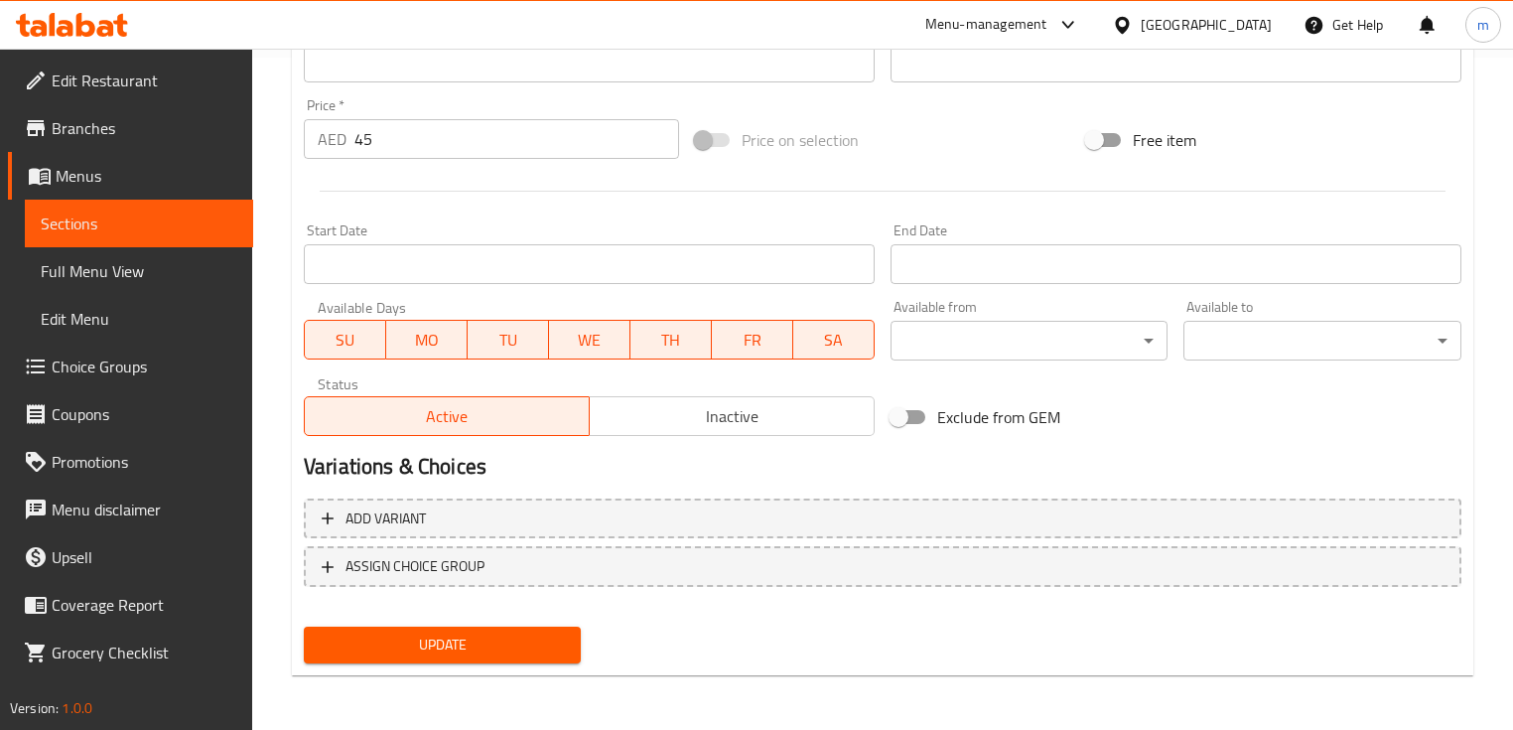
type input "لحم بقري ماربلد"
click at [440, 643] on span "Update" at bounding box center [442, 645] width 245 height 25
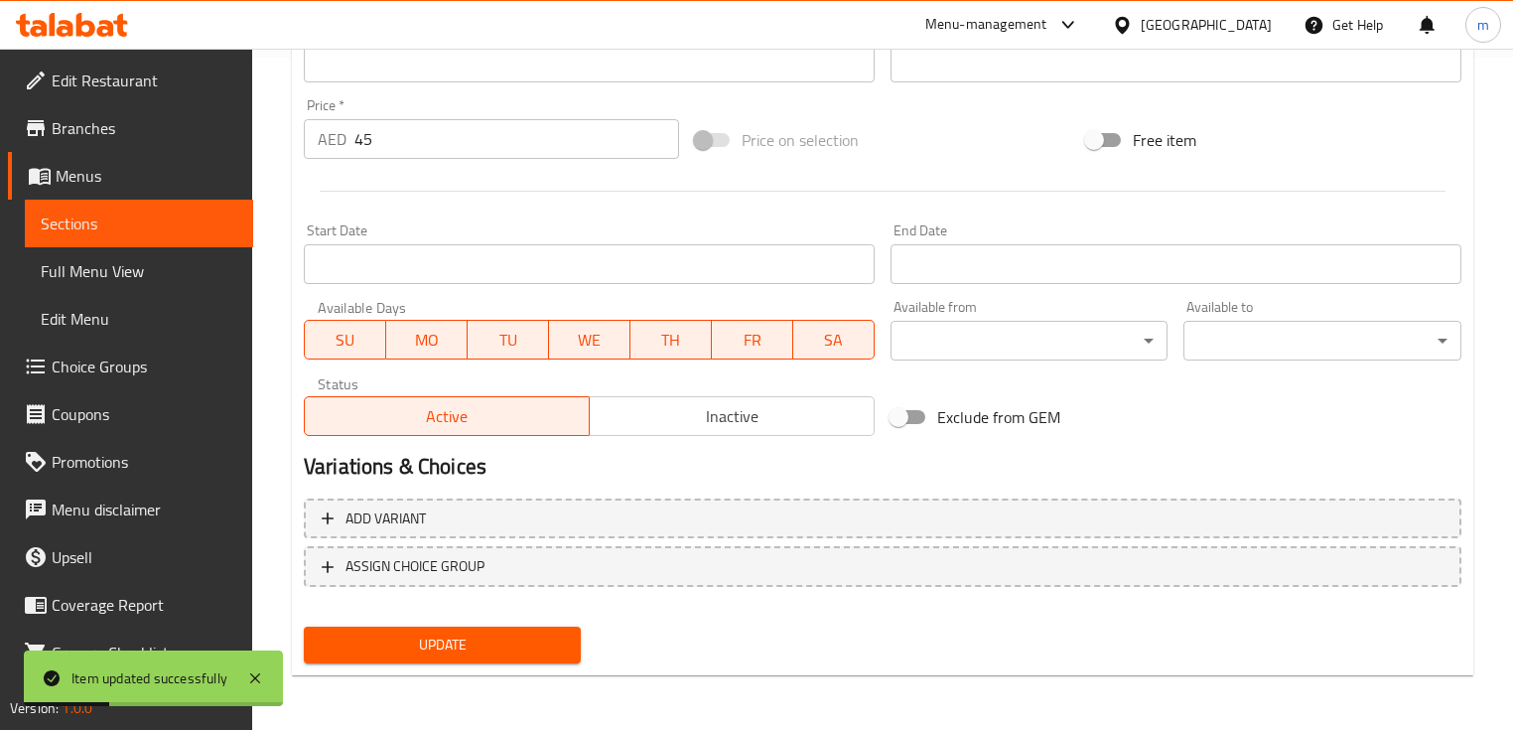
click at [144, 209] on link "Sections" at bounding box center [139, 224] width 228 height 48
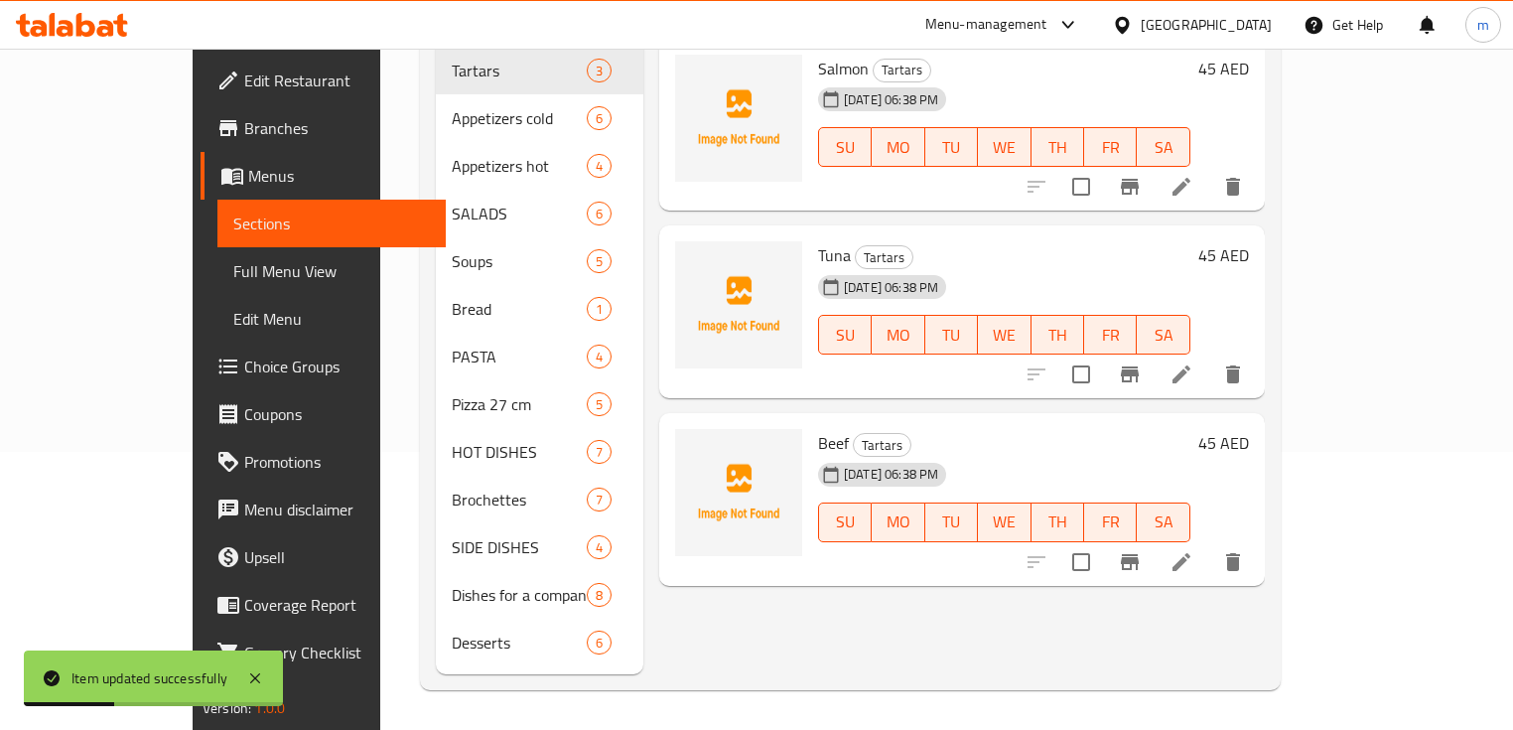
scroll to position [278, 0]
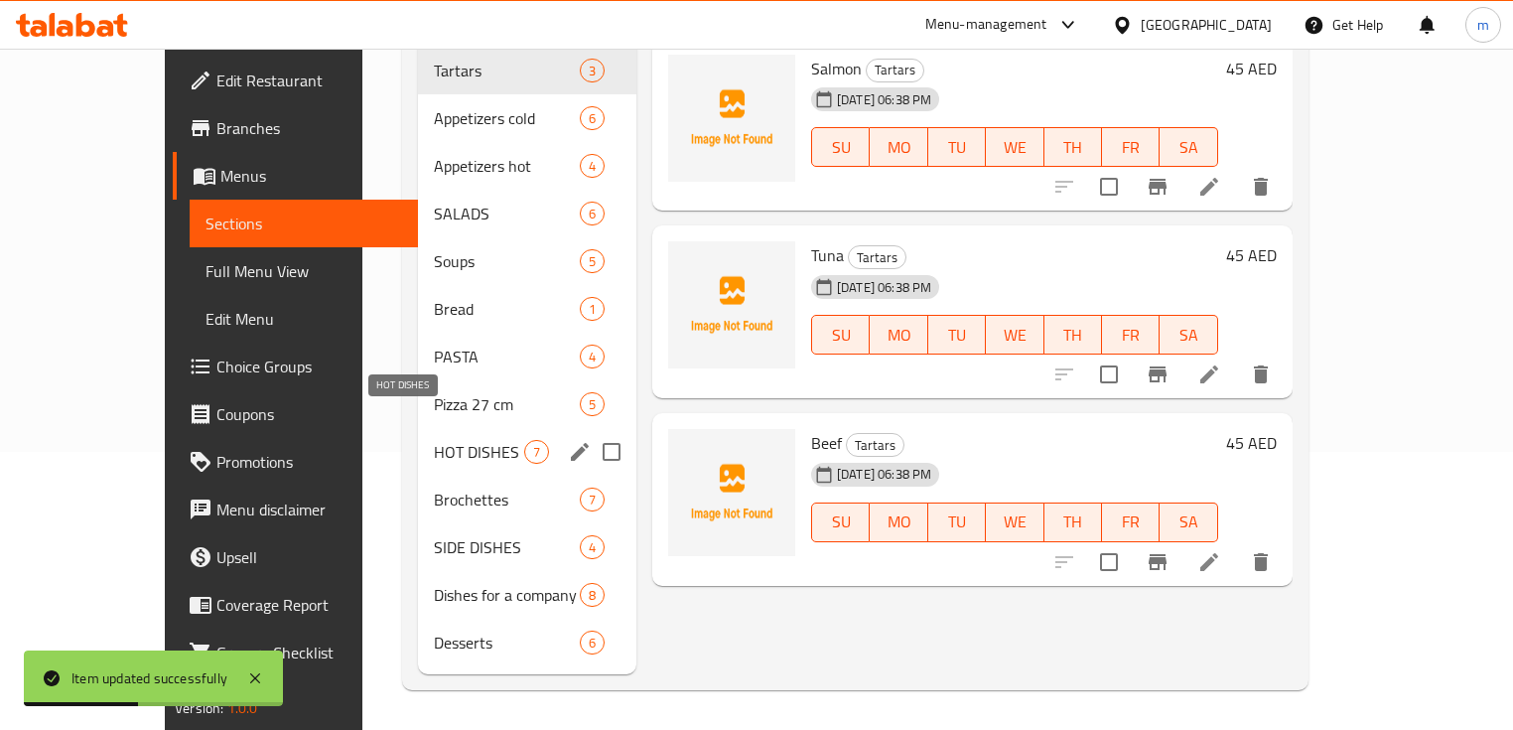
click at [434, 440] on span "HOT DISHES" at bounding box center [479, 452] width 90 height 24
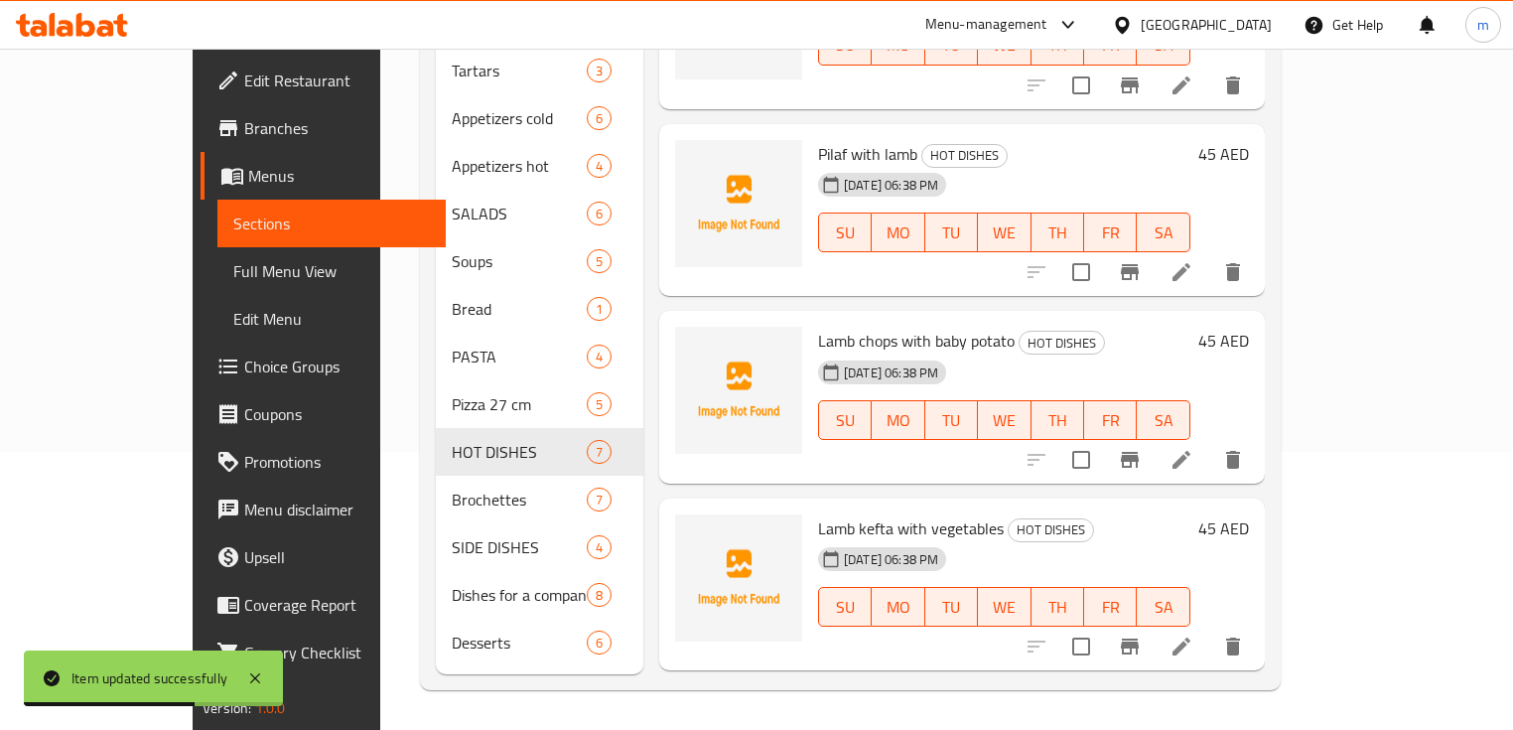
scroll to position [631, 0]
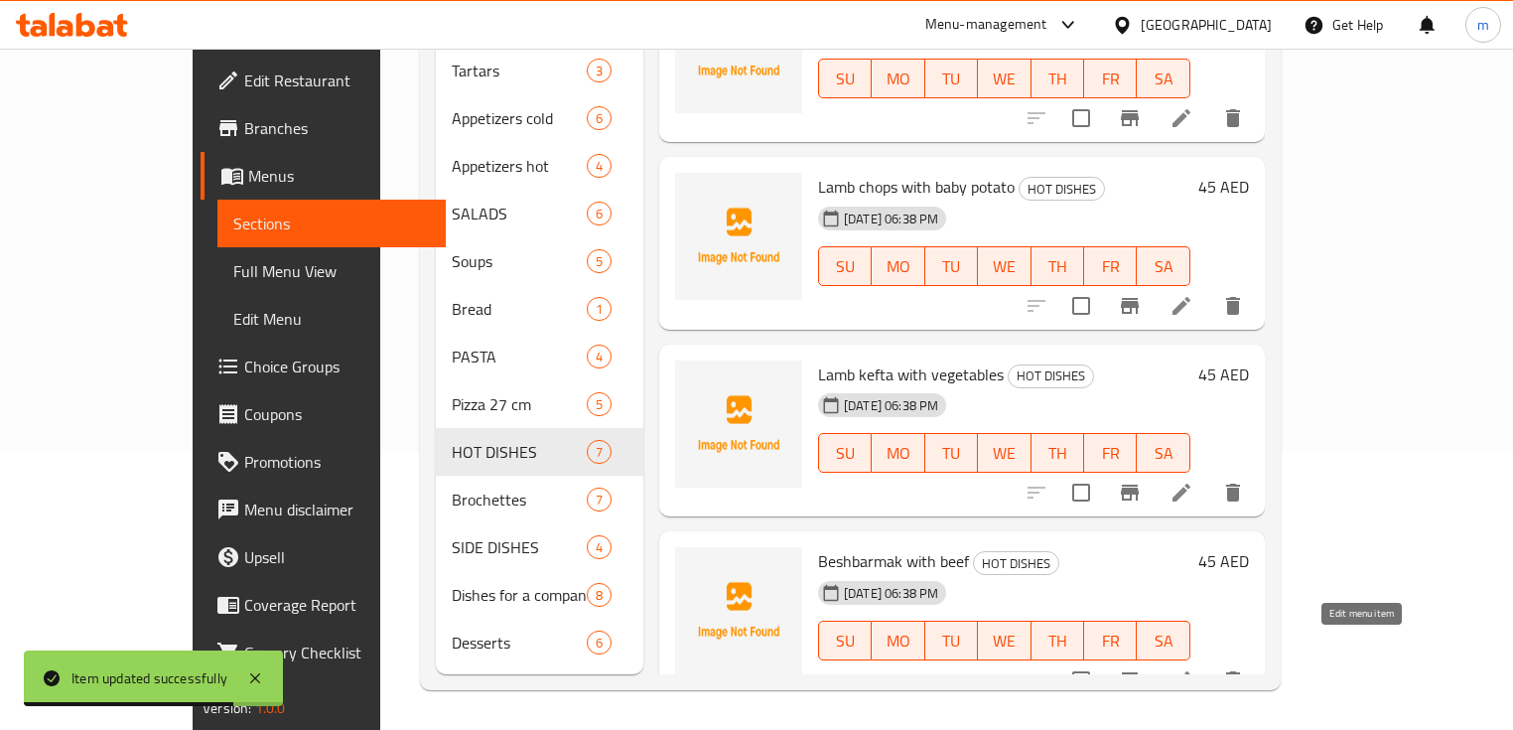
click at [1194, 668] on icon at bounding box center [1182, 680] width 24 height 24
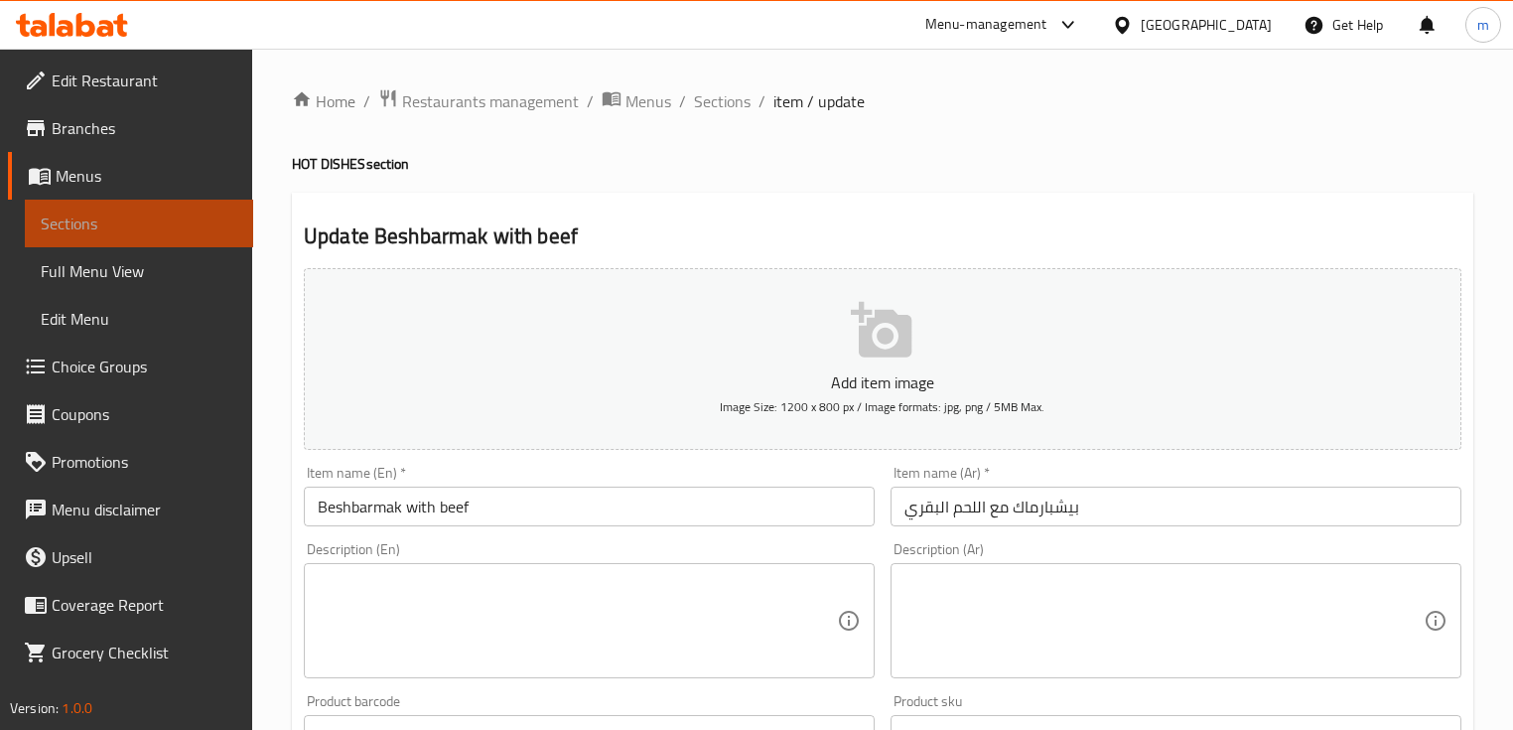
click at [147, 237] on link "Sections" at bounding box center [139, 224] width 228 height 48
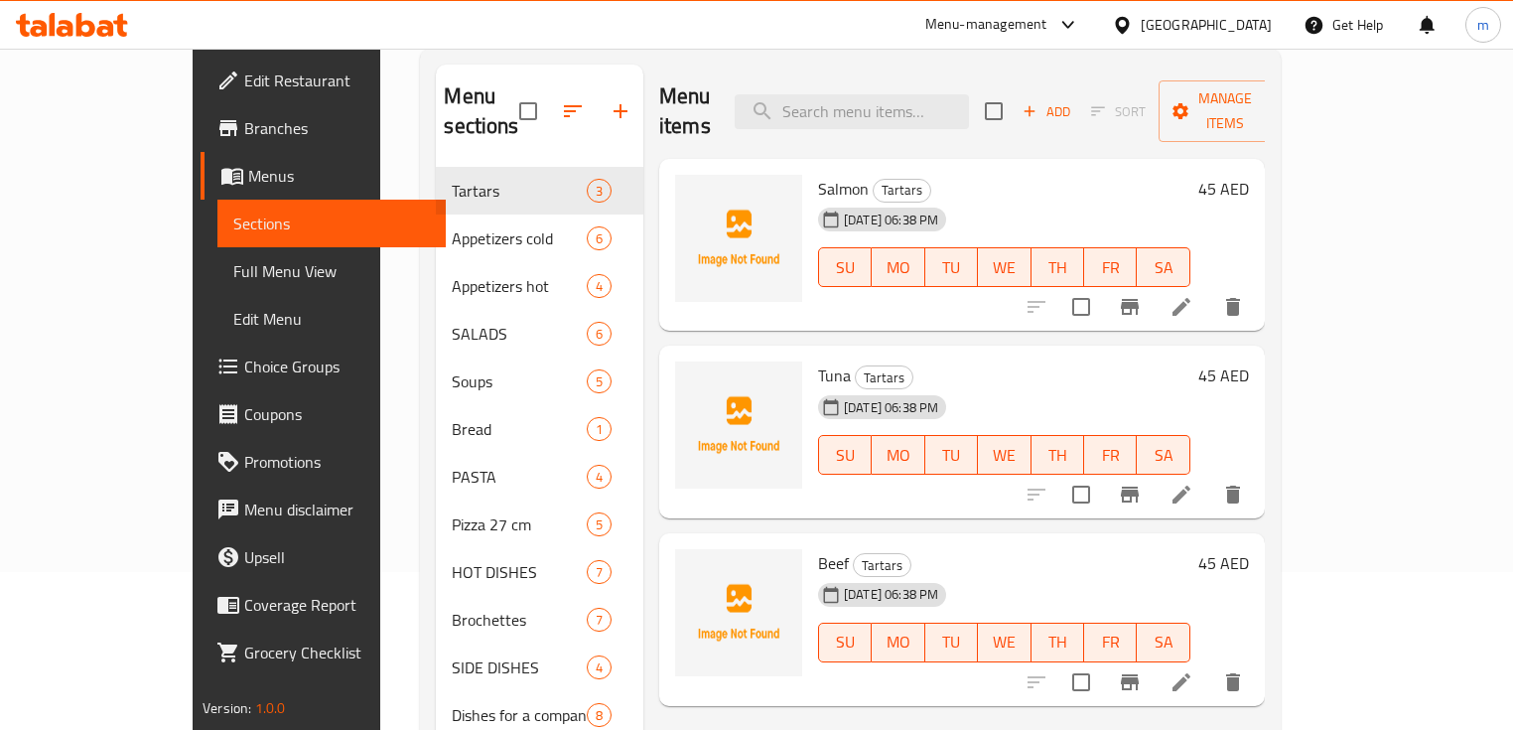
scroll to position [278, 0]
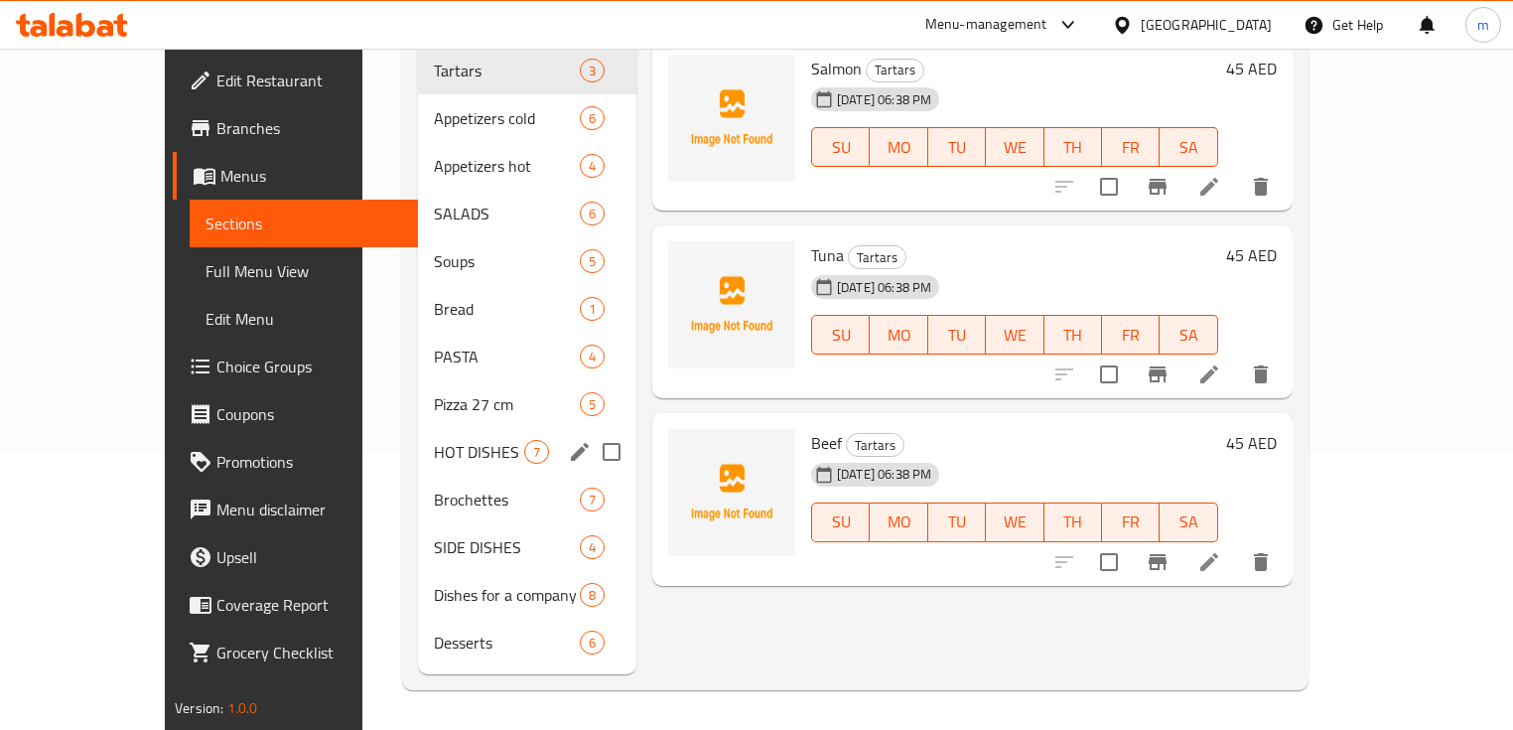
drag, startPoint x: 381, startPoint y: 436, endPoint x: 530, endPoint y: 413, distance: 150.7
click at [418, 435] on div "HOT DISHES 7" at bounding box center [527, 452] width 218 height 48
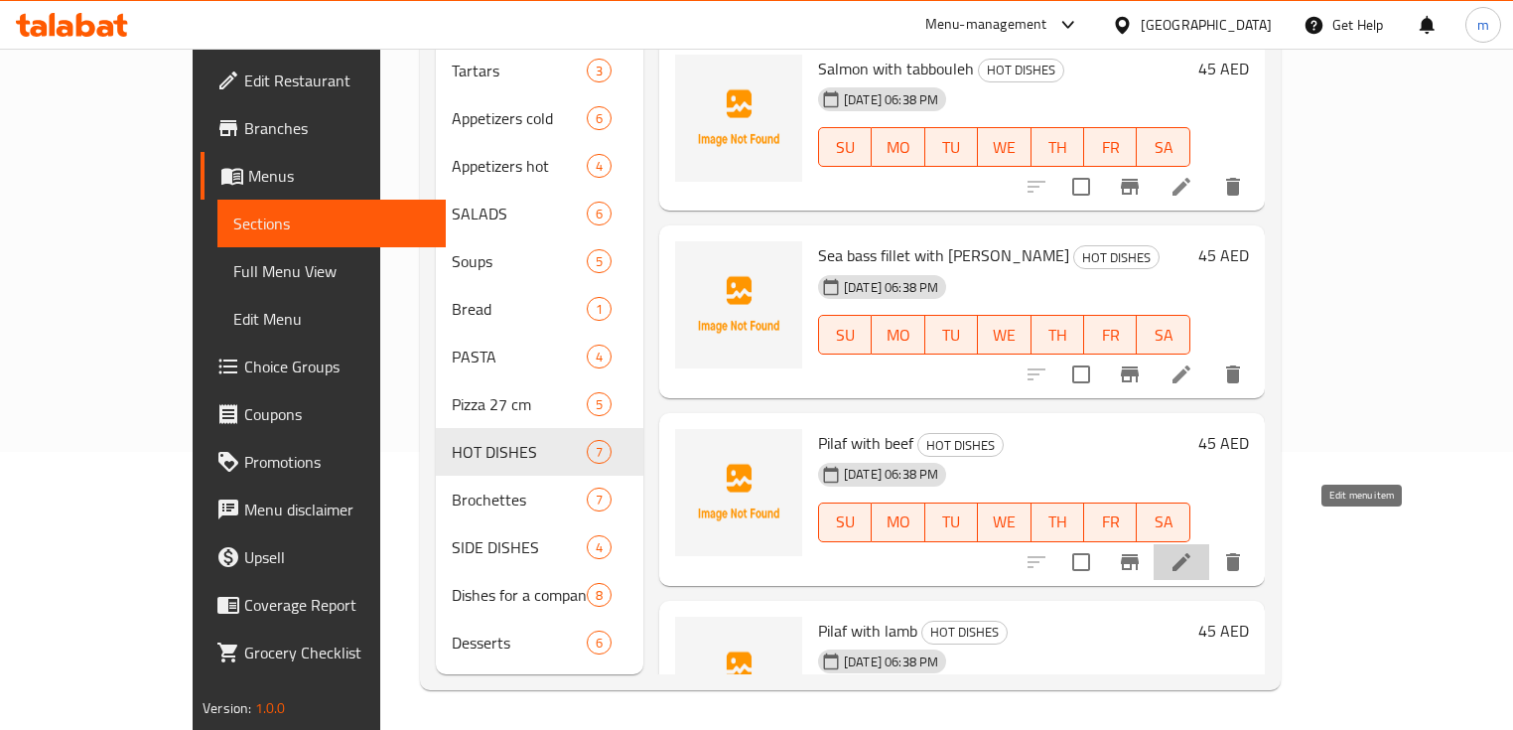
click at [1194, 550] on icon at bounding box center [1182, 562] width 24 height 24
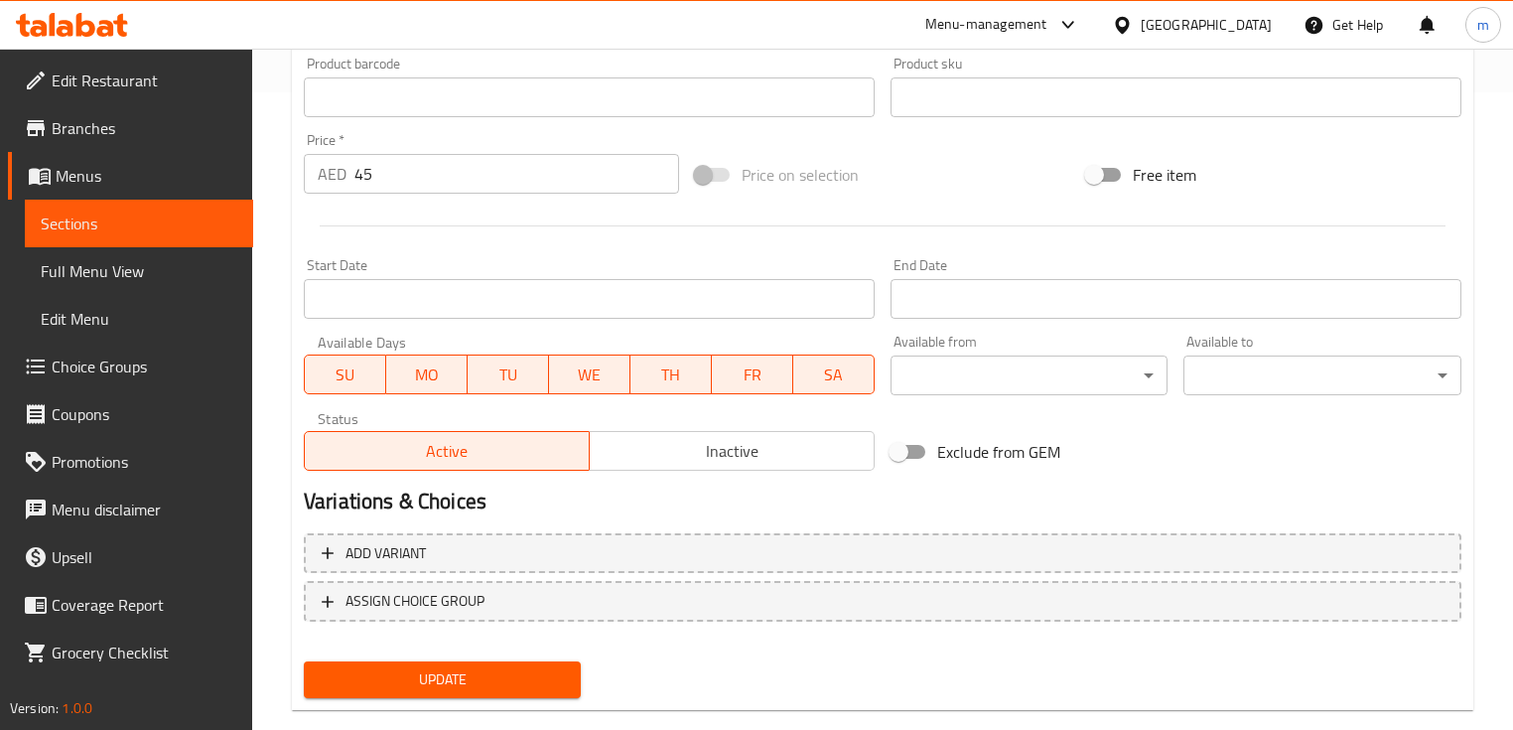
scroll to position [672, 0]
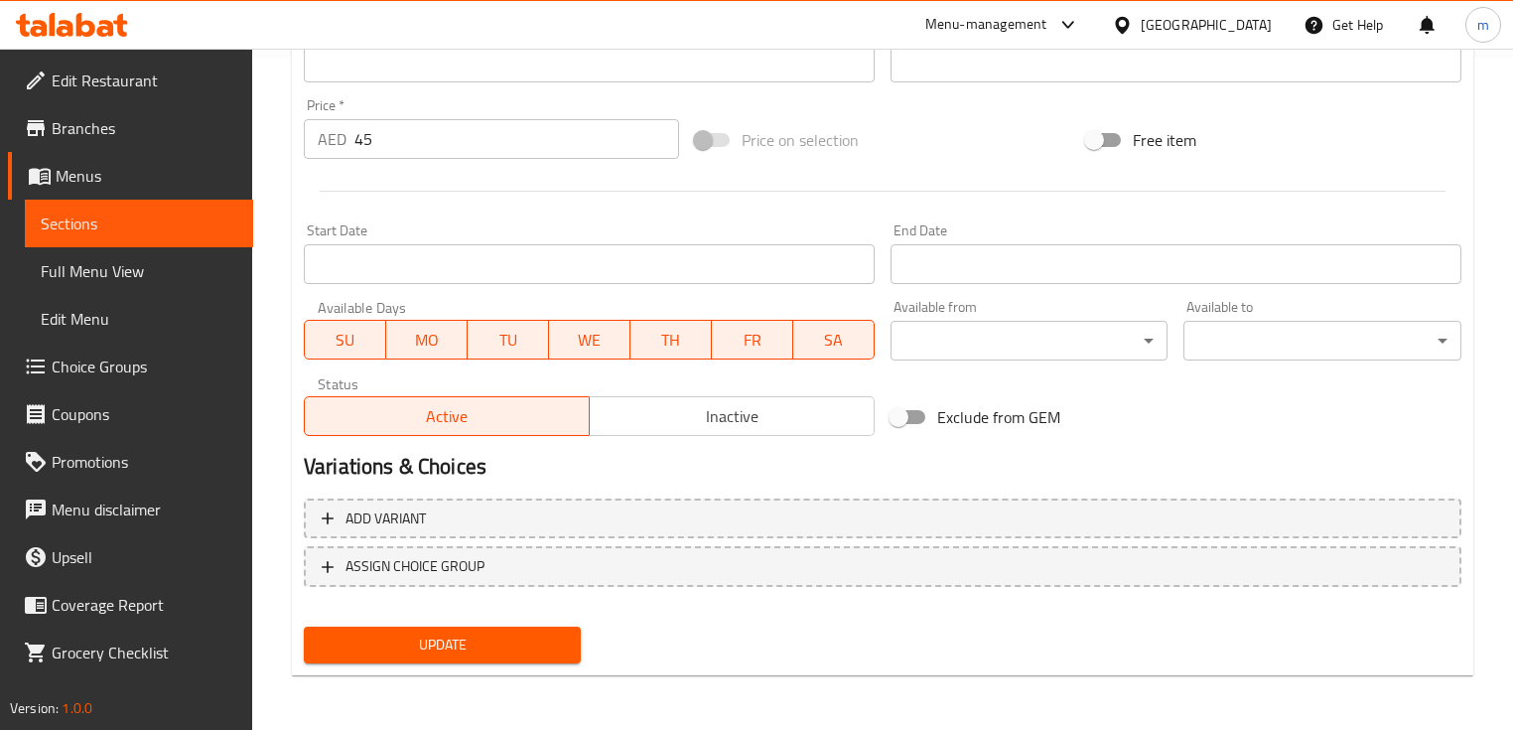
type input "بيلاف مع لحم بقري"
click at [511, 637] on span "Update" at bounding box center [442, 645] width 245 height 25
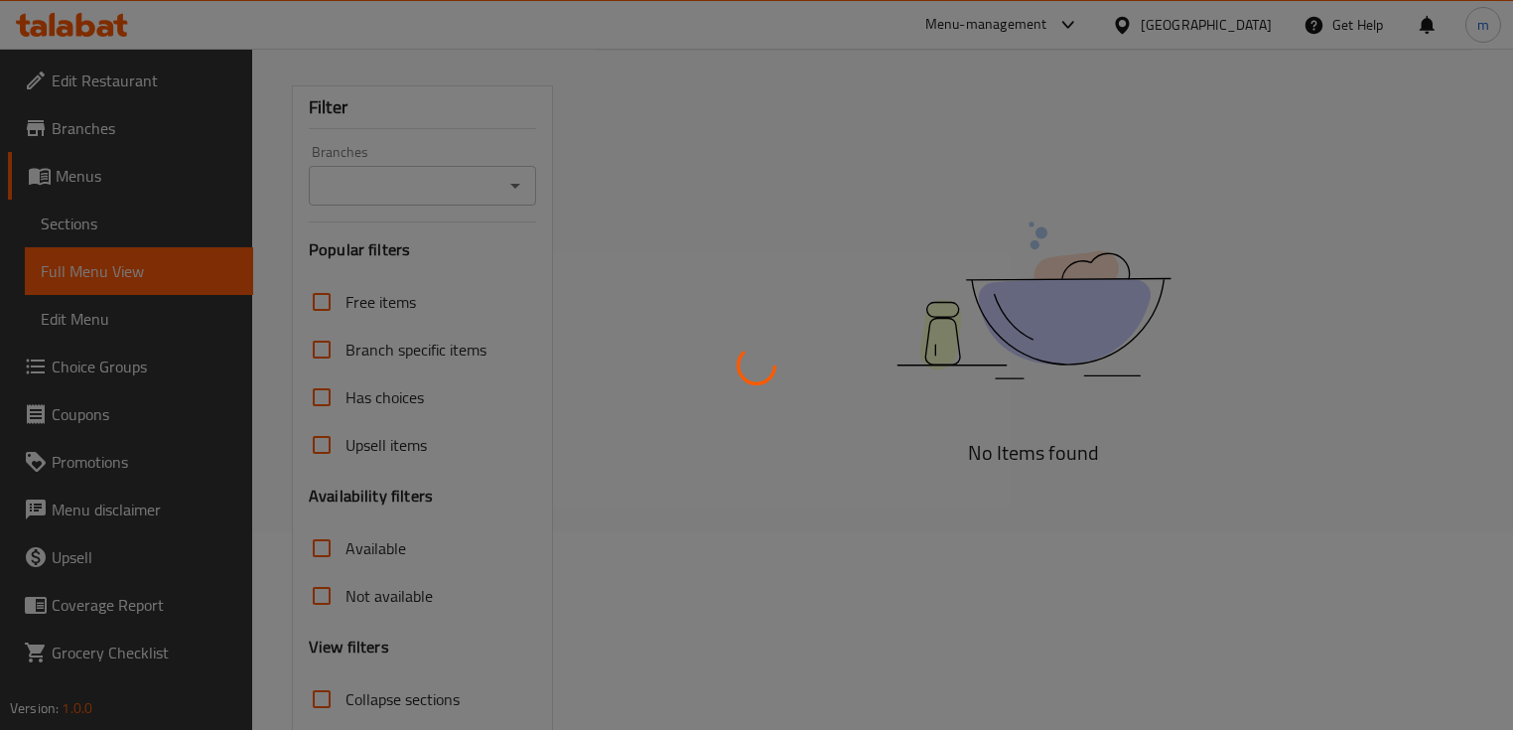
scroll to position [318, 0]
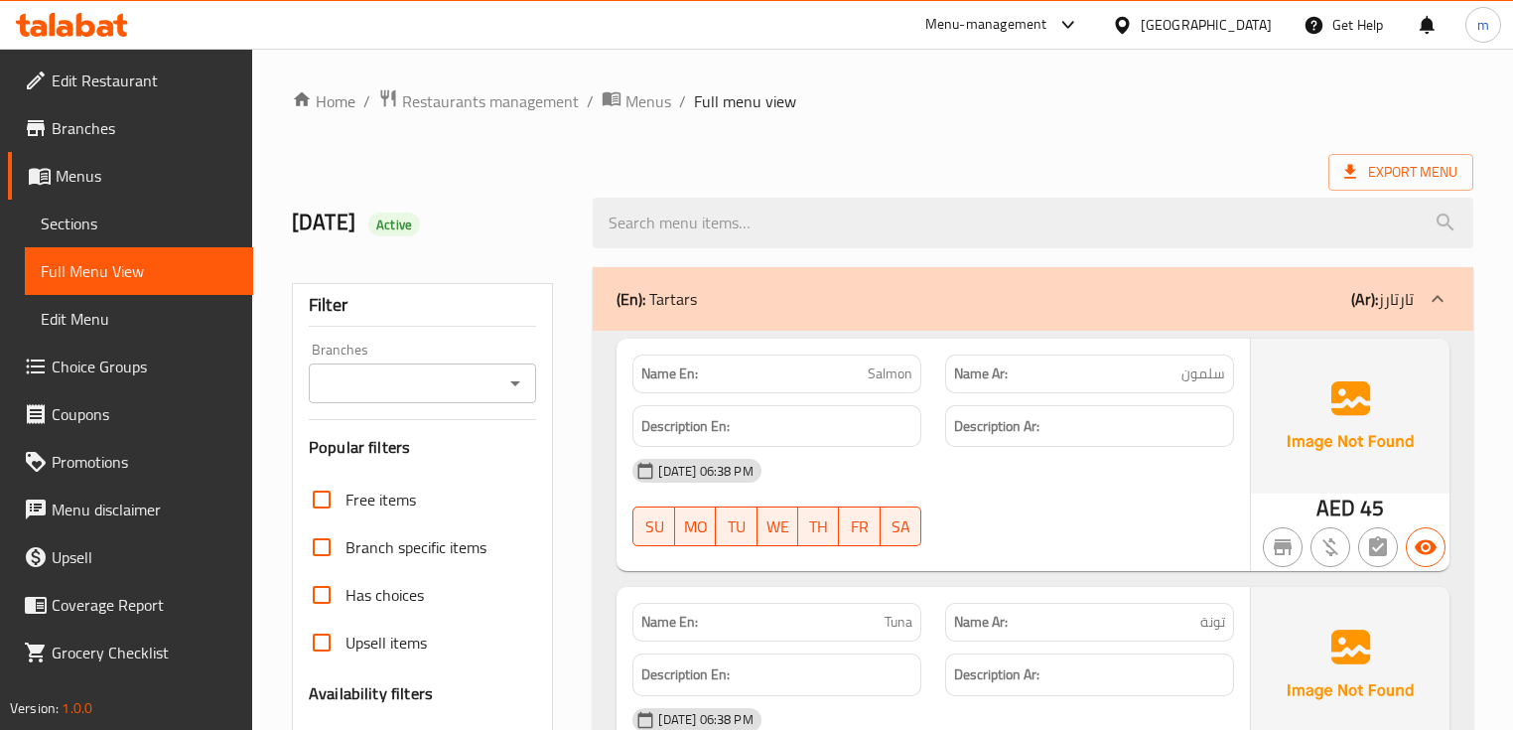
scroll to position [397, 0]
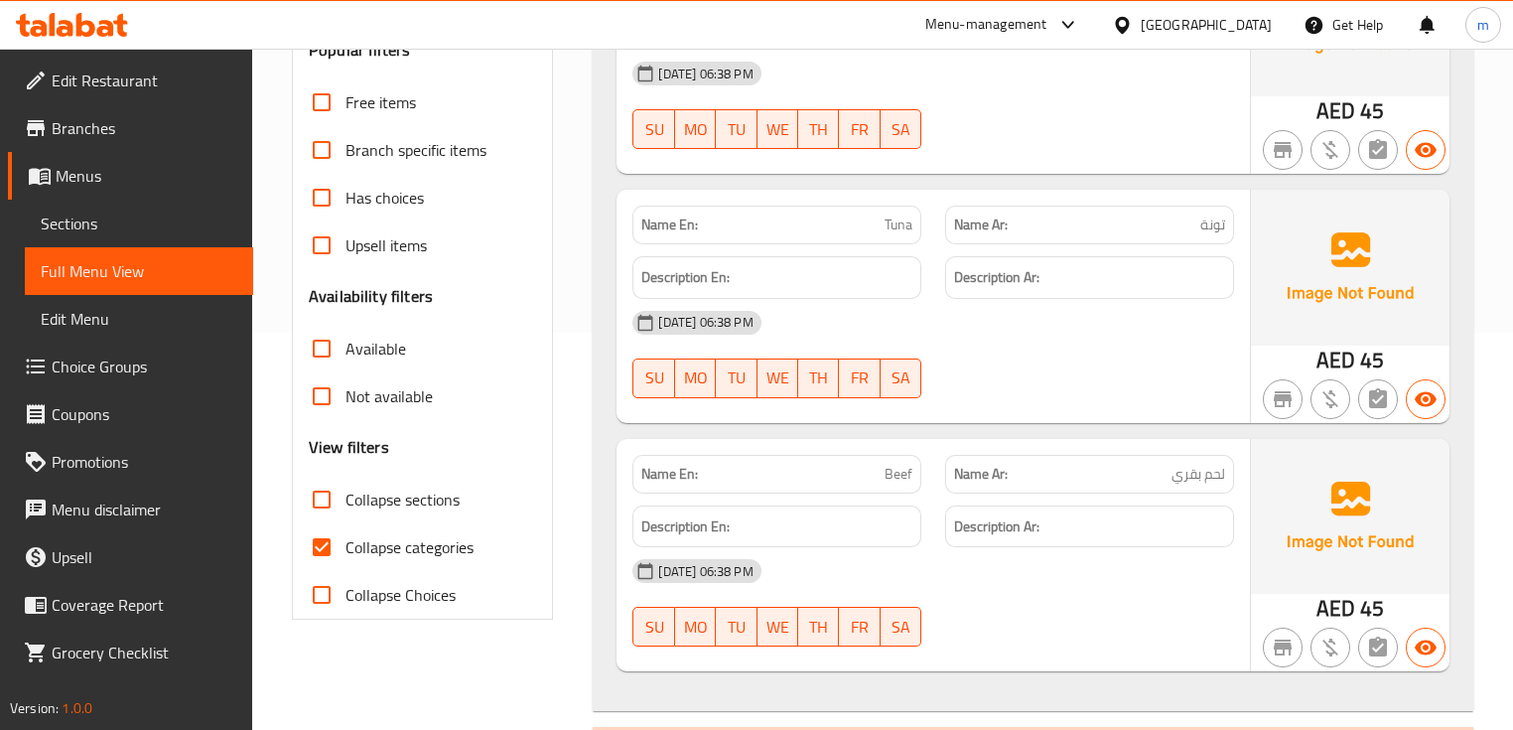
click at [322, 548] on input "Collapse categories" at bounding box center [322, 547] width 48 height 48
checkbox input "false"
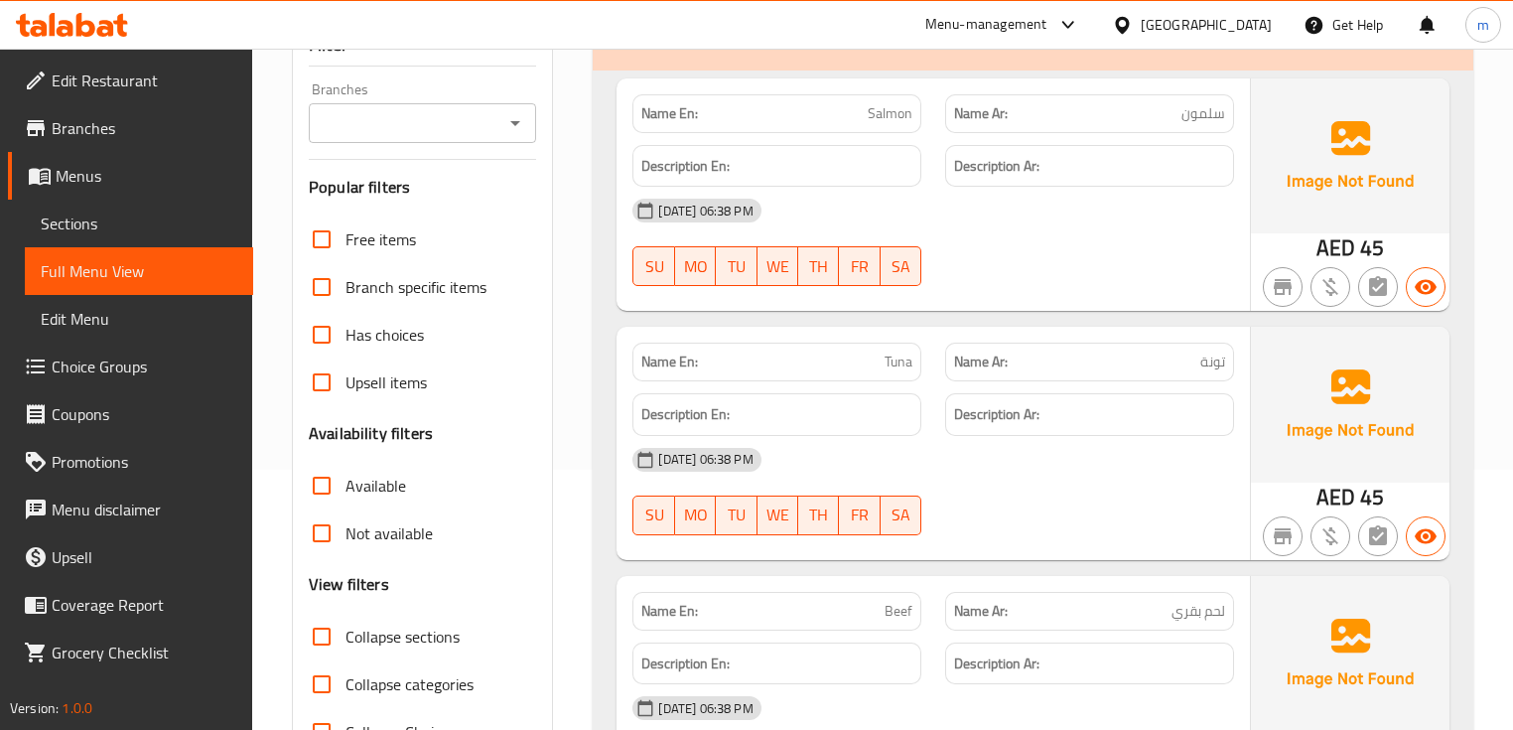
scroll to position [0, 0]
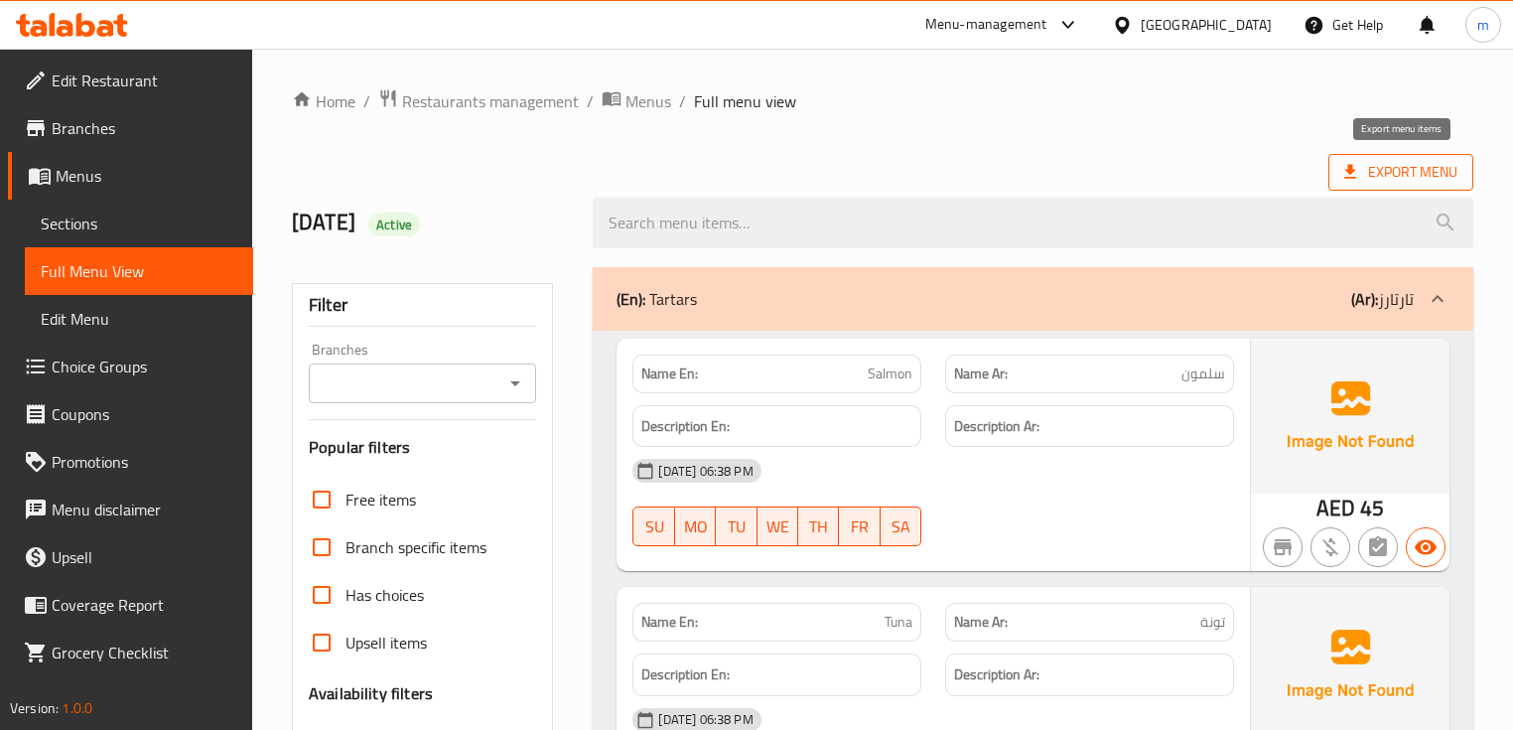
click at [1379, 173] on span "Export Menu" at bounding box center [1401, 172] width 113 height 25
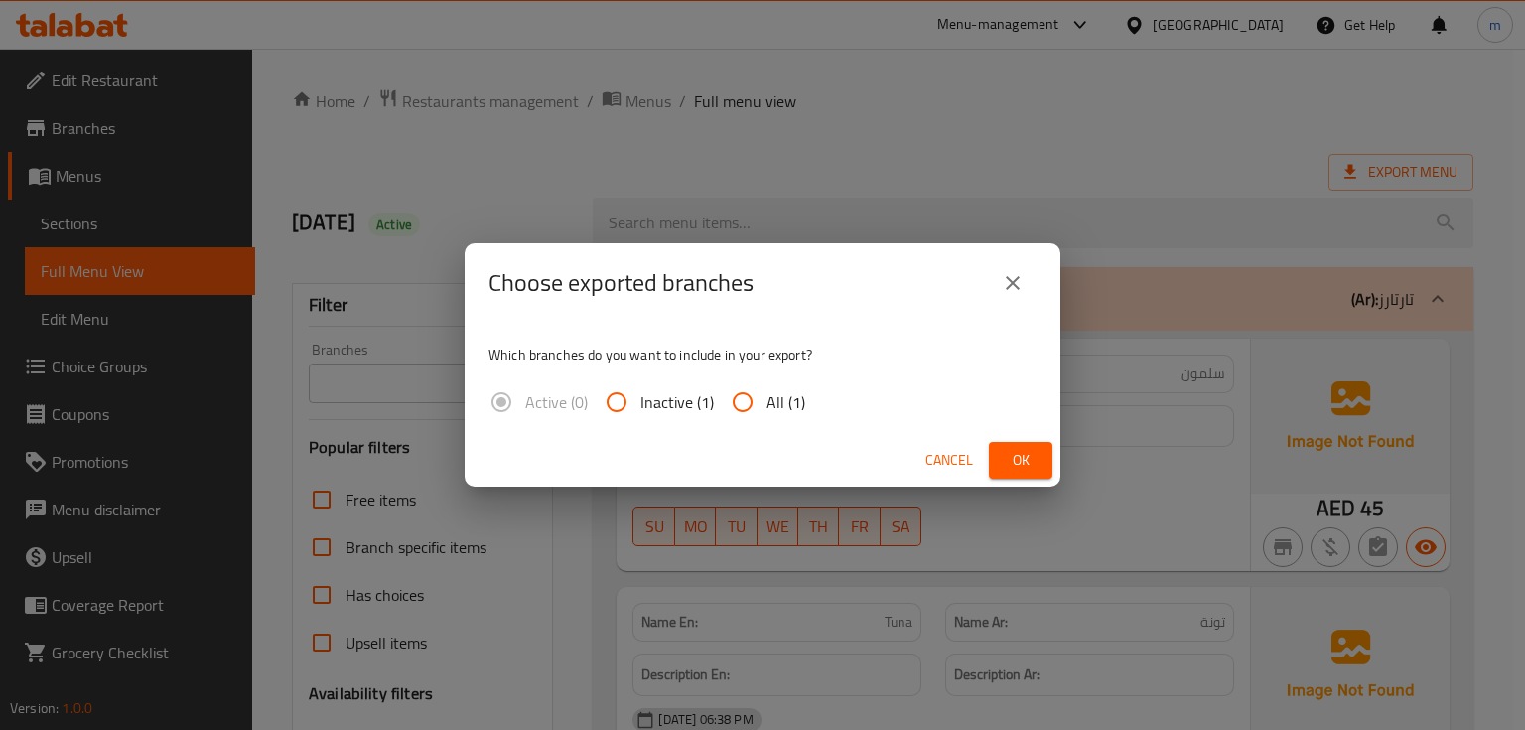
click at [744, 408] on input "All (1)" at bounding box center [743, 402] width 48 height 48
radio input "true"
click at [1029, 459] on span "Ok" at bounding box center [1021, 460] width 32 height 25
